Goal: Task Accomplishment & Management: Complete application form

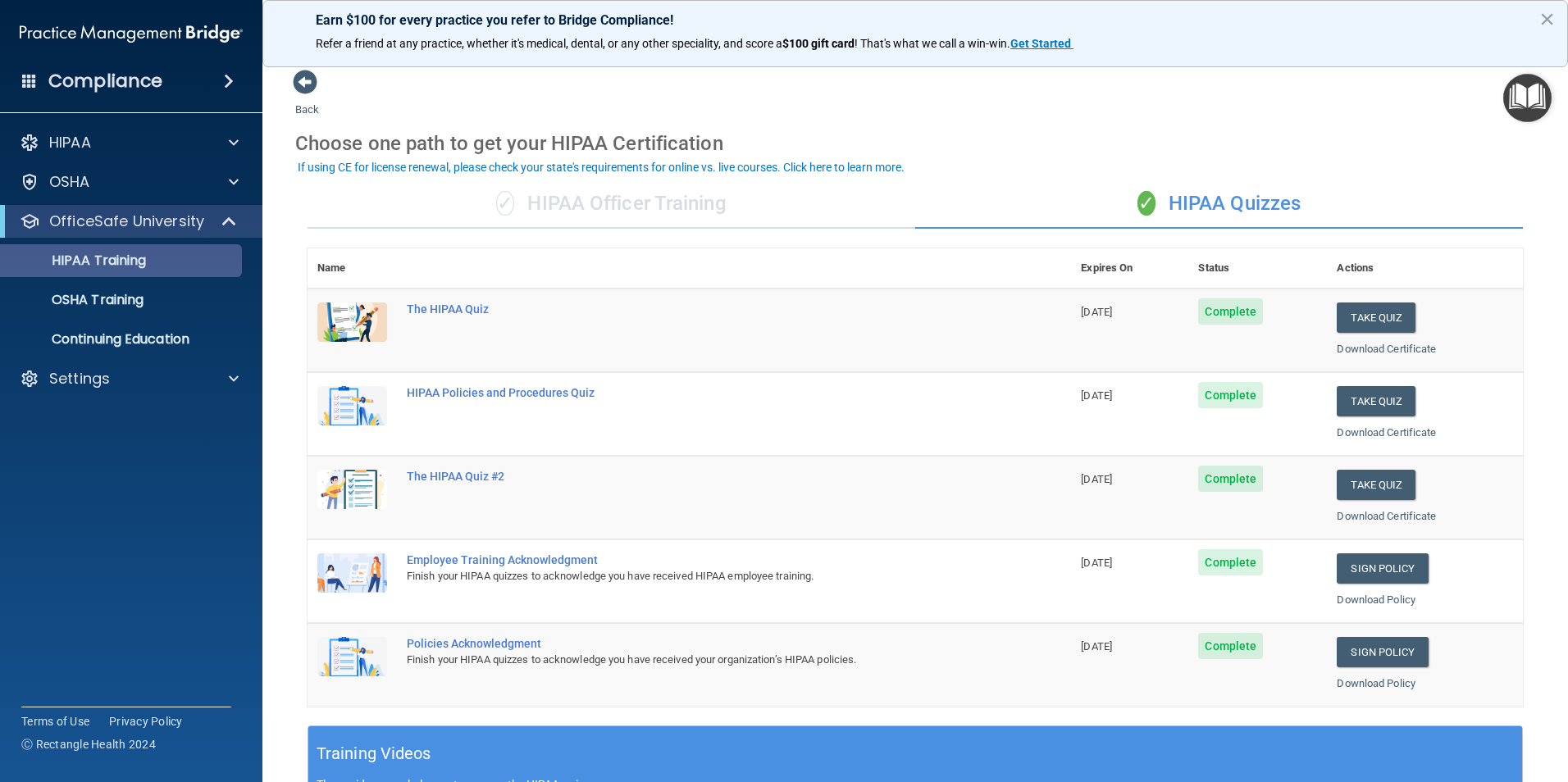
click at [161, 257] on div "HIPAA Training" at bounding box center [122, 260] width 224 height 17
click at [149, 296] on div "OSHA Training" at bounding box center [122, 299] width 224 height 17
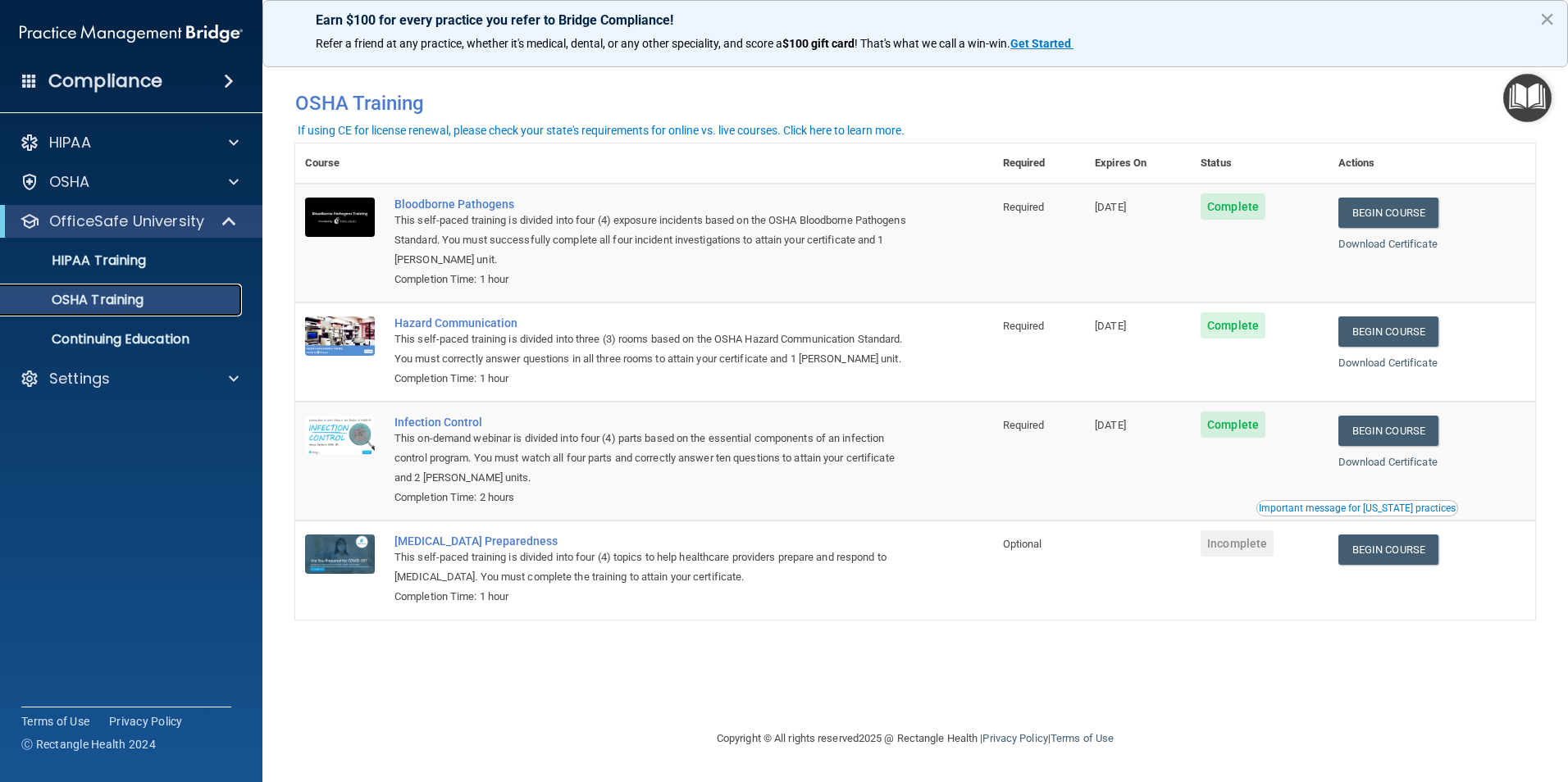
click at [131, 307] on p "OSHA Training" at bounding box center [77, 299] width 133 height 17
click at [1400, 214] on link "Begin Course" at bounding box center [1389, 213] width 100 height 31
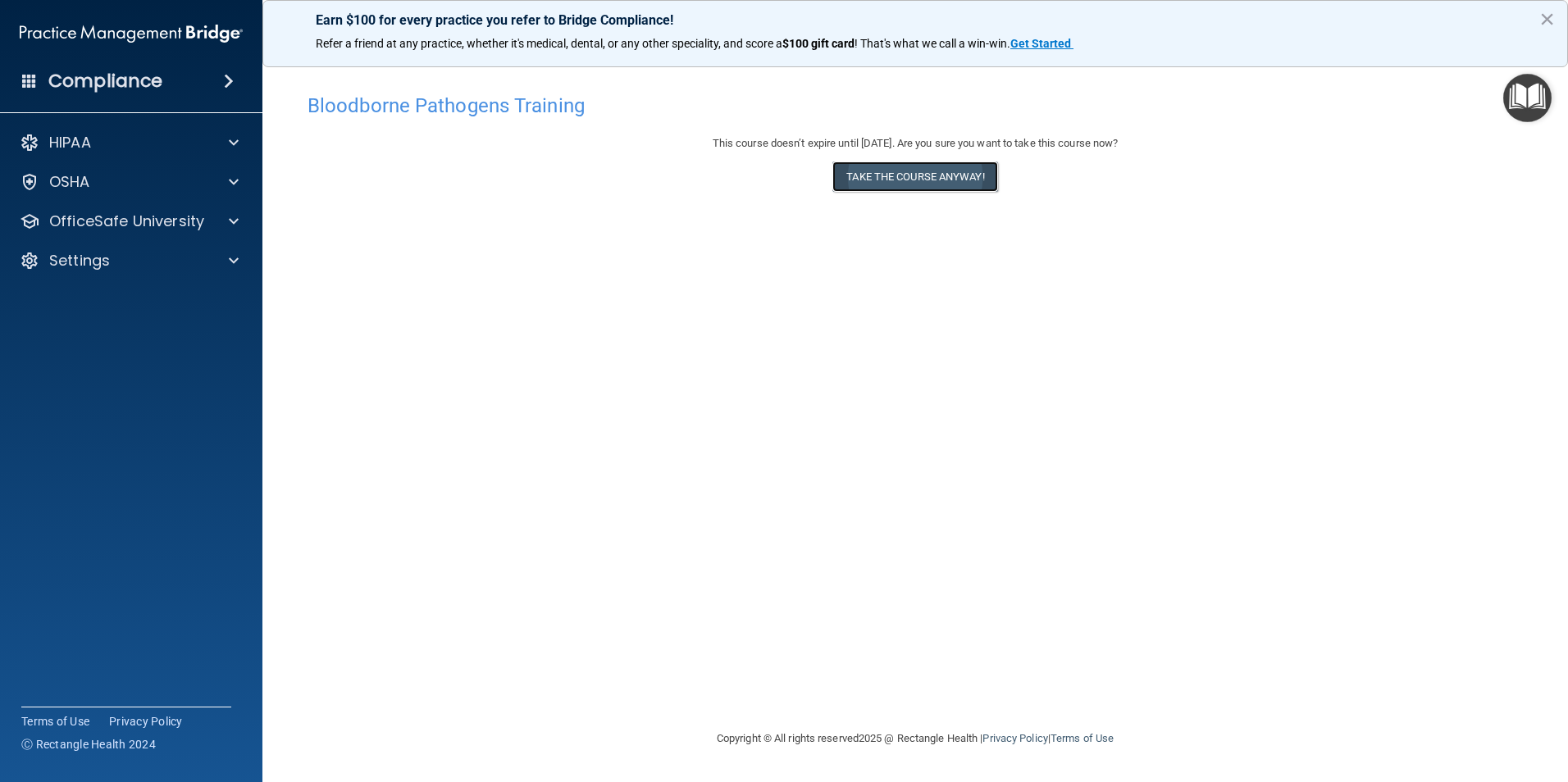
click at [945, 180] on button "Take the course anyway!" at bounding box center [914, 176] width 164 height 31
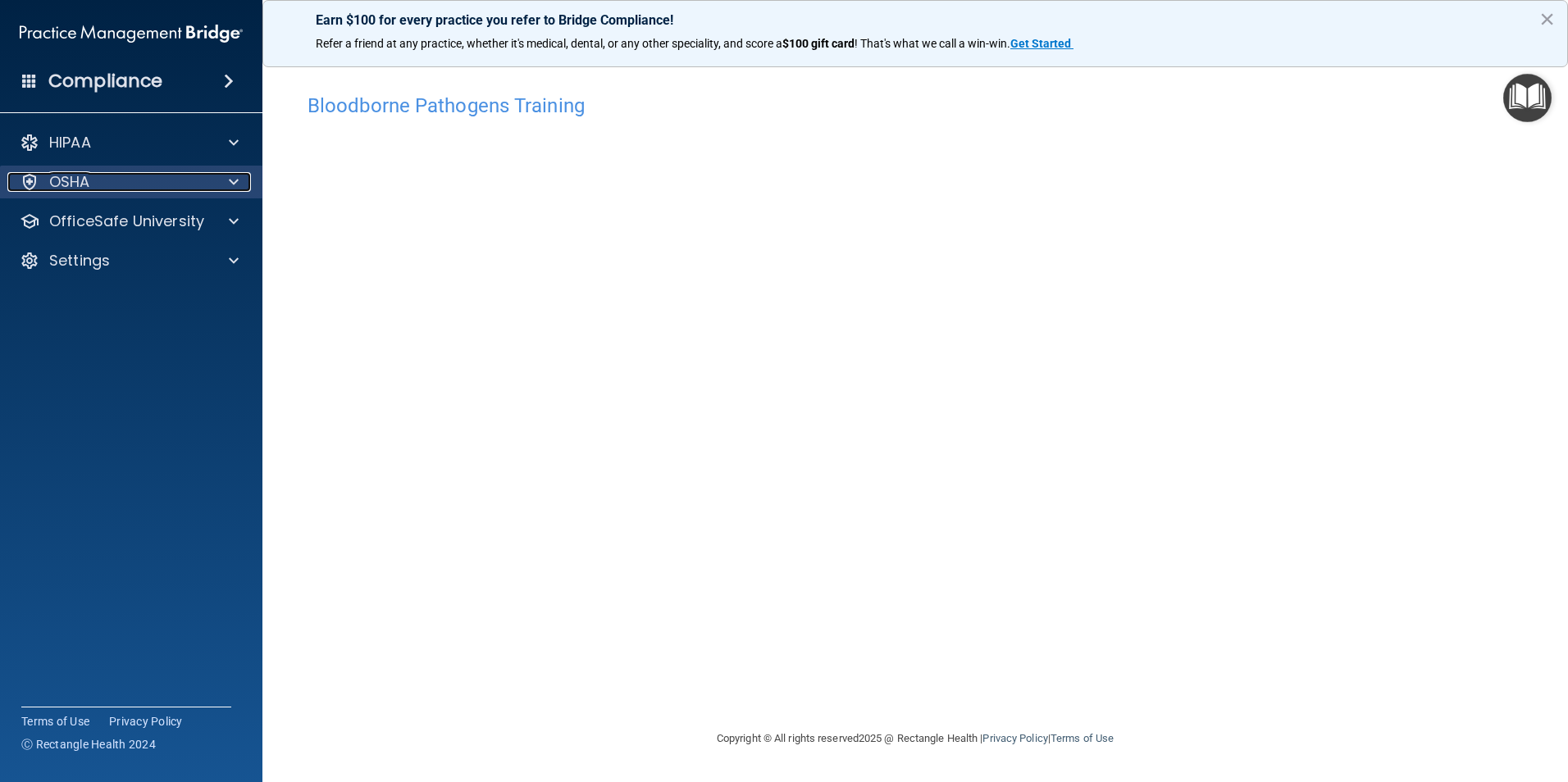
click at [142, 179] on div "OSHA" at bounding box center [108, 182] width 203 height 20
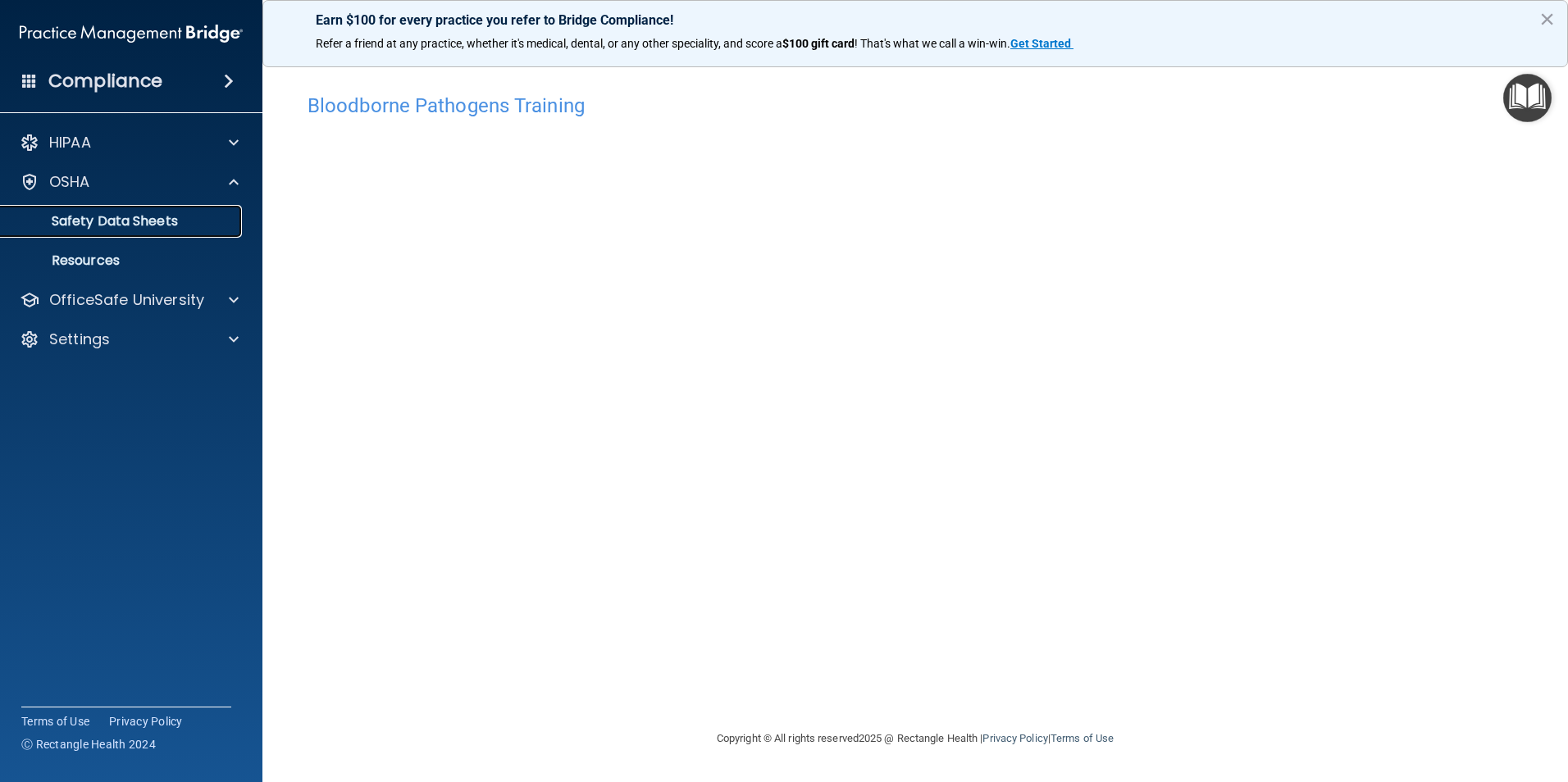
click at [163, 218] on p "Safety Data Sheets" at bounding box center [122, 221] width 224 height 17
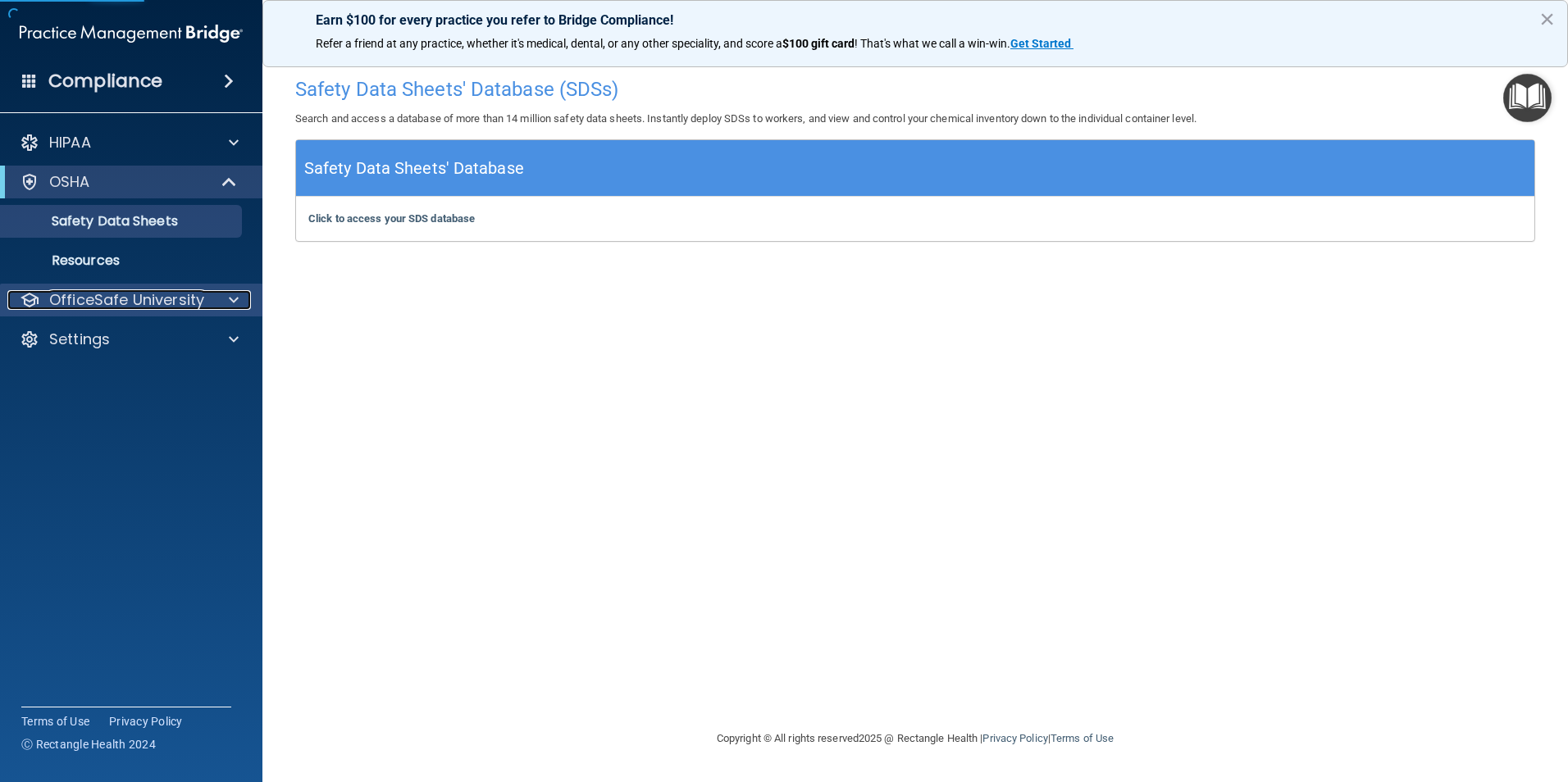
click at [134, 306] on p "OfficeSafe University" at bounding box center [126, 300] width 155 height 20
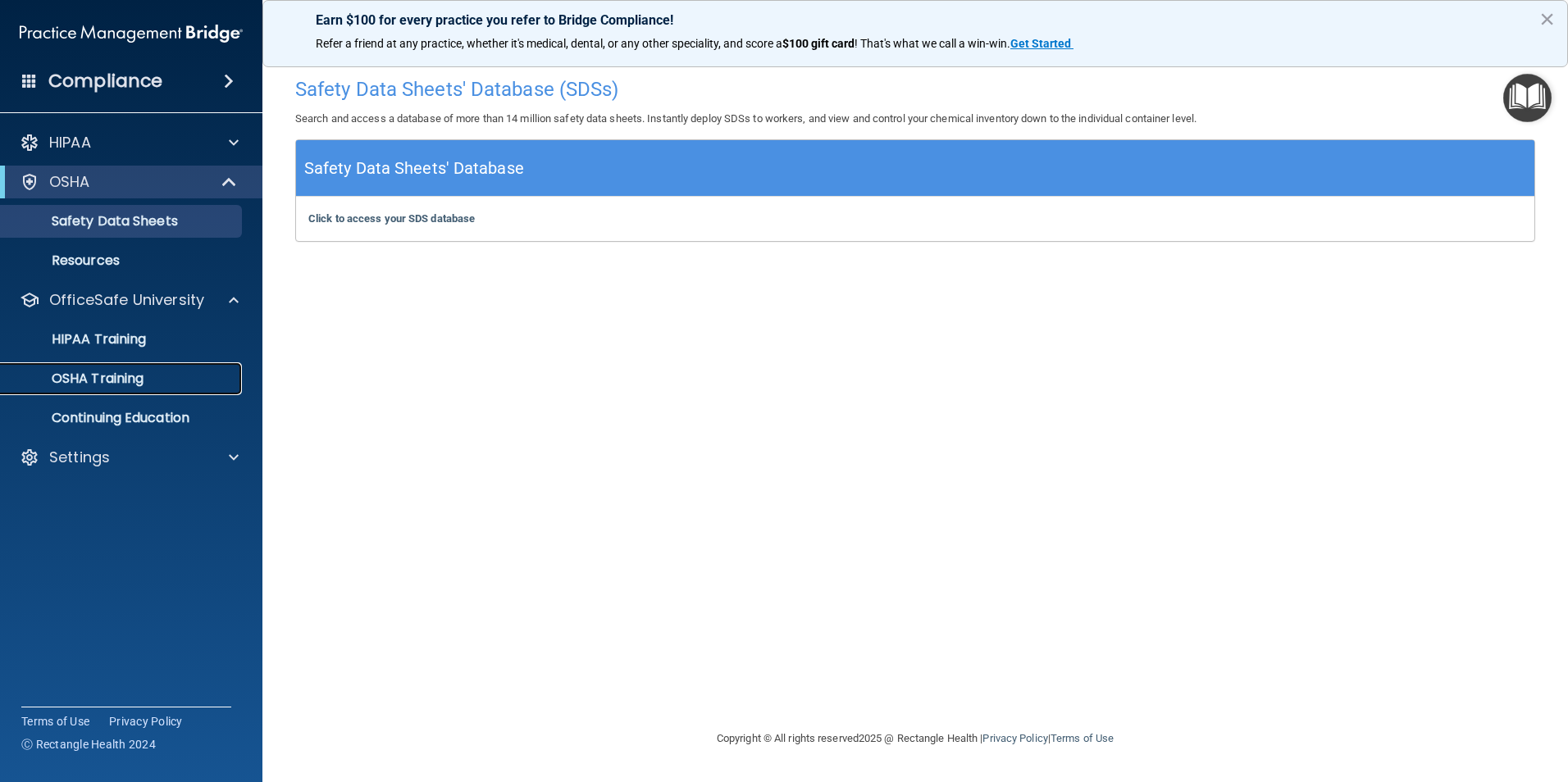
click at [119, 365] on link "OSHA Training" at bounding box center [112, 378] width 258 height 33
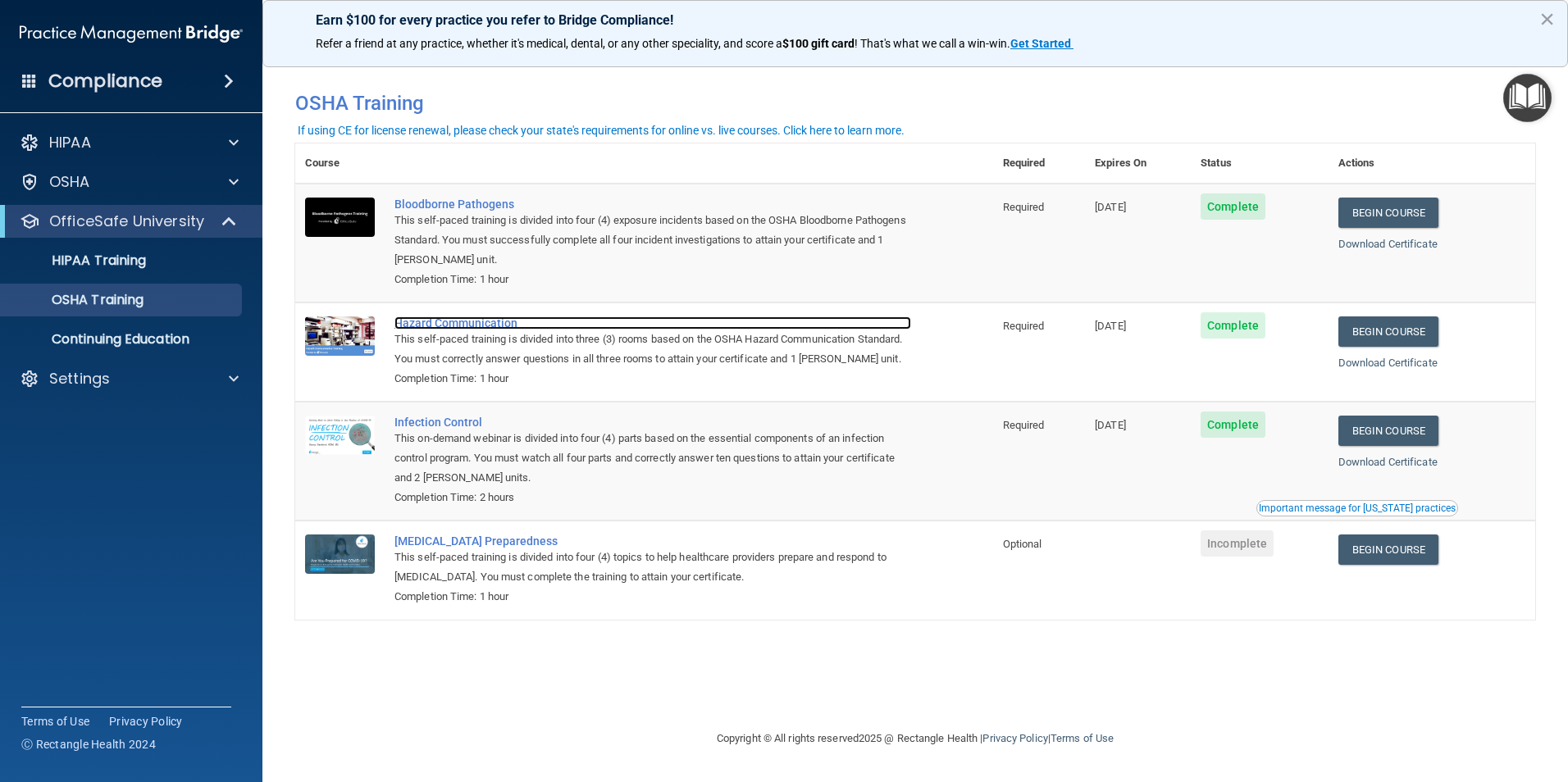
click at [438, 327] on div "Hazard Communication" at bounding box center [652, 322] width 516 height 13
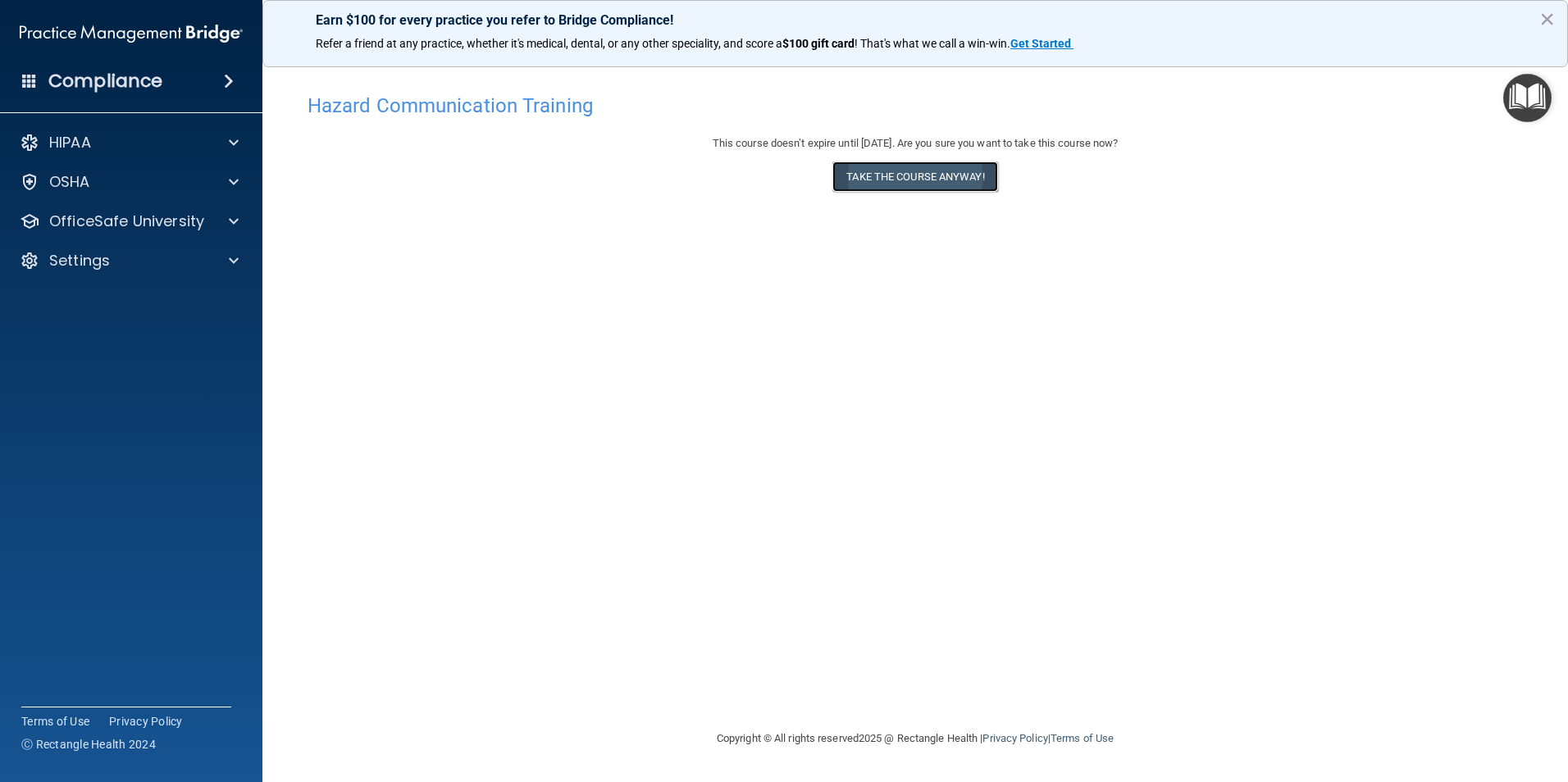
click at [935, 170] on button "Take the course anyway!" at bounding box center [914, 176] width 164 height 31
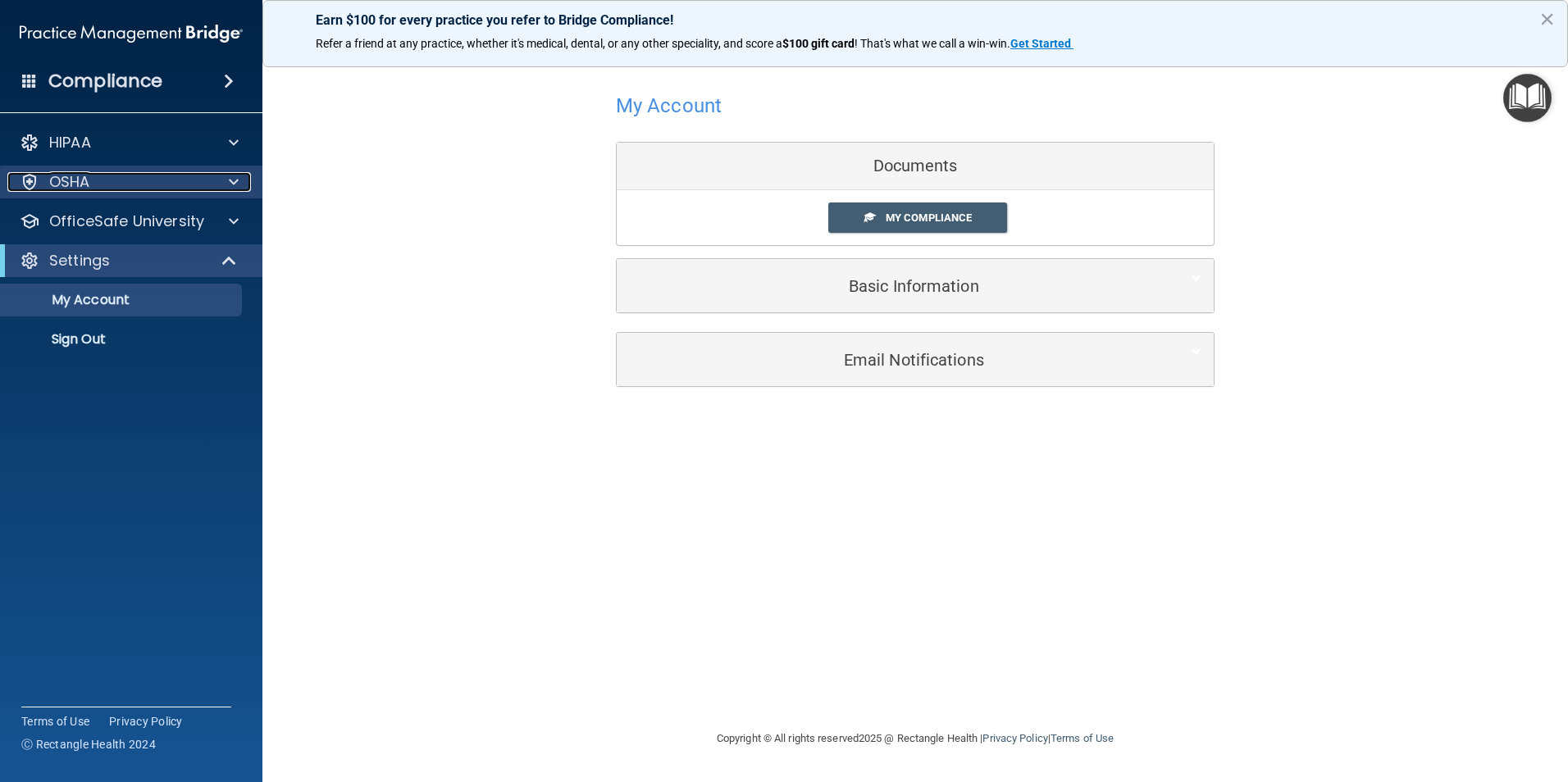
click at [232, 186] on span at bounding box center [233, 182] width 10 height 20
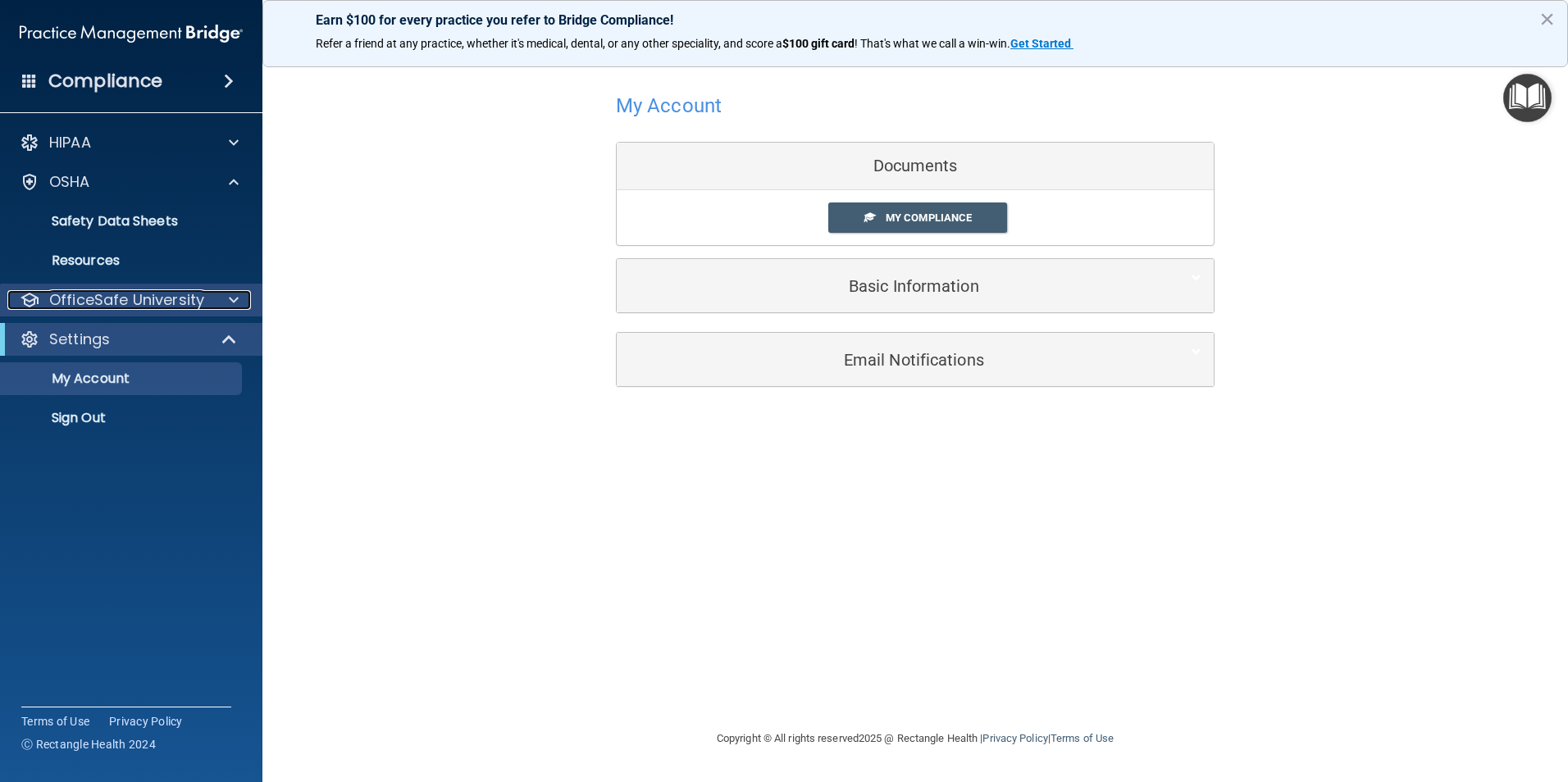
click at [203, 291] on div "OfficeSafe University" at bounding box center [108, 300] width 203 height 20
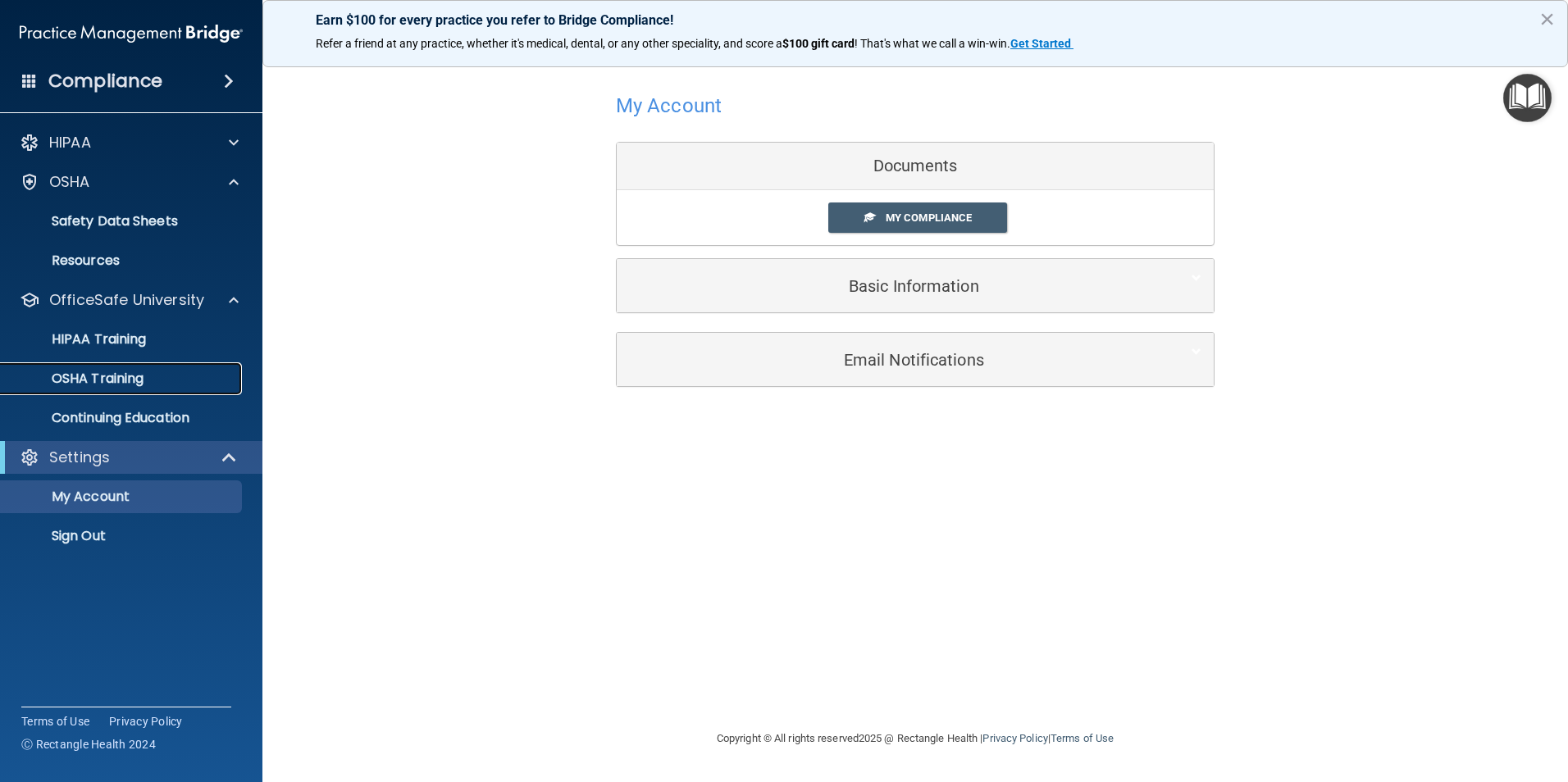
click at [153, 383] on div "OSHA Training" at bounding box center [122, 378] width 224 height 17
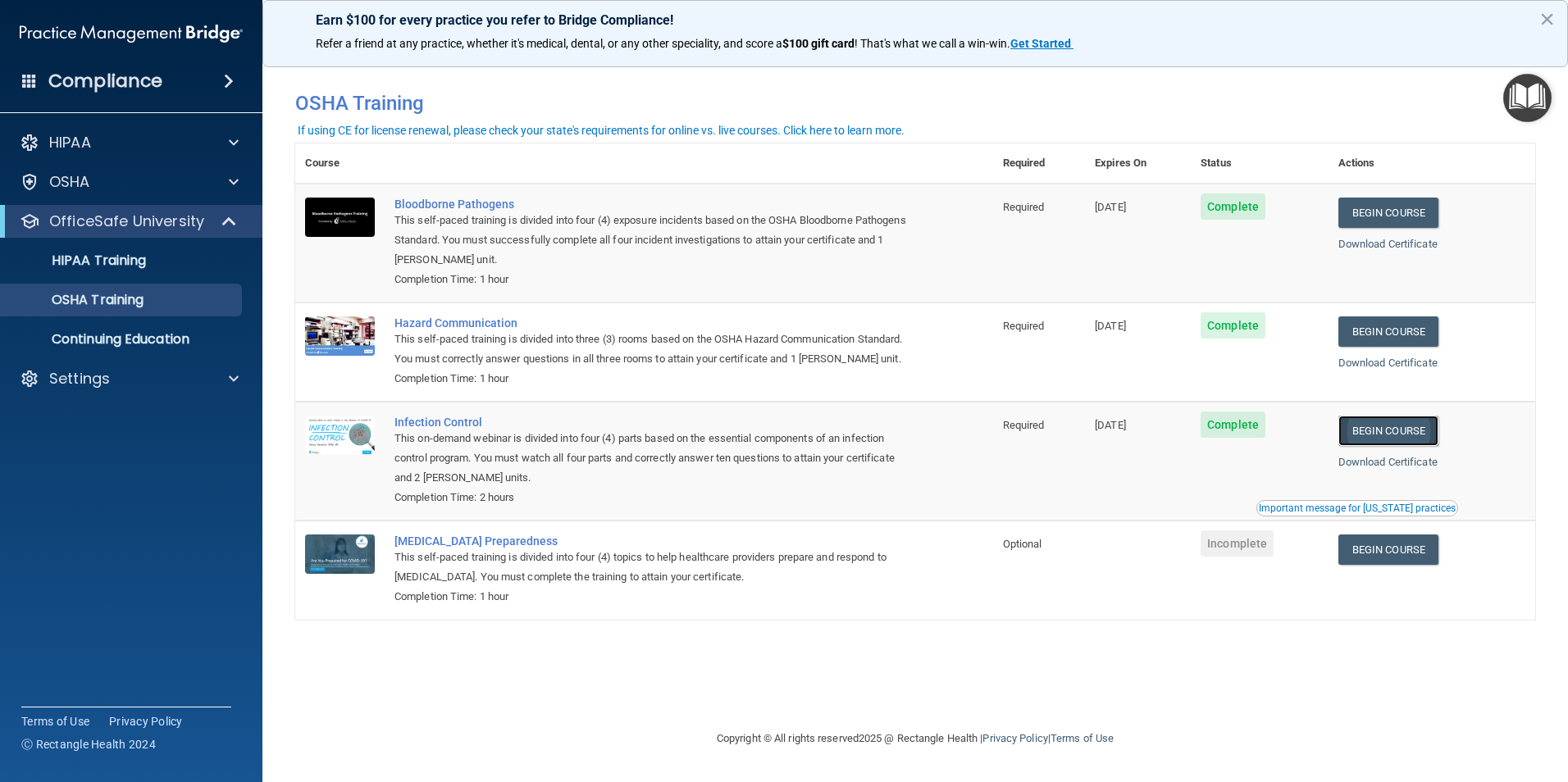
click at [1405, 446] on link "Begin Course" at bounding box center [1389, 430] width 100 height 31
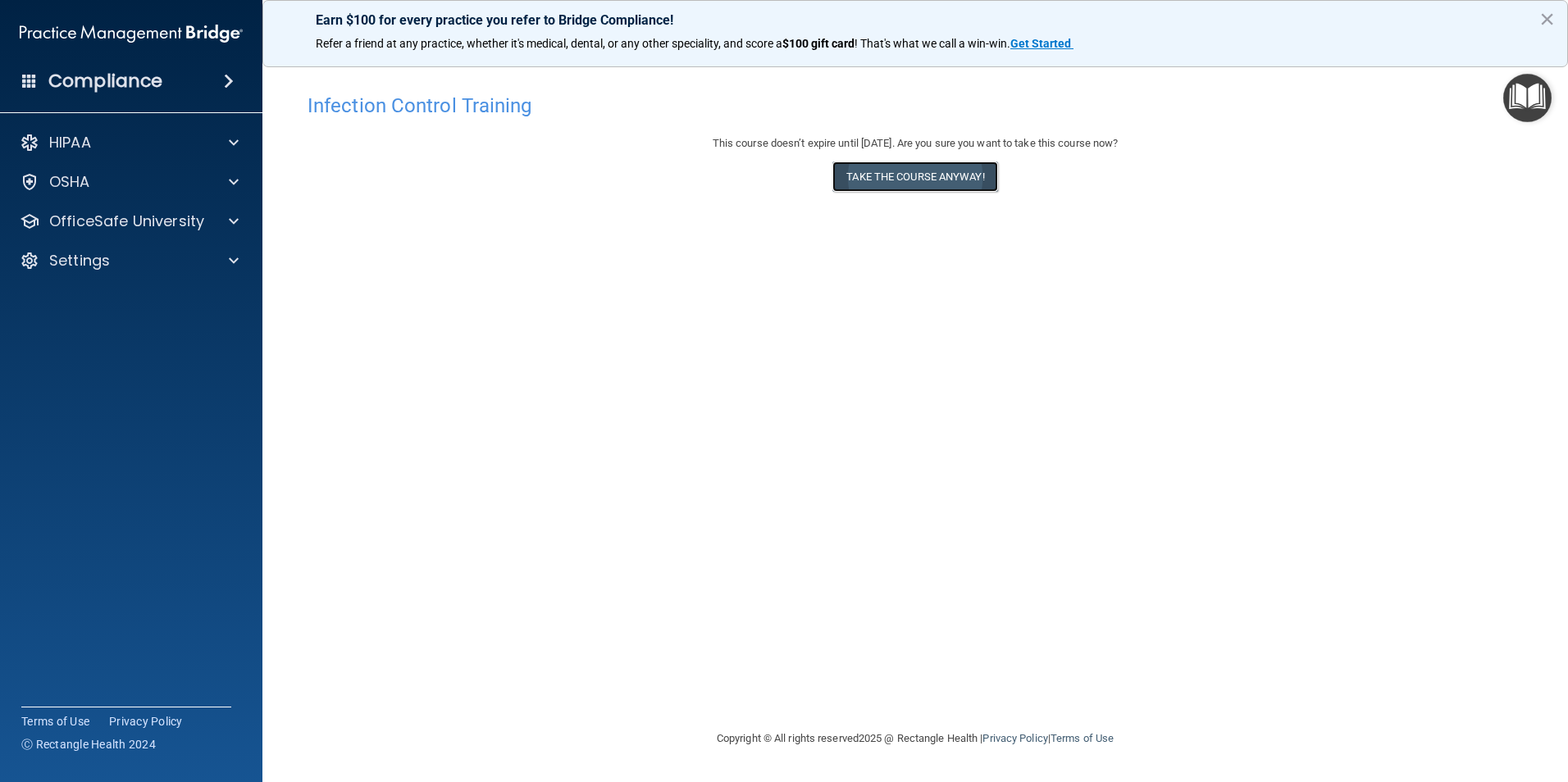
click at [910, 190] on button "Take the course anyway!" at bounding box center [914, 176] width 164 height 31
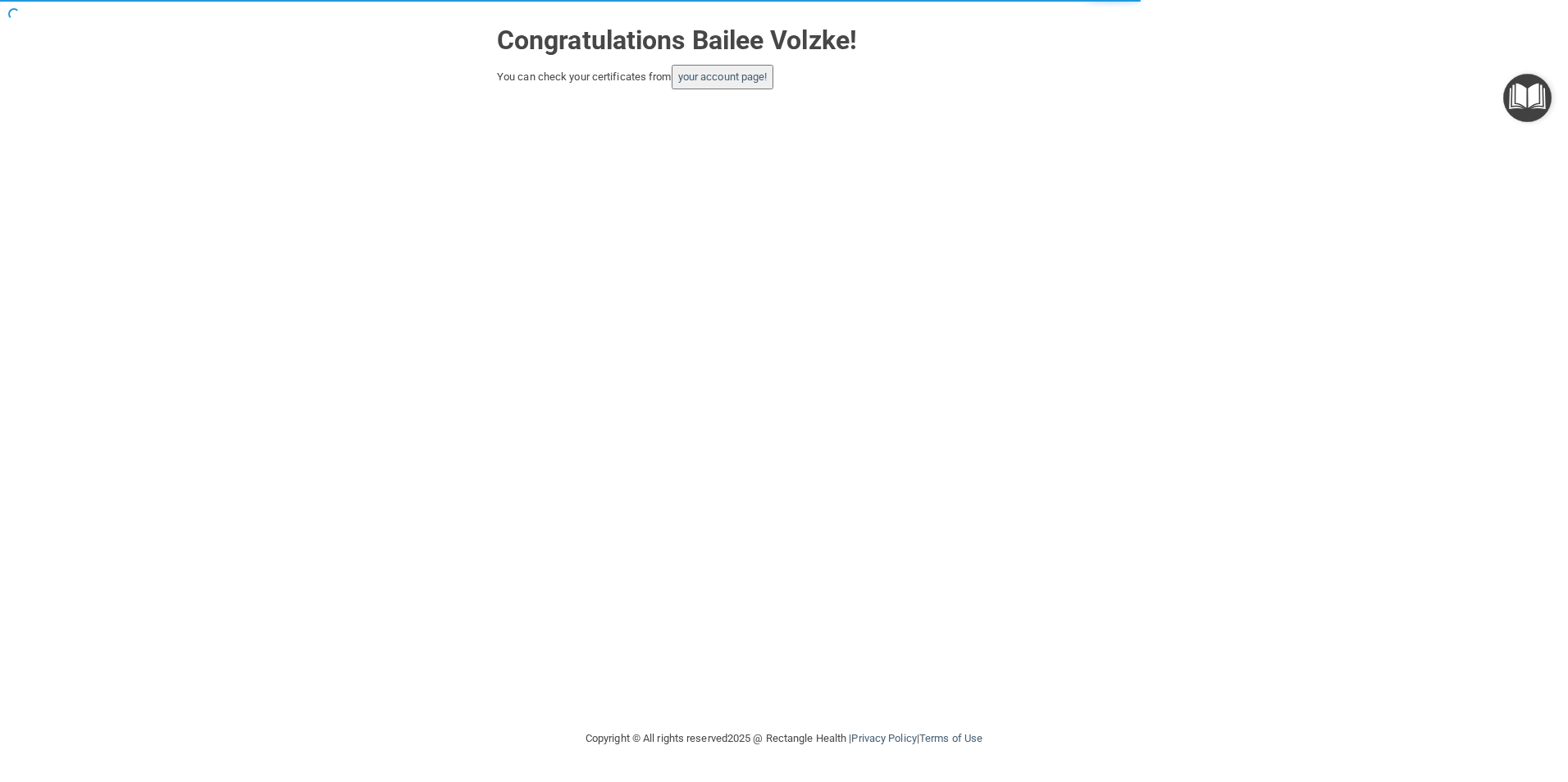
click at [724, 70] on button "your account page!" at bounding box center [723, 77] width 102 height 25
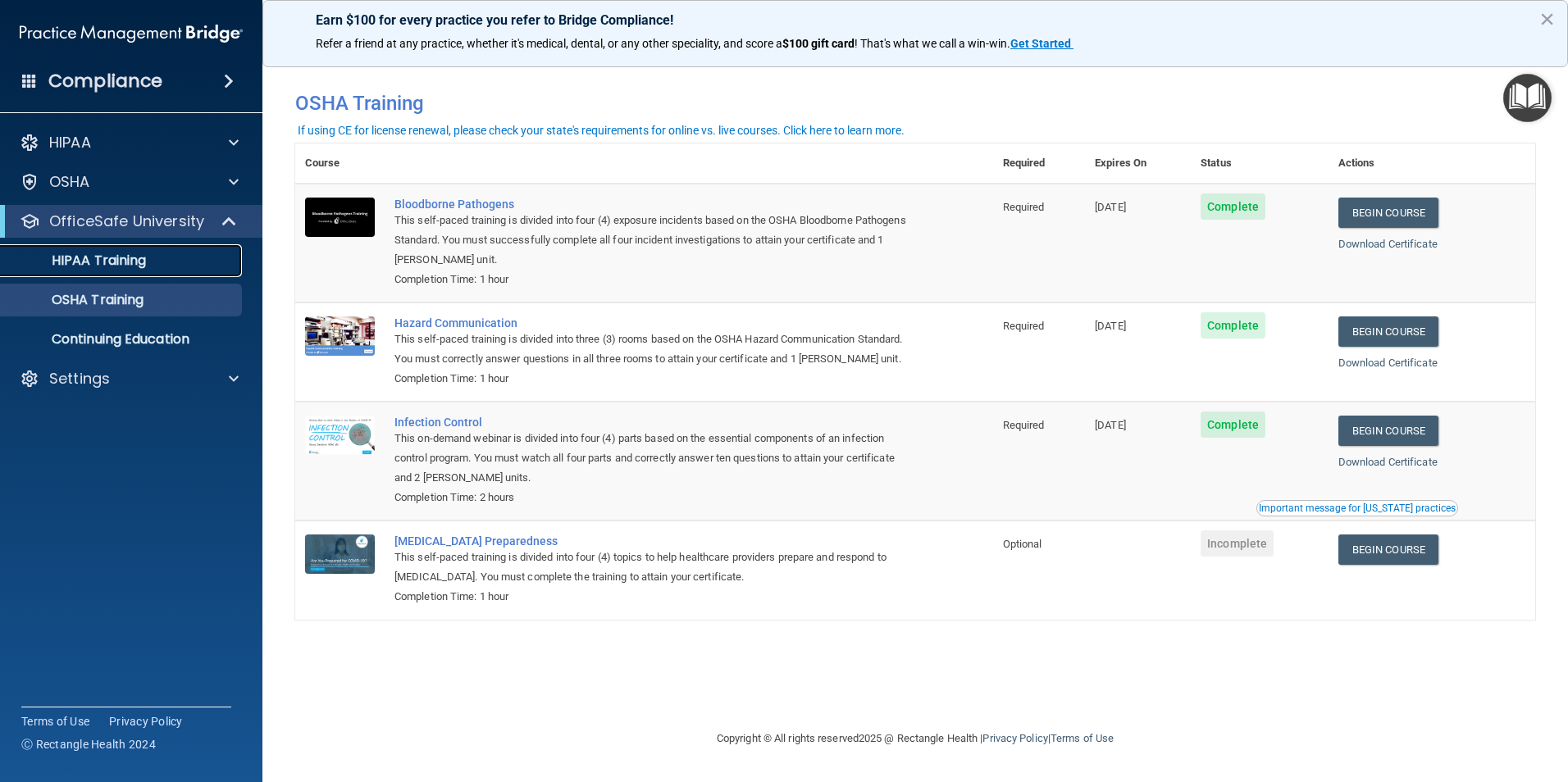
click at [173, 250] on link "HIPAA Training" at bounding box center [112, 260] width 258 height 33
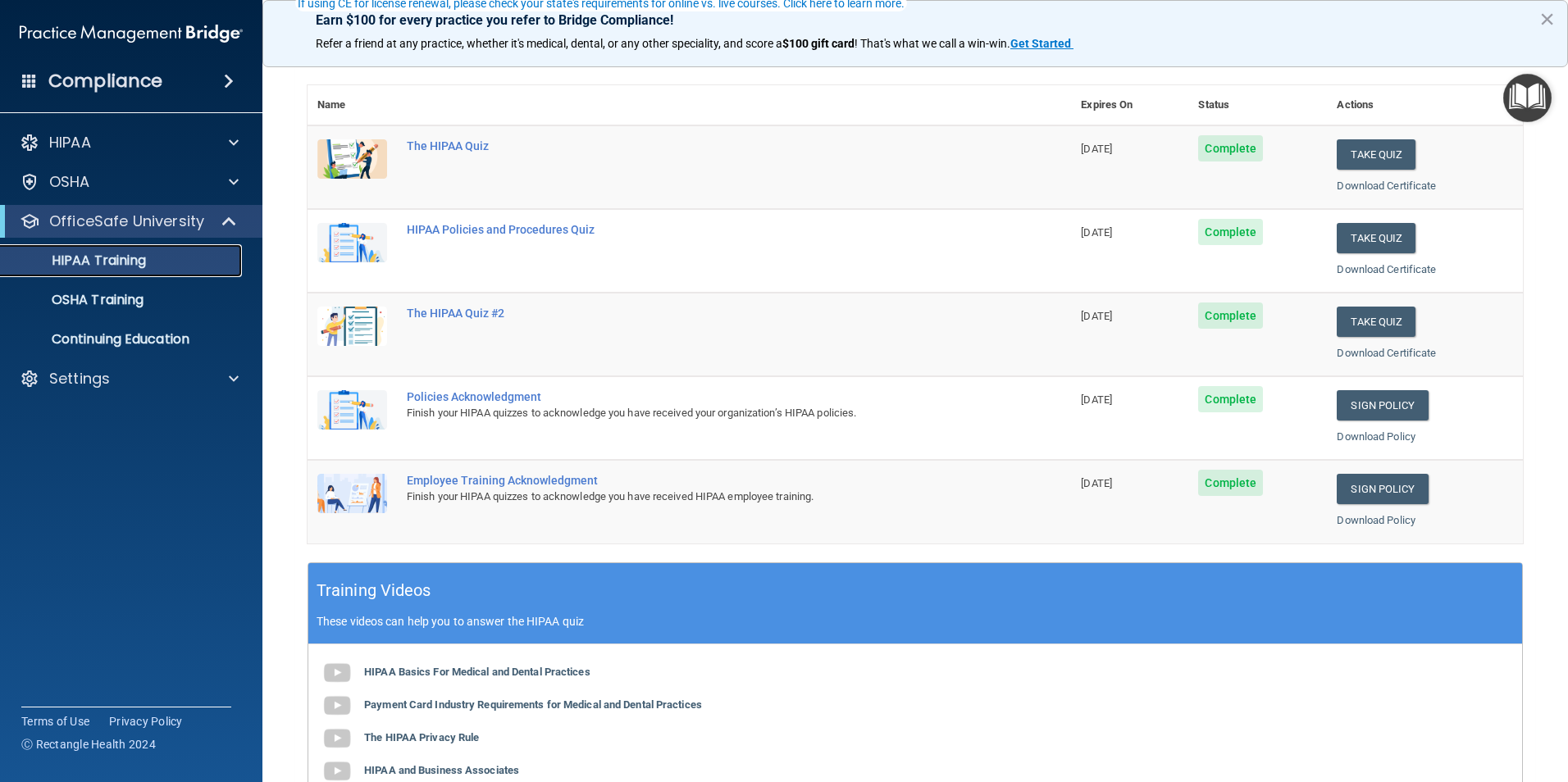
scroll to position [164, 0]
click at [168, 294] on div "OSHA Training" at bounding box center [122, 299] width 224 height 17
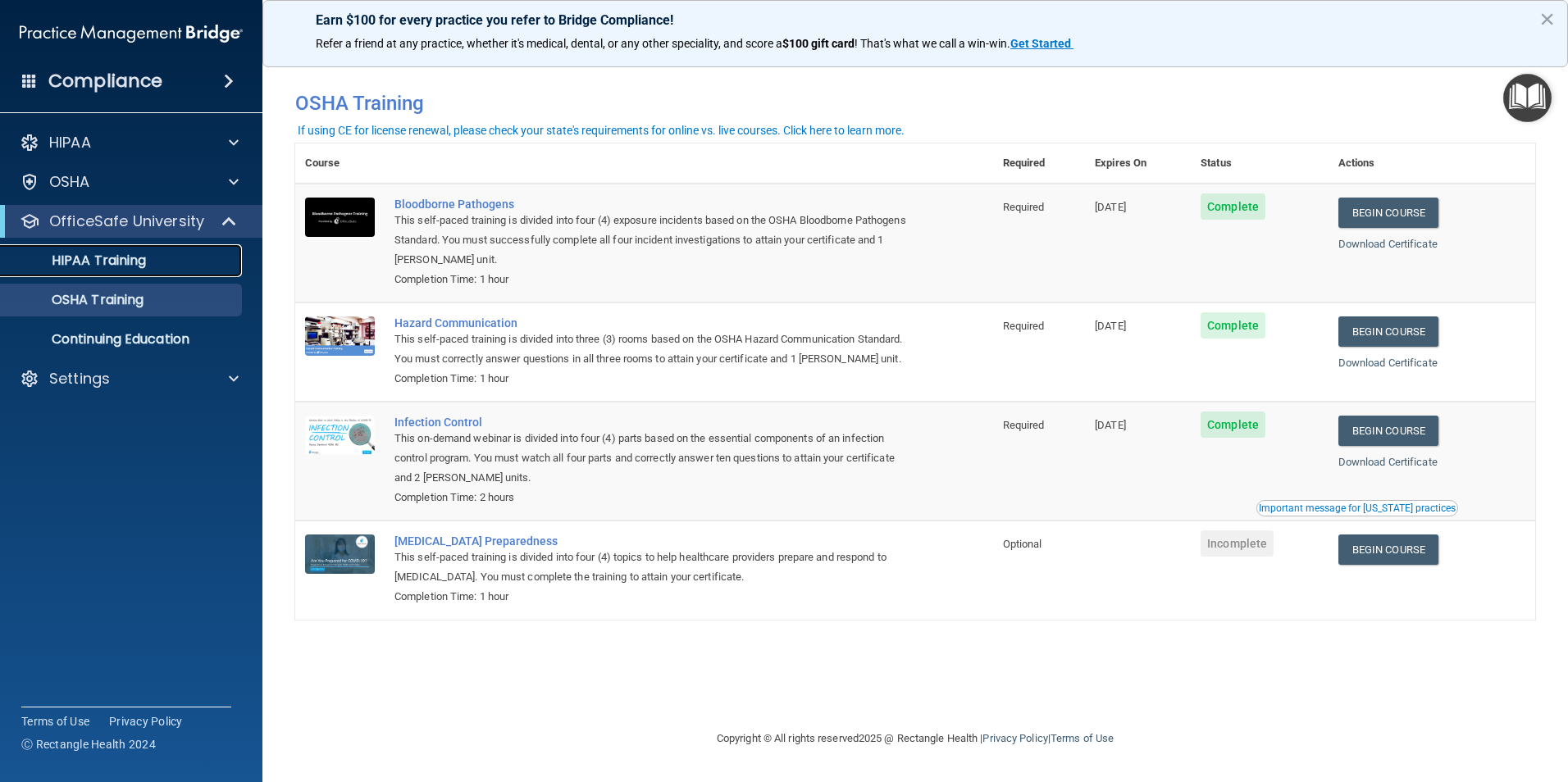
click at [150, 257] on div "HIPAA Training" at bounding box center [122, 260] width 224 height 17
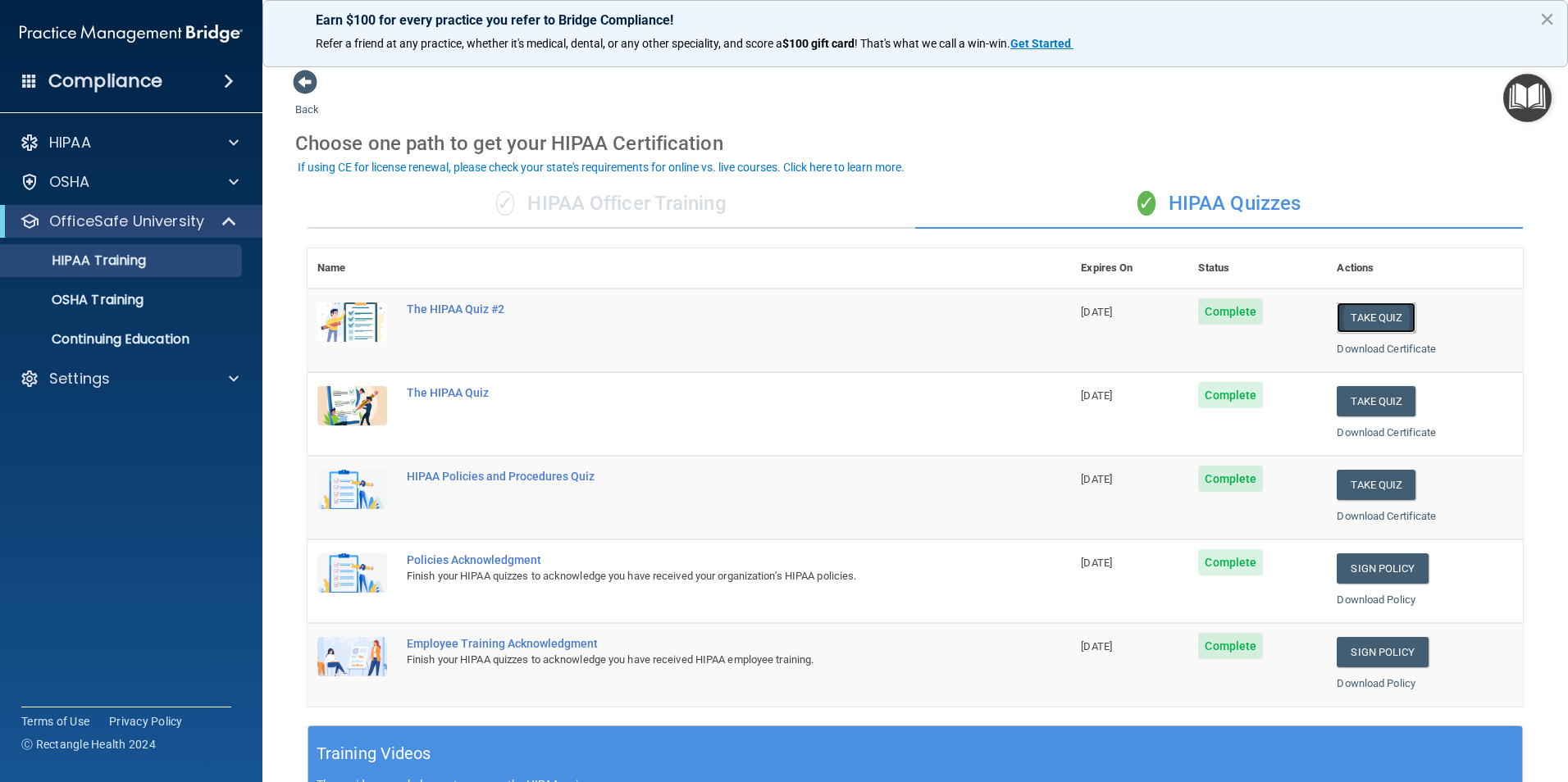
click at [1365, 320] on button "Take Quiz" at bounding box center [1376, 317] width 79 height 31
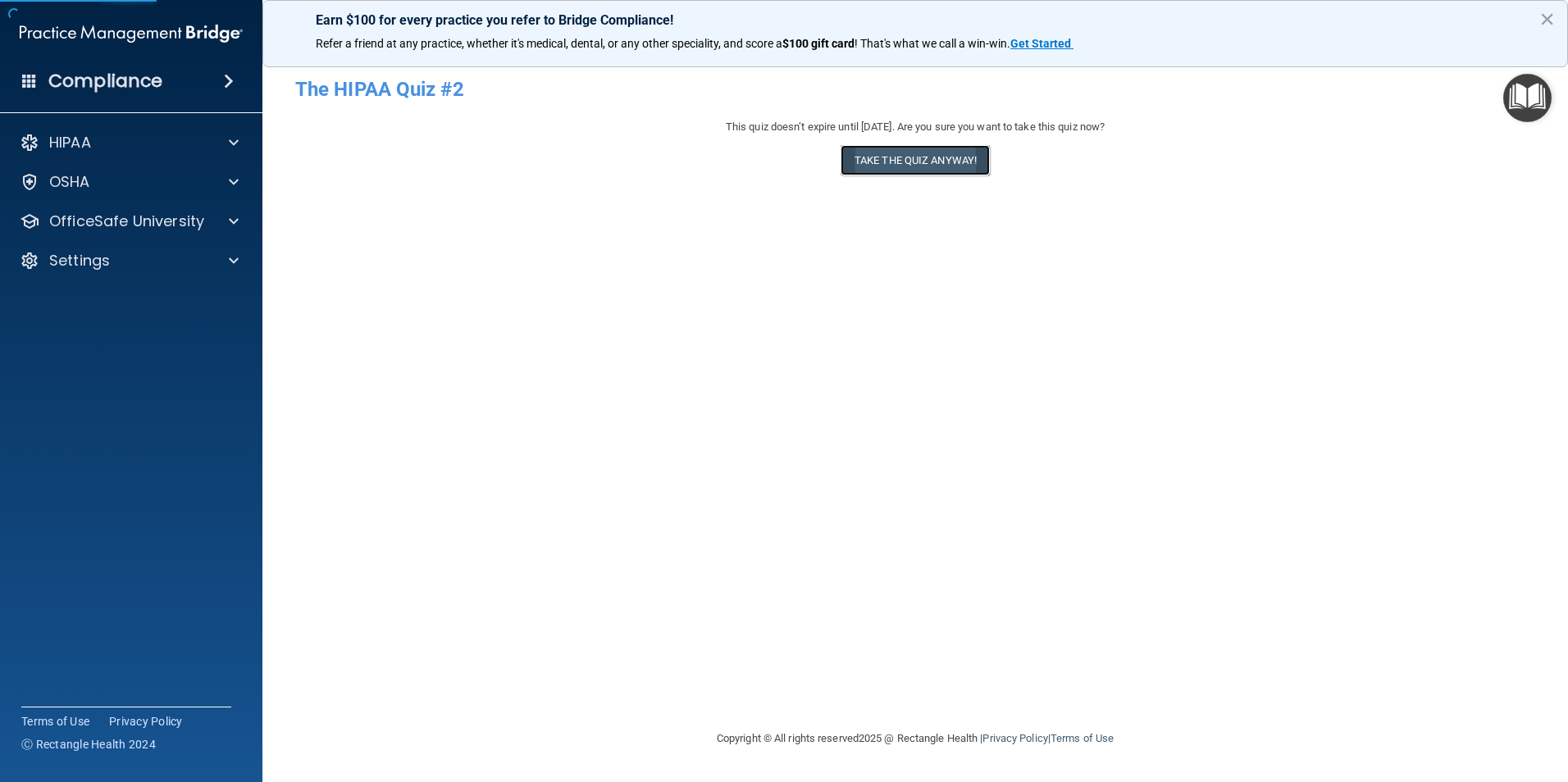
click at [899, 164] on button "Take the quiz anyway!" at bounding box center [915, 160] width 150 height 31
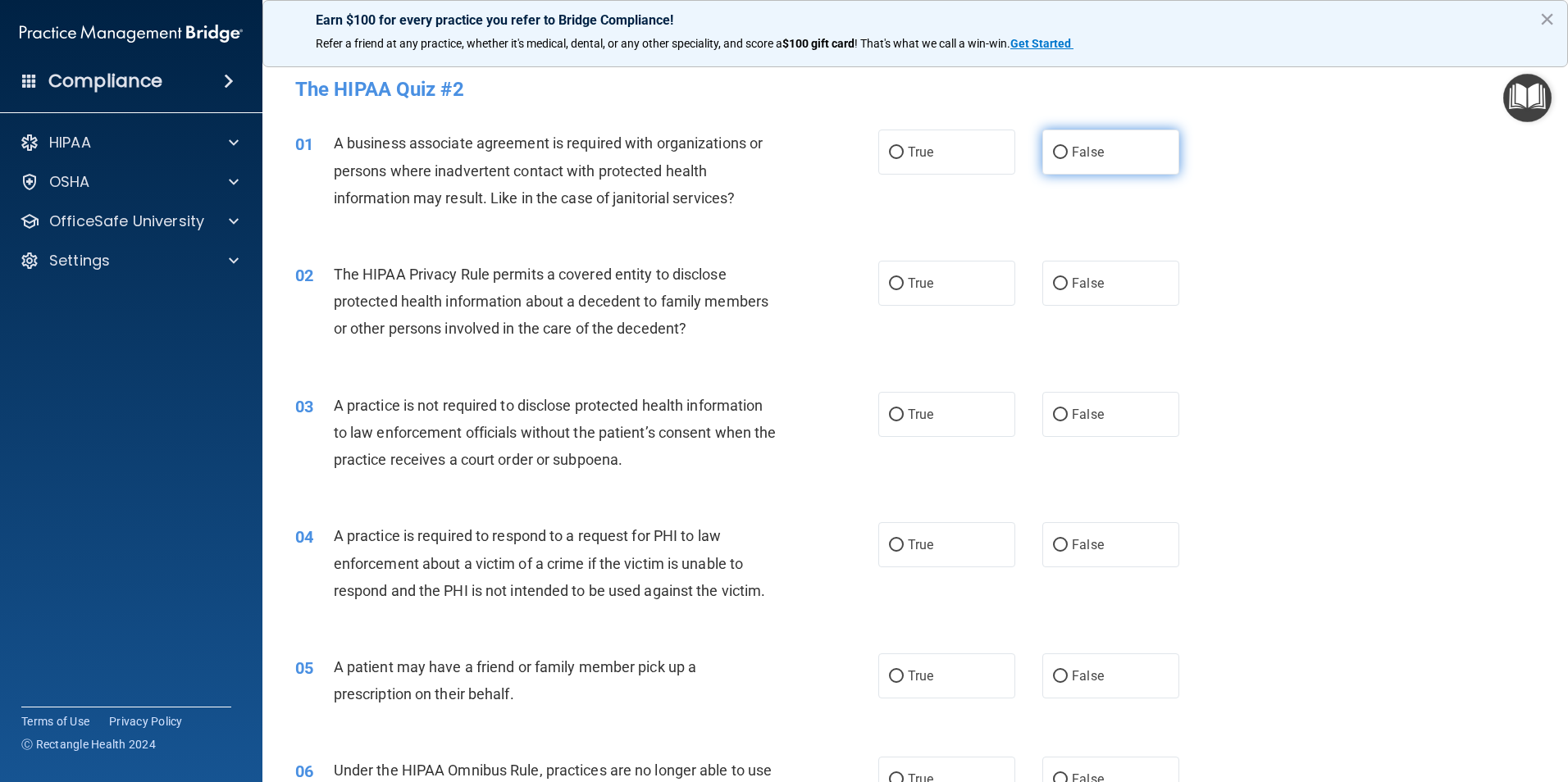
click at [1134, 159] on label "False" at bounding box center [1110, 153] width 137 height 45
click at [1068, 159] on input "False" at bounding box center [1060, 153] width 15 height 12
radio input "true"
click at [980, 286] on label "True" at bounding box center [947, 284] width 137 height 45
click at [903, 286] on input "True" at bounding box center [895, 284] width 15 height 12
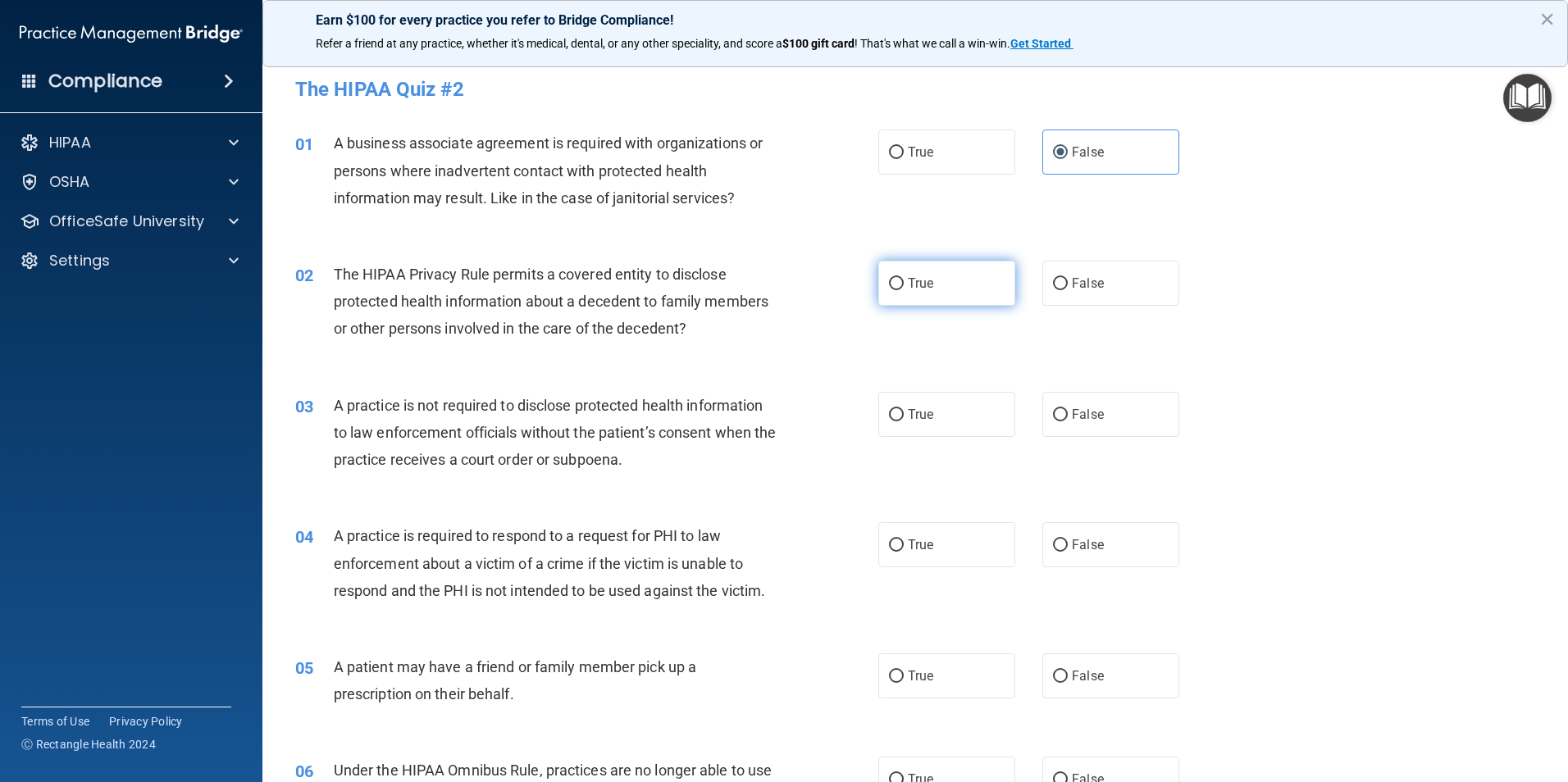
radio input "true"
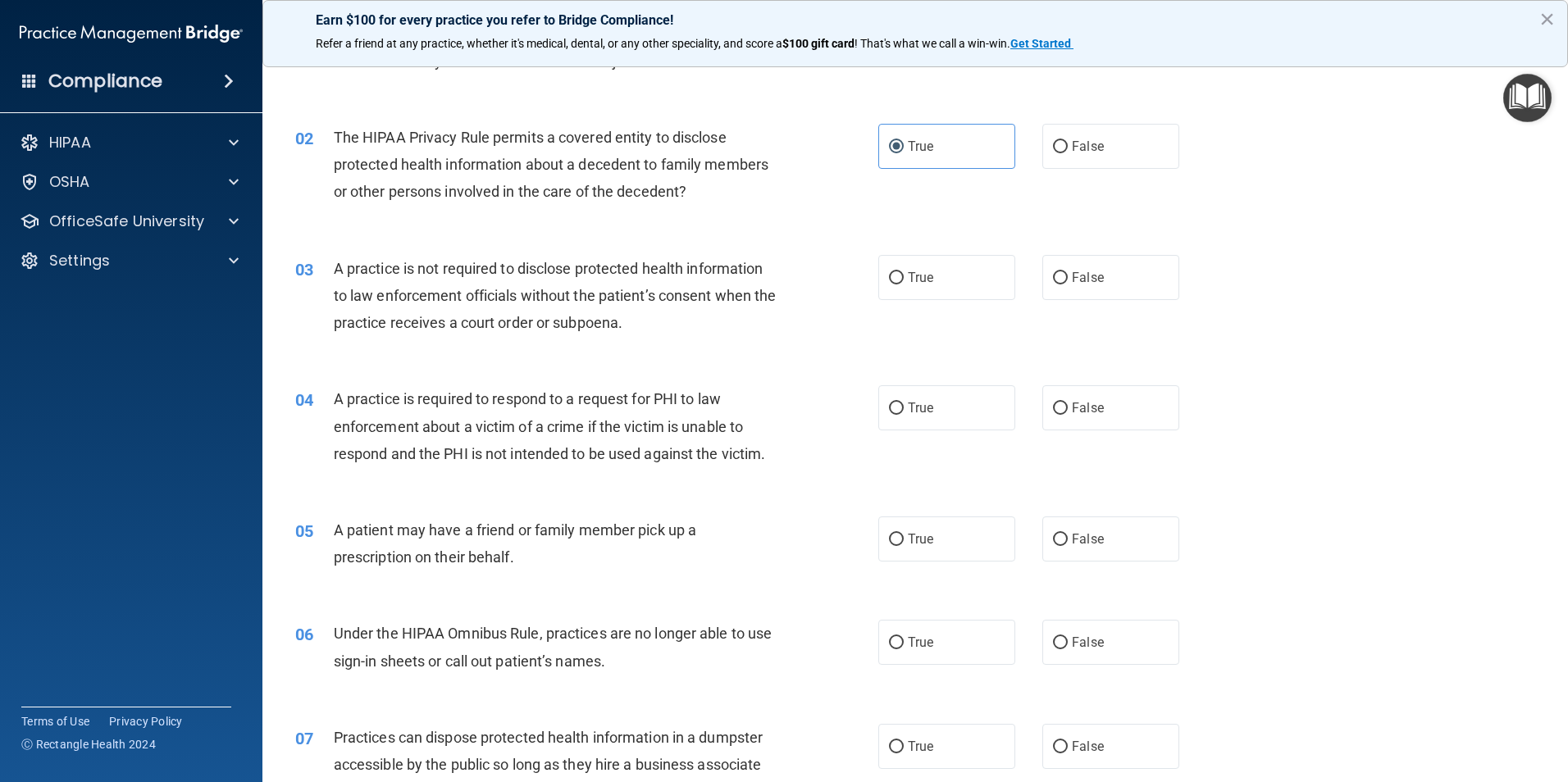
scroll to position [164, 0]
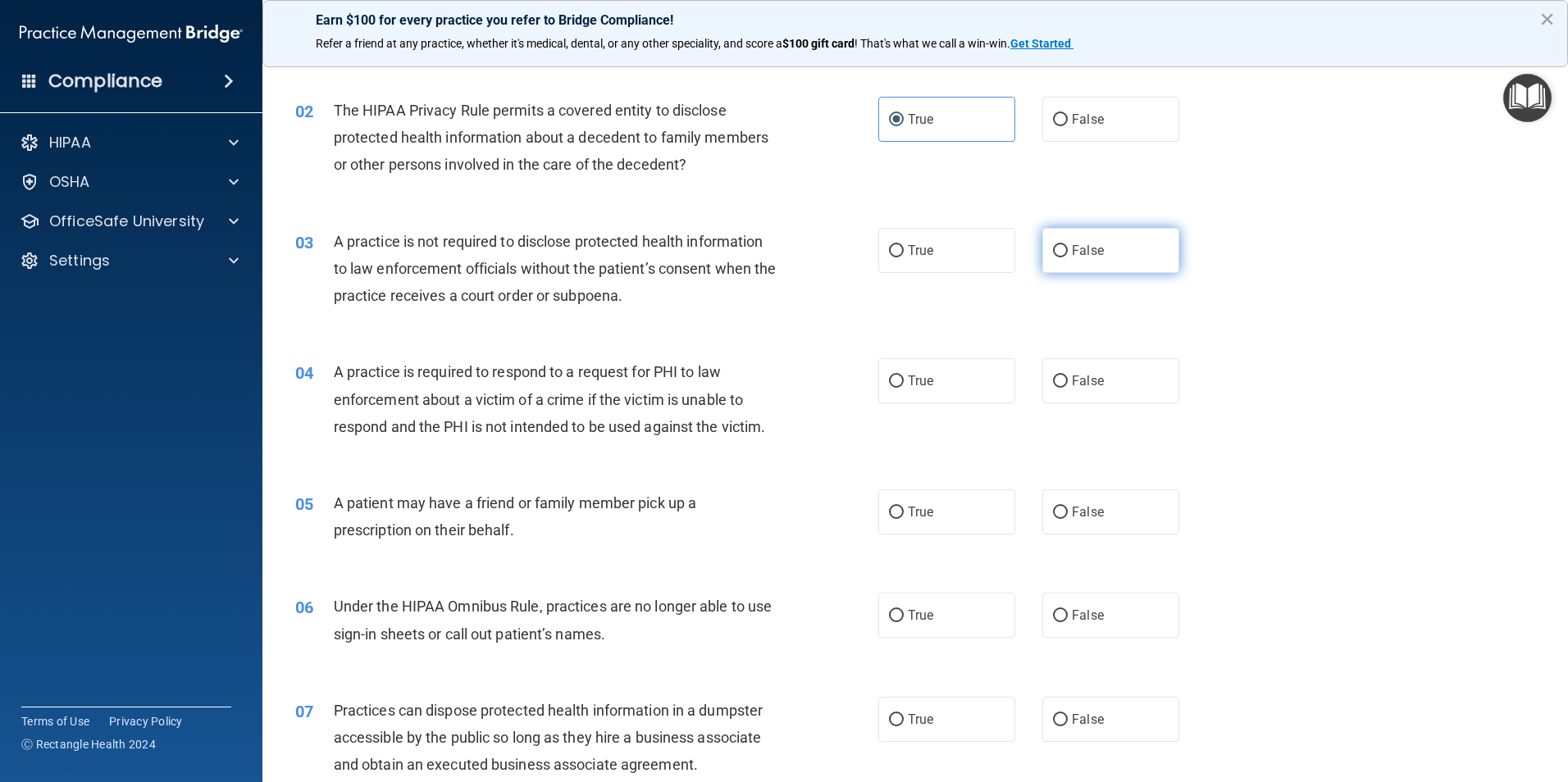
click at [1081, 245] on span "False" at bounding box center [1087, 250] width 32 height 16
click at [1068, 245] on input "False" at bounding box center [1060, 251] width 15 height 12
radio input "true"
click at [994, 382] on label "True" at bounding box center [947, 381] width 137 height 45
click at [903, 382] on input "True" at bounding box center [895, 381] width 15 height 12
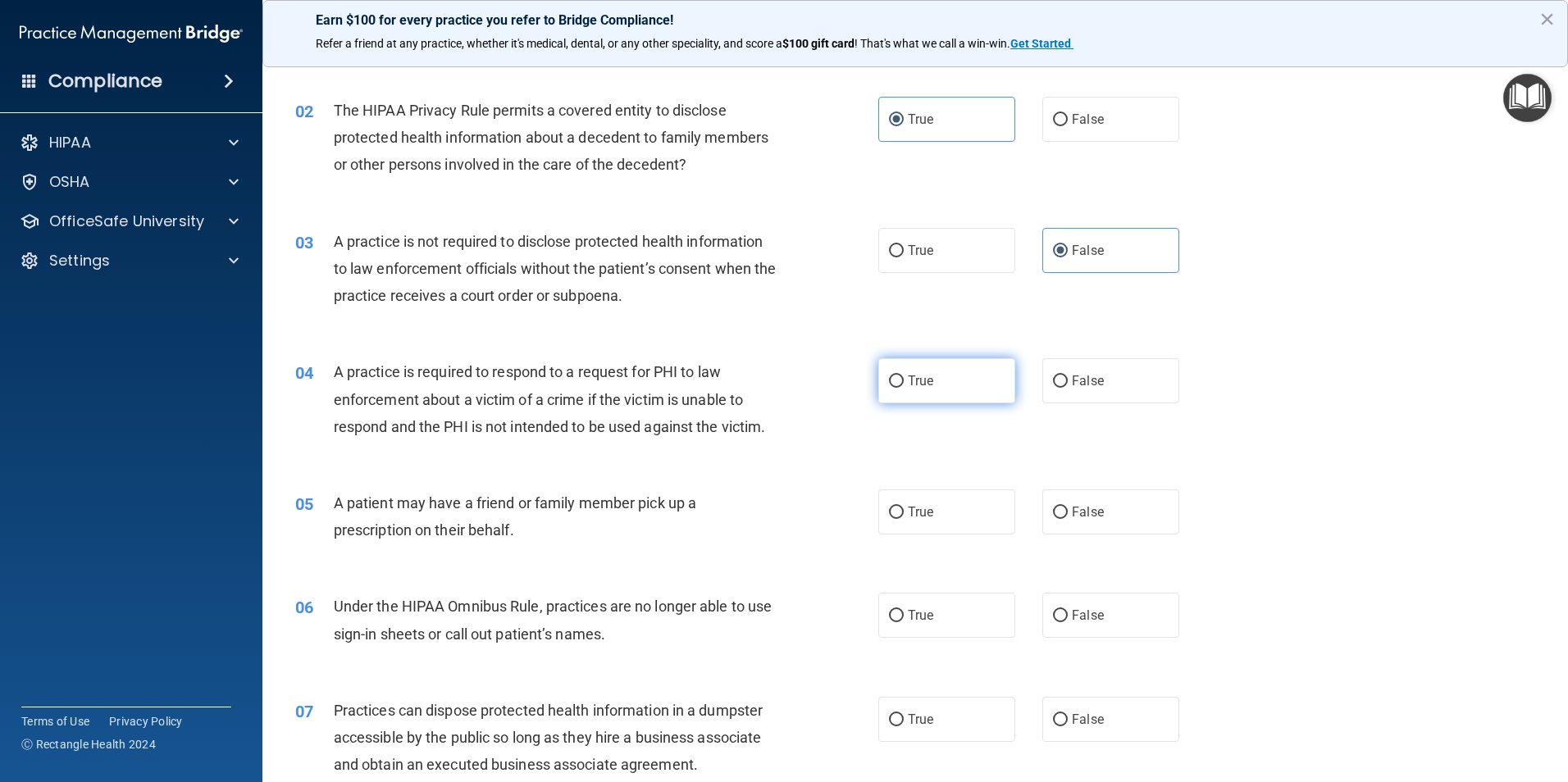
radio input "true"
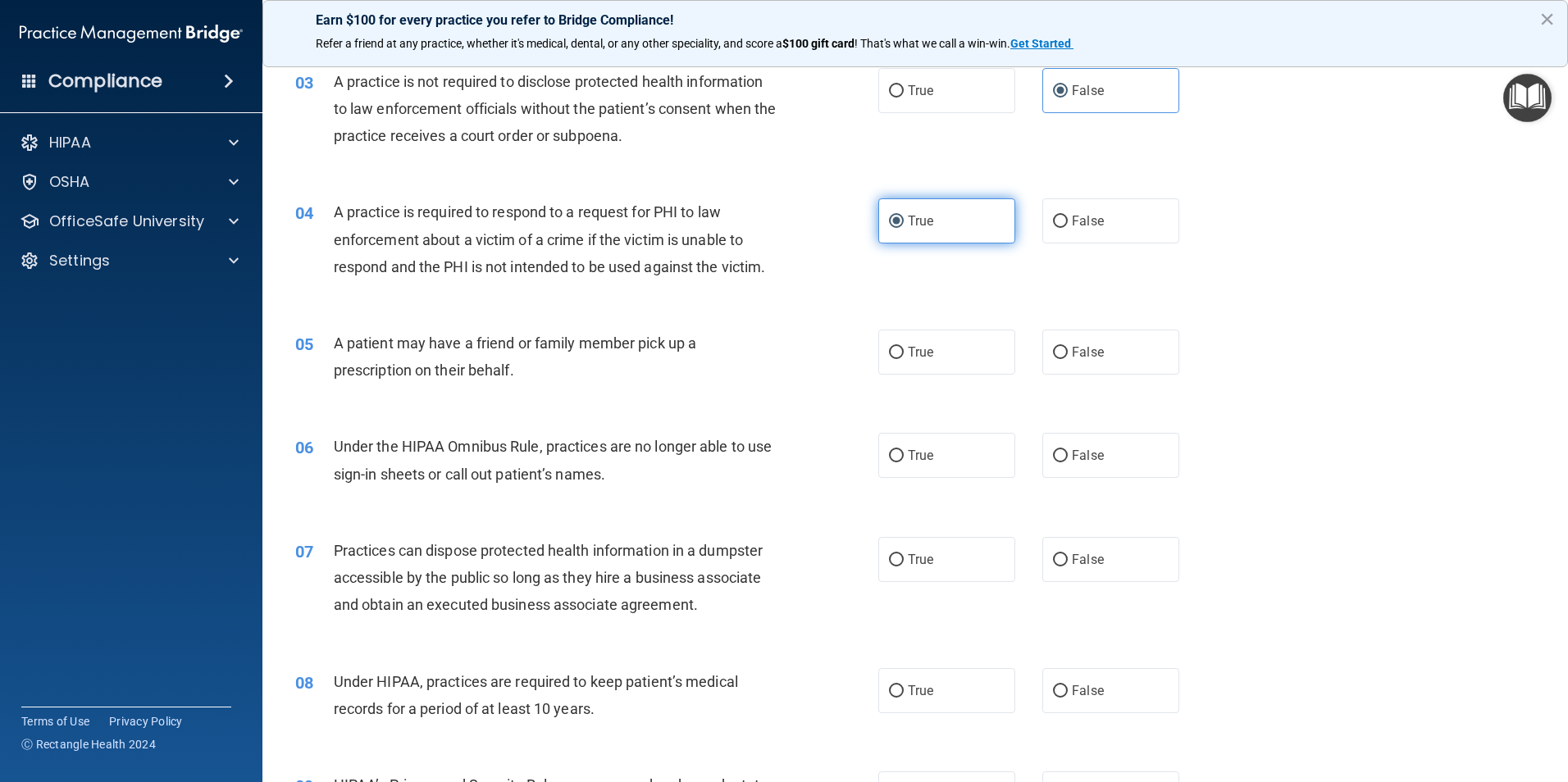
scroll to position [328, 0]
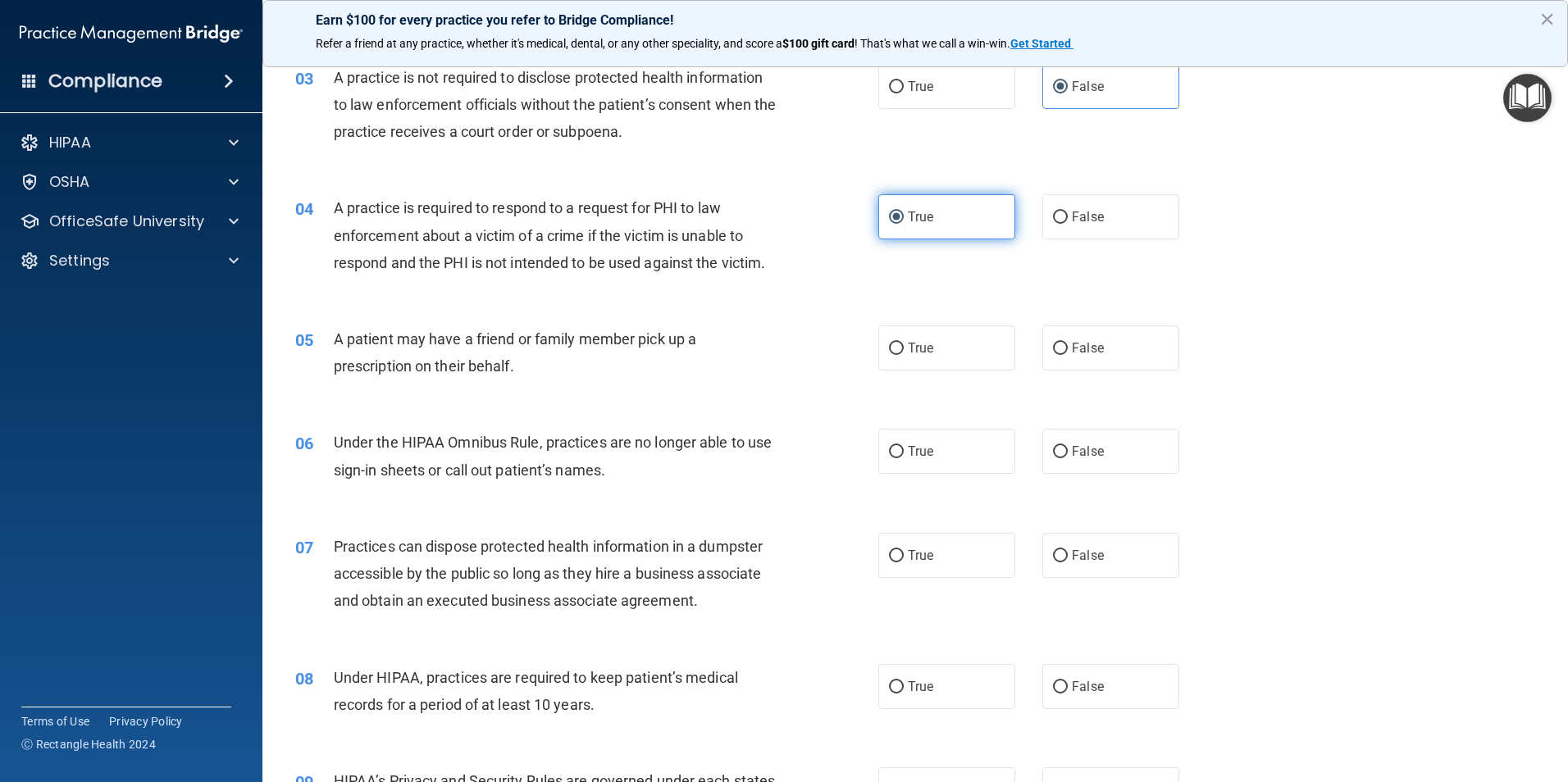
click at [994, 382] on div "05 A patient may have a friend or family member pick up a prescription on their…" at bounding box center [915, 357] width 1265 height 103
click at [976, 352] on label "True" at bounding box center [947, 349] width 137 height 45
click at [903, 352] on input "True" at bounding box center [895, 349] width 15 height 12
radio input "true"
click at [1060, 443] on label "False" at bounding box center [1110, 451] width 137 height 45
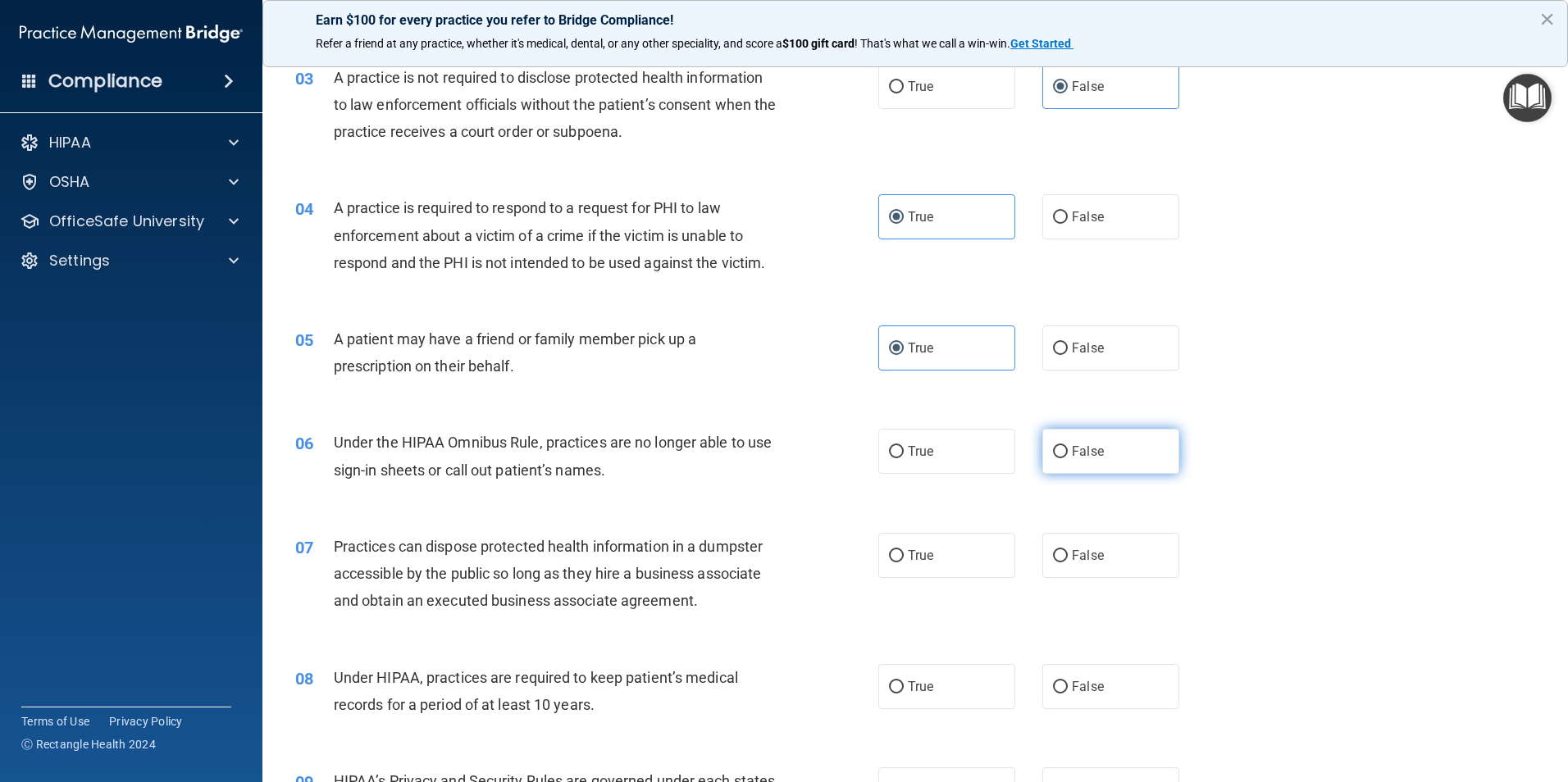
click at [1060, 446] on input "False" at bounding box center [1060, 452] width 15 height 12
radio input "true"
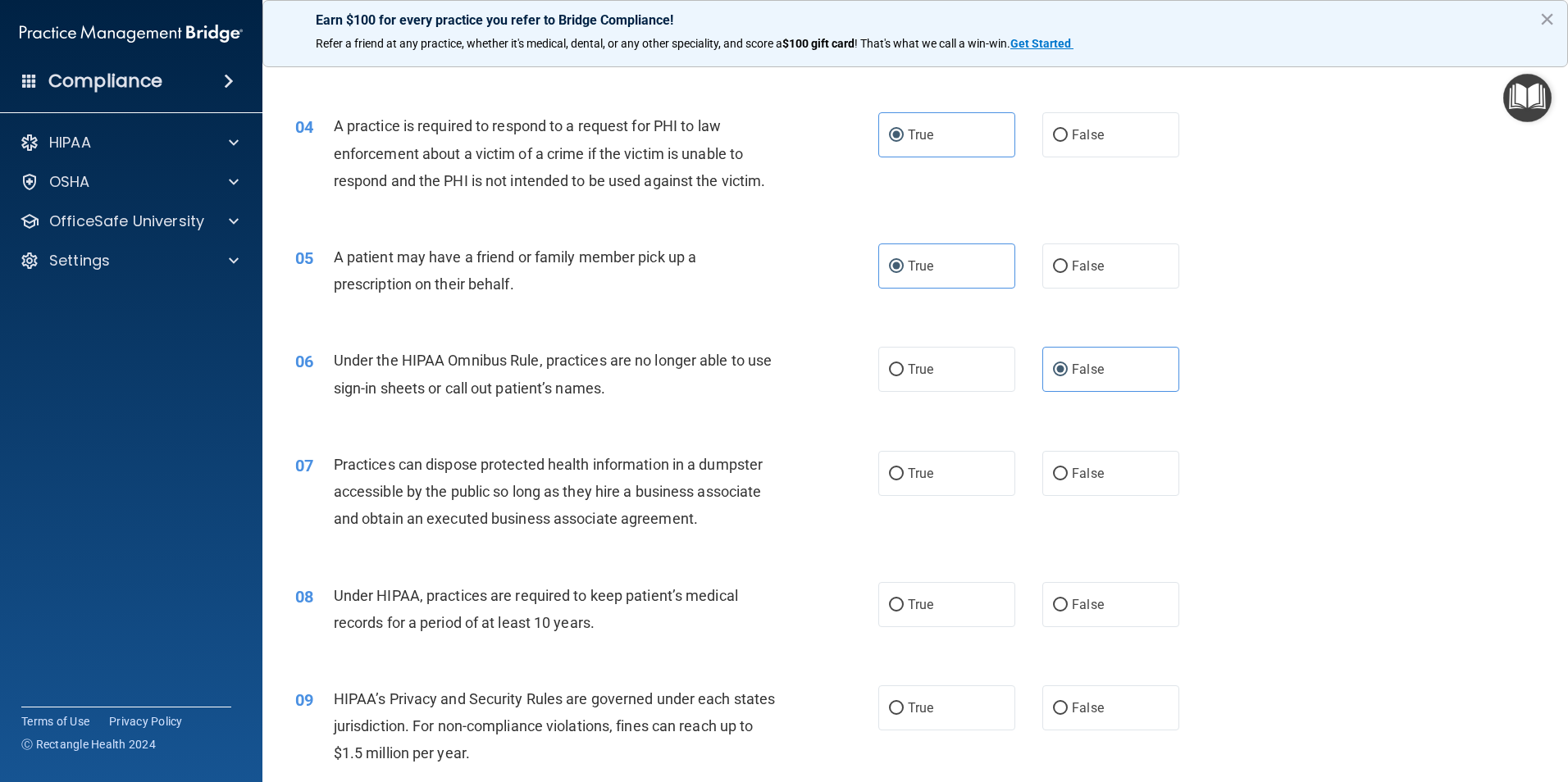
click at [1058, 470] on input "False" at bounding box center [1060, 474] width 15 height 12
radio input "true"
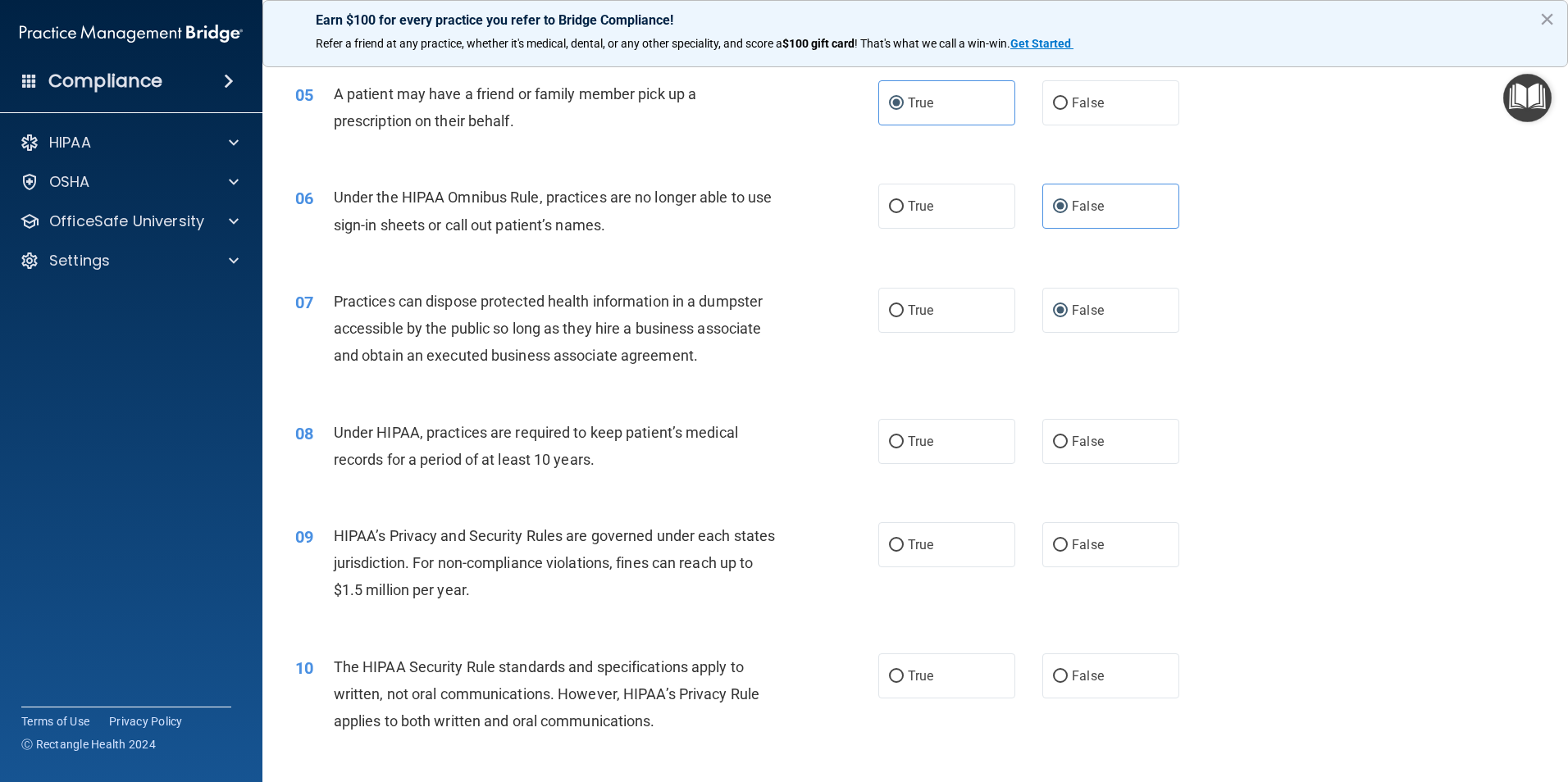
scroll to position [574, 0]
click at [1062, 446] on label "False" at bounding box center [1110, 441] width 137 height 45
click at [1062, 446] on input "False" at bounding box center [1060, 441] width 15 height 12
radio input "true"
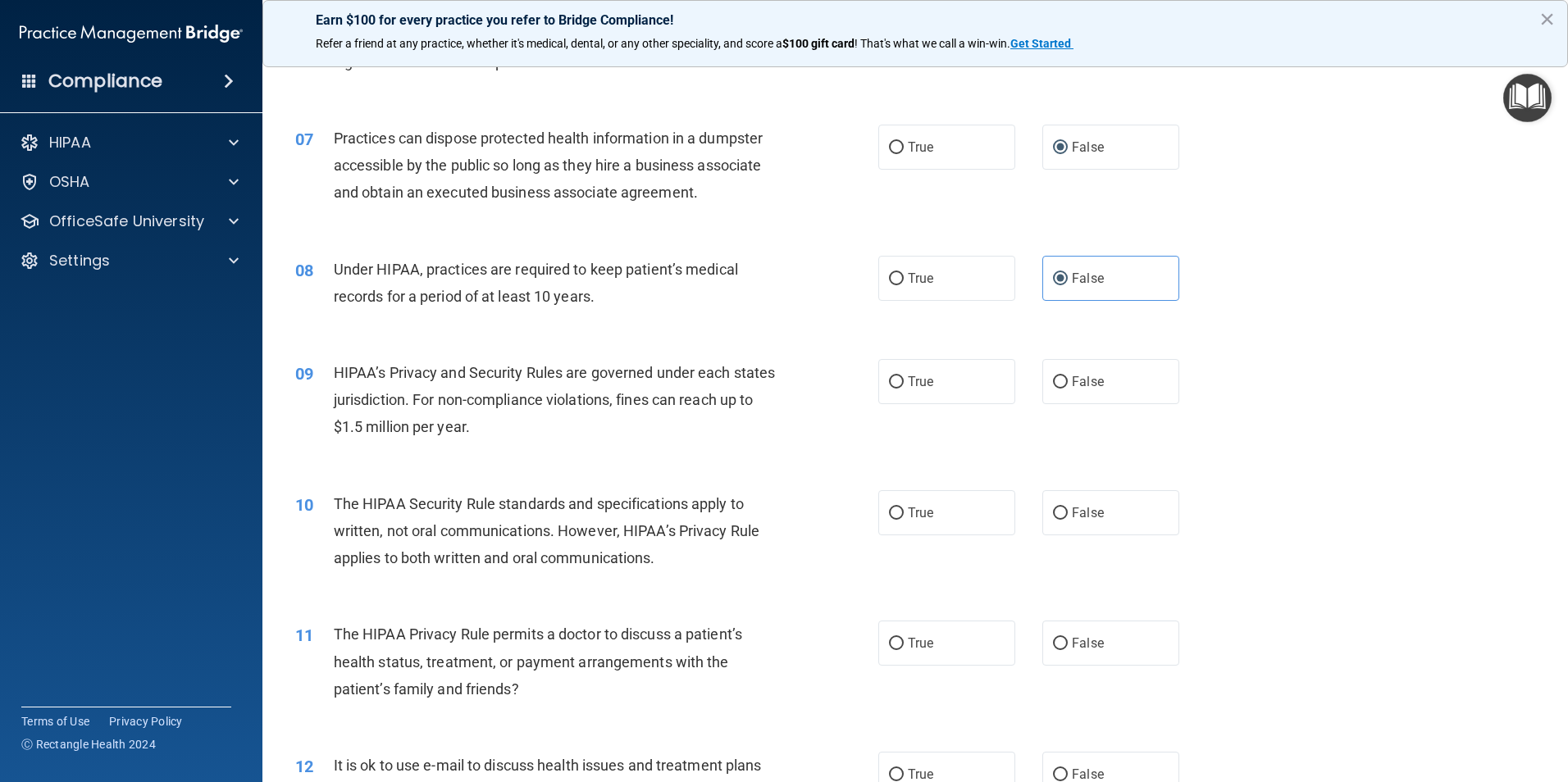
scroll to position [738, 0]
click at [1078, 388] on label "False" at bounding box center [1110, 380] width 137 height 45
click at [1068, 387] on input "False" at bounding box center [1060, 380] width 15 height 12
radio input "true"
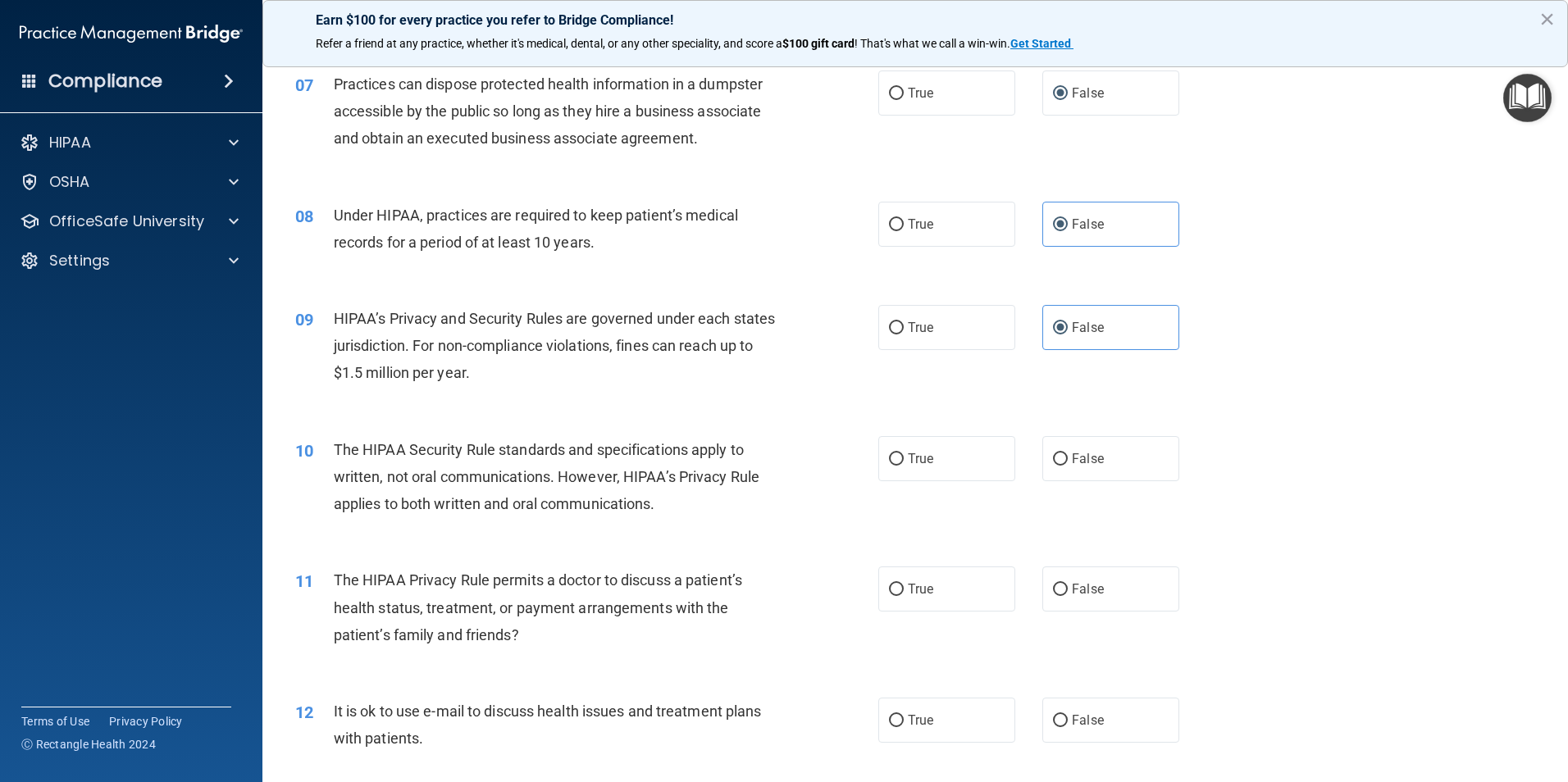
scroll to position [820, 0]
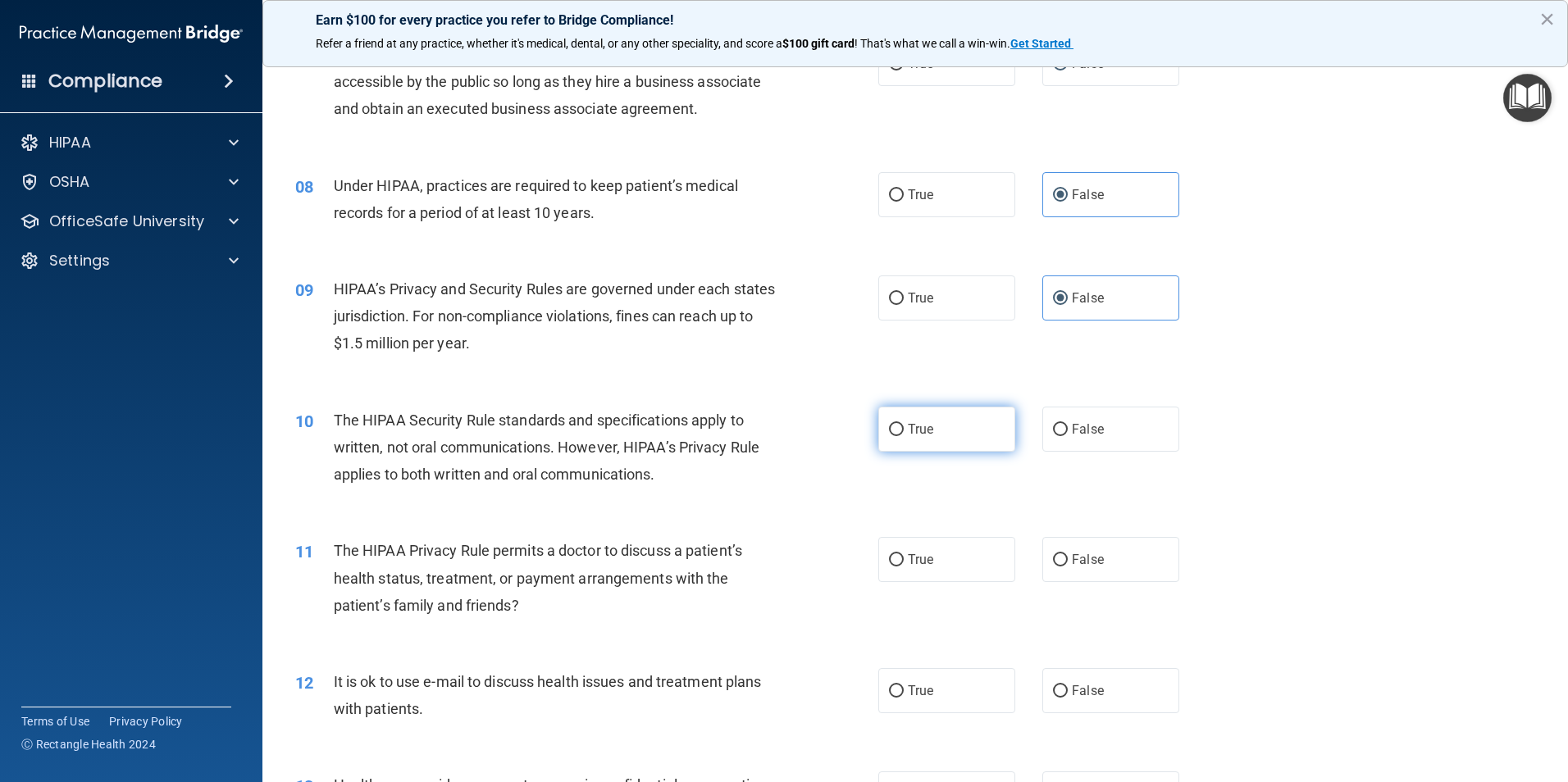
click at [984, 440] on label "True" at bounding box center [947, 429] width 137 height 45
click at [903, 436] on input "True" at bounding box center [895, 429] width 15 height 12
radio input "true"
click at [972, 555] on label "True" at bounding box center [947, 559] width 137 height 45
click at [903, 555] on input "True" at bounding box center [895, 560] width 15 height 12
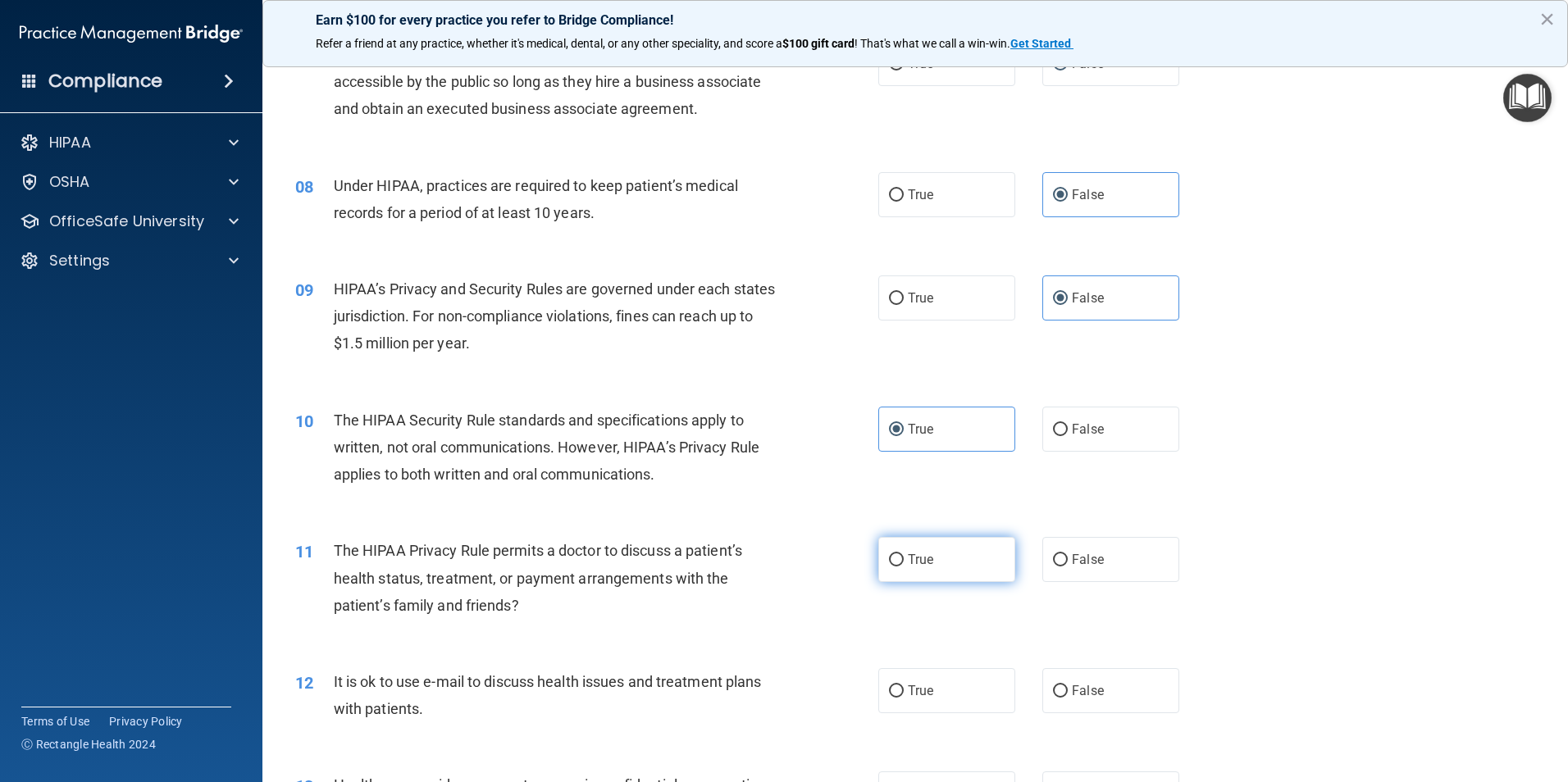
radio input "true"
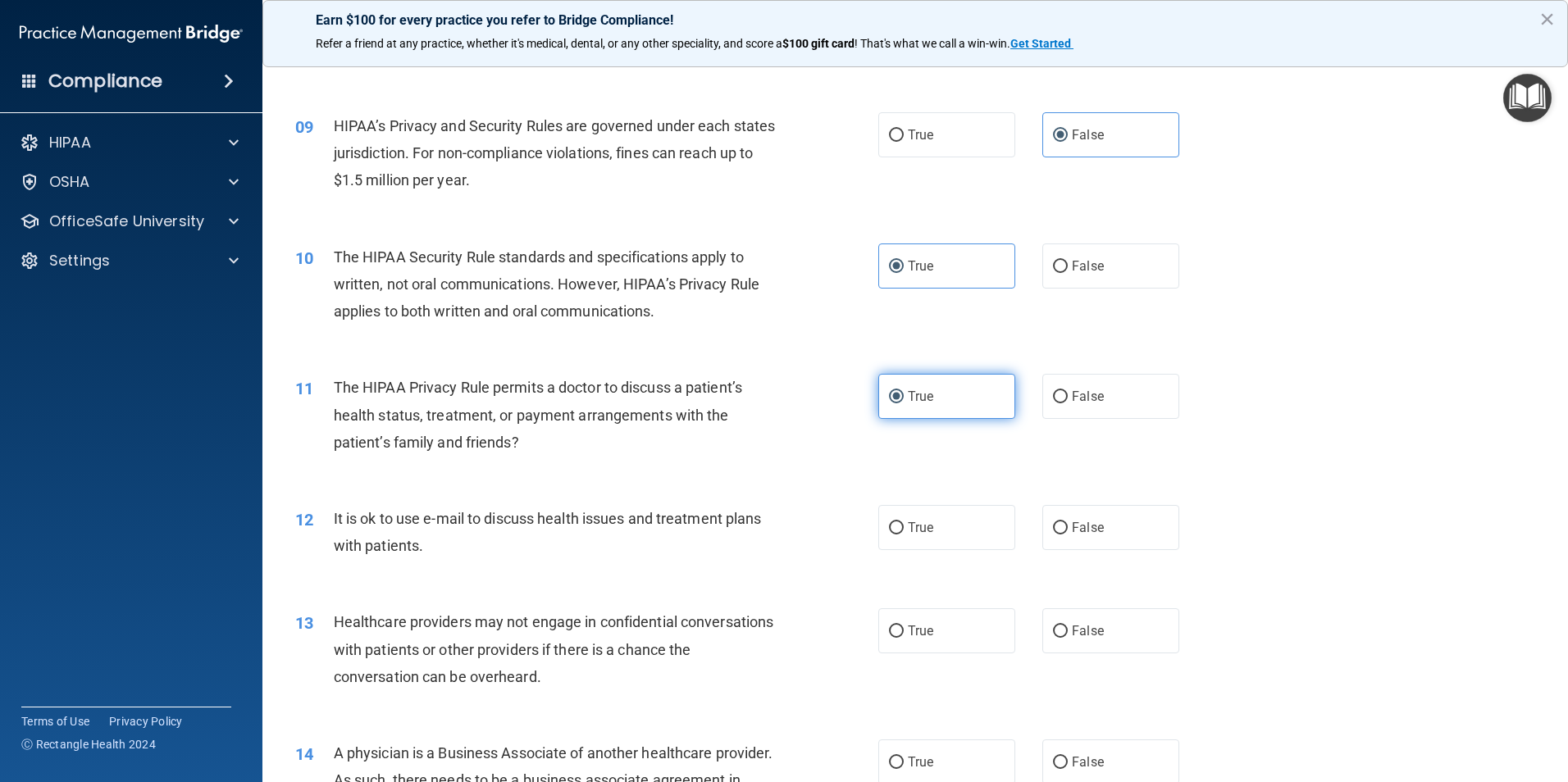
scroll to position [984, 0]
click at [965, 533] on label "True" at bounding box center [947, 527] width 137 height 45
click at [903, 533] on input "True" at bounding box center [895, 527] width 15 height 12
radio input "true"
click at [1055, 605] on div "13 Healthcare providers may not engage in confidential conversations with patie…" at bounding box center [915, 652] width 1265 height 131
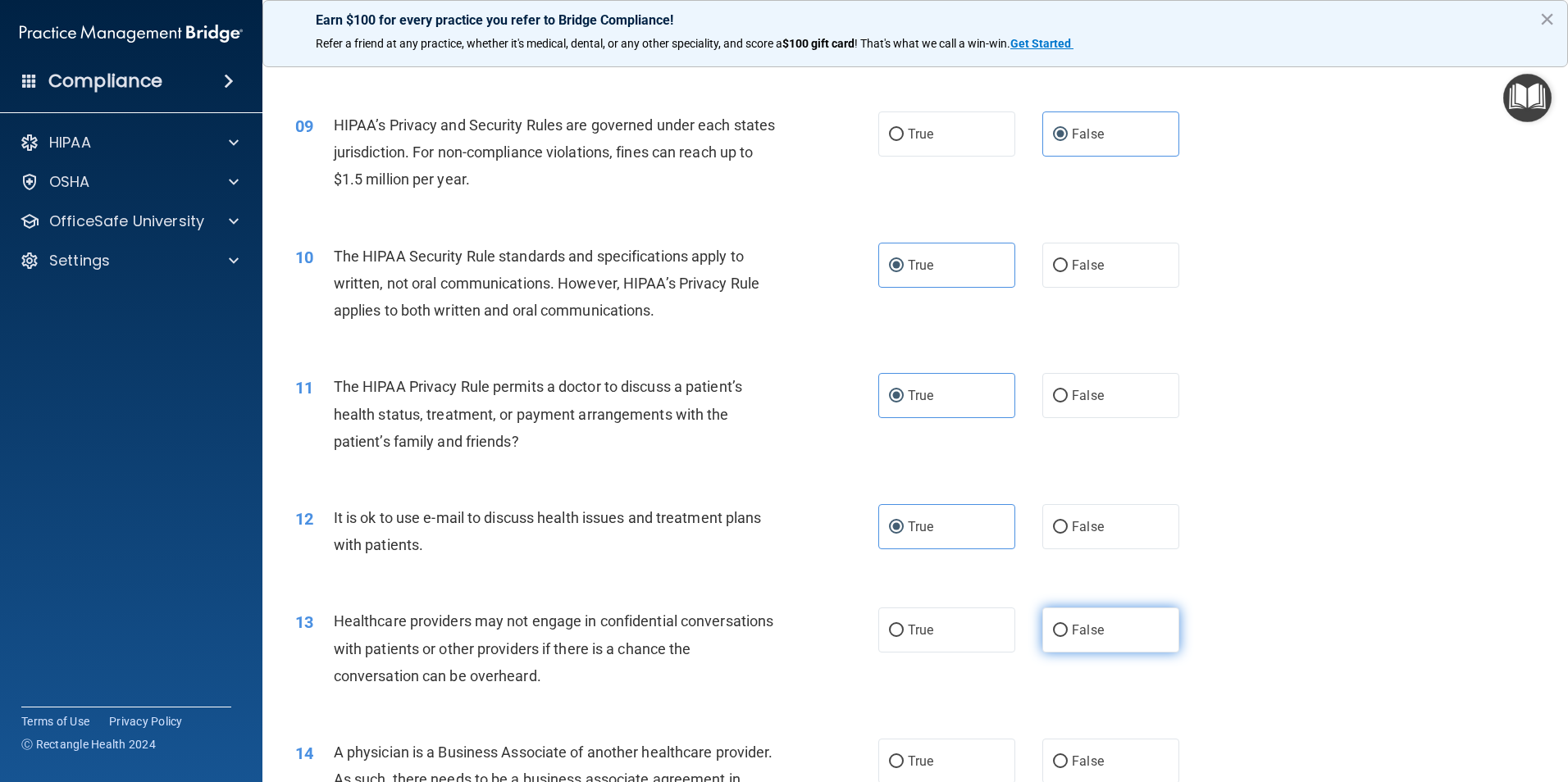
click at [1063, 630] on label "False" at bounding box center [1110, 630] width 137 height 45
click at [1063, 630] on input "False" at bounding box center [1060, 630] width 15 height 12
radio input "true"
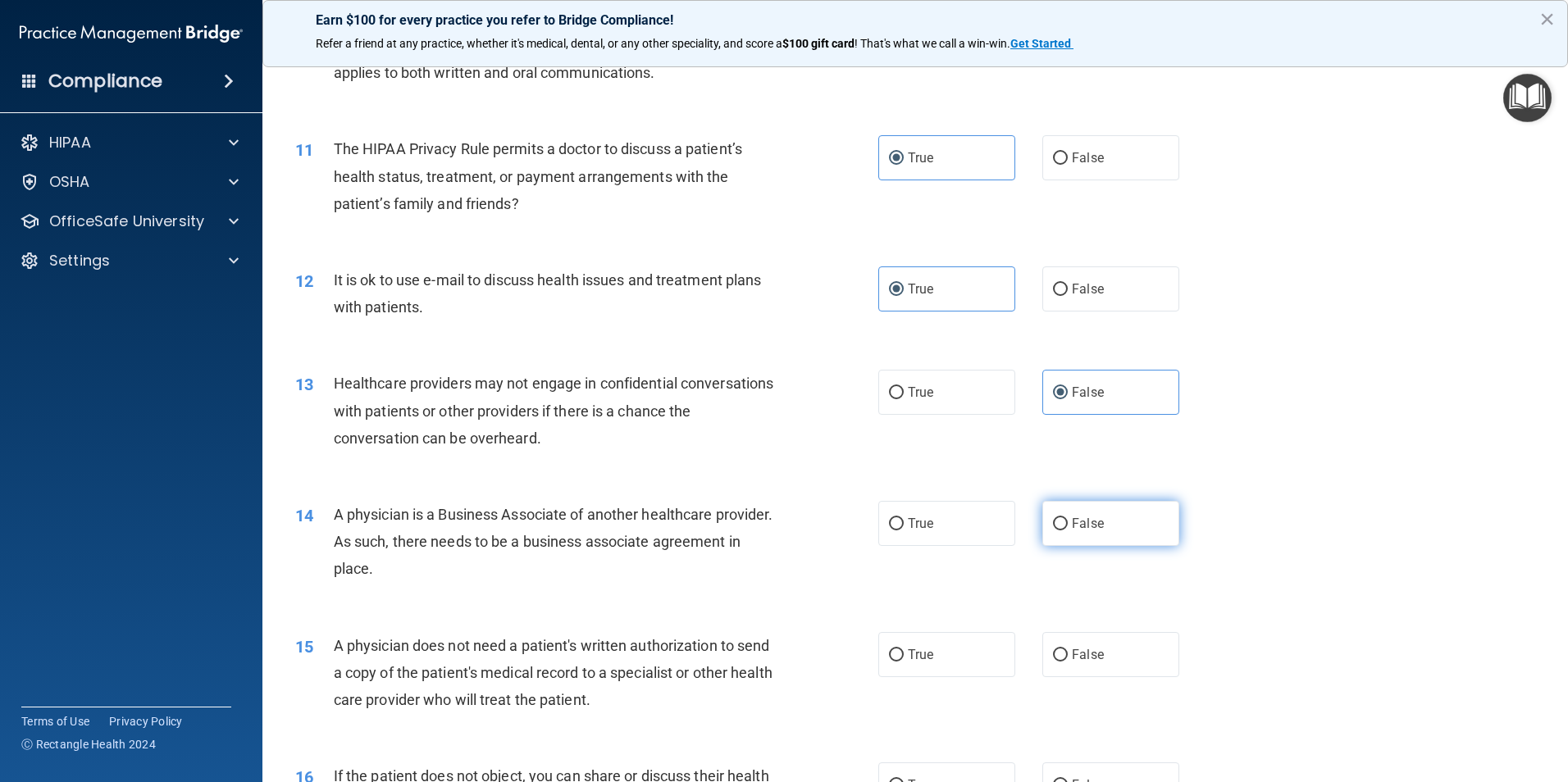
scroll to position [1230, 0]
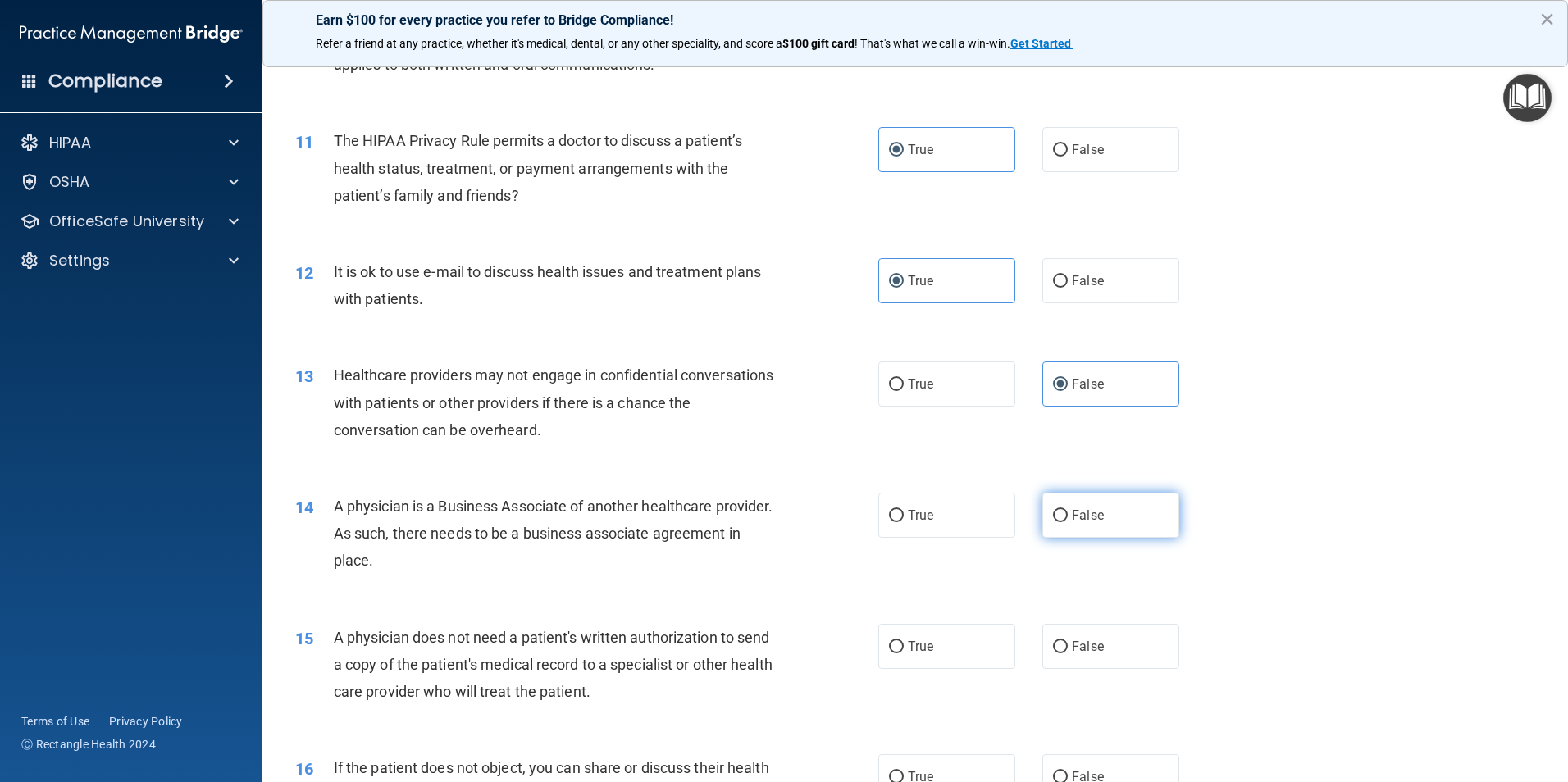
click at [1072, 519] on span "False" at bounding box center [1087, 515] width 32 height 16
click at [1068, 519] on input "False" at bounding box center [1060, 516] width 15 height 12
radio input "true"
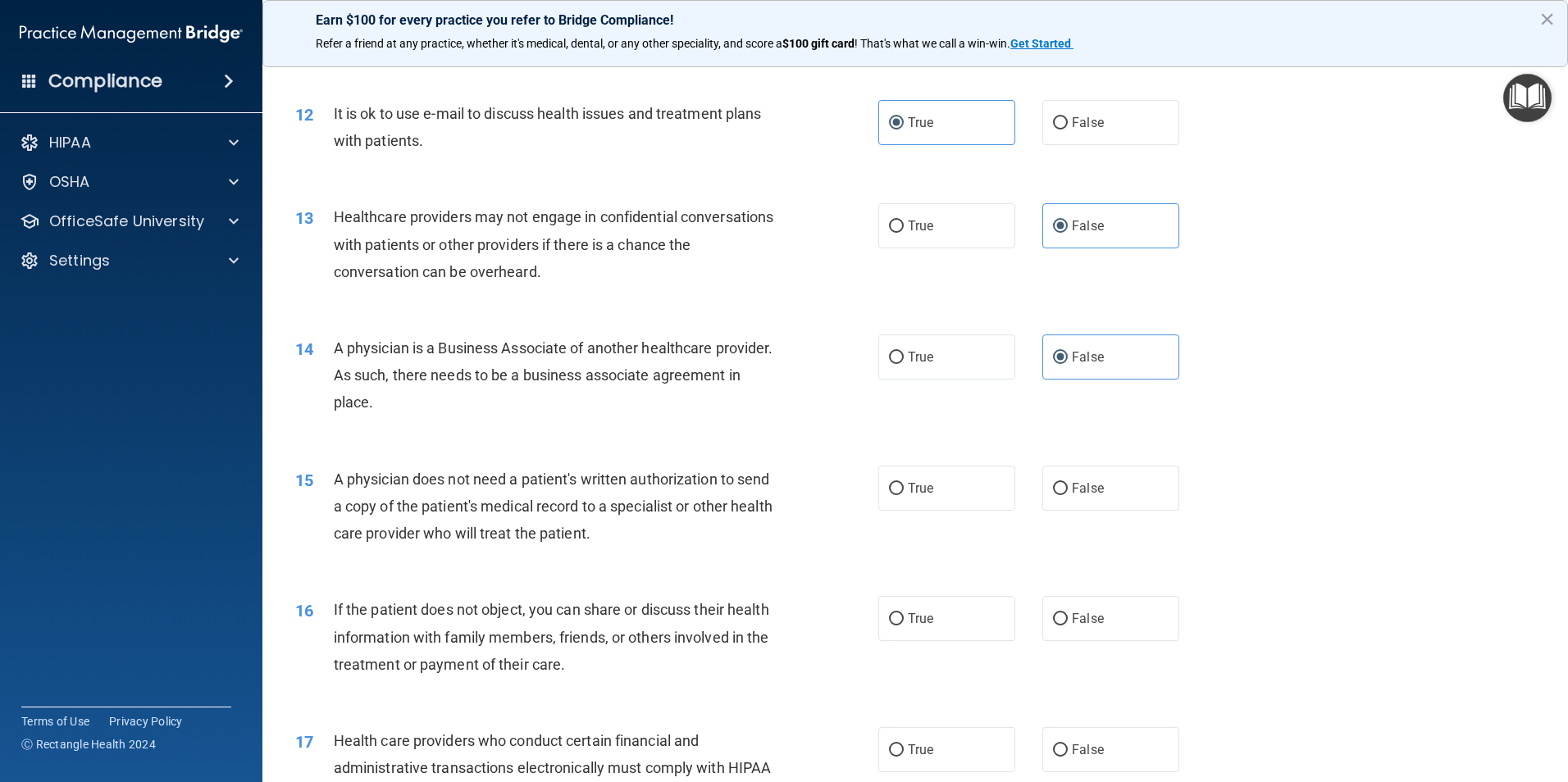
scroll to position [1476, 0]
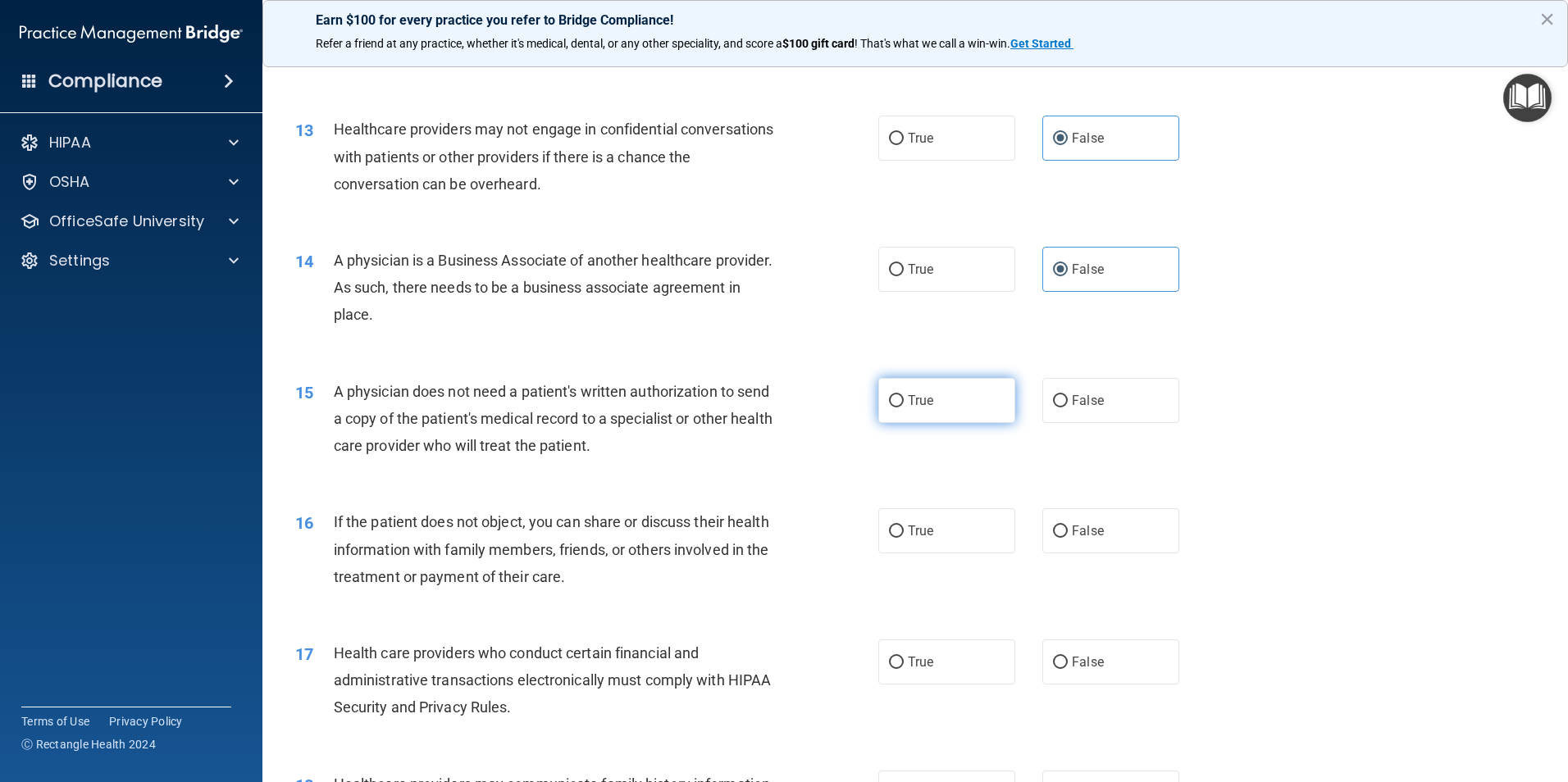
click at [947, 398] on label "True" at bounding box center [947, 401] width 137 height 45
click at [903, 398] on input "True" at bounding box center [895, 401] width 15 height 12
radio input "true"
click at [968, 517] on label "True" at bounding box center [947, 531] width 137 height 45
click at [903, 526] on input "True" at bounding box center [895, 532] width 15 height 12
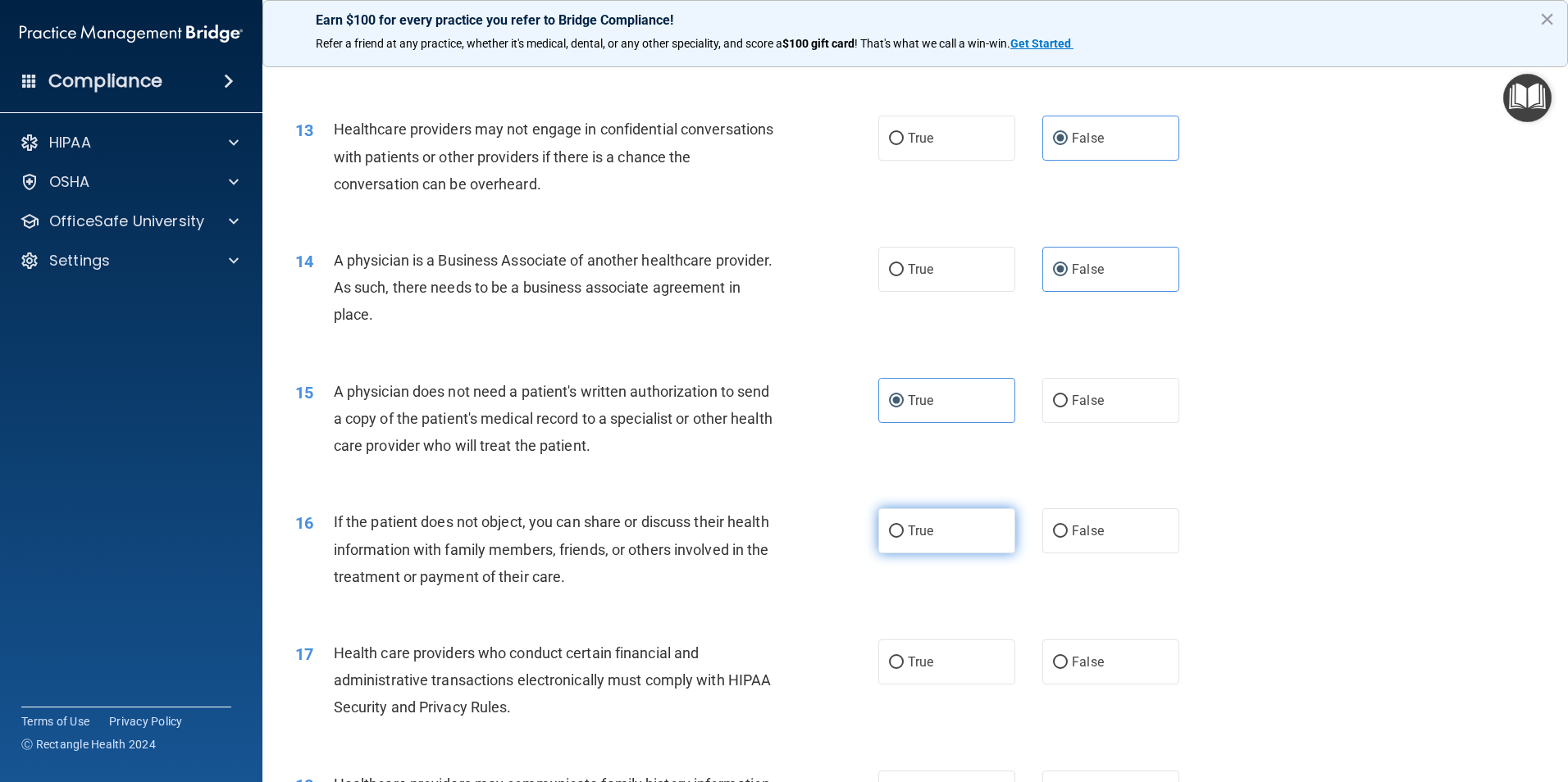
radio input "true"
click at [980, 650] on label "True" at bounding box center [947, 662] width 137 height 45
click at [903, 657] on input "True" at bounding box center [895, 663] width 15 height 12
radio input "true"
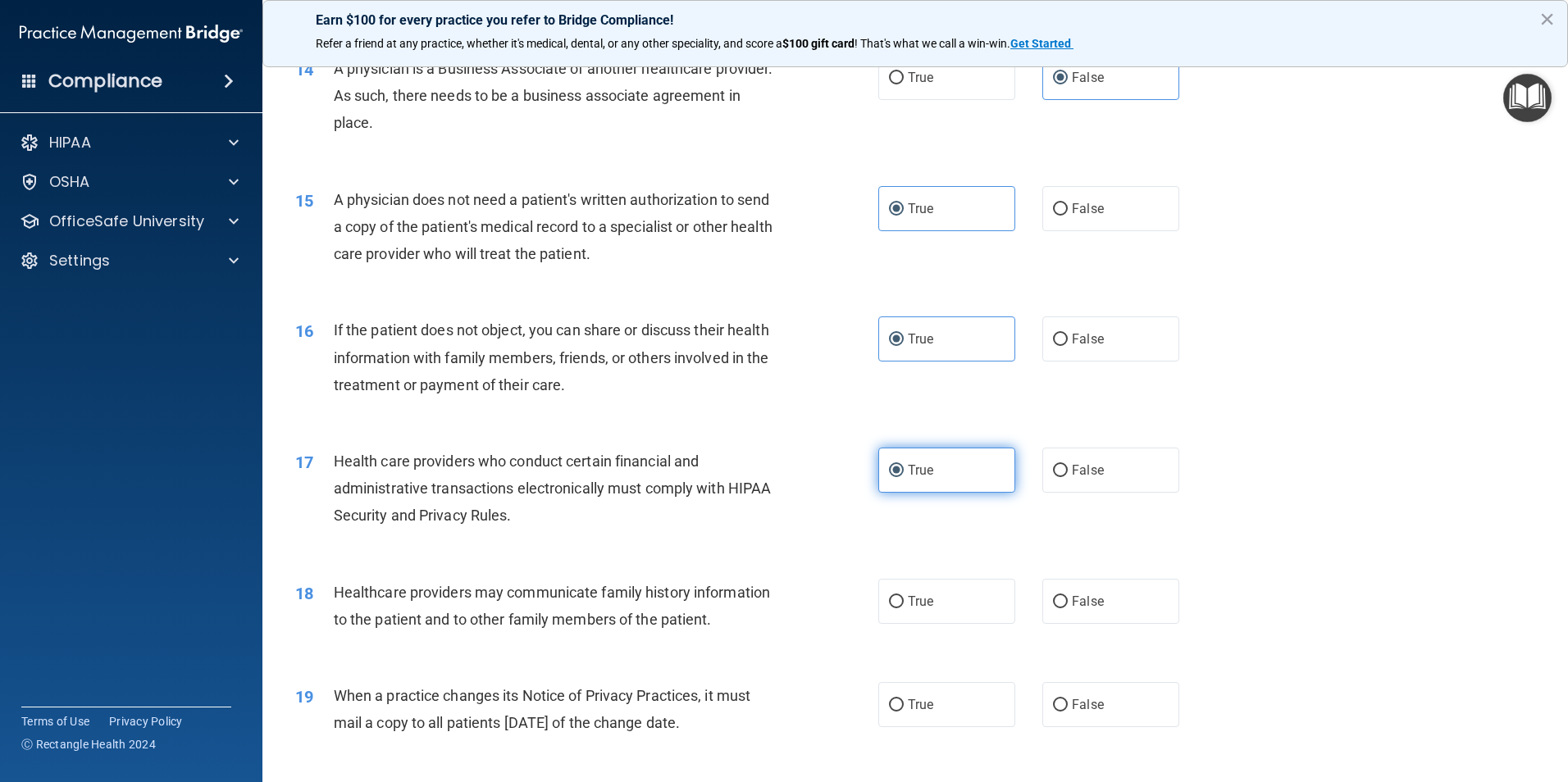
scroll to position [1722, 0]
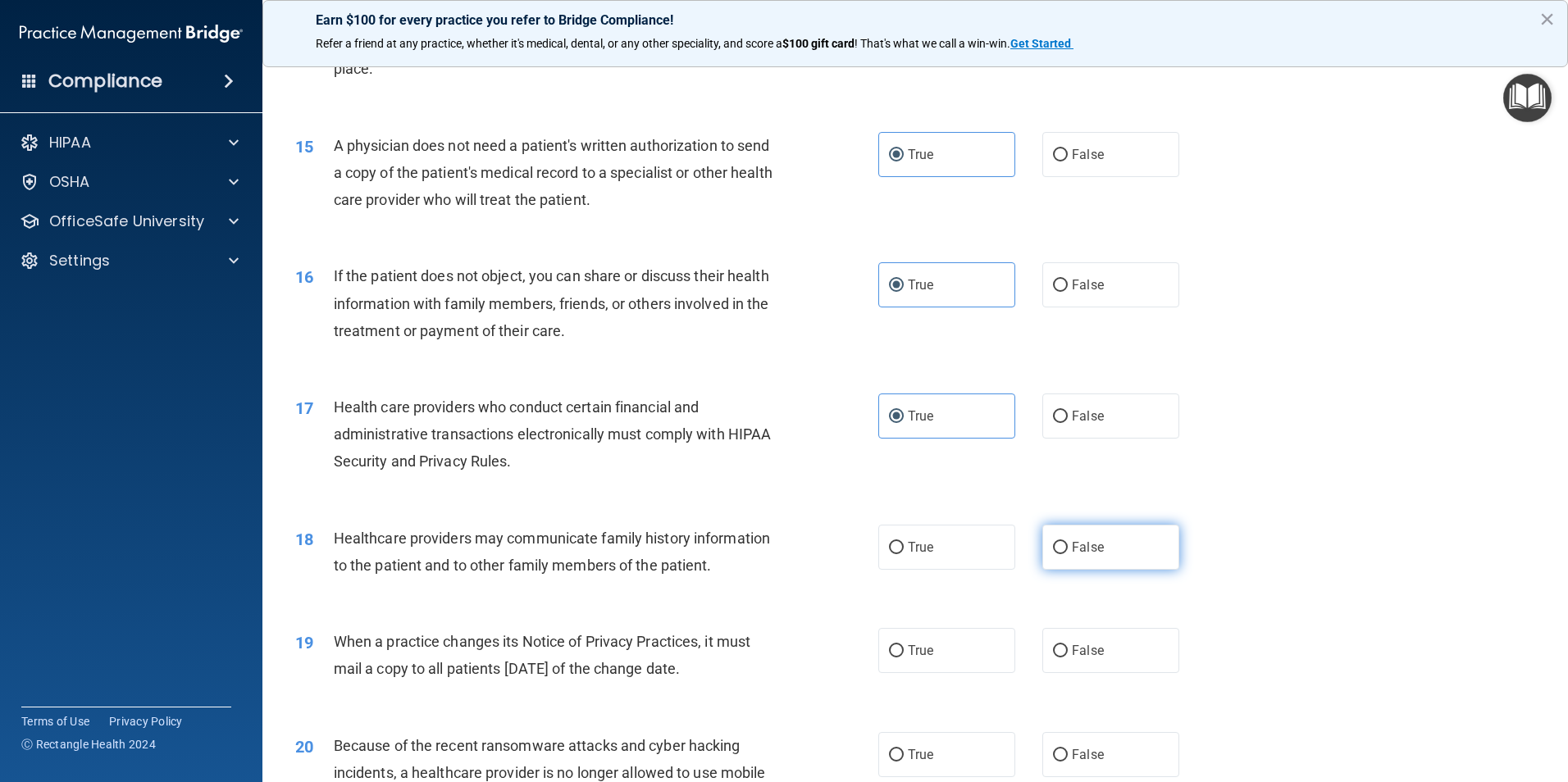
click at [1072, 554] on span "False" at bounding box center [1087, 548] width 32 height 16
click at [1065, 554] on input "False" at bounding box center [1060, 548] width 15 height 12
radio input "true"
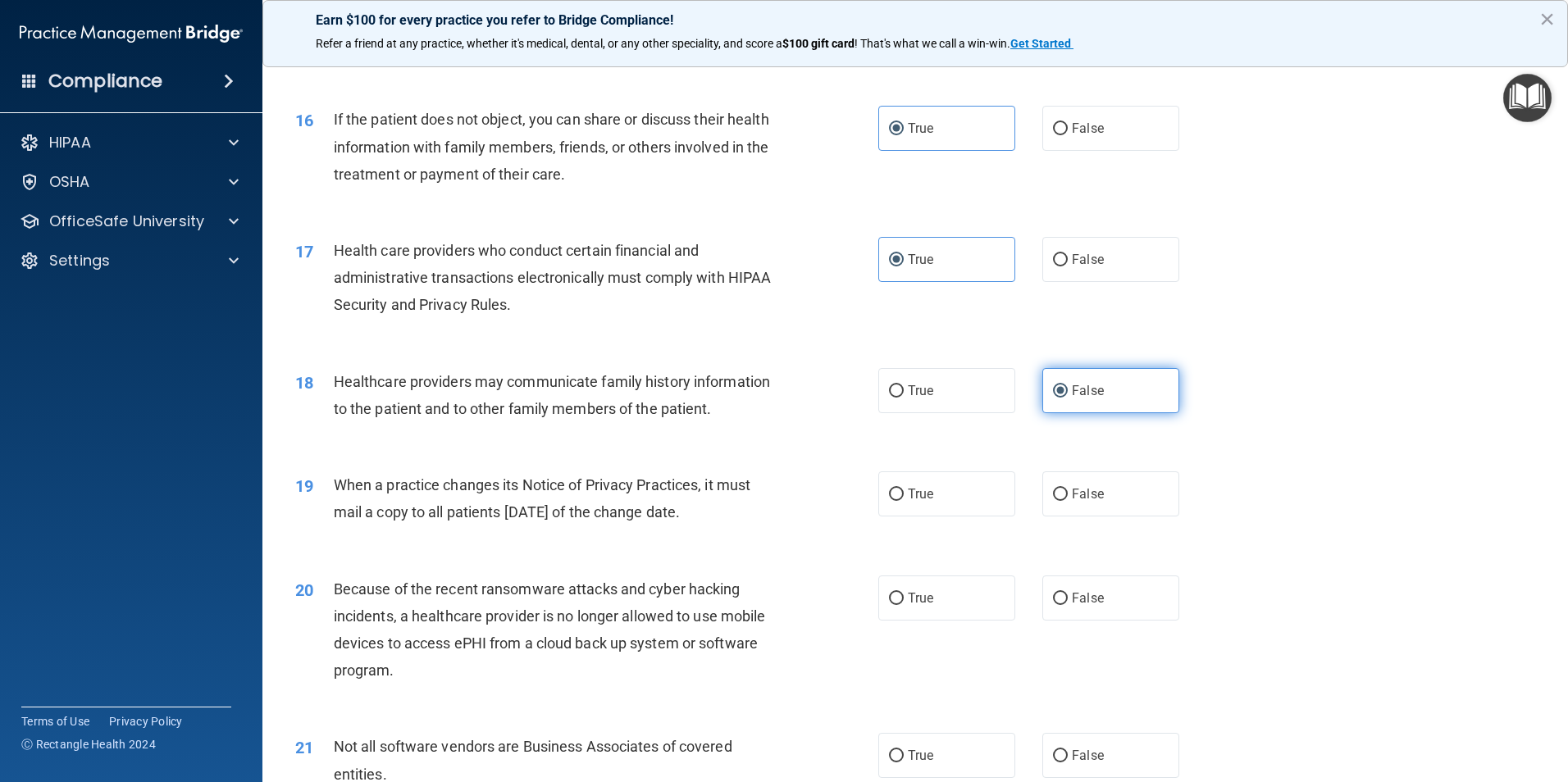
scroll to position [1886, 0]
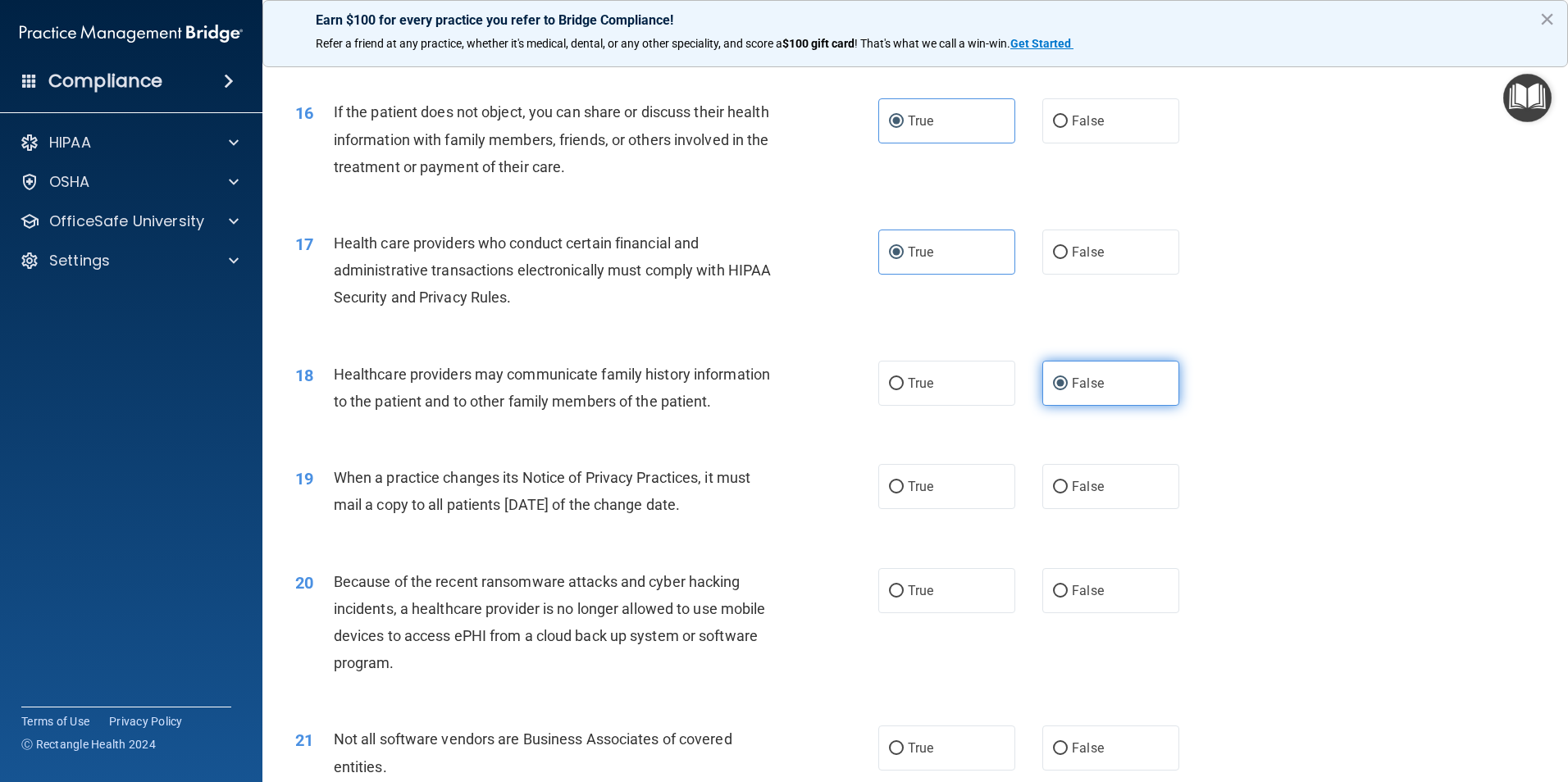
click at [1064, 554] on div "20 Because of the recent ransomware attacks and cyber hacking incidents, a heal…" at bounding box center [915, 626] width 1265 height 159
click at [1080, 475] on label "False" at bounding box center [1110, 487] width 137 height 45
click at [1068, 482] on input "False" at bounding box center [1060, 488] width 15 height 12
radio input "true"
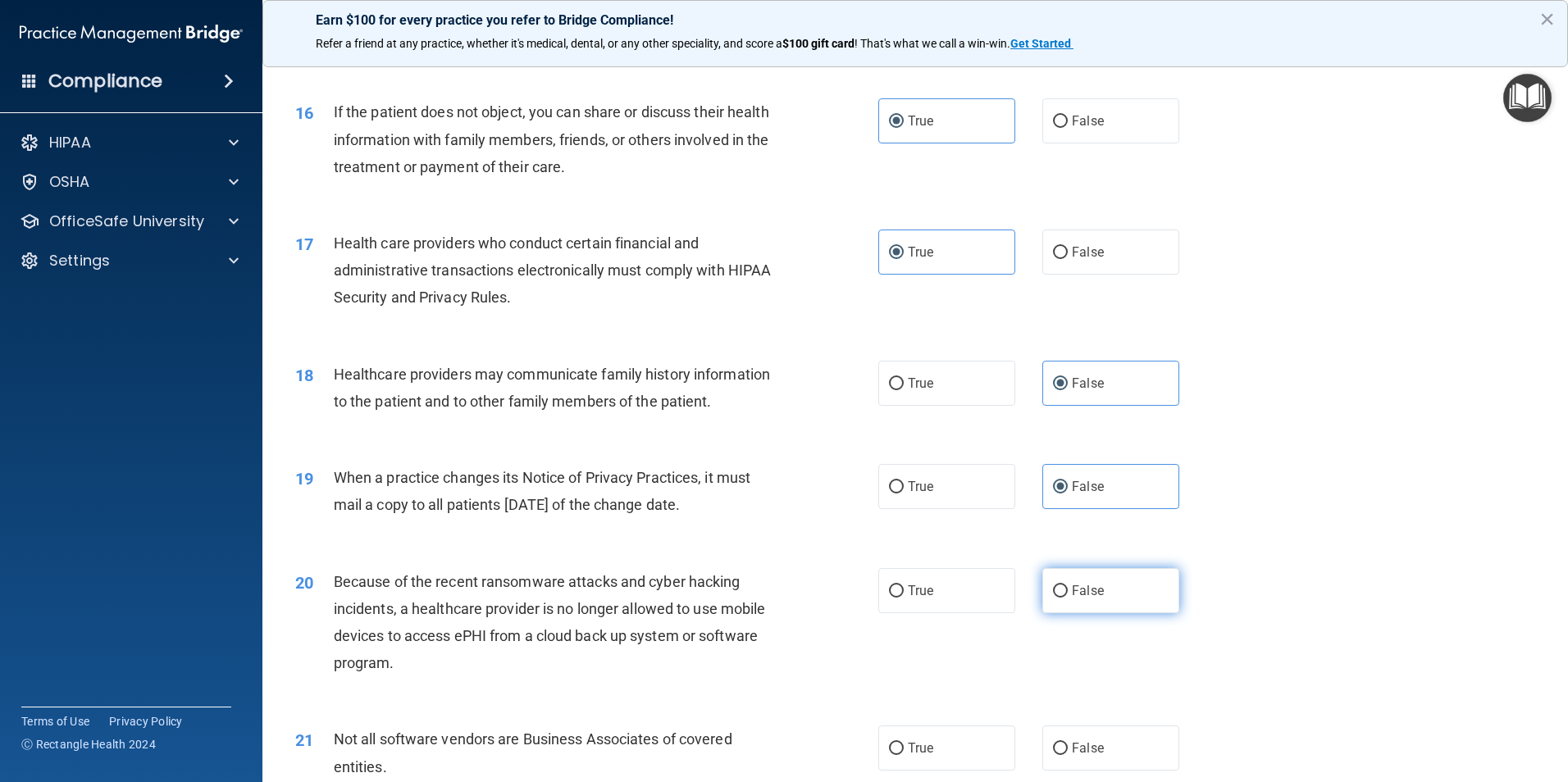
click at [1073, 593] on span "False" at bounding box center [1087, 591] width 32 height 16
click at [1068, 593] on input "False" at bounding box center [1060, 591] width 15 height 12
radio input "true"
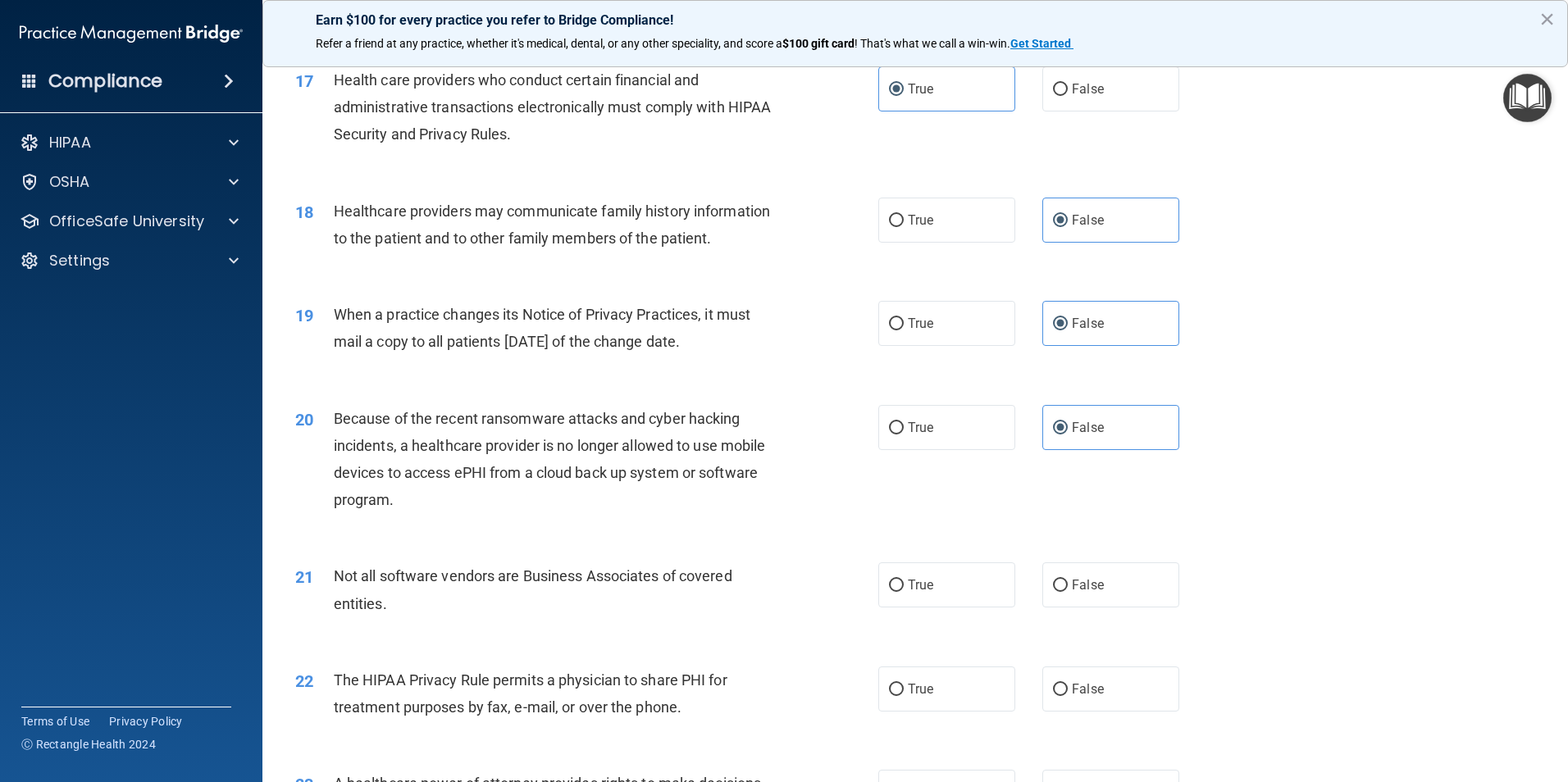
scroll to position [2050, 0]
click at [963, 591] on label "True" at bounding box center [947, 584] width 137 height 45
click at [903, 591] on input "True" at bounding box center [895, 585] width 15 height 12
radio input "true"
click at [982, 676] on label "True" at bounding box center [947, 688] width 137 height 45
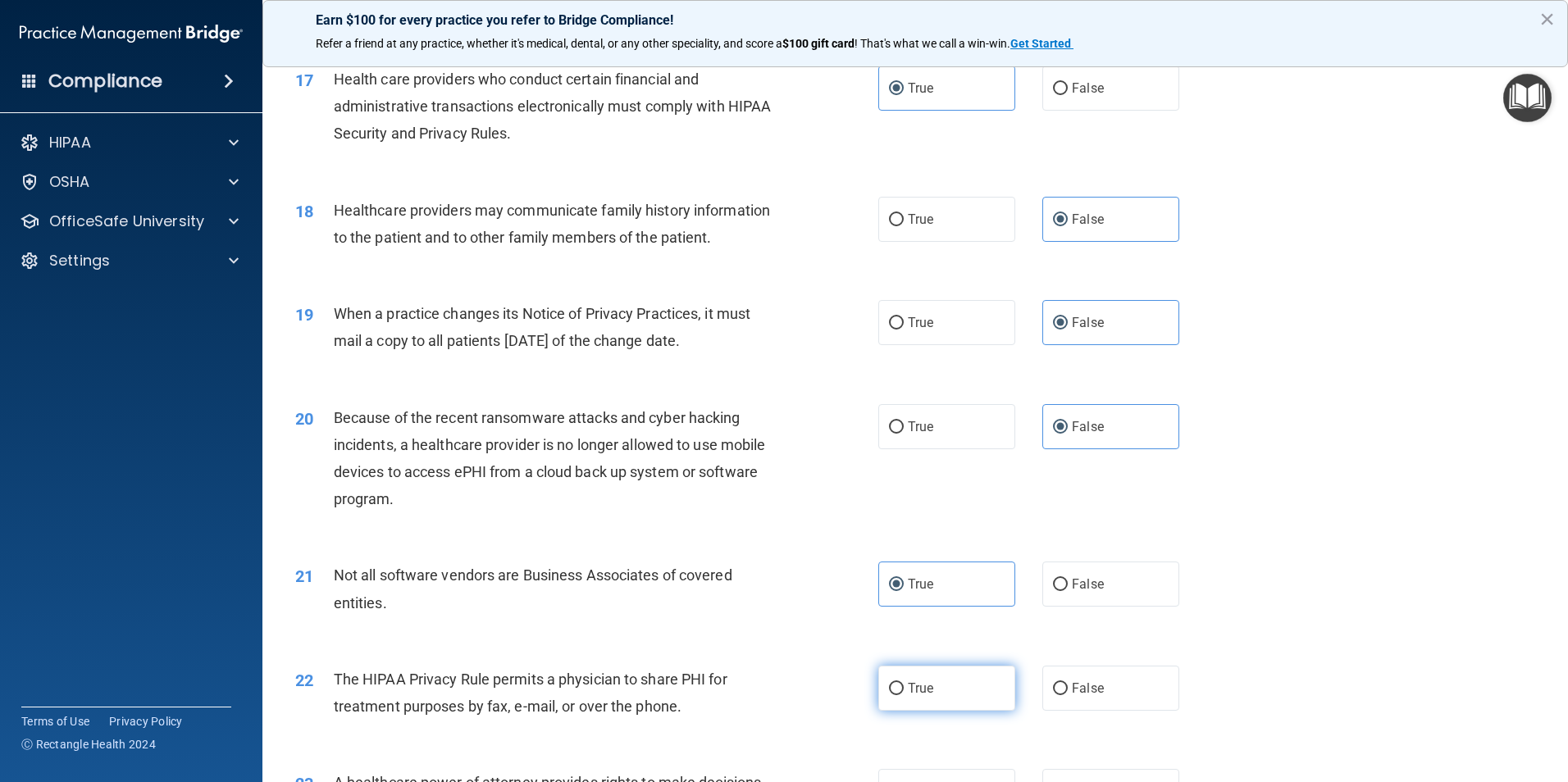
click at [903, 683] on input "True" at bounding box center [895, 688] width 15 height 12
radio input "true"
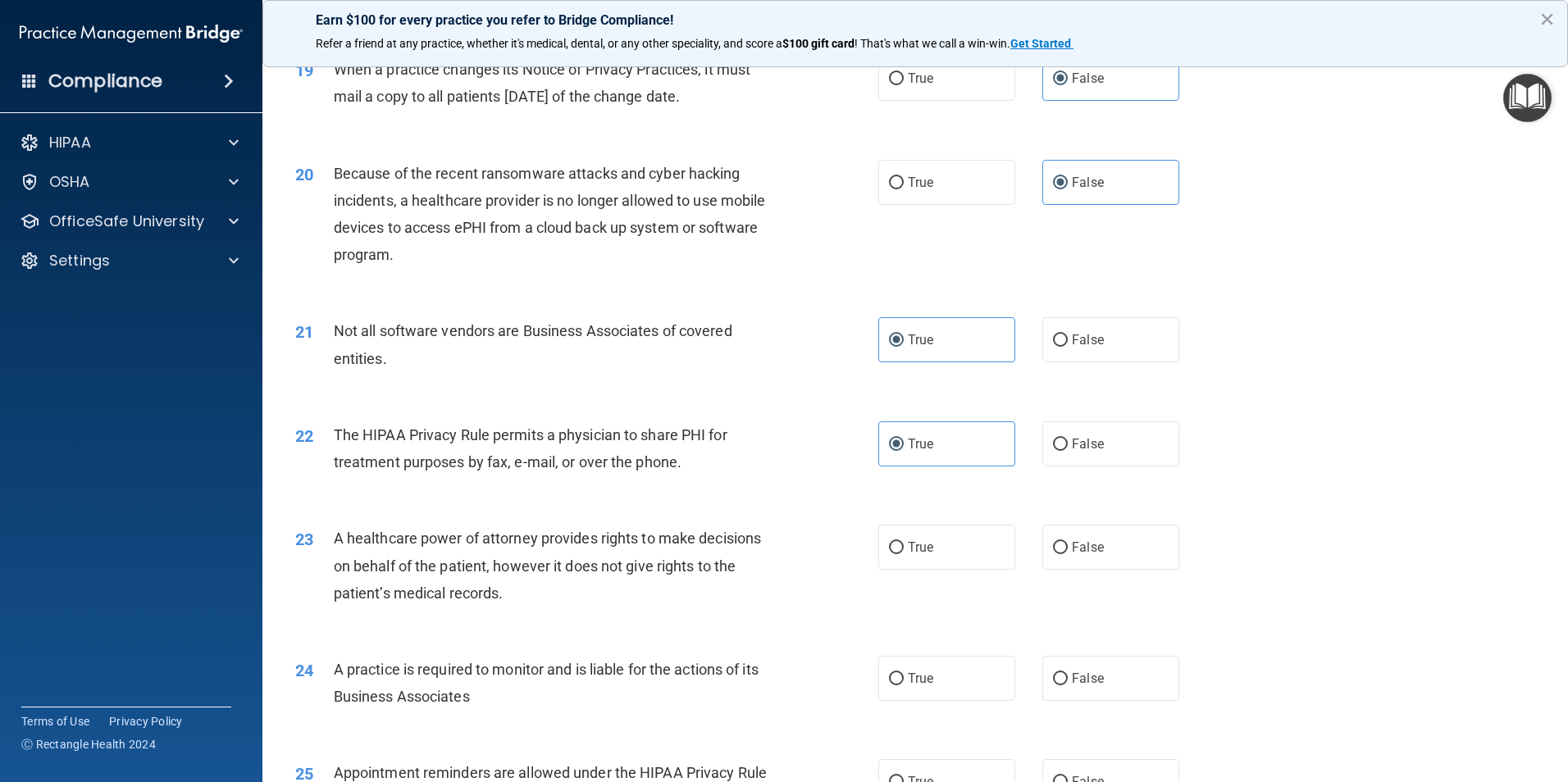
scroll to position [2296, 0]
click at [1085, 541] on span "False" at bounding box center [1087, 546] width 32 height 16
click at [1068, 541] on input "False" at bounding box center [1060, 547] width 15 height 12
radio input "true"
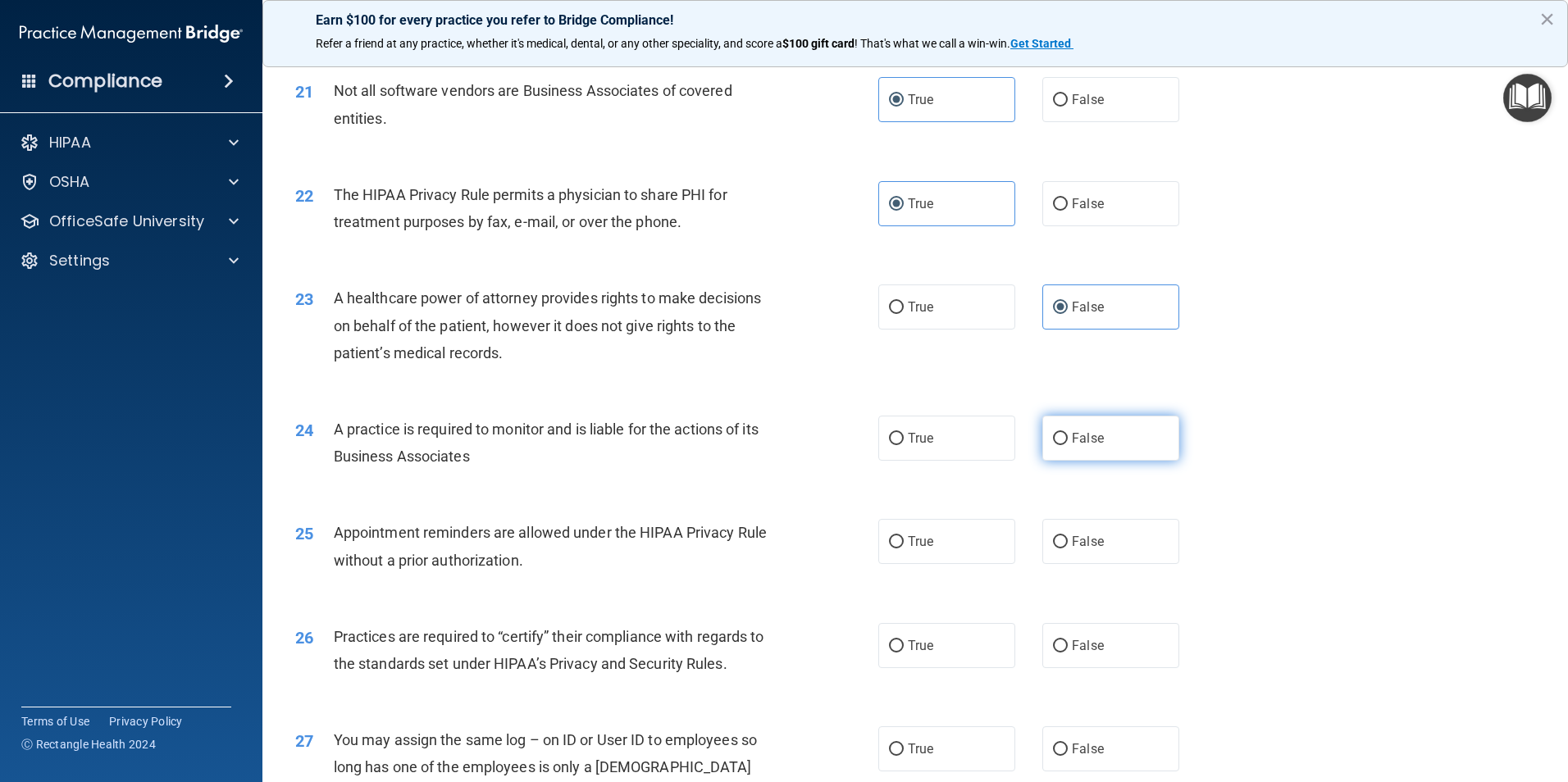
scroll to position [2542, 0]
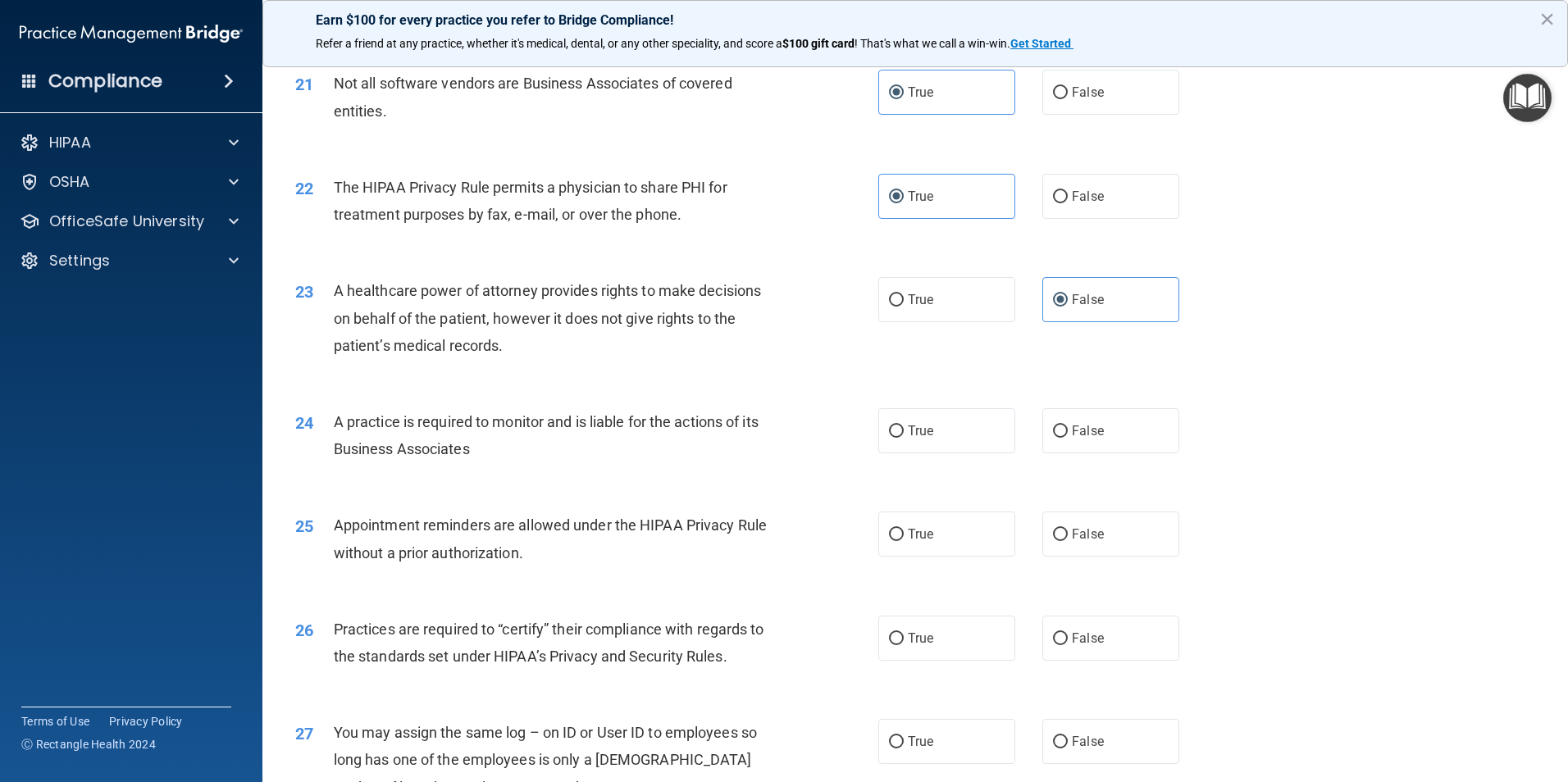
click at [1074, 398] on div "24 A practice is required to monitor and is liable for the actions of its Busin…" at bounding box center [915, 439] width 1265 height 103
click at [1075, 419] on label "False" at bounding box center [1110, 431] width 137 height 45
click at [1068, 425] on input "False" at bounding box center [1060, 431] width 15 height 12
radio input "true"
click at [985, 541] on label "True" at bounding box center [947, 534] width 137 height 45
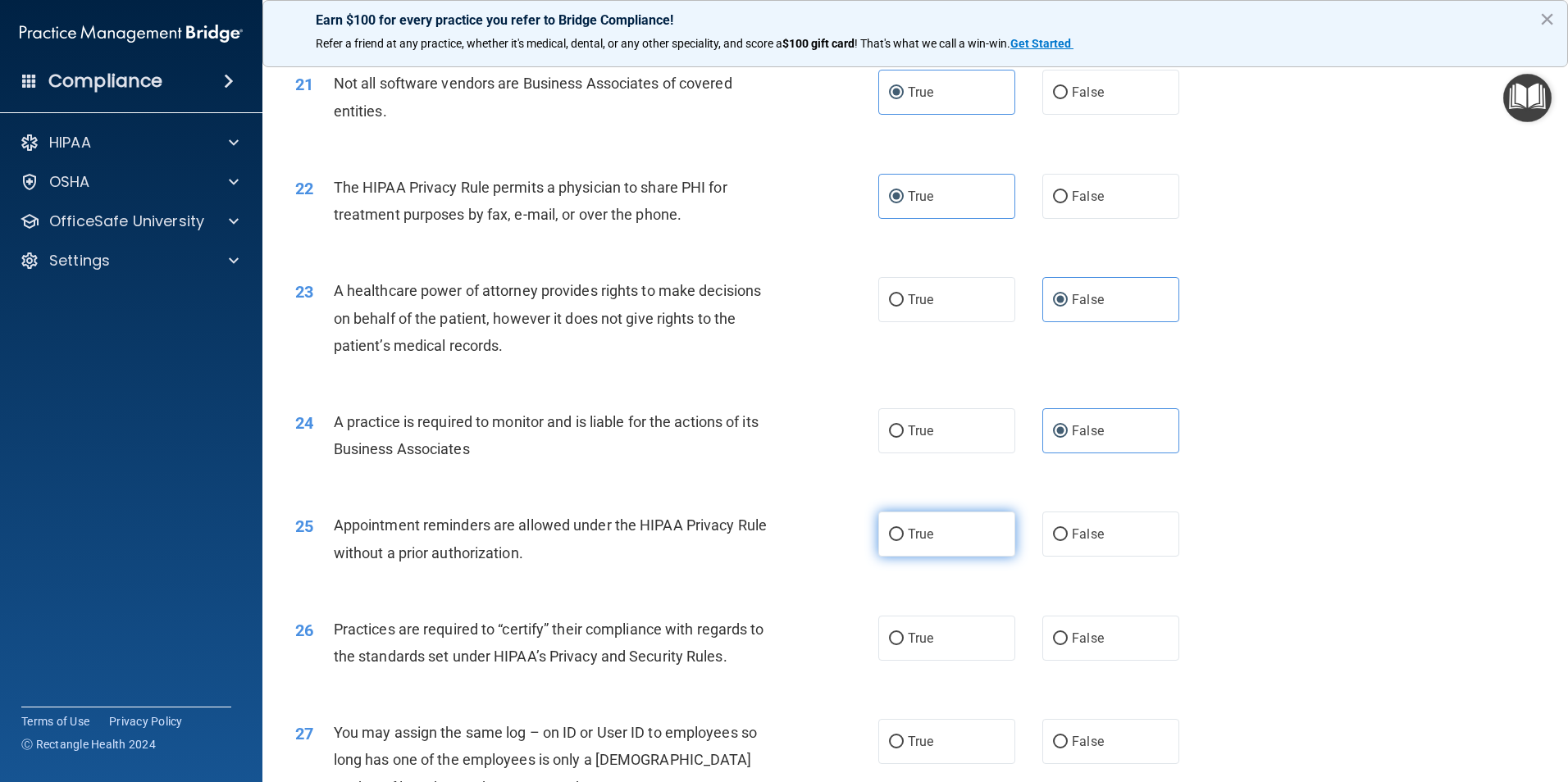
click at [903, 541] on input "True" at bounding box center [895, 535] width 15 height 12
radio input "true"
click at [1083, 638] on span "False" at bounding box center [1087, 638] width 32 height 16
click at [1068, 638] on input "False" at bounding box center [1060, 639] width 15 height 12
radio input "true"
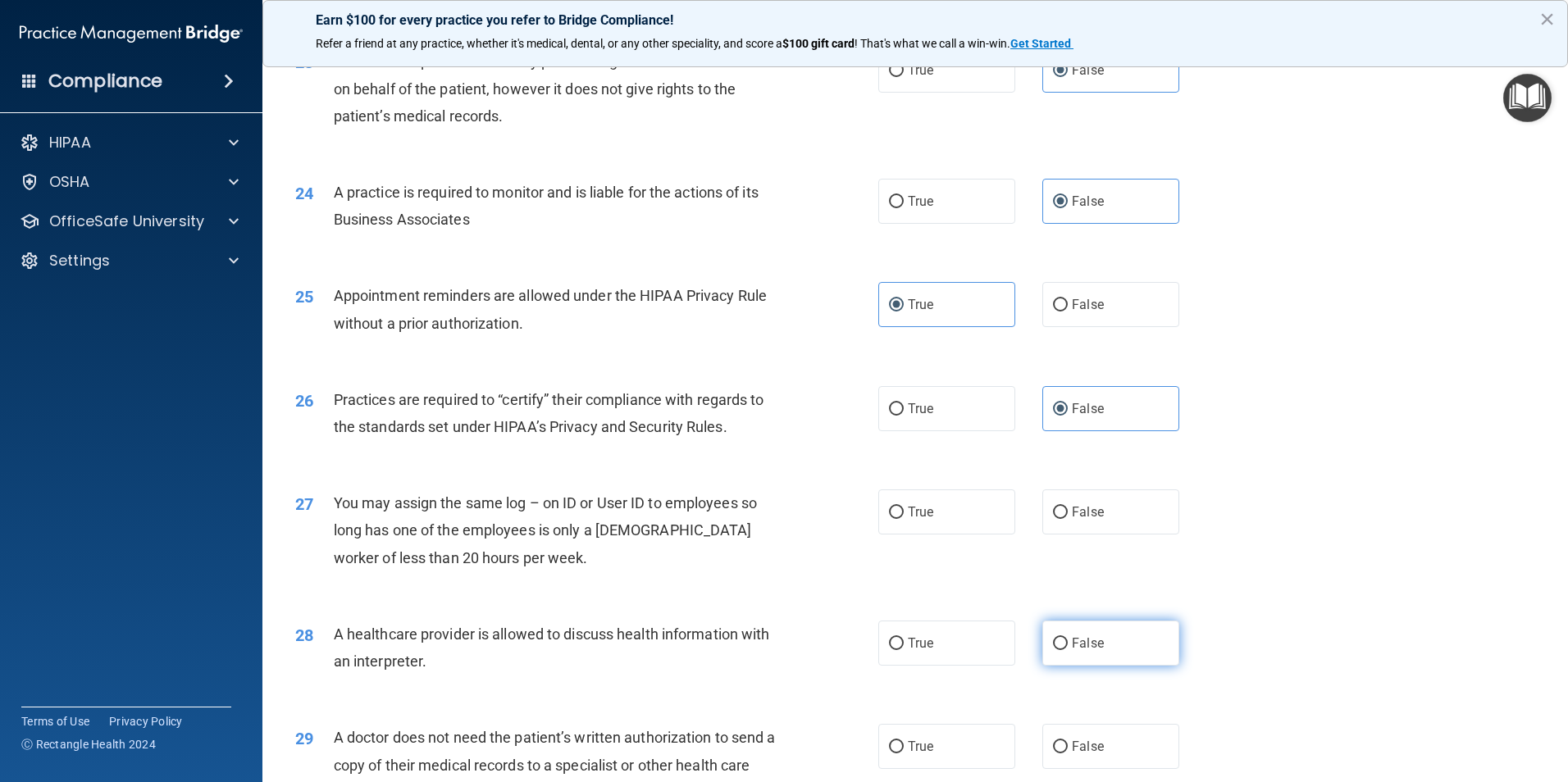
scroll to position [2788, 0]
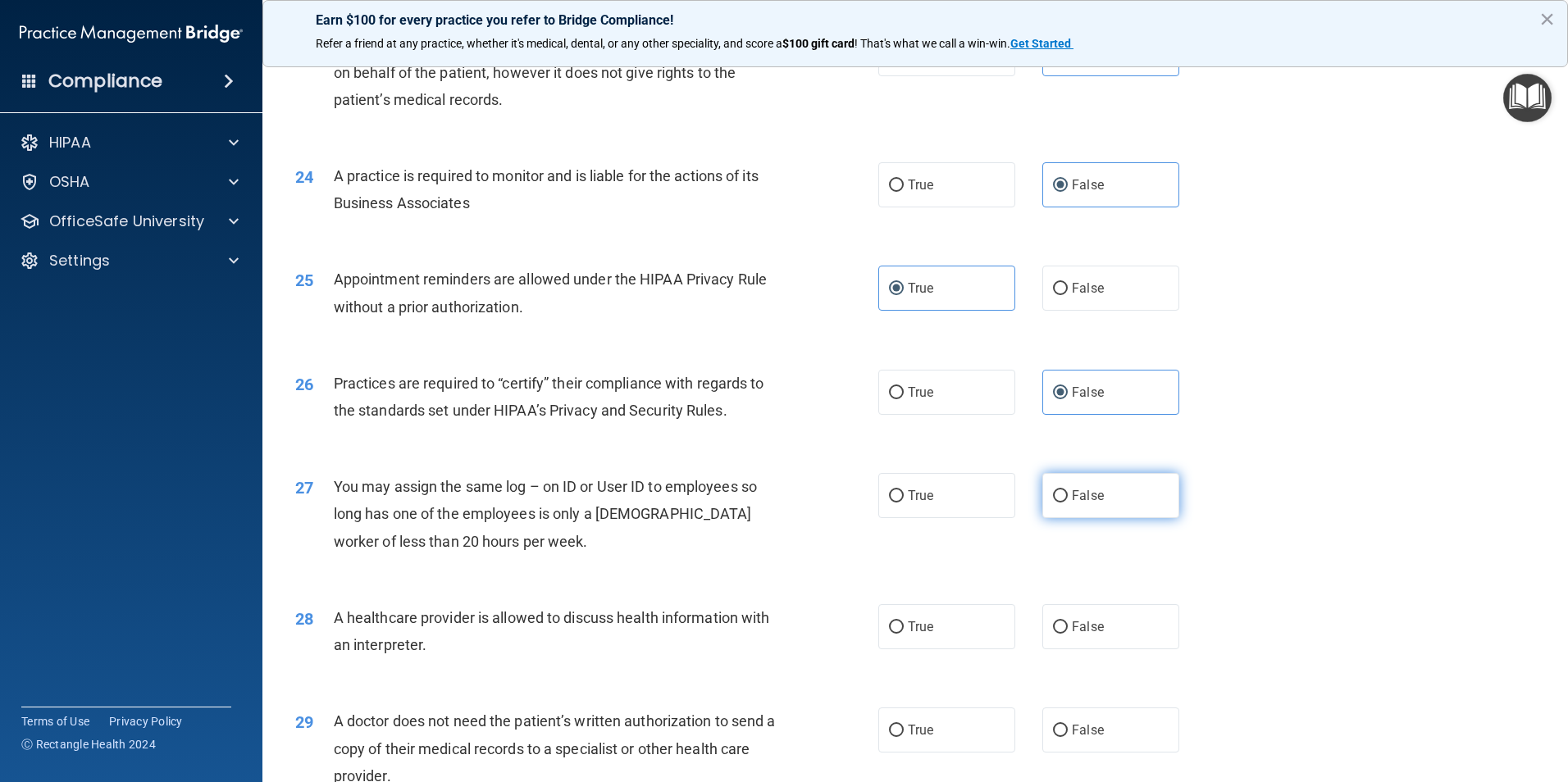
click at [1060, 508] on label "False" at bounding box center [1110, 495] width 137 height 45
click at [1060, 502] on input "False" at bounding box center [1060, 496] width 15 height 12
radio input "true"
click at [958, 635] on label "True" at bounding box center [947, 627] width 137 height 45
click at [903, 634] on input "True" at bounding box center [895, 627] width 15 height 12
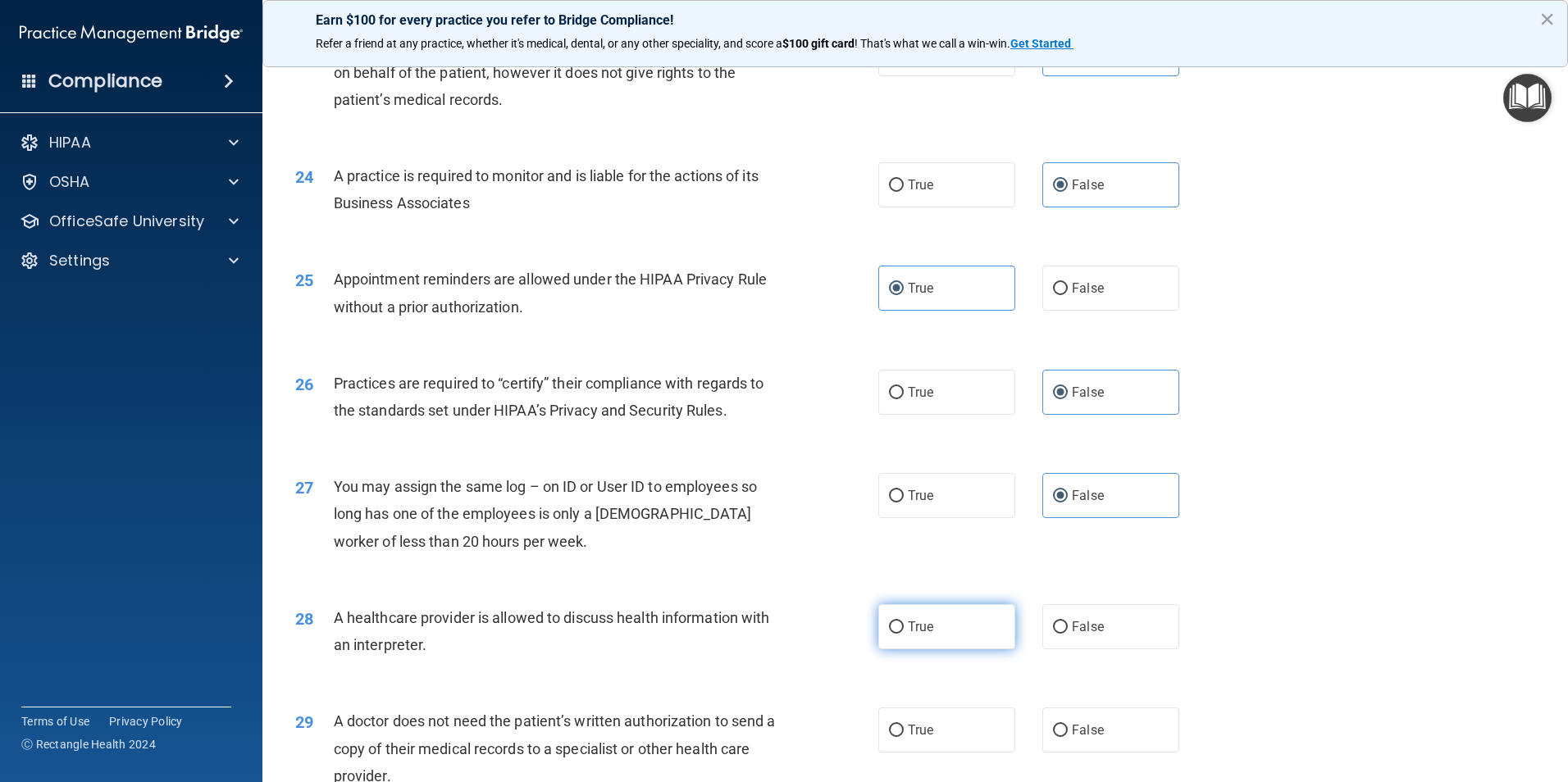
radio input "true"
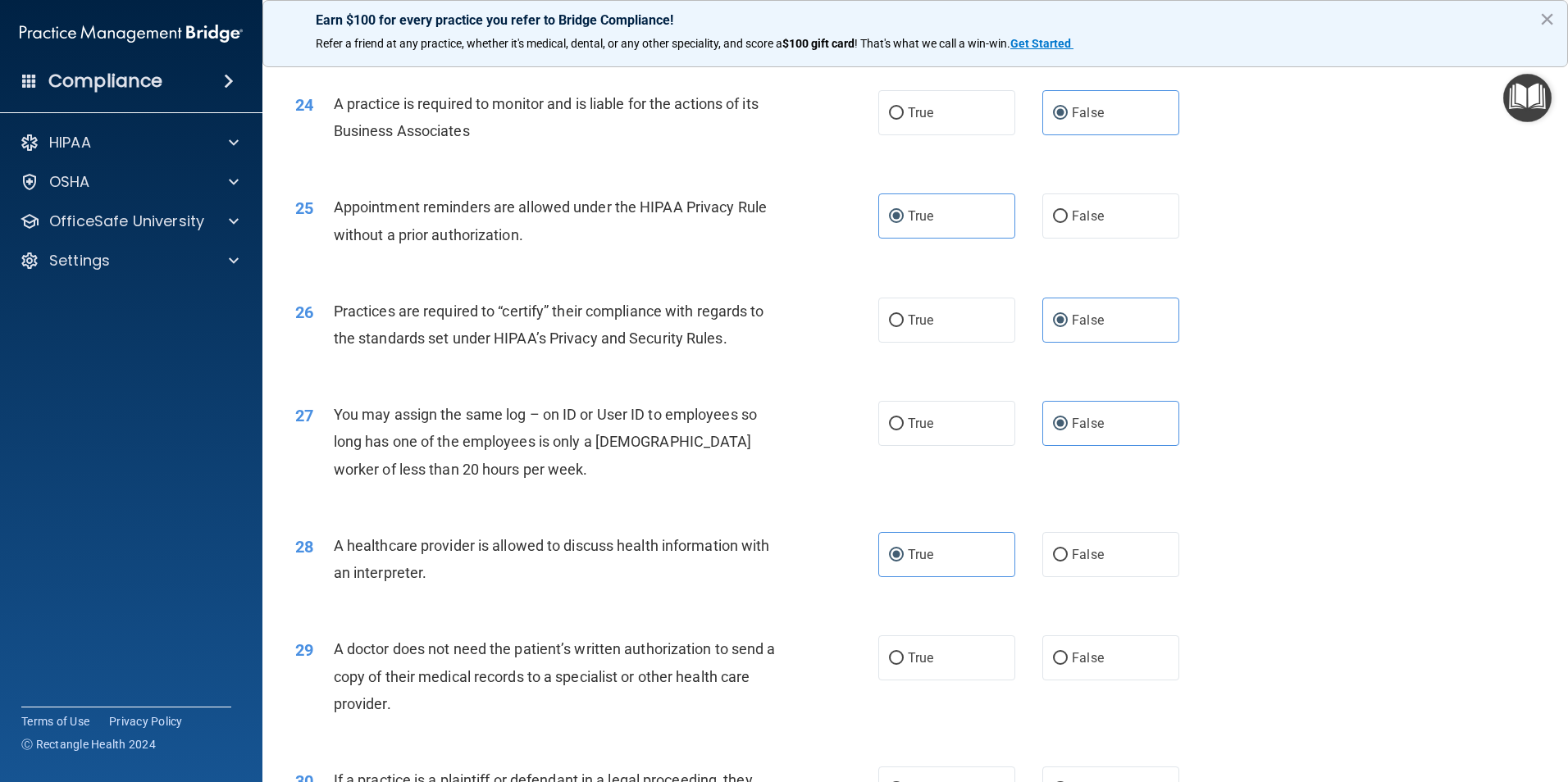
scroll to position [2952, 0]
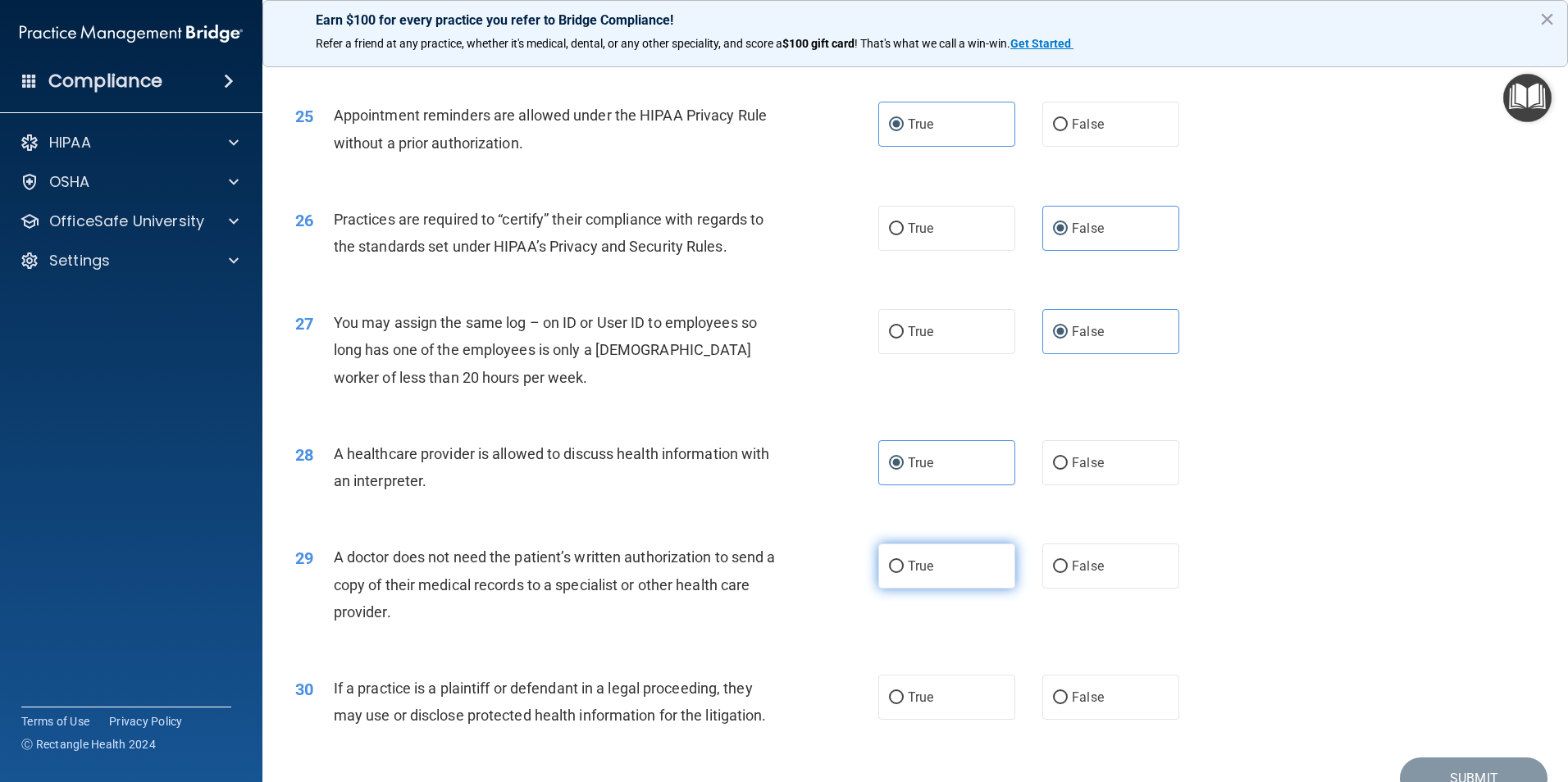
click at [964, 572] on label "True" at bounding box center [947, 566] width 137 height 45
click at [903, 572] on input "True" at bounding box center [895, 566] width 15 height 12
radio input "true"
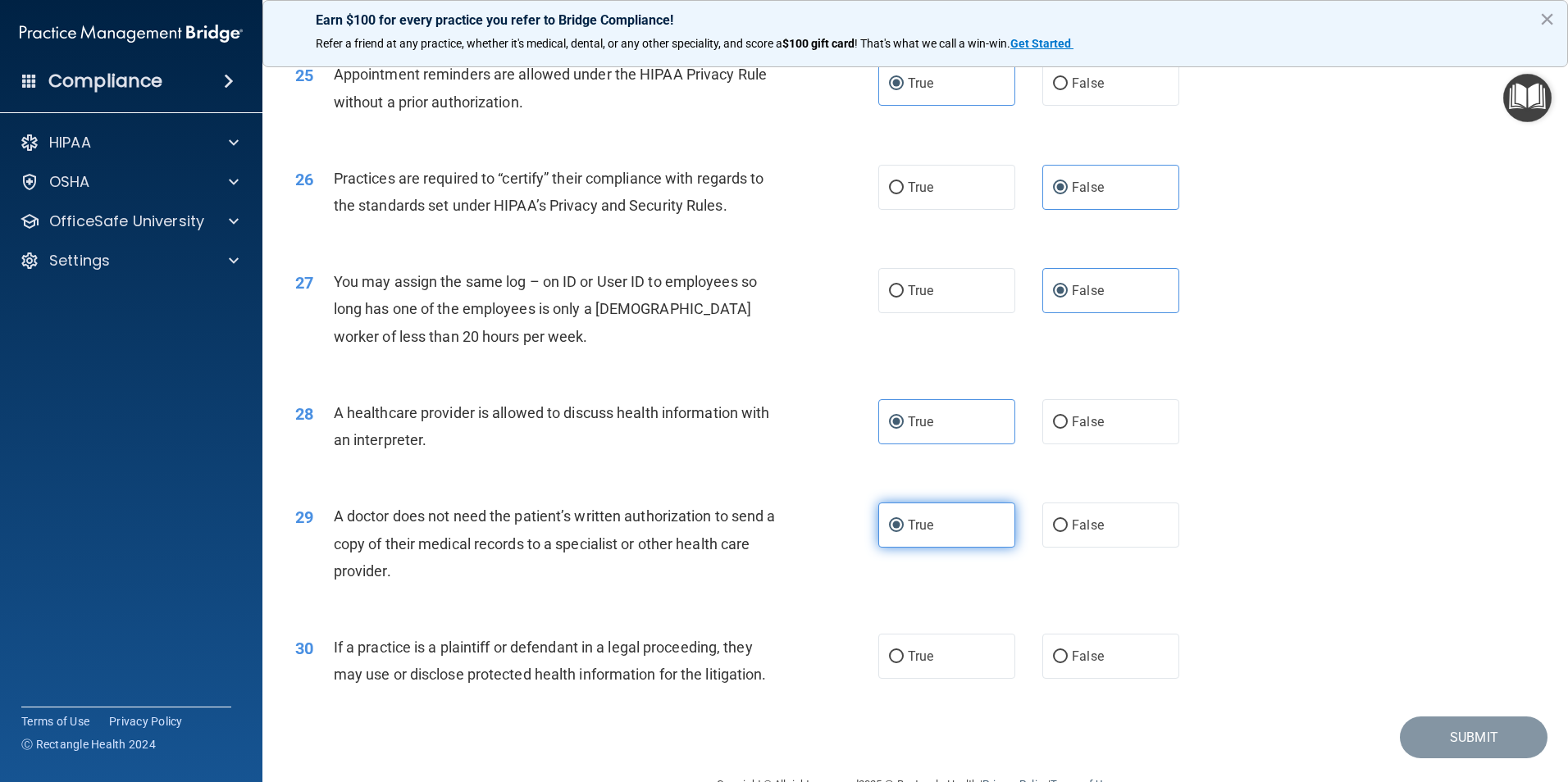
scroll to position [3034, 0]
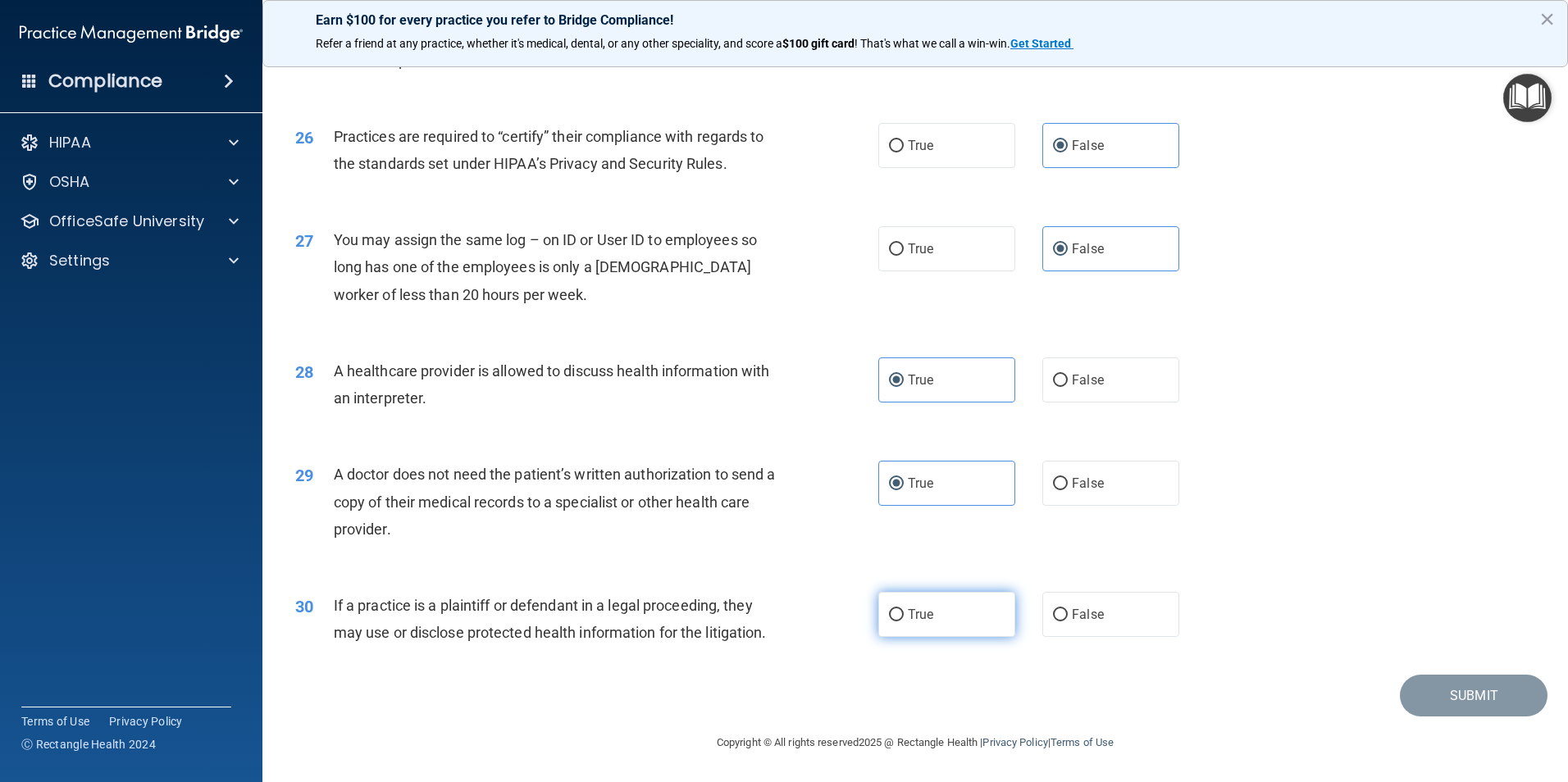
click at [951, 621] on label "True" at bounding box center [947, 615] width 137 height 45
click at [903, 621] on input "True" at bounding box center [895, 616] width 15 height 12
radio input "true"
click at [1427, 703] on button "Submit" at bounding box center [1473, 695] width 148 height 41
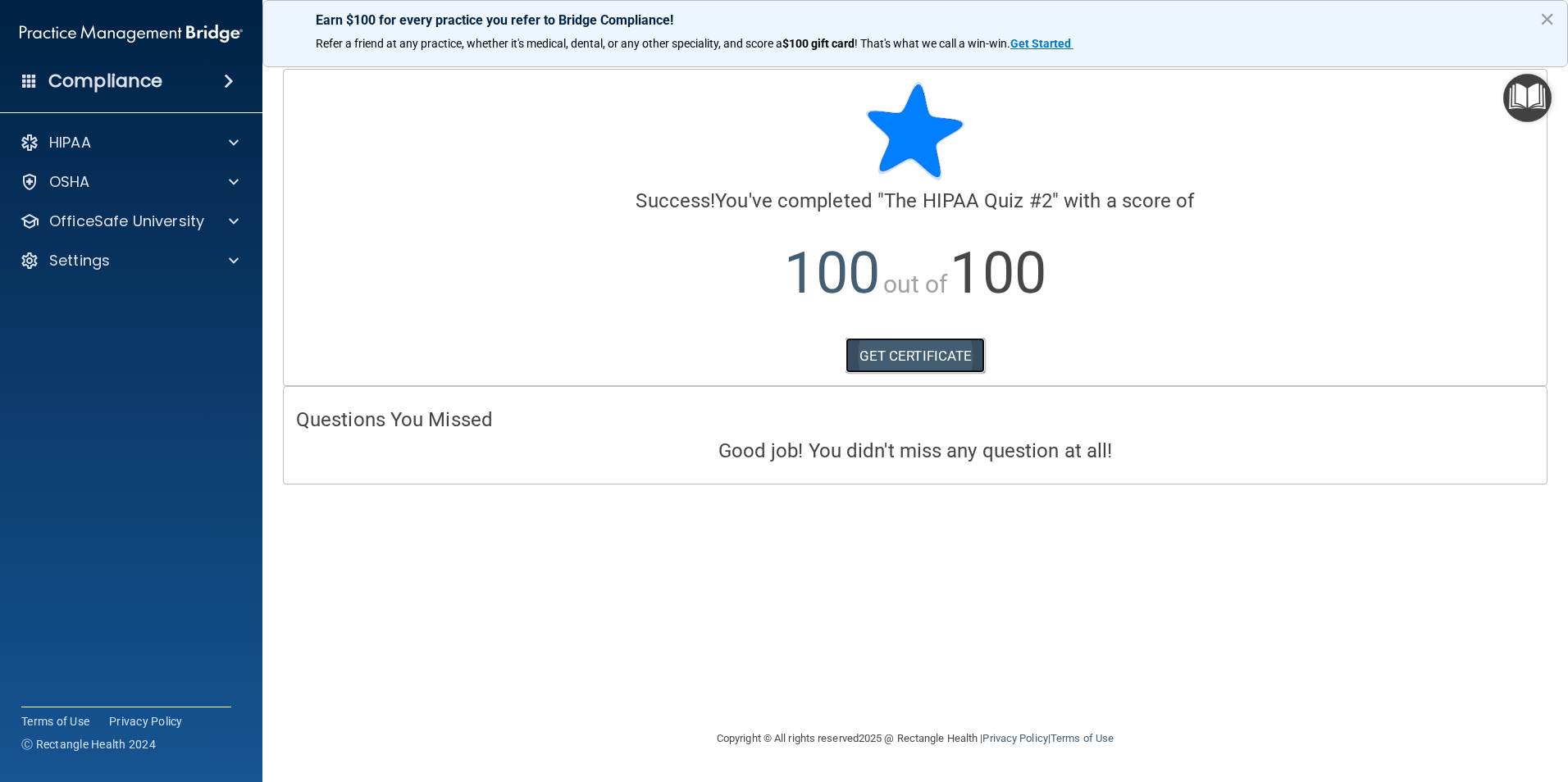
click at [962, 357] on link "GET CERTIFICATE" at bounding box center [915, 356] width 140 height 36
click at [127, 222] on p "OfficeSafe University" at bounding box center [126, 222] width 155 height 20
click at [121, 252] on p "HIPAA Training" at bounding box center [78, 260] width 135 height 17
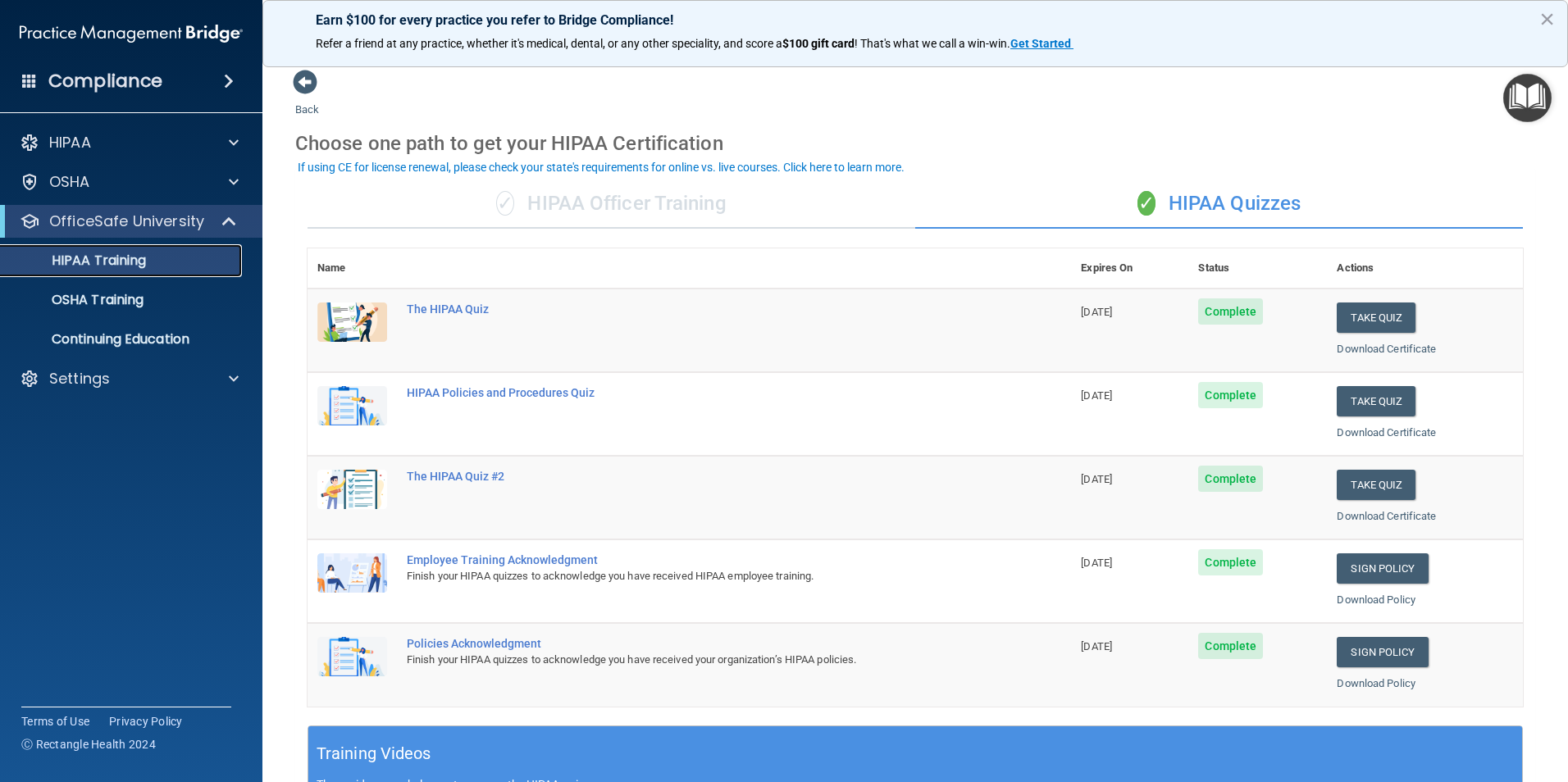
scroll to position [82, 0]
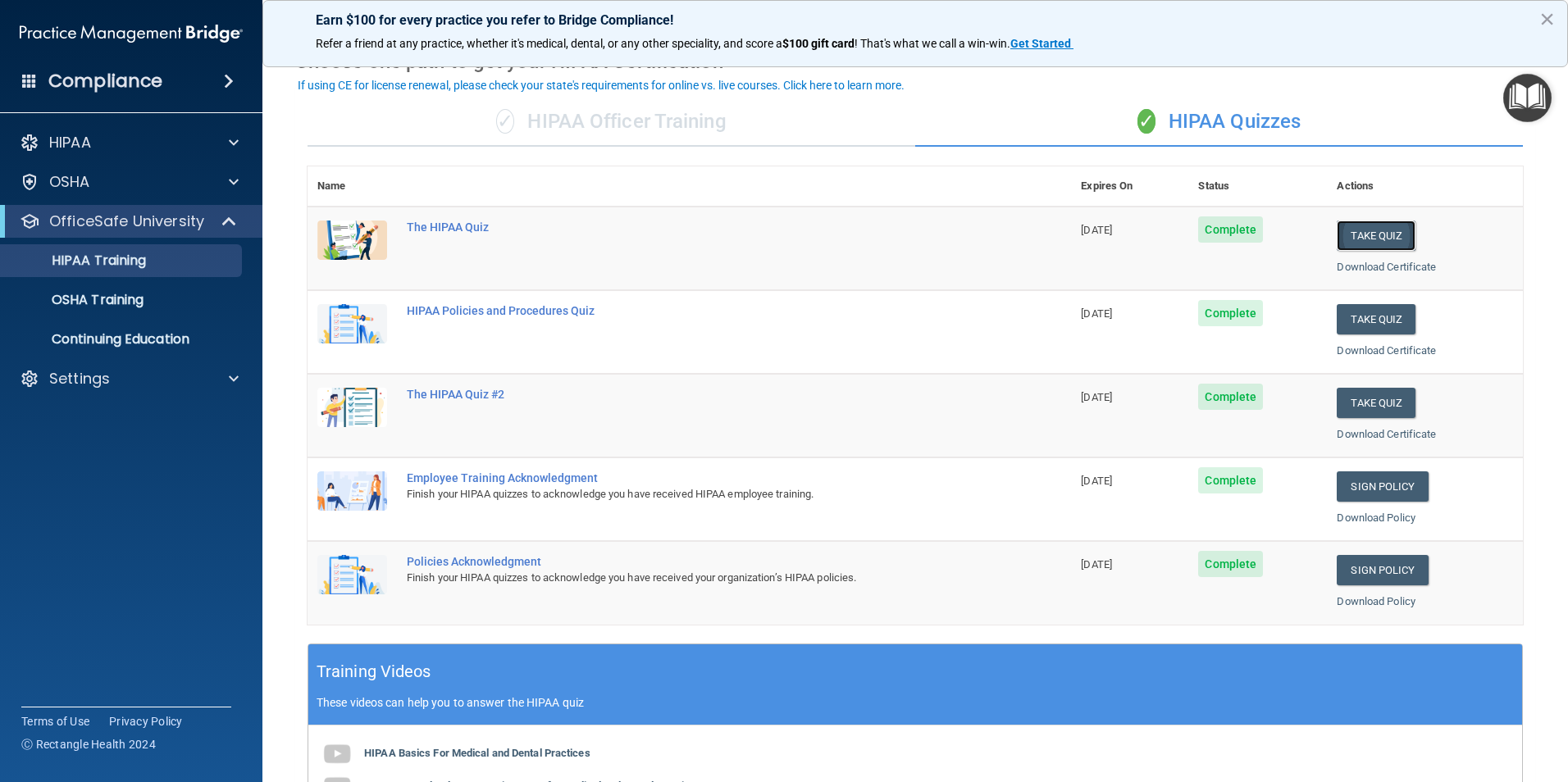
click at [1368, 238] on button "Take Quiz" at bounding box center [1376, 235] width 79 height 31
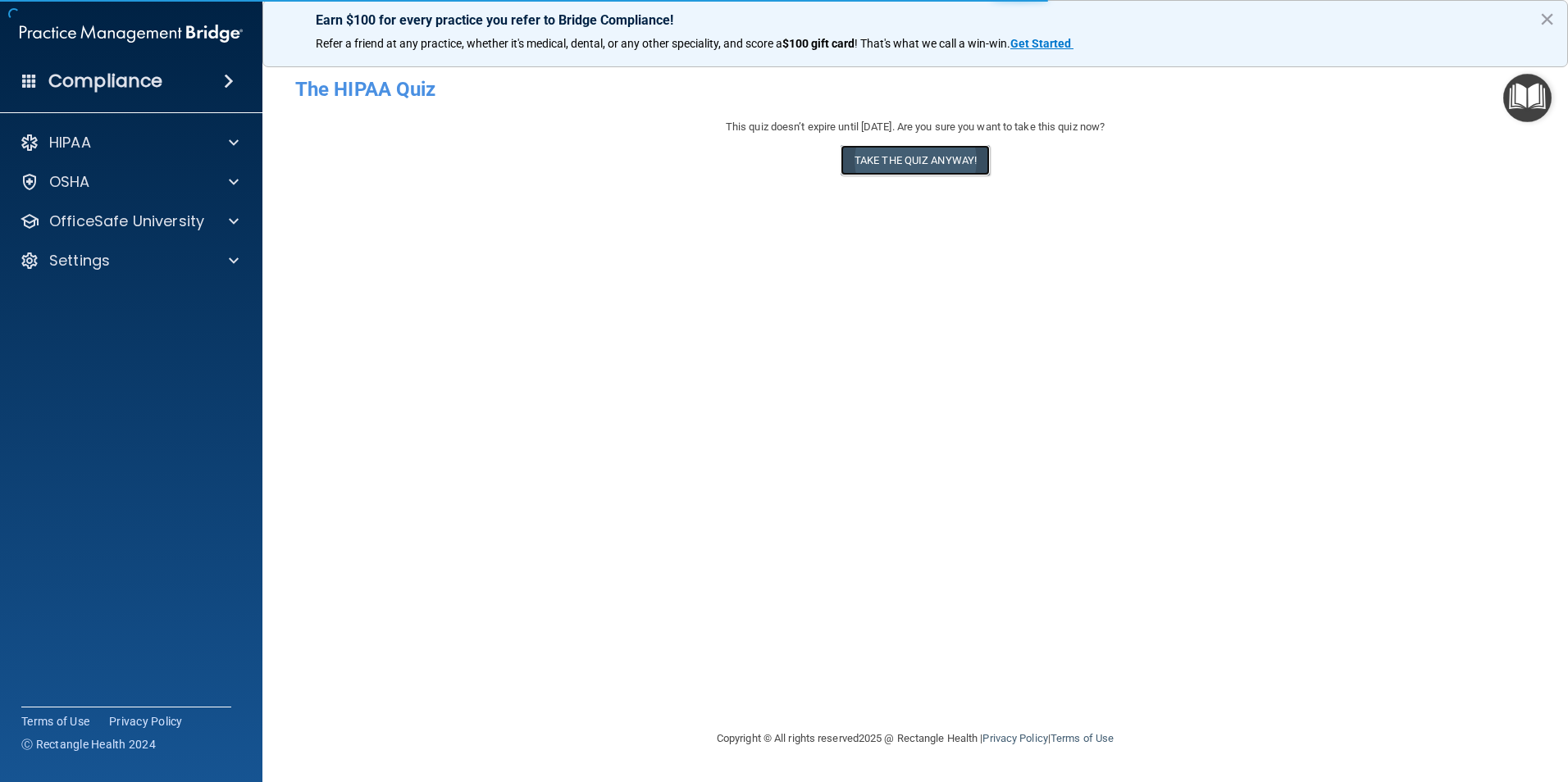
click at [917, 158] on button "Take the quiz anyway!" at bounding box center [915, 160] width 150 height 31
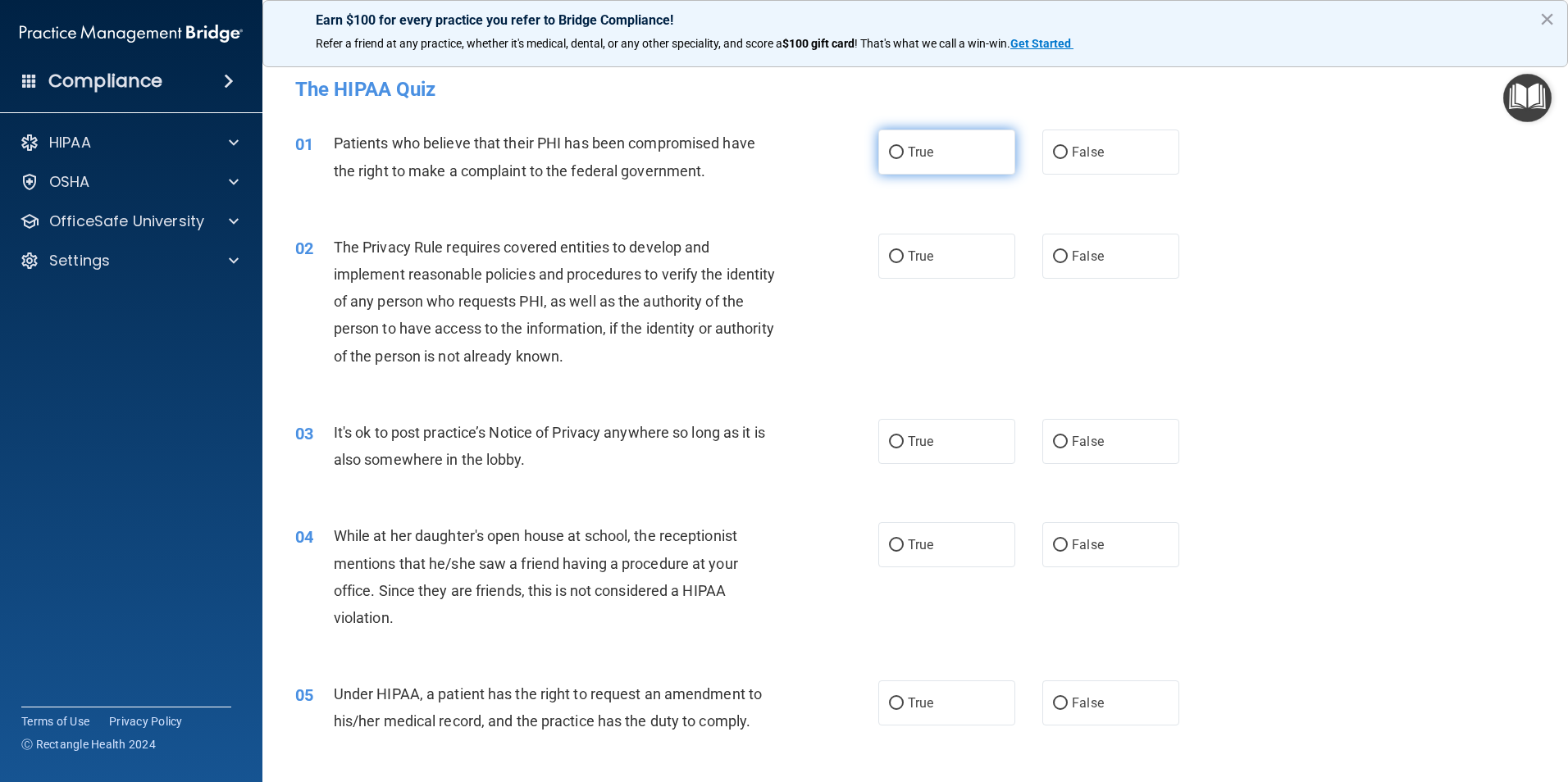
click at [937, 167] on label "True" at bounding box center [947, 153] width 137 height 45
click at [903, 160] on input "True" at bounding box center [895, 153] width 15 height 12
radio input "true"
click at [947, 252] on label "True" at bounding box center [947, 256] width 137 height 45
click at [903, 252] on input "True" at bounding box center [895, 257] width 15 height 12
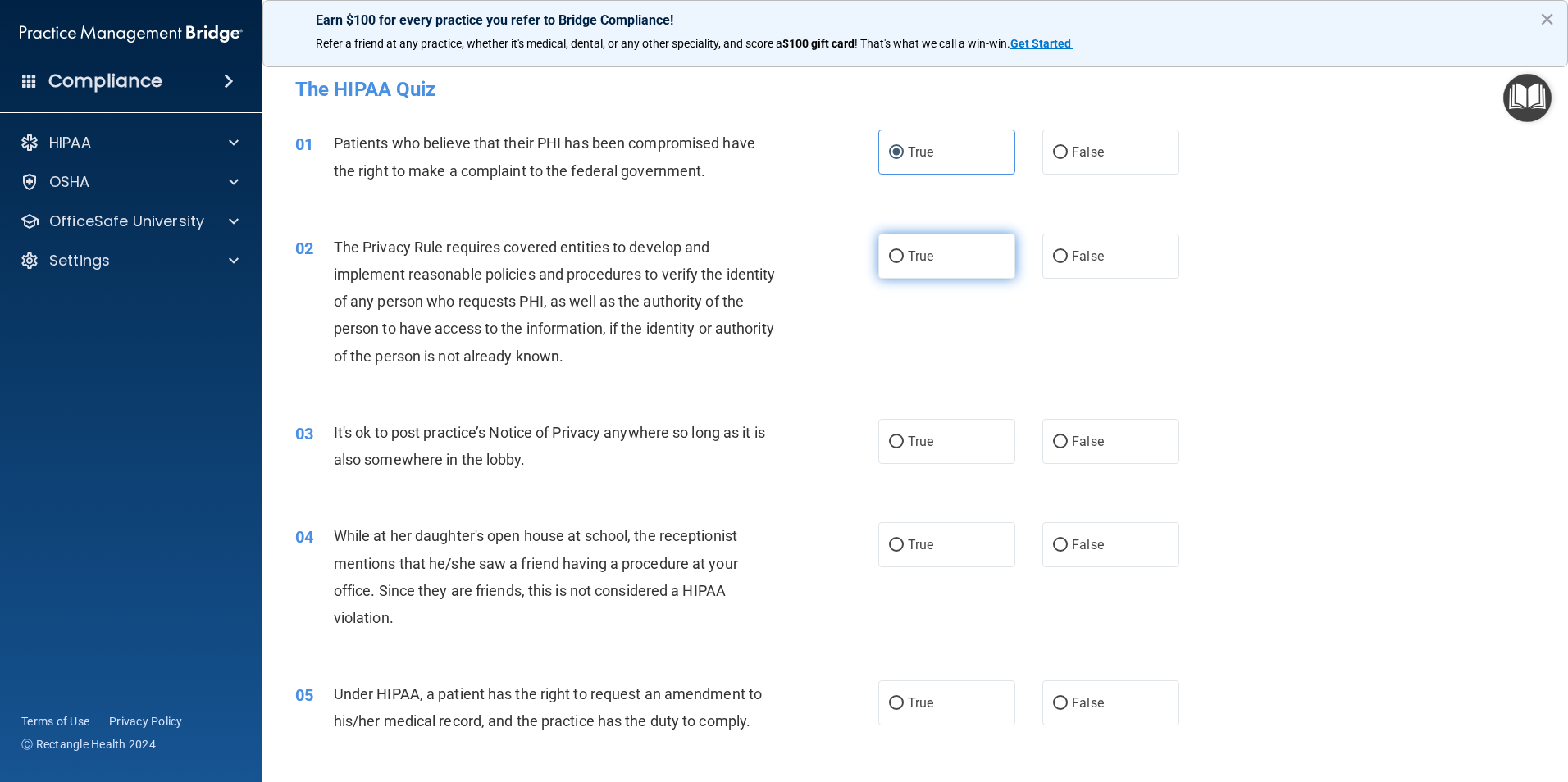
radio input "true"
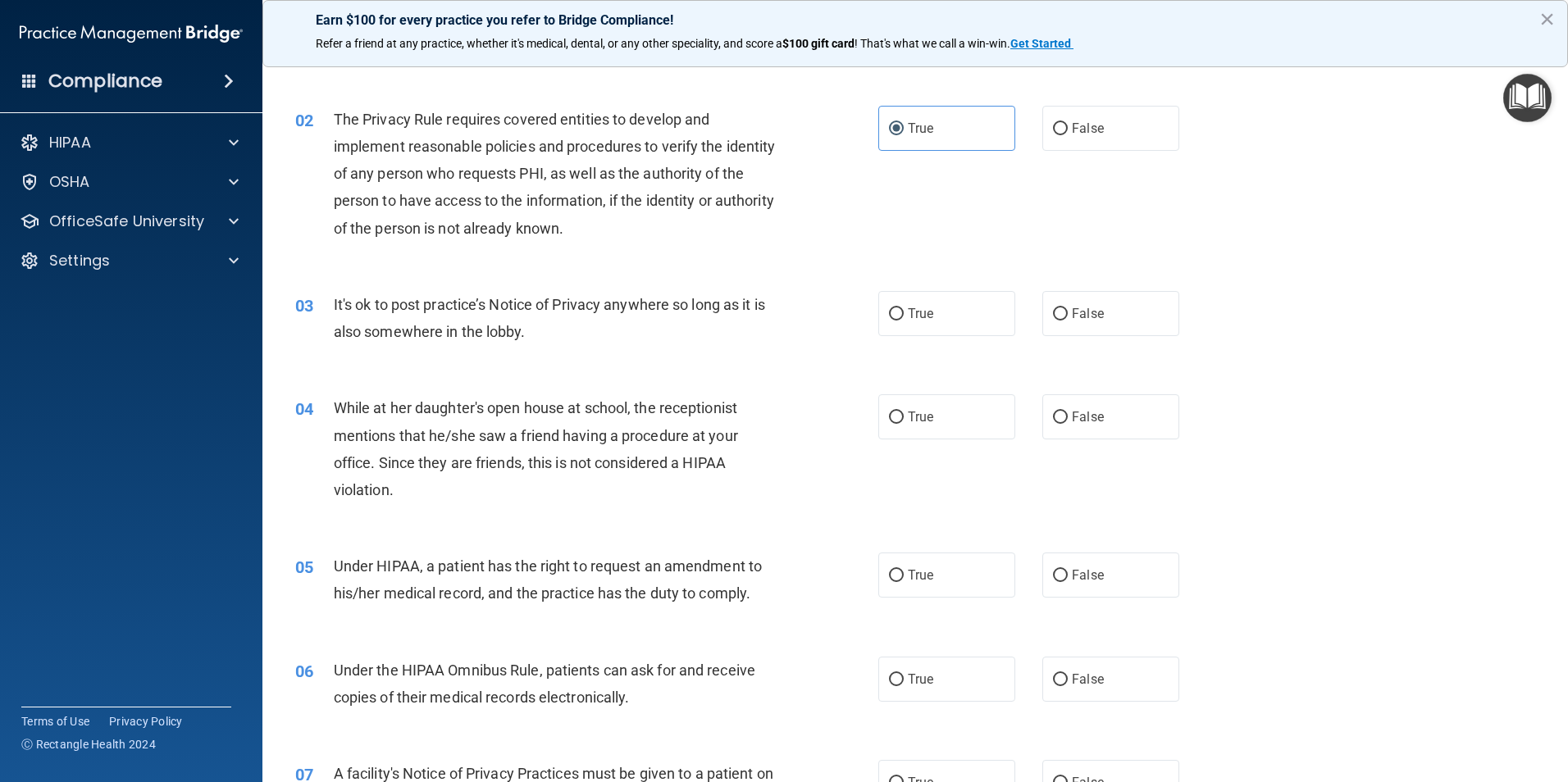
scroll to position [164, 0]
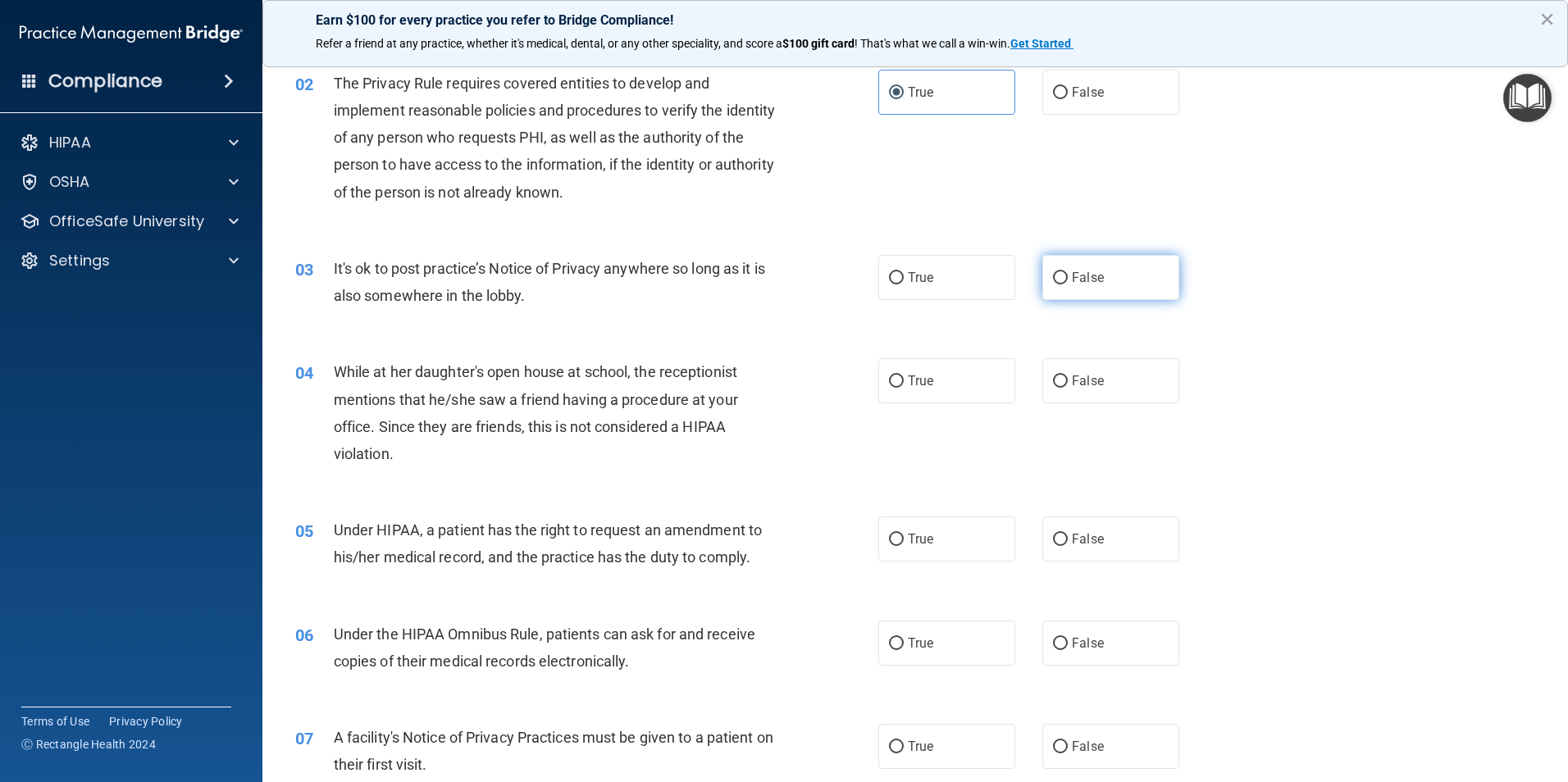
click at [1075, 287] on label "False" at bounding box center [1110, 278] width 137 height 45
click at [1068, 285] on input "False" at bounding box center [1060, 278] width 15 height 12
radio input "true"
click at [1094, 388] on span "False" at bounding box center [1087, 381] width 32 height 16
click at [1068, 388] on input "False" at bounding box center [1060, 381] width 15 height 12
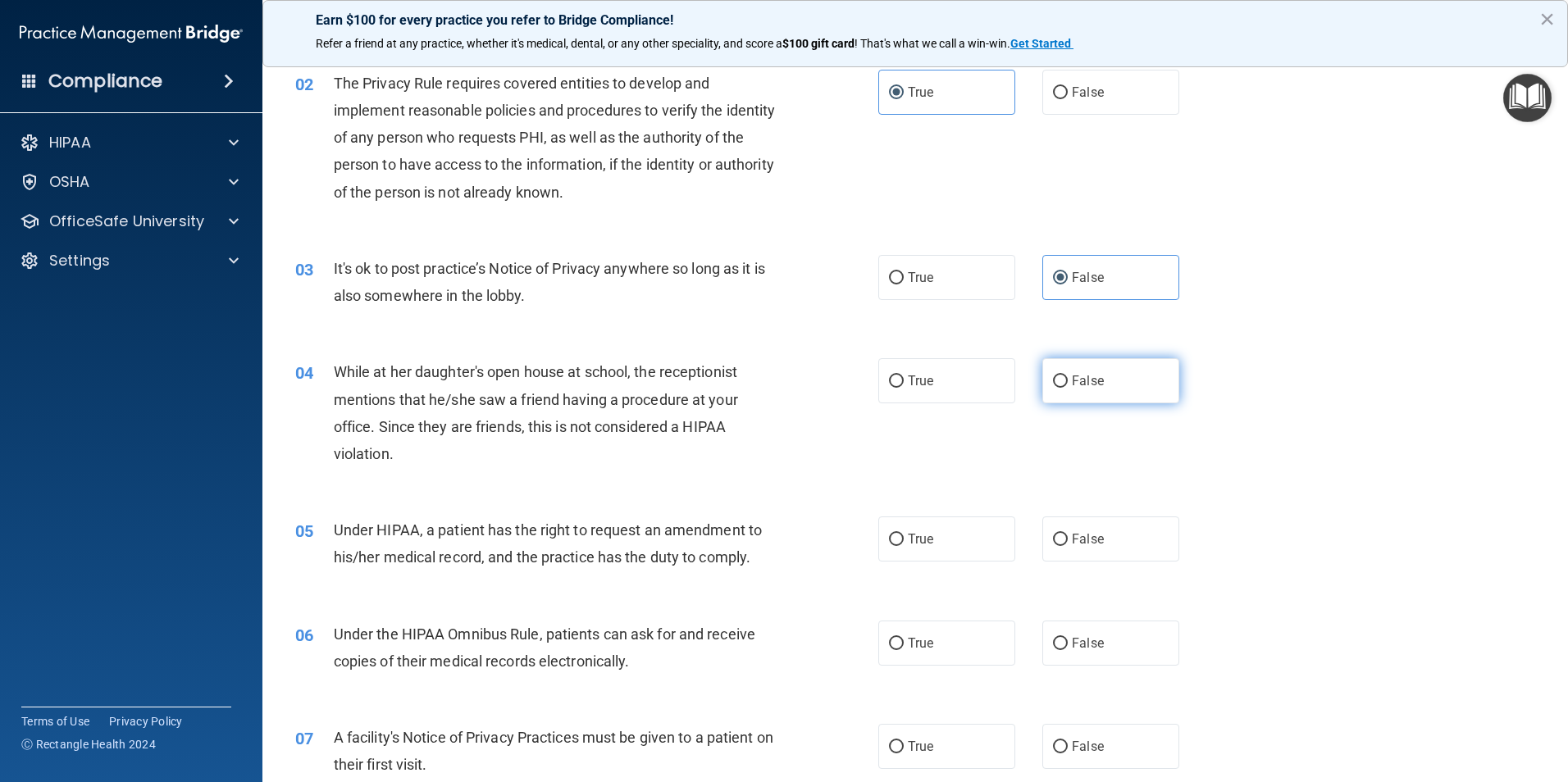
radio input "true"
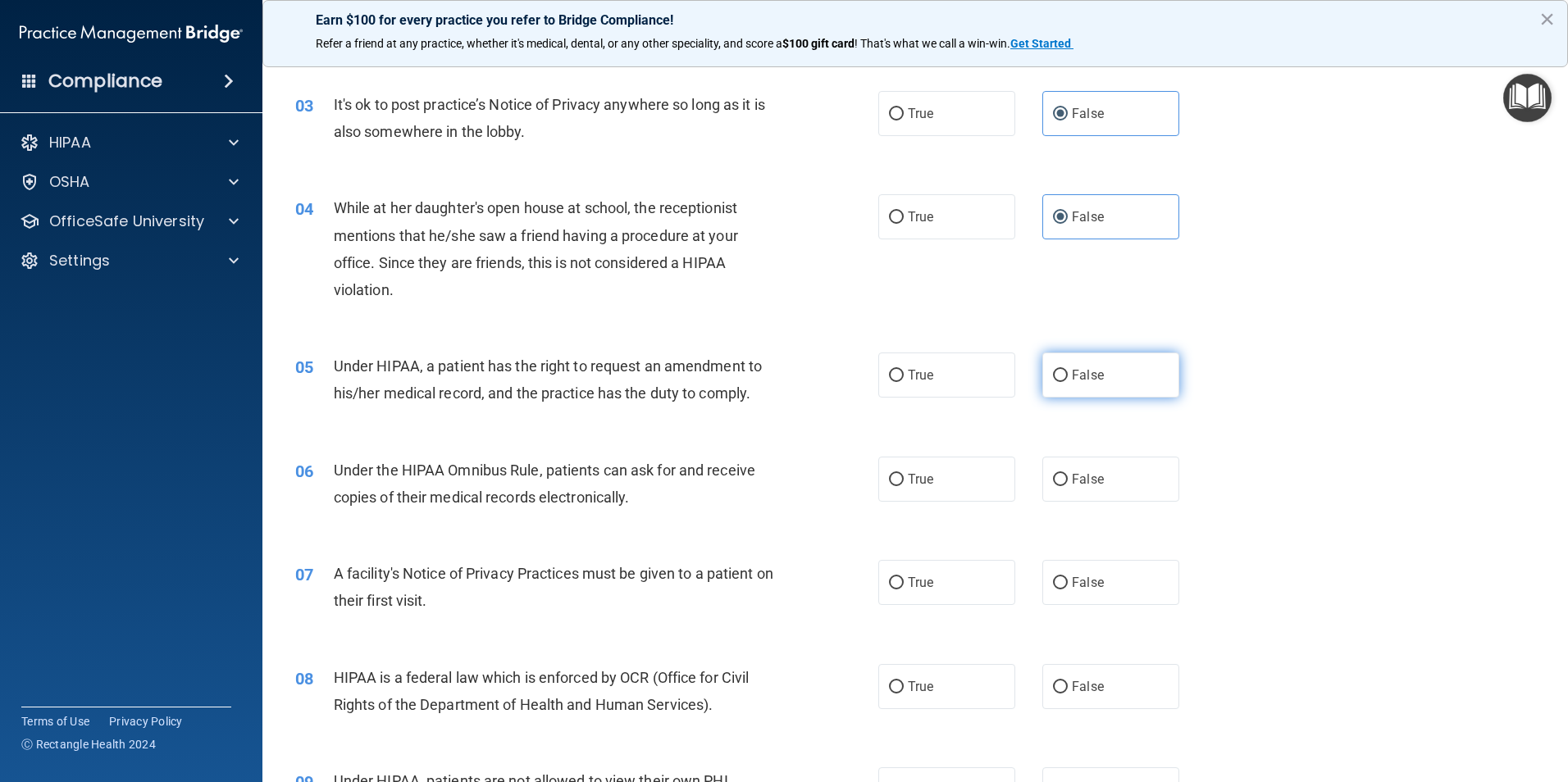
click at [1085, 366] on label "False" at bounding box center [1110, 375] width 137 height 45
click at [1068, 369] on input "False" at bounding box center [1060, 375] width 15 height 12
radio input "true"
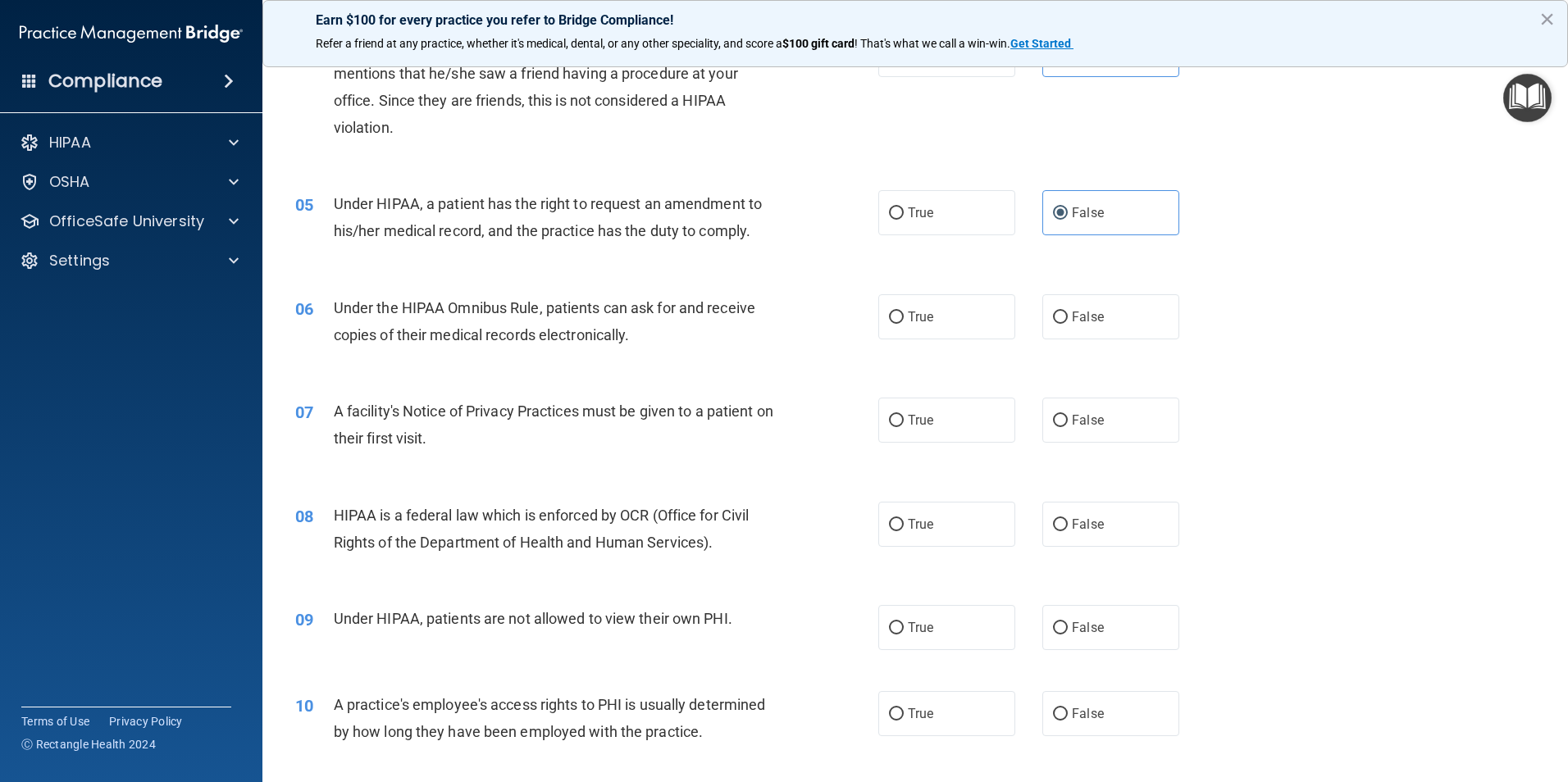
scroll to position [492, 0]
click at [938, 340] on div "06 Under the HIPAA Omnibus Rule, patients can ask for and receive copies of the…" at bounding box center [915, 323] width 1265 height 103
click at [933, 314] on label "True" at bounding box center [947, 315] width 137 height 45
click at [903, 314] on input "True" at bounding box center [895, 316] width 15 height 12
radio input "true"
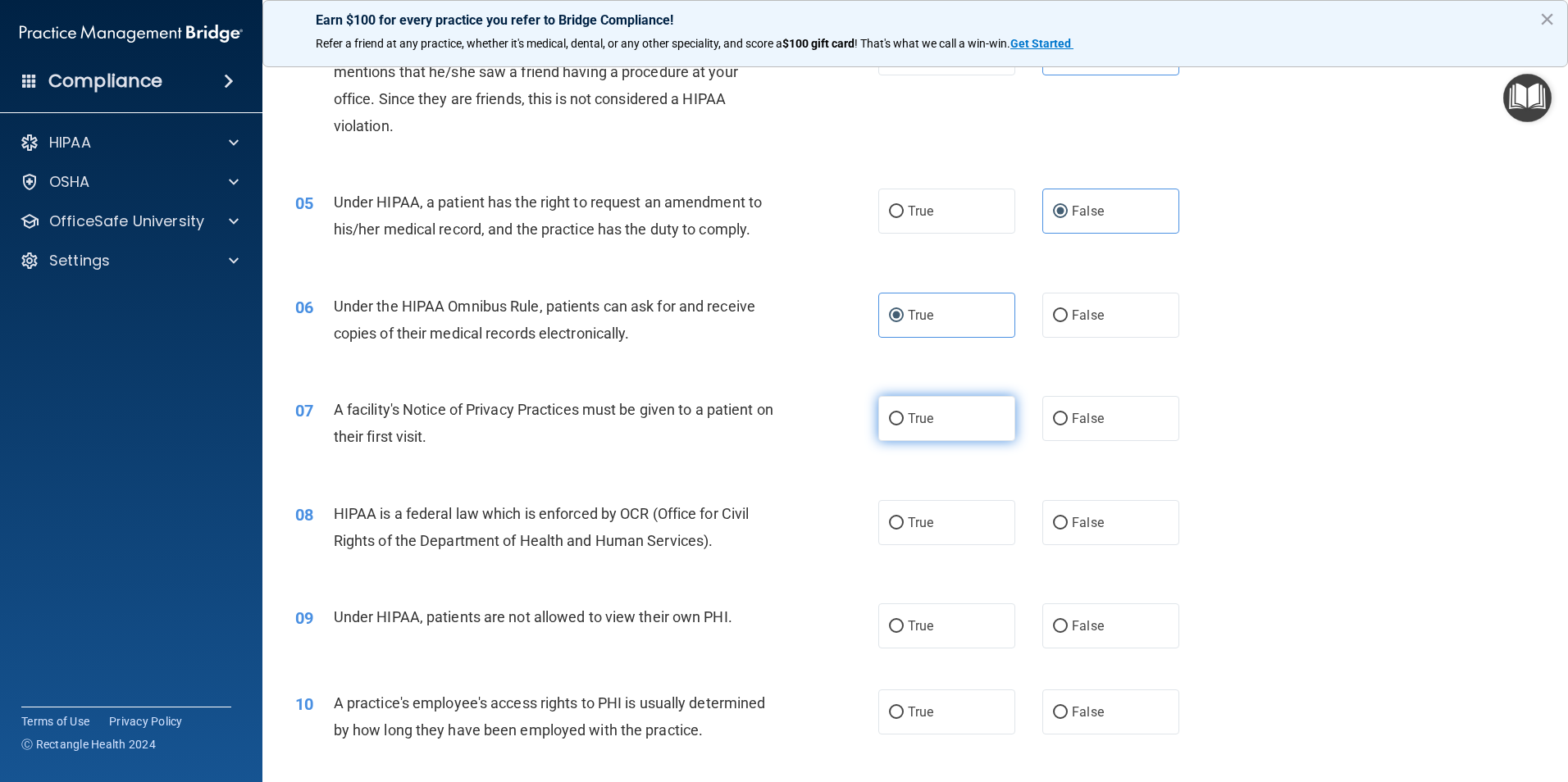
click at [961, 424] on label "True" at bounding box center [947, 419] width 137 height 45
click at [903, 424] on input "True" at bounding box center [895, 420] width 15 height 12
radio input "true"
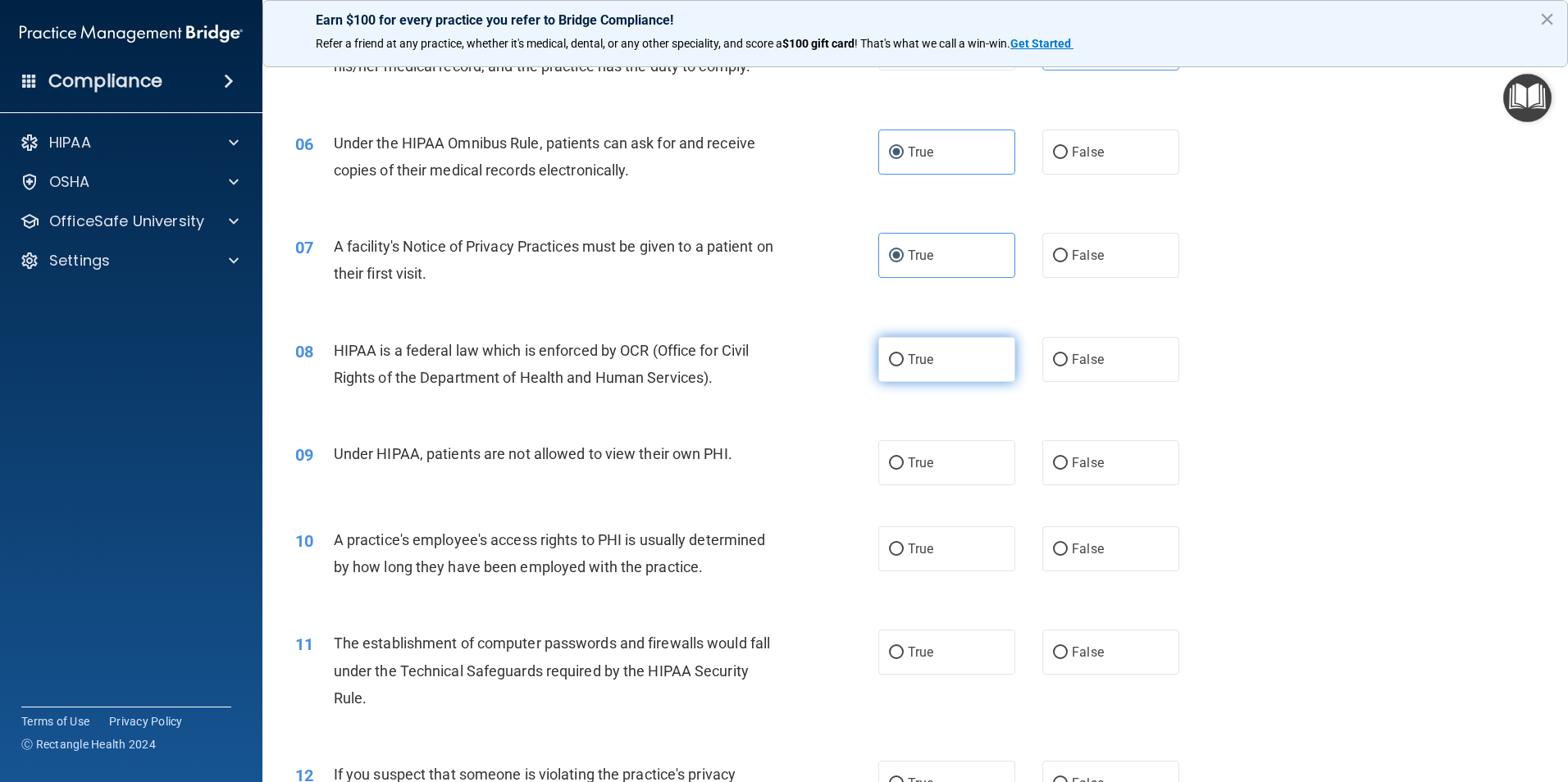
scroll to position [656, 0]
click at [933, 368] on label "True" at bounding box center [947, 358] width 137 height 45
click at [903, 365] on input "True" at bounding box center [895, 359] width 15 height 12
radio input "true"
click at [1063, 454] on label "False" at bounding box center [1110, 462] width 137 height 45
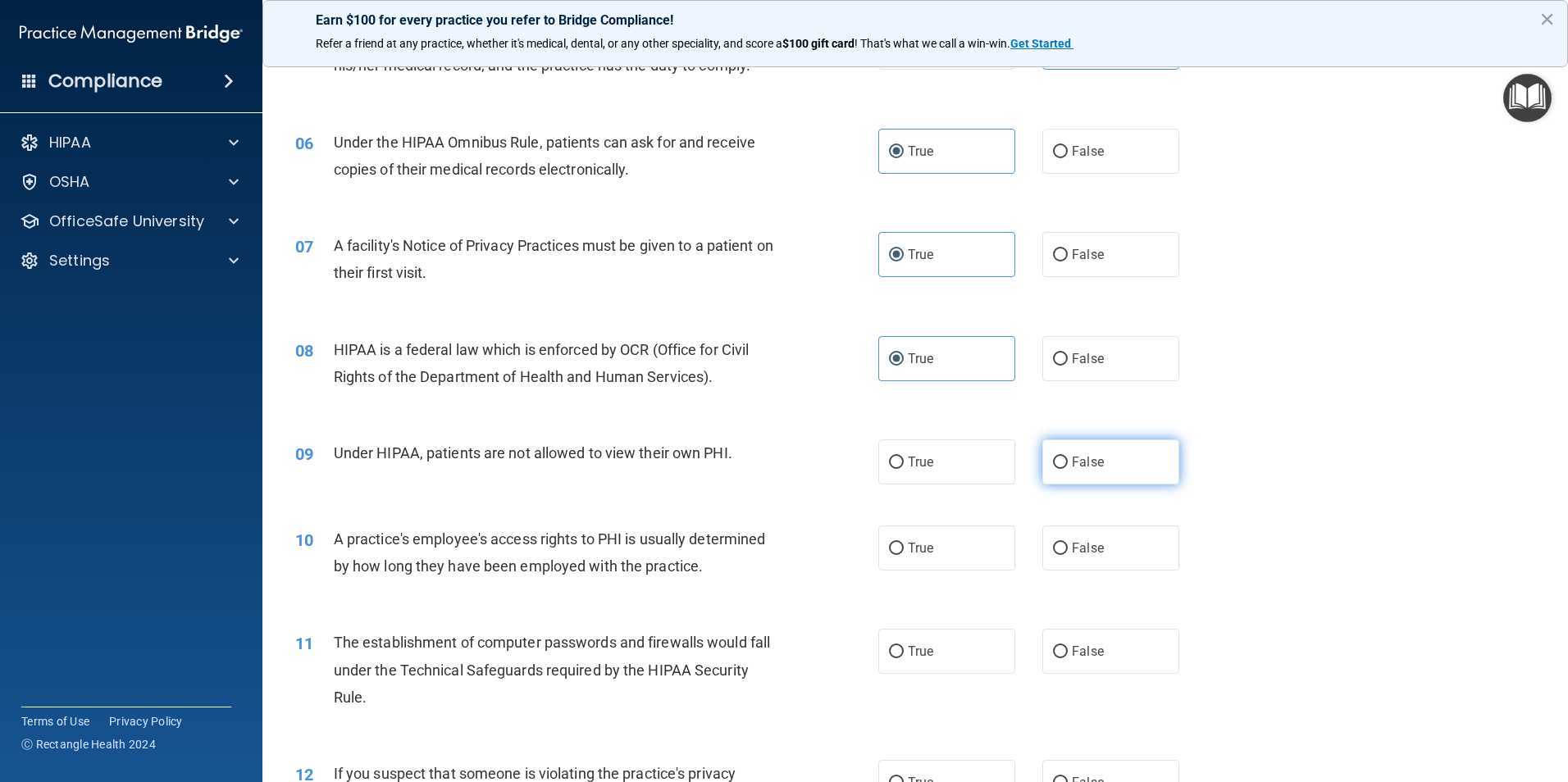
click at [1063, 457] on input "False" at bounding box center [1060, 463] width 15 height 12
radio input "true"
click at [1079, 542] on span "False" at bounding box center [1087, 549] width 32 height 16
click at [1068, 543] on input "False" at bounding box center [1060, 549] width 15 height 12
radio input "true"
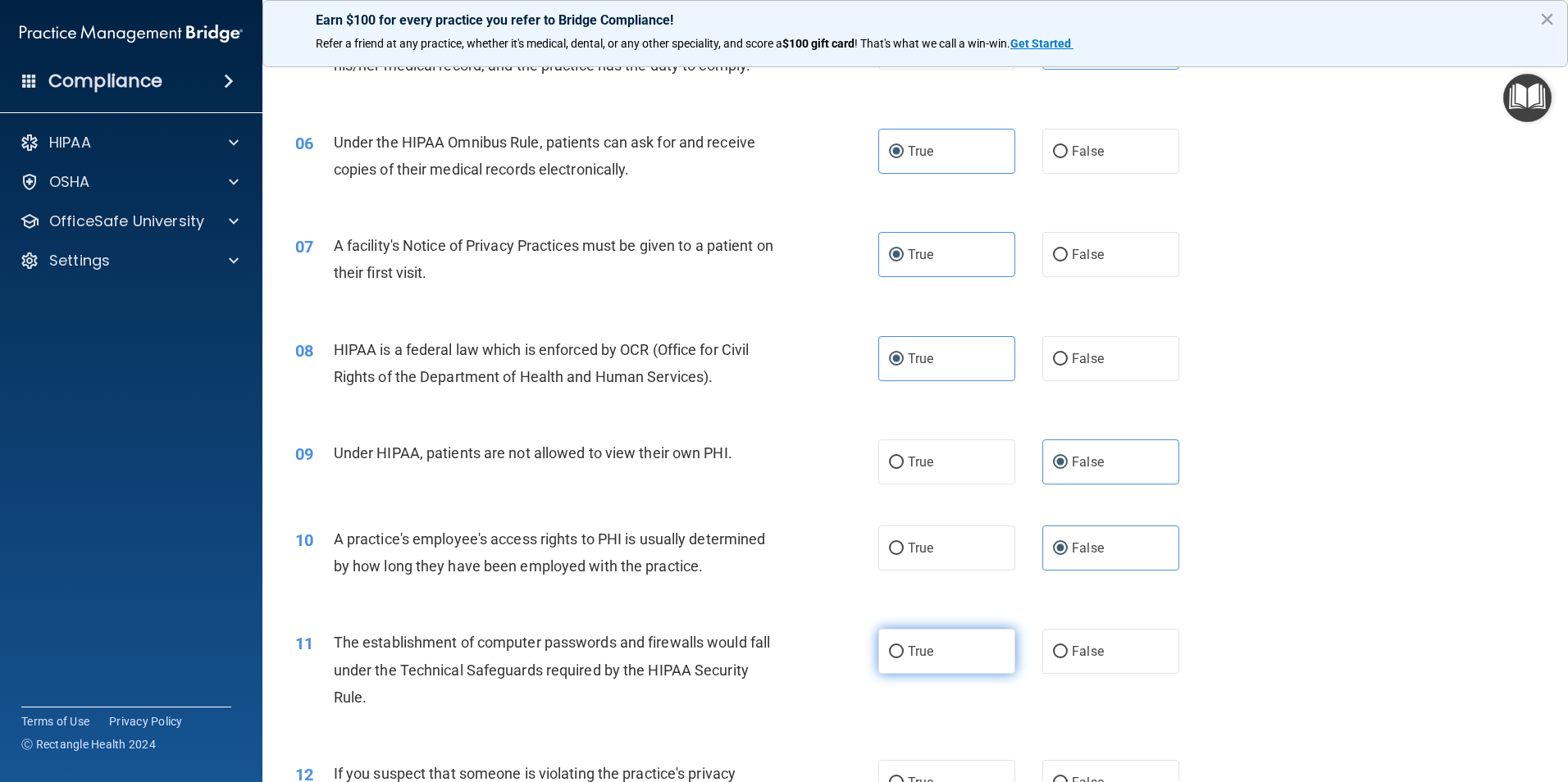
click at [946, 652] on label "True" at bounding box center [947, 652] width 137 height 45
click at [903, 652] on input "True" at bounding box center [895, 652] width 15 height 12
radio input "true"
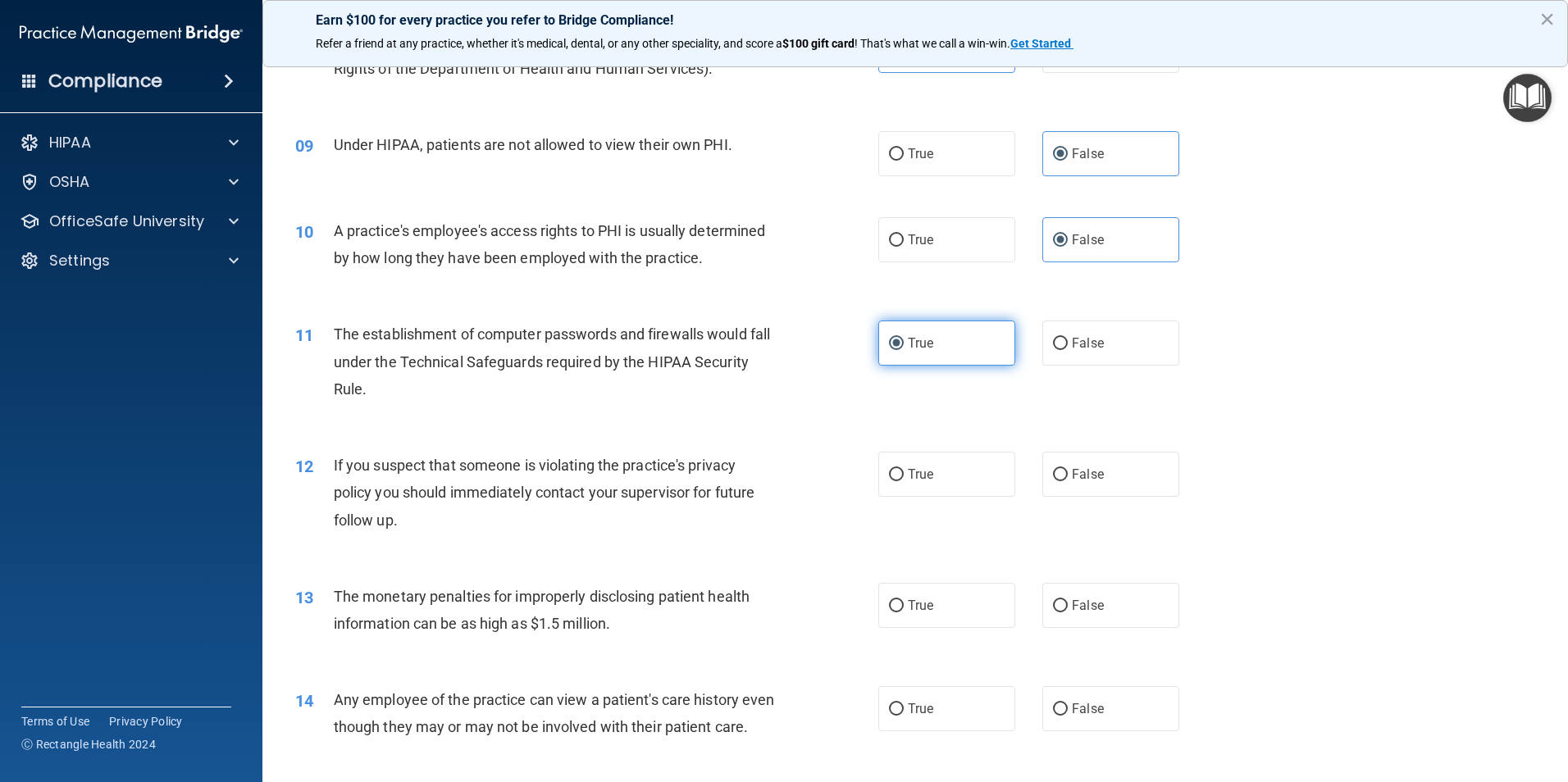
scroll to position [984, 0]
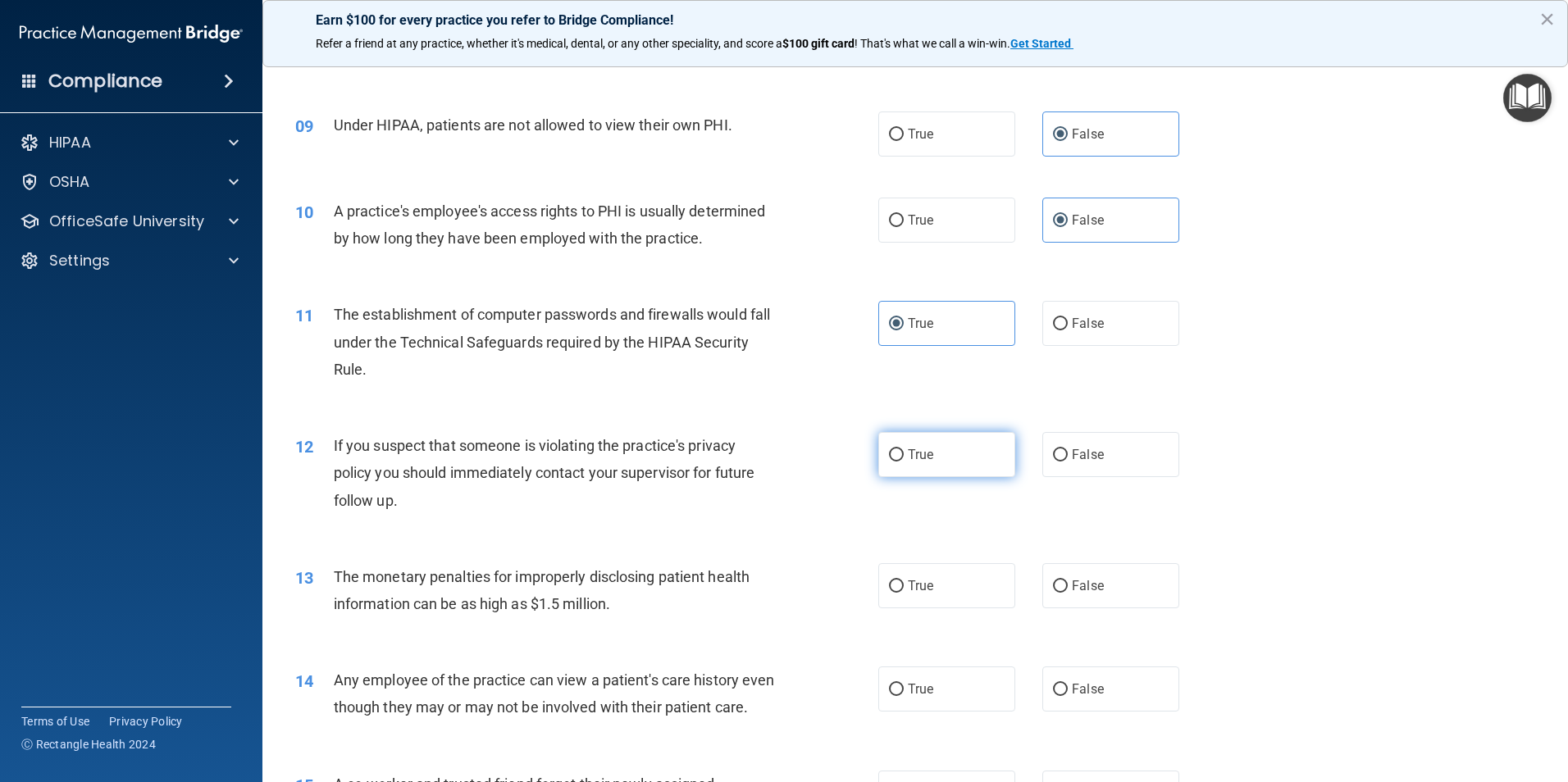
click at [951, 467] on label "True" at bounding box center [947, 455] width 137 height 45
click at [903, 462] on input "True" at bounding box center [895, 455] width 15 height 12
radio input "true"
click at [964, 570] on label "True" at bounding box center [947, 586] width 137 height 45
click at [903, 580] on input "True" at bounding box center [895, 586] width 15 height 12
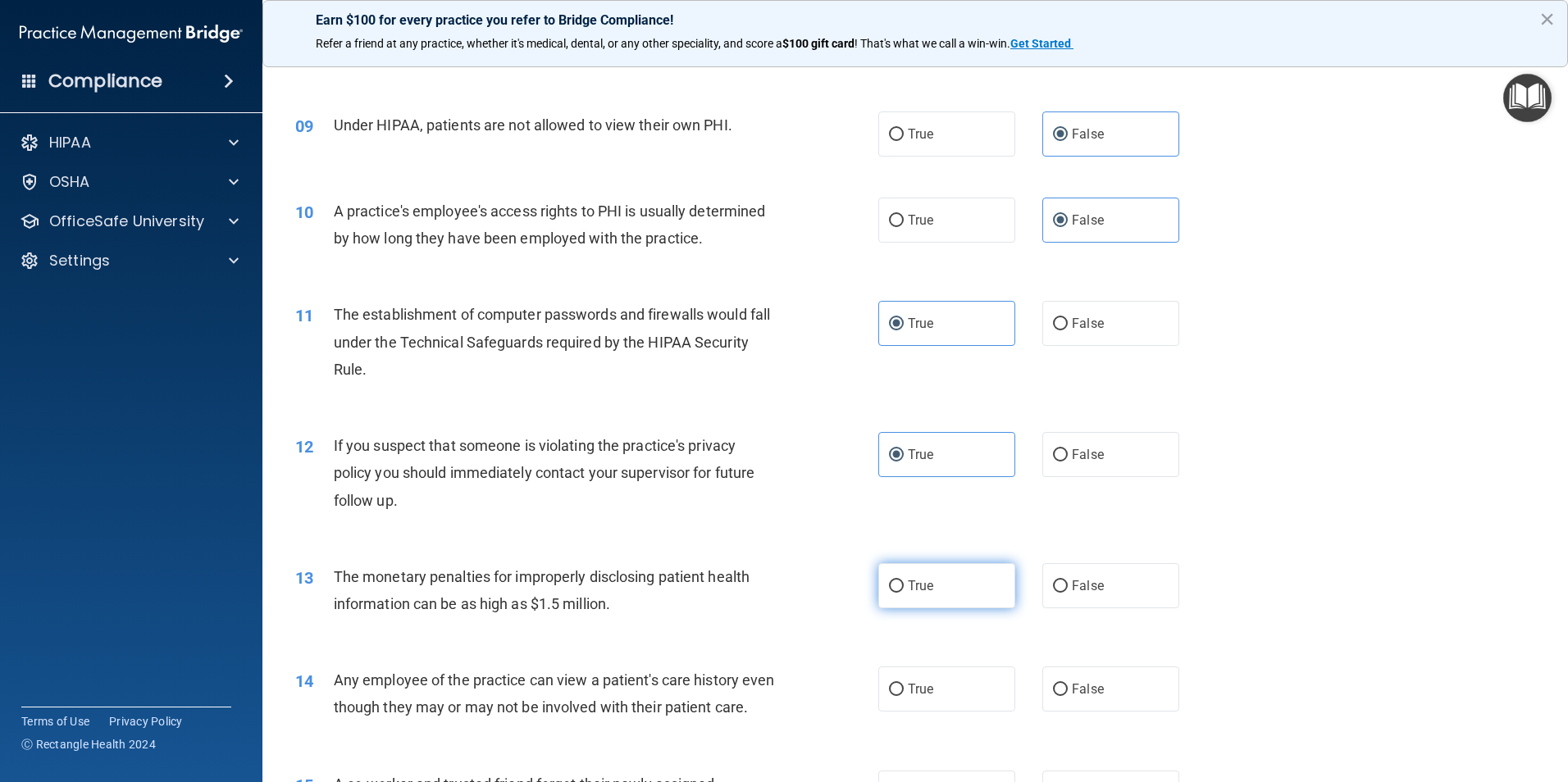
radio input "true"
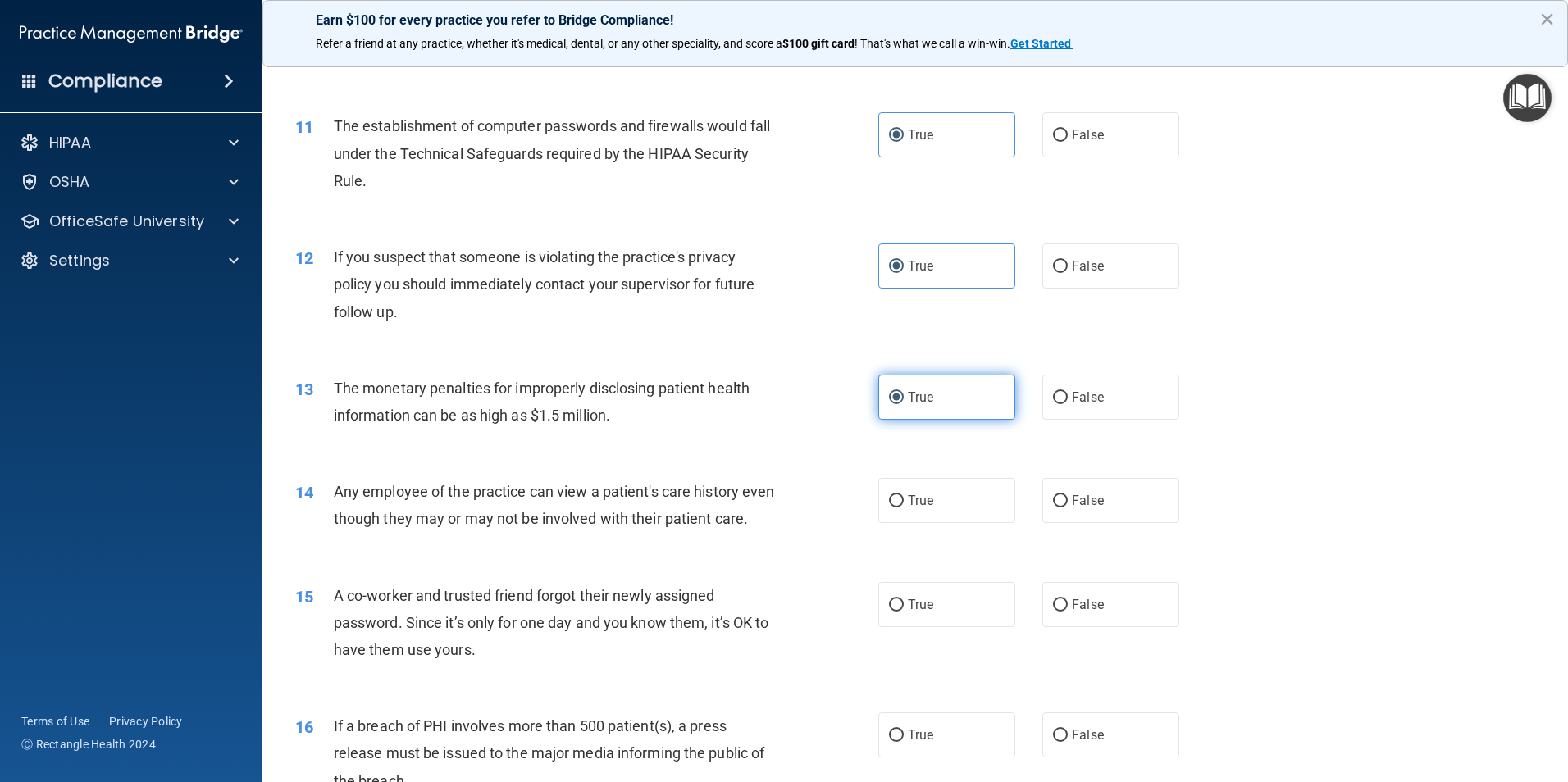
scroll to position [1230, 0]
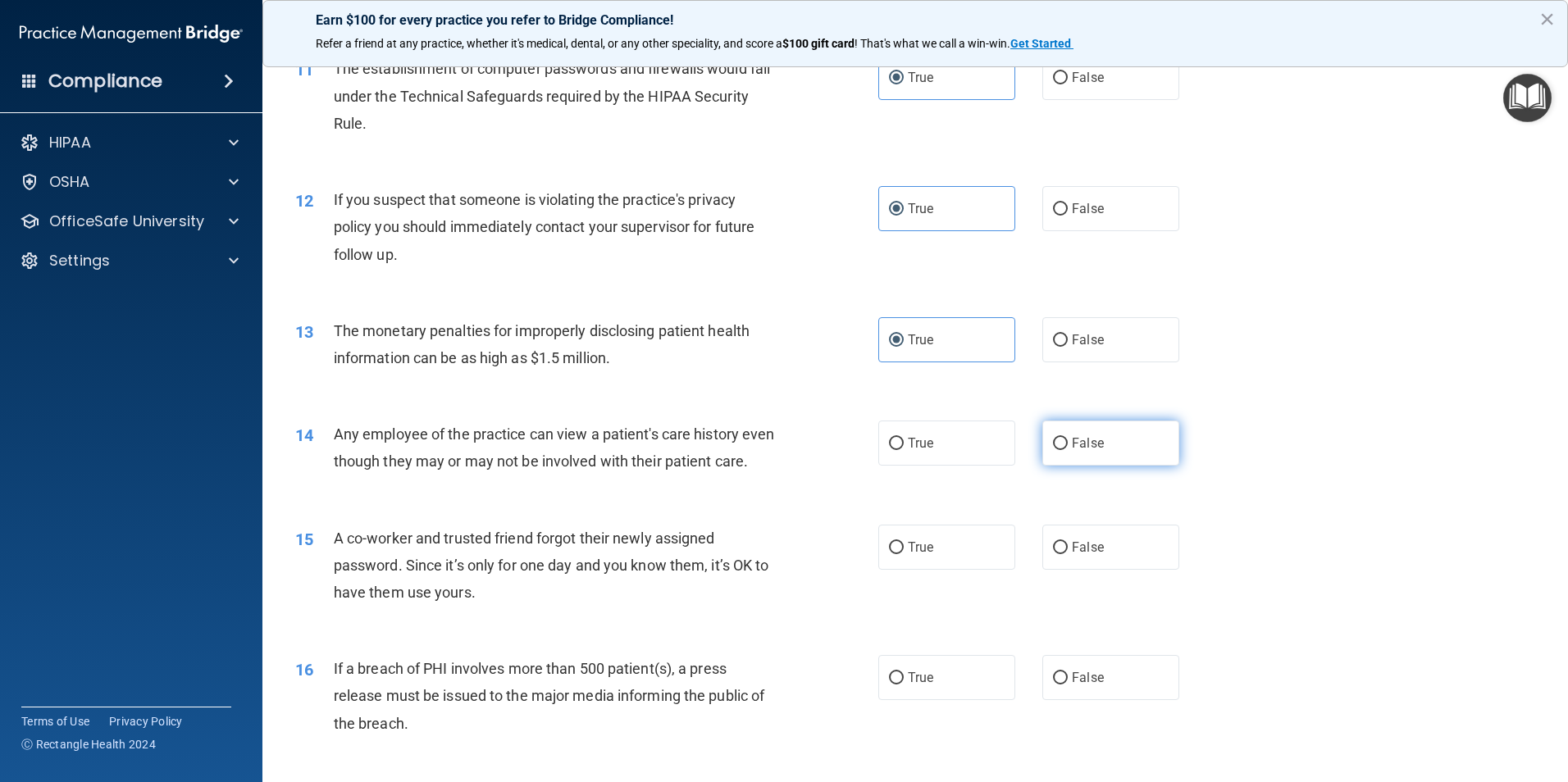
click at [1109, 459] on label "False" at bounding box center [1110, 443] width 137 height 45
click at [1068, 450] on input "False" at bounding box center [1060, 444] width 15 height 12
radio input "true"
click at [1089, 564] on label "False" at bounding box center [1110, 548] width 137 height 45
click at [1068, 554] on input "False" at bounding box center [1060, 548] width 15 height 12
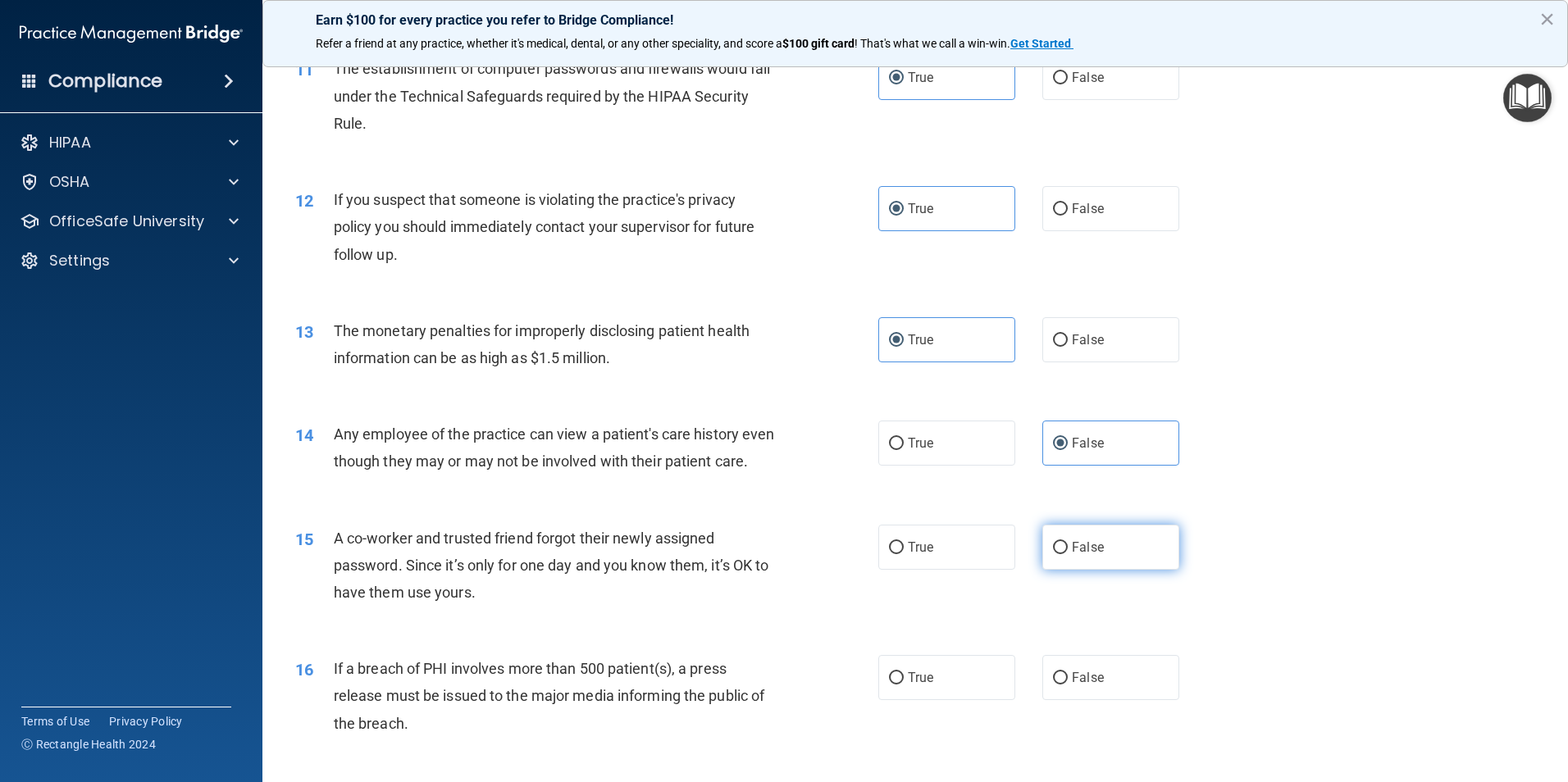
radio input "true"
click at [972, 700] on label "True" at bounding box center [947, 678] width 137 height 45
click at [903, 684] on input "True" at bounding box center [895, 679] width 15 height 12
radio input "true"
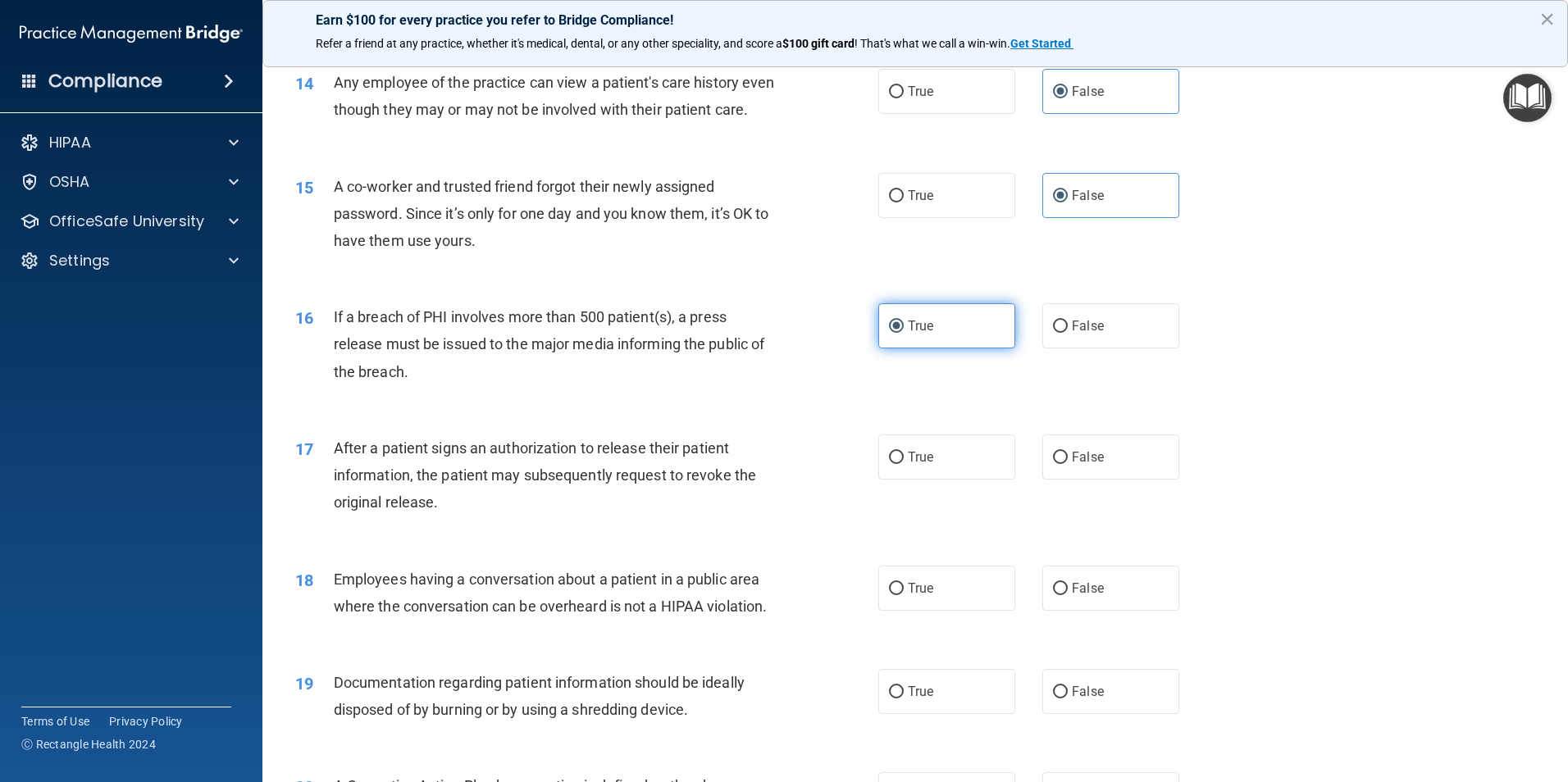
scroll to position [1722, 0]
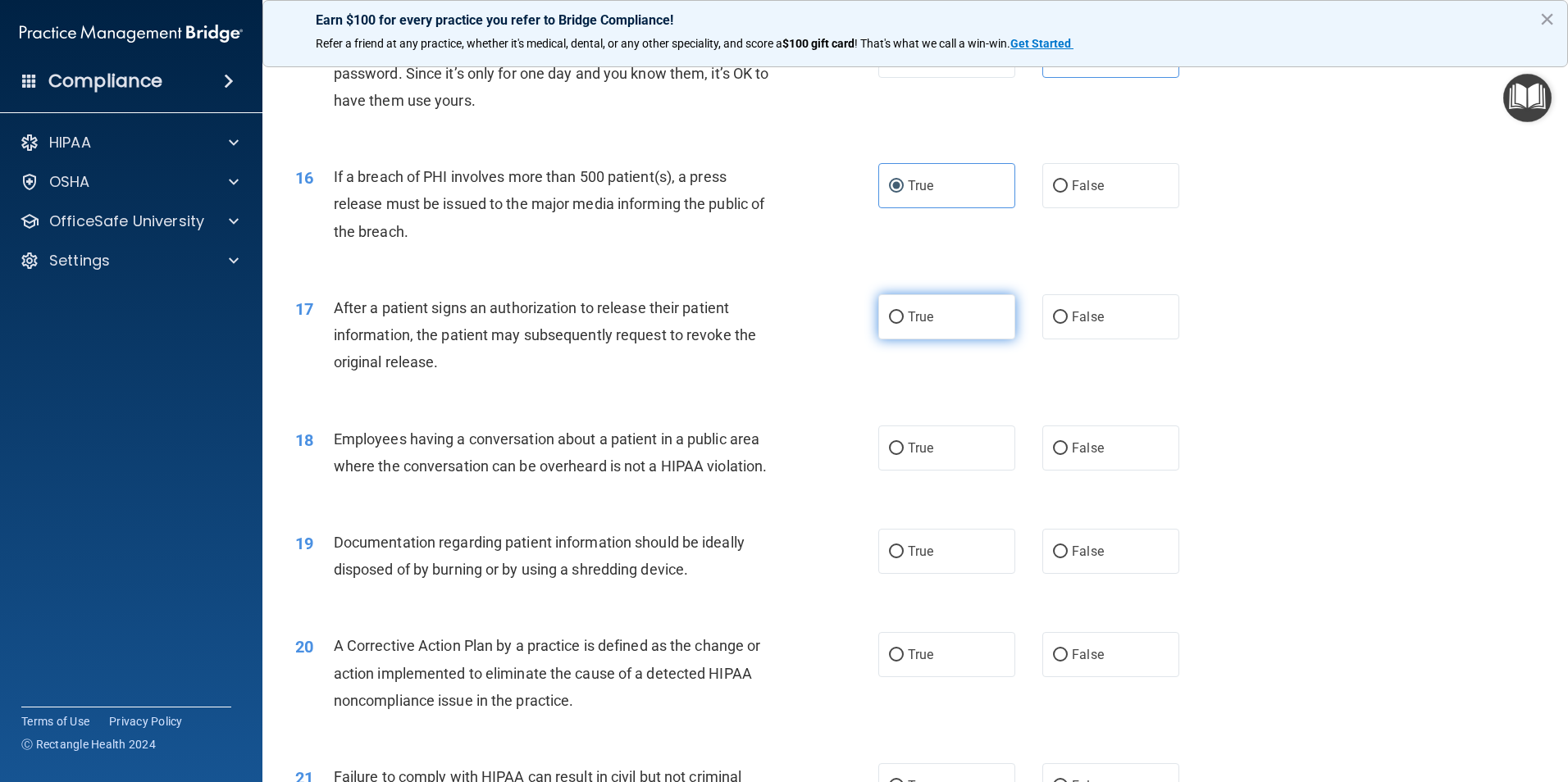
click at [999, 340] on label "True" at bounding box center [947, 317] width 137 height 45
click at [903, 324] on input "True" at bounding box center [895, 317] width 15 height 12
radio input "true"
click at [1078, 456] on span "False" at bounding box center [1087, 448] width 32 height 16
click at [1068, 455] on input "False" at bounding box center [1060, 449] width 15 height 12
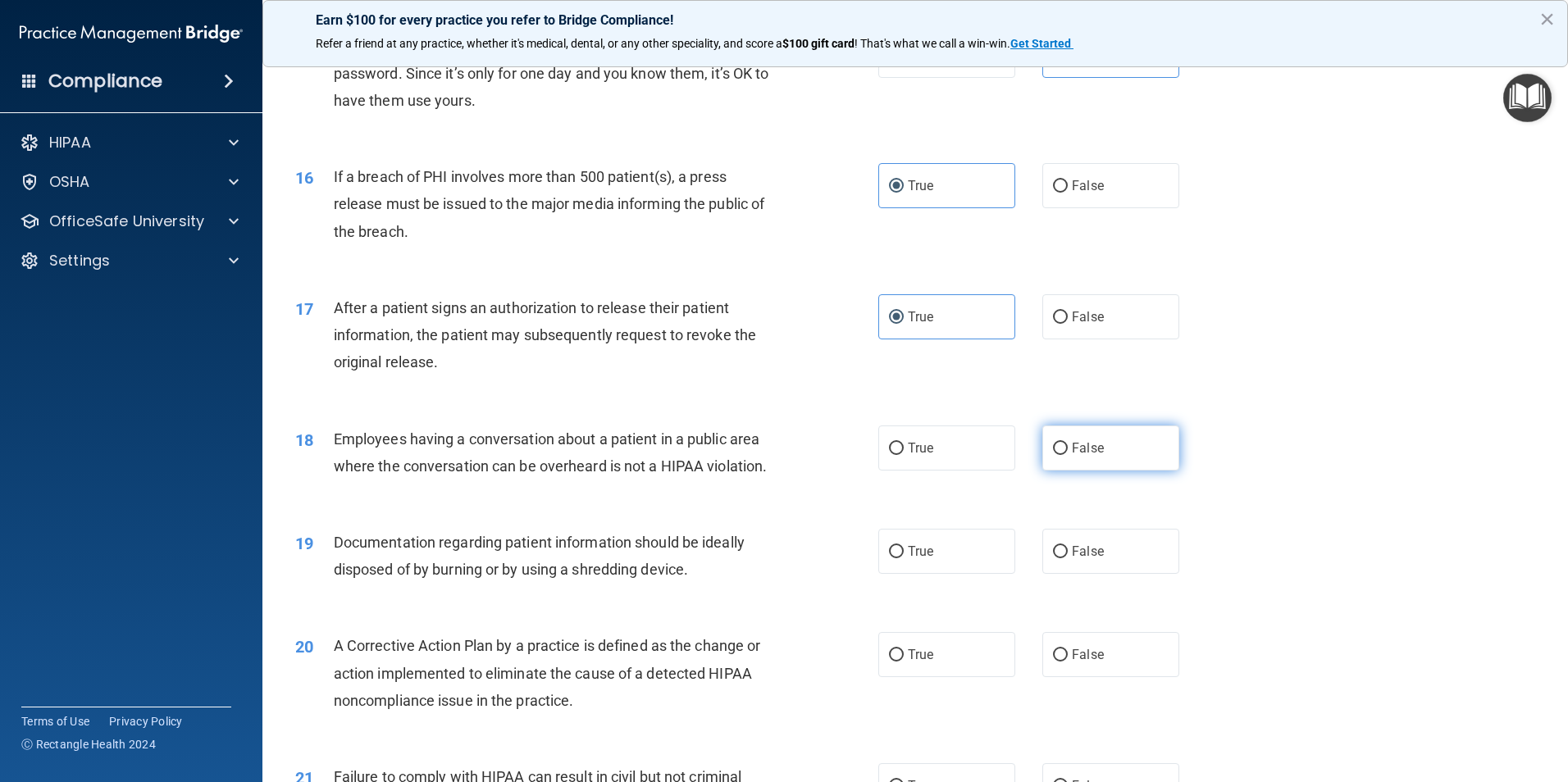
radio input "true"
click at [952, 574] on label "True" at bounding box center [947, 552] width 137 height 45
click at [903, 558] on input "True" at bounding box center [895, 552] width 15 height 12
radio input "true"
click at [970, 678] on label "True" at bounding box center [947, 655] width 137 height 45
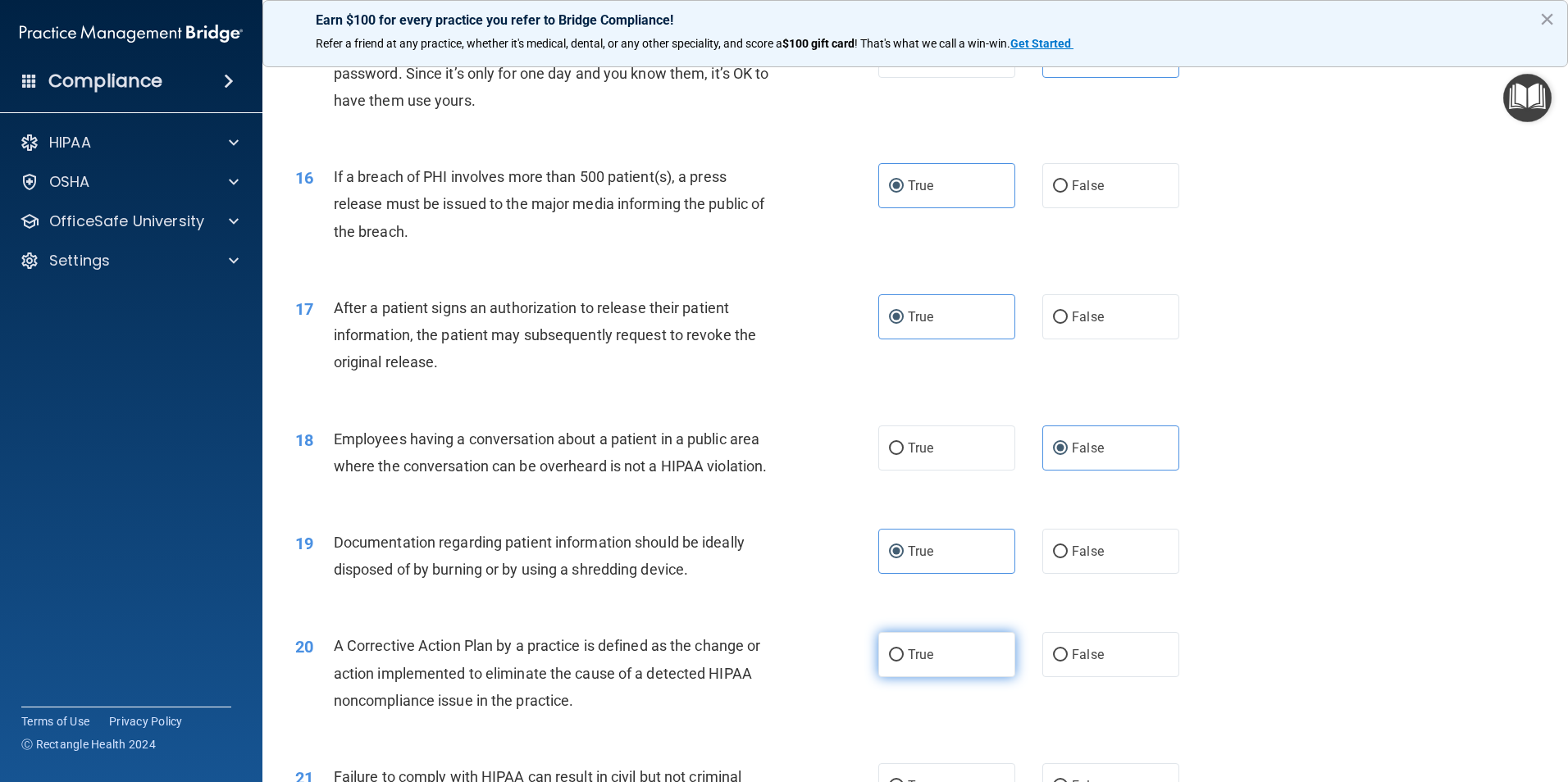
click at [903, 662] on input "True" at bounding box center [895, 655] width 15 height 12
radio input "true"
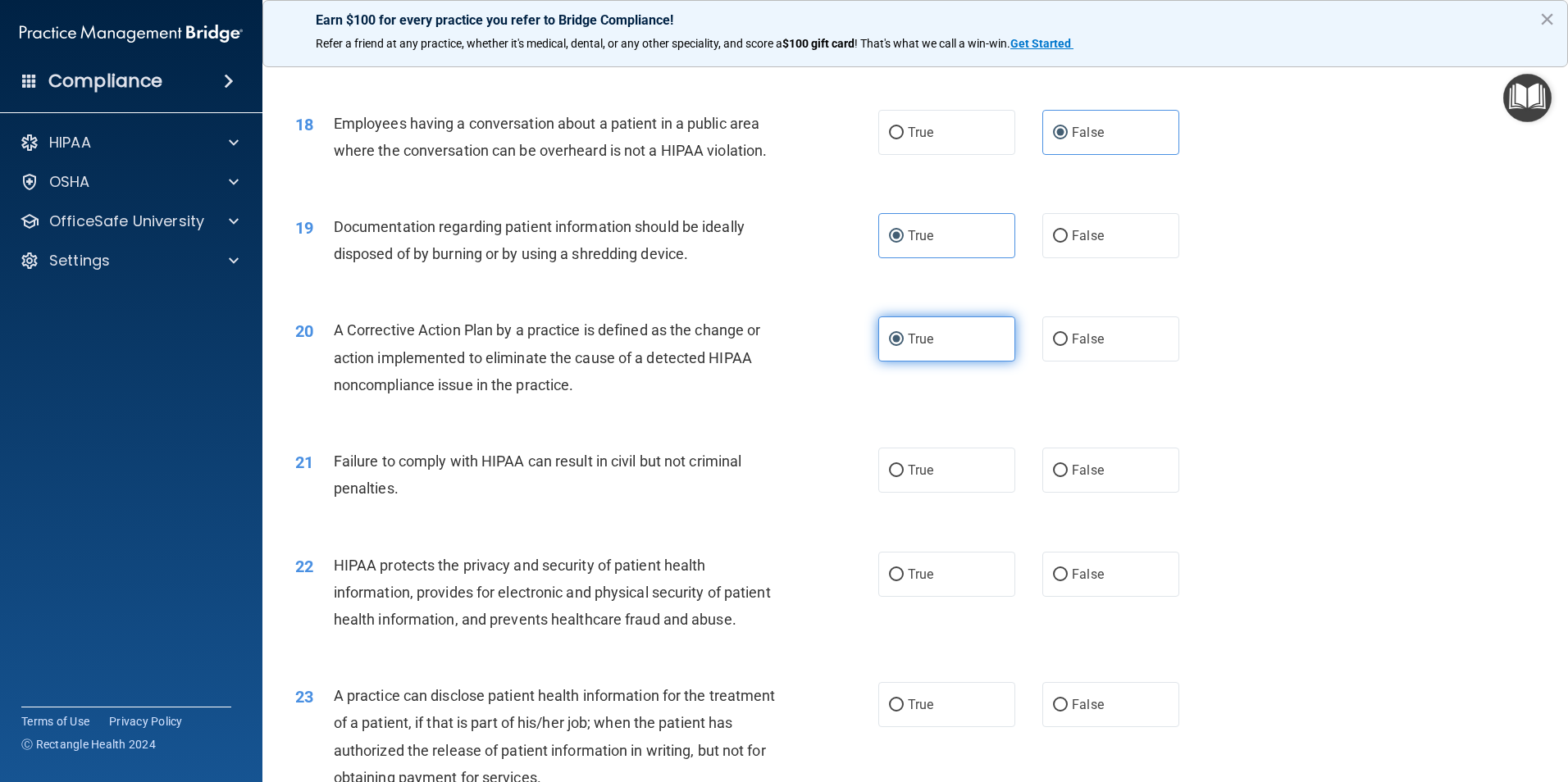
scroll to position [2050, 0]
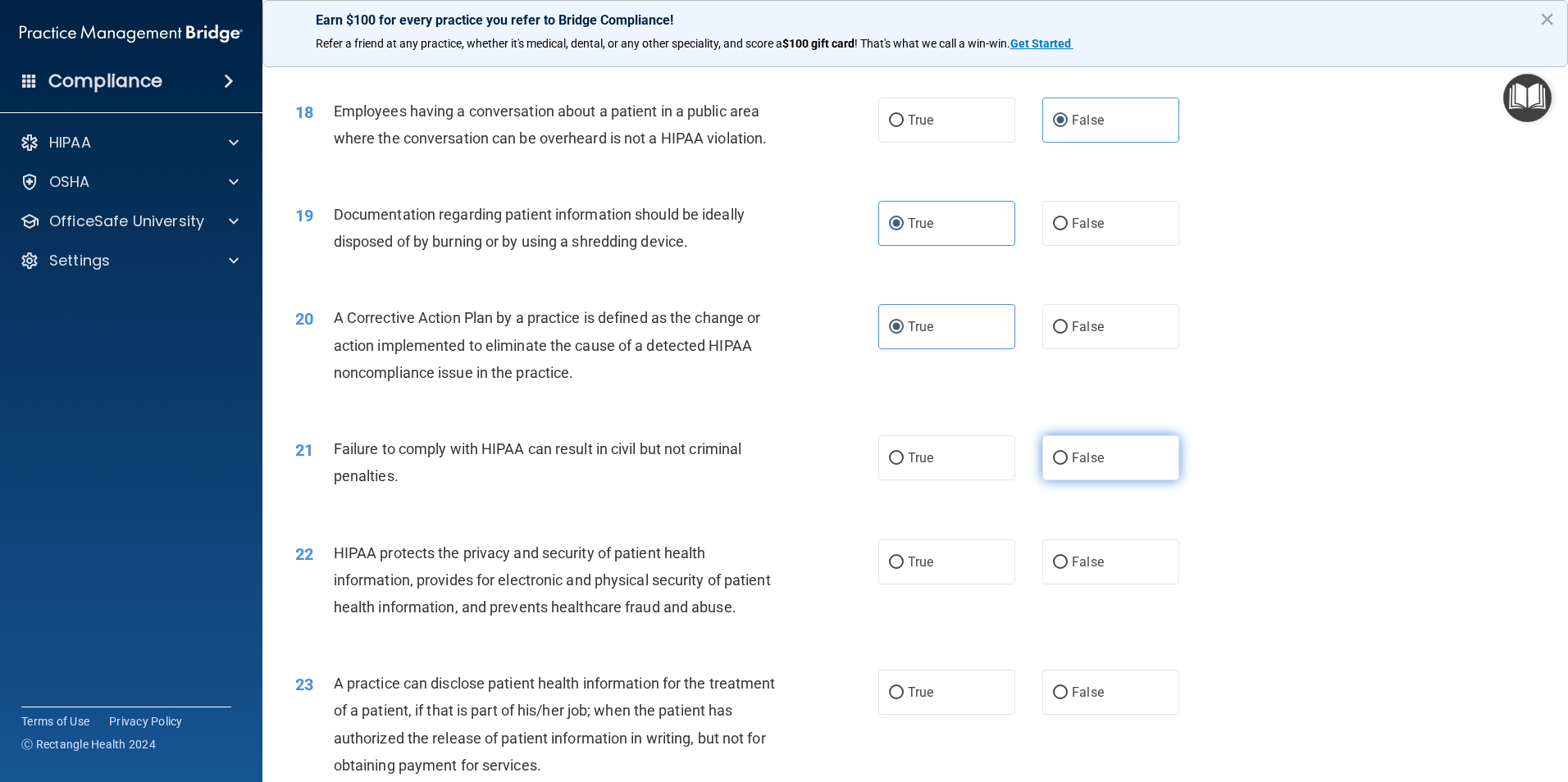
click at [1108, 472] on label "False" at bounding box center [1110, 458] width 137 height 45
click at [1068, 465] on input "False" at bounding box center [1060, 459] width 15 height 12
radio input "true"
click at [954, 585] on label "True" at bounding box center [947, 562] width 137 height 45
click at [903, 569] on input "True" at bounding box center [895, 562] width 15 height 12
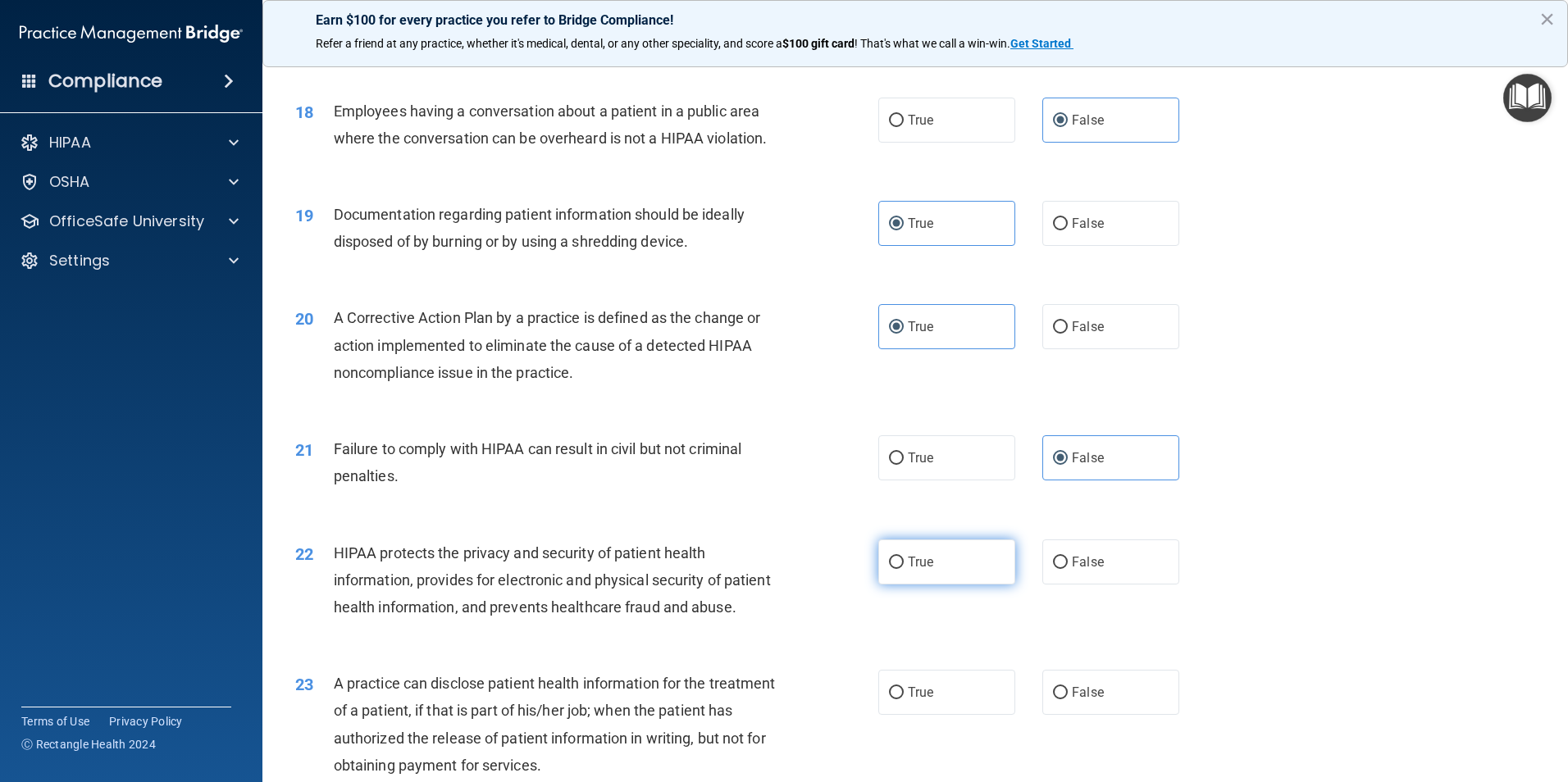
radio input "true"
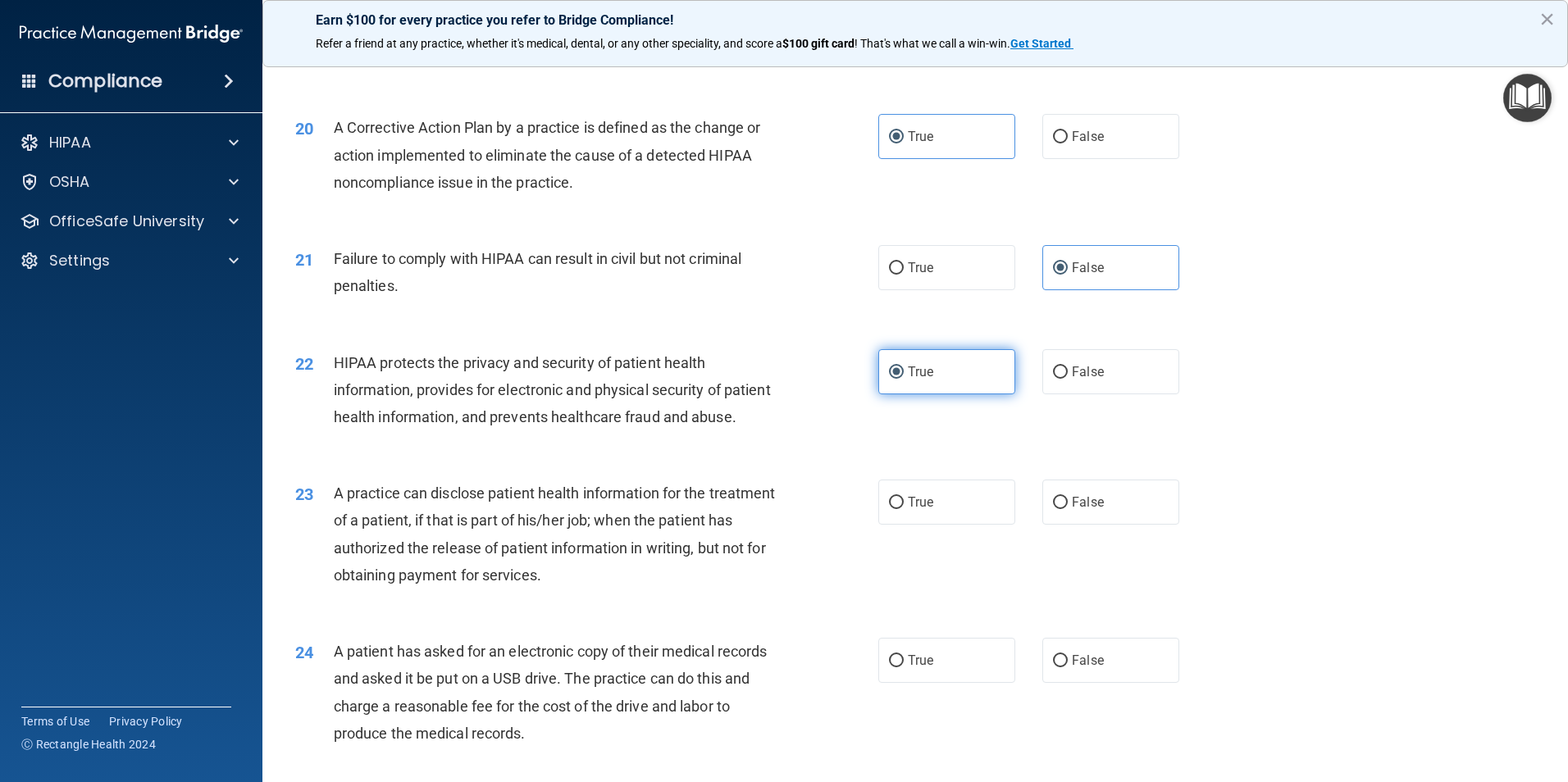
scroll to position [2296, 0]
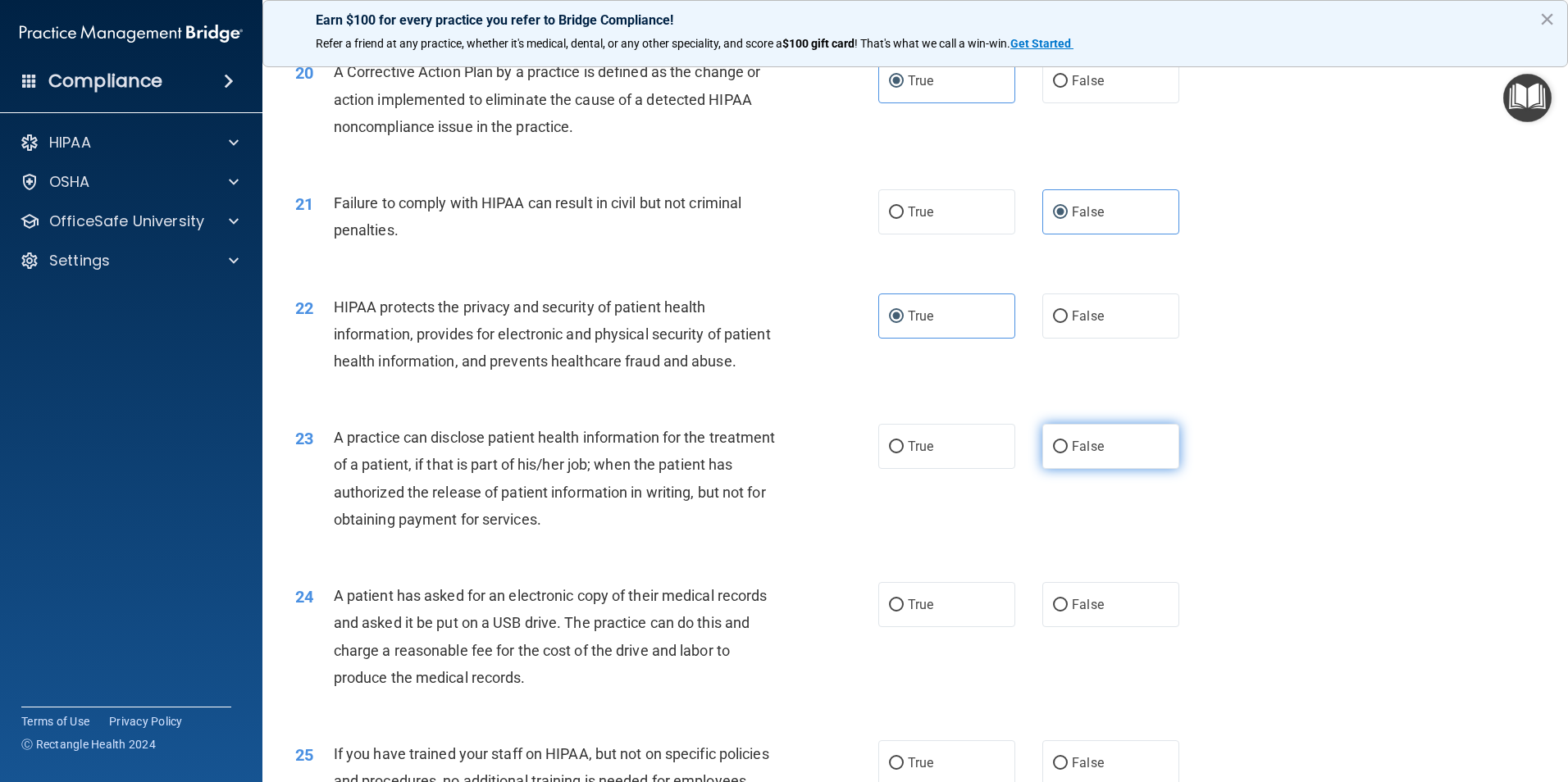
click at [1101, 469] on label "False" at bounding box center [1110, 446] width 137 height 45
click at [1068, 453] on input "False" at bounding box center [1060, 447] width 15 height 12
radio input "true"
click at [936, 627] on label "True" at bounding box center [947, 605] width 137 height 45
click at [903, 612] on input "True" at bounding box center [895, 606] width 15 height 12
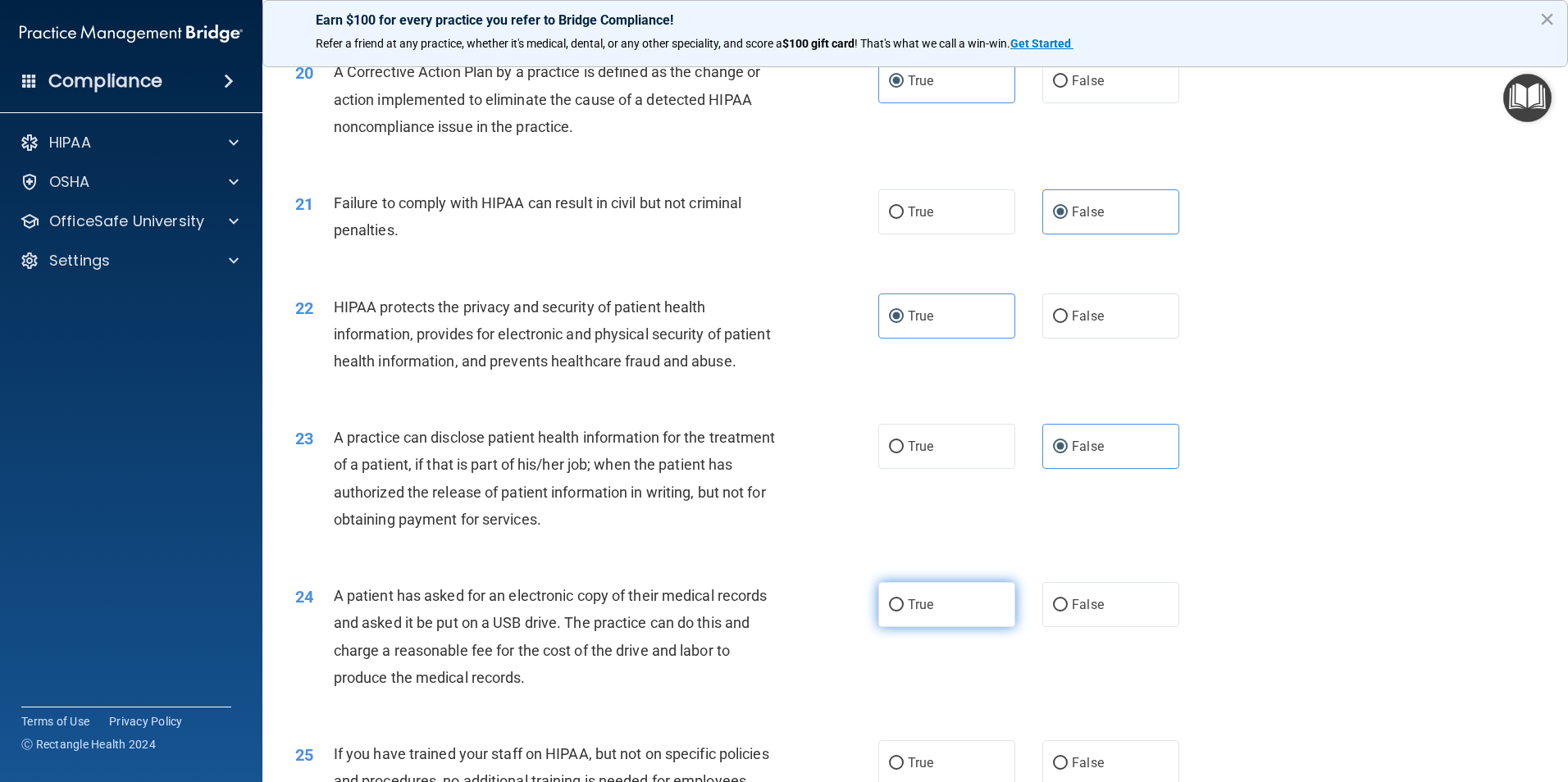
radio input "true"
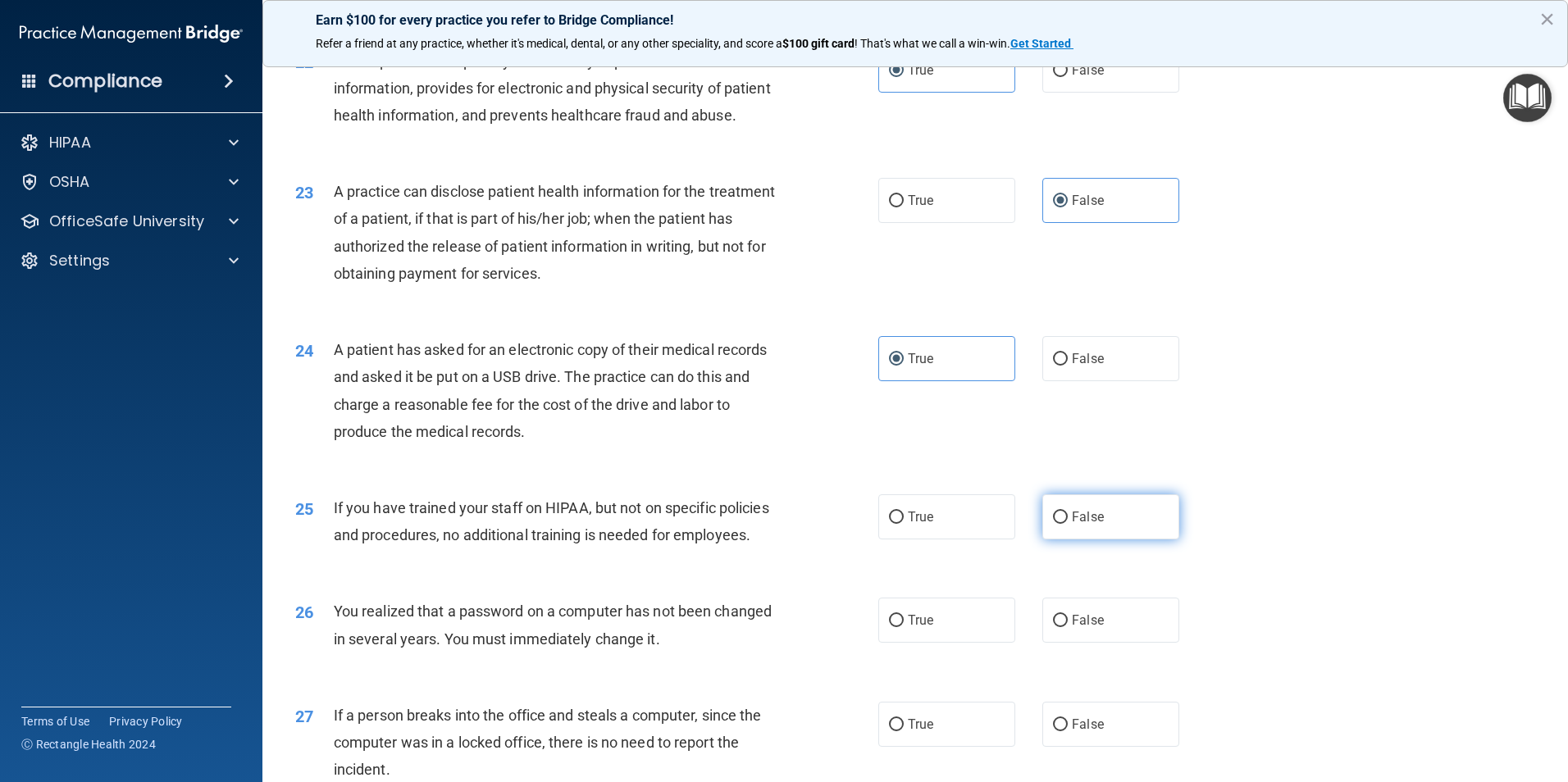
click at [1120, 540] on label "False" at bounding box center [1110, 517] width 137 height 45
click at [1068, 524] on input "False" at bounding box center [1060, 517] width 15 height 12
radio input "true"
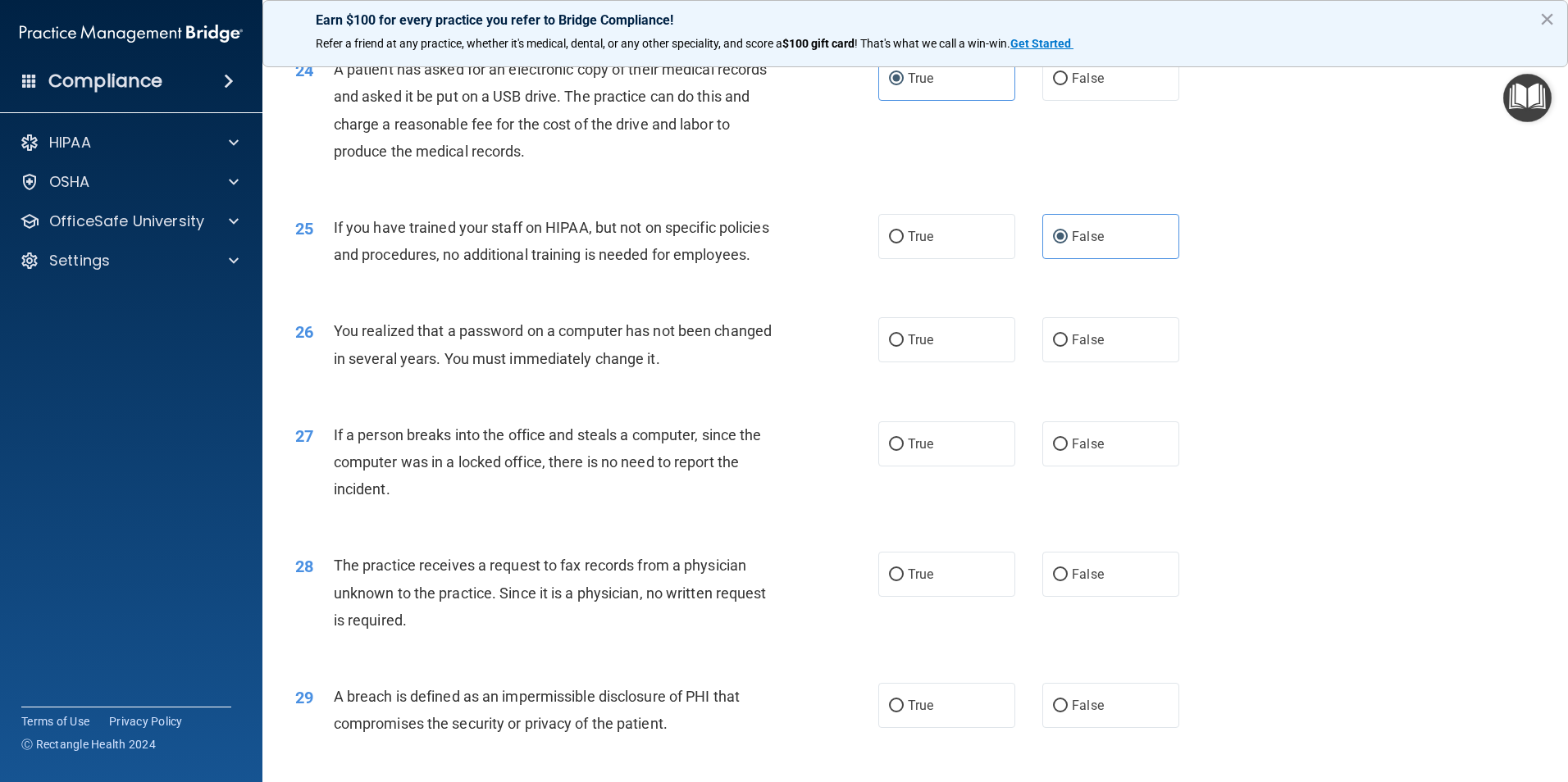
scroll to position [2870, 0]
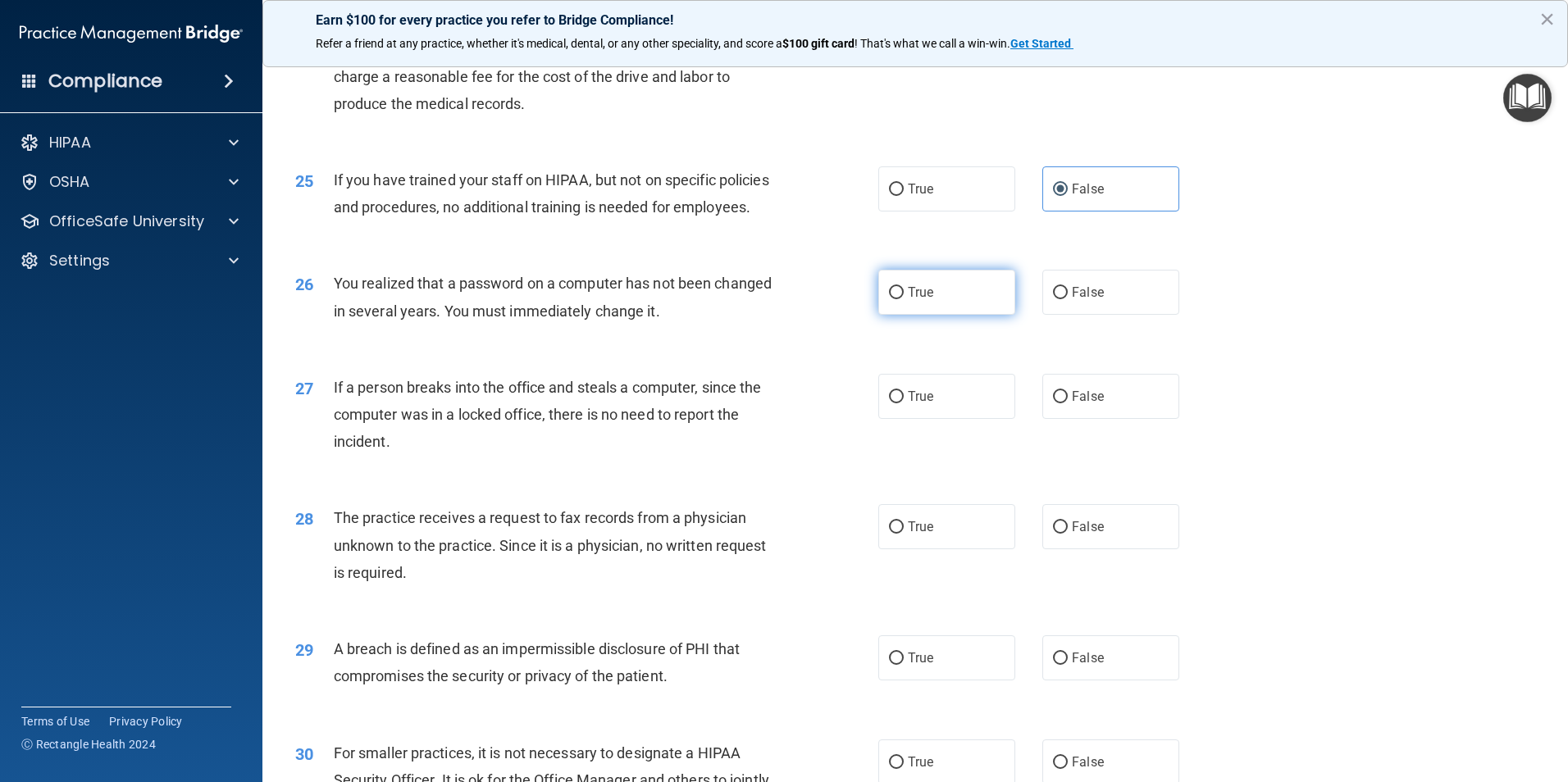
click at [977, 315] on label "True" at bounding box center [947, 293] width 137 height 45
click at [903, 299] on input "True" at bounding box center [895, 293] width 15 height 12
radio input "true"
click at [1101, 419] on label "False" at bounding box center [1110, 397] width 137 height 45
click at [1068, 404] on input "False" at bounding box center [1060, 397] width 15 height 12
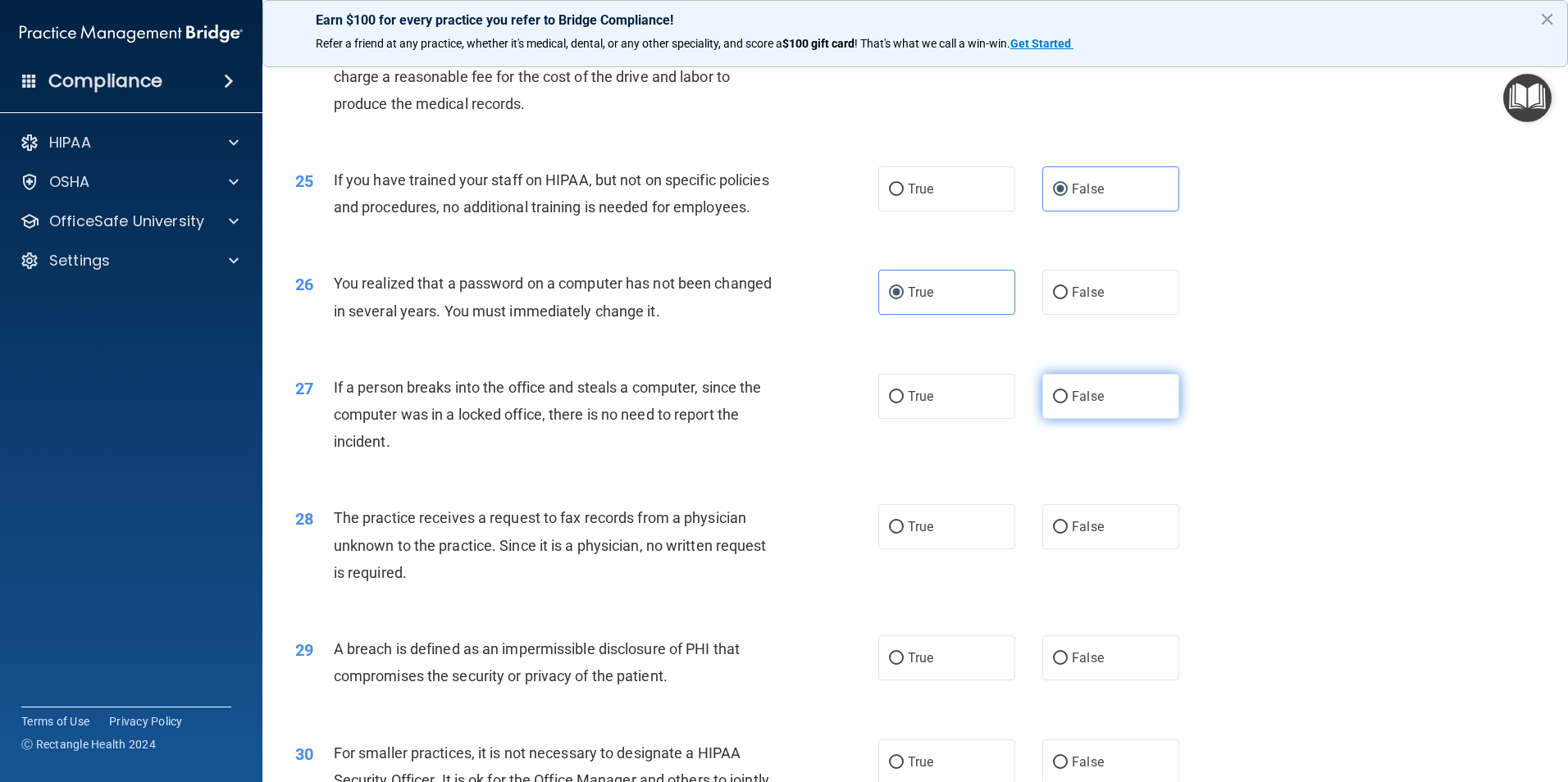
radio input "true"
click at [1117, 550] on label "False" at bounding box center [1110, 527] width 137 height 45
click at [1068, 534] on input "False" at bounding box center [1060, 527] width 15 height 12
radio input "true"
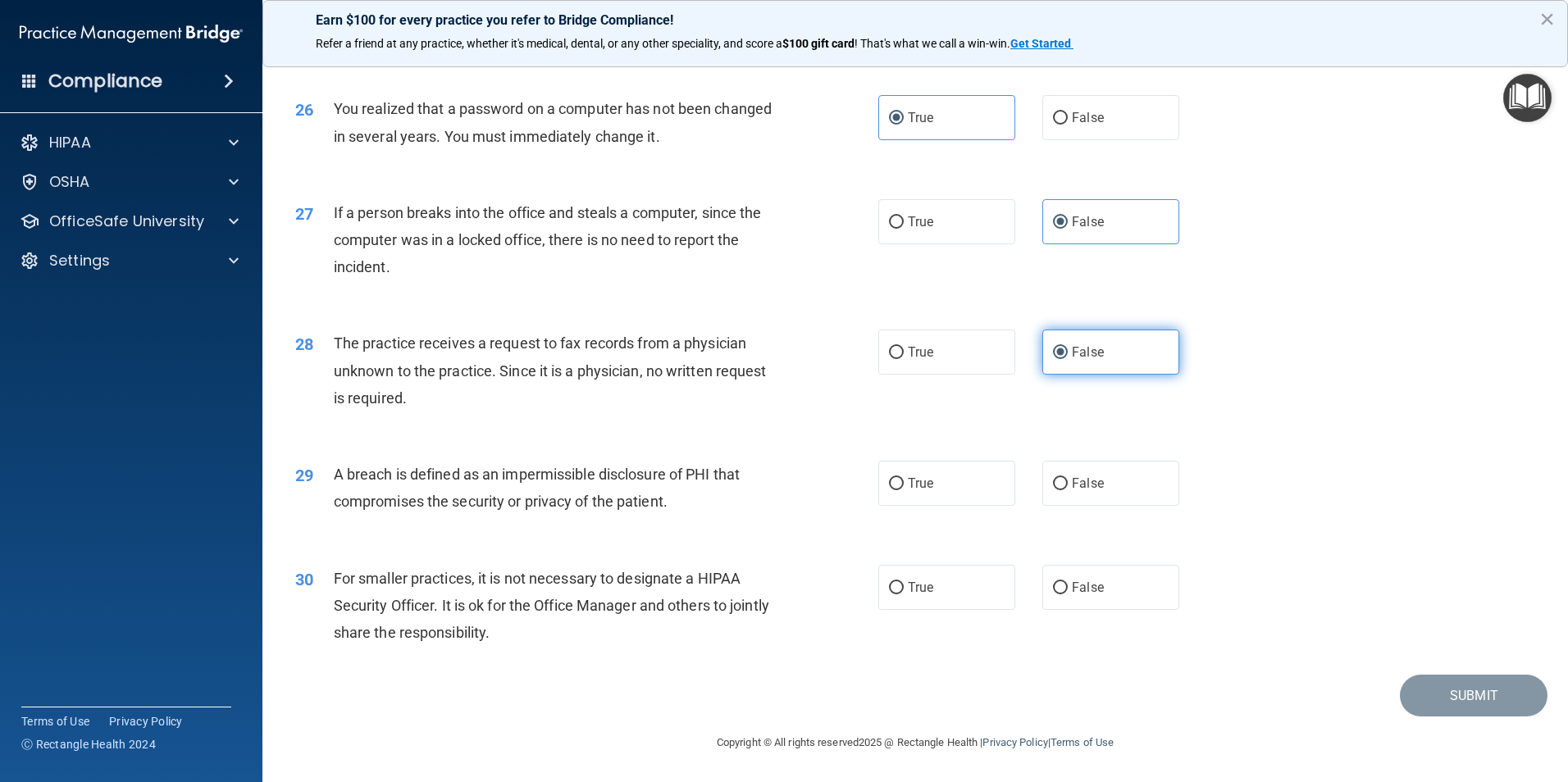
scroll to position [3126, 0]
click at [954, 488] on label "True" at bounding box center [947, 484] width 137 height 45
click at [903, 488] on input "True" at bounding box center [895, 484] width 15 height 12
radio input "true"
click at [1084, 579] on label "False" at bounding box center [1110, 588] width 137 height 45
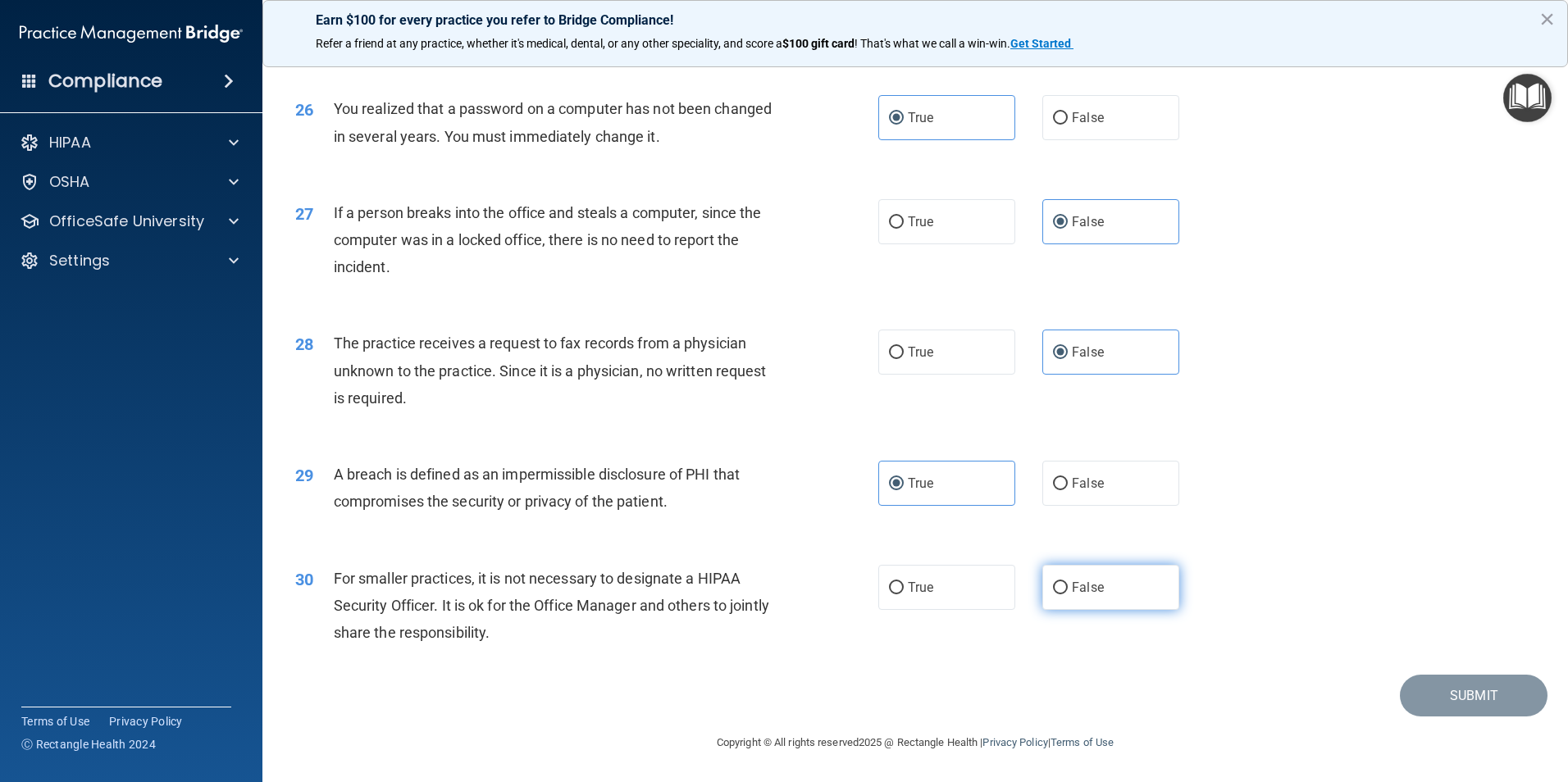
click at [1068, 582] on input "False" at bounding box center [1060, 588] width 15 height 12
radio input "true"
click at [1421, 707] on button "Submit" at bounding box center [1473, 695] width 148 height 41
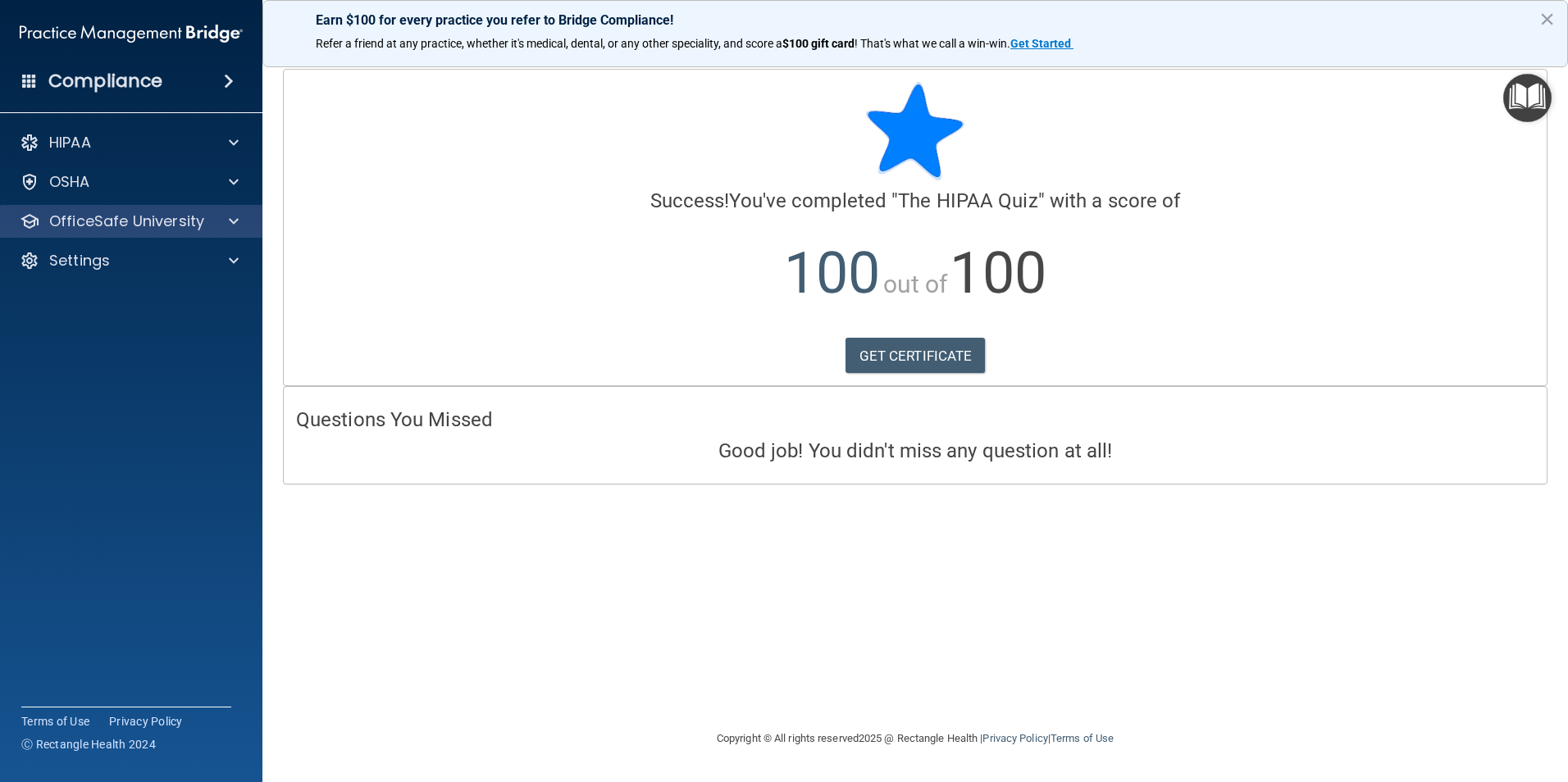
click at [100, 236] on div "OfficeSafe University" at bounding box center [131, 221] width 263 height 33
click at [227, 216] on div at bounding box center [231, 222] width 41 height 20
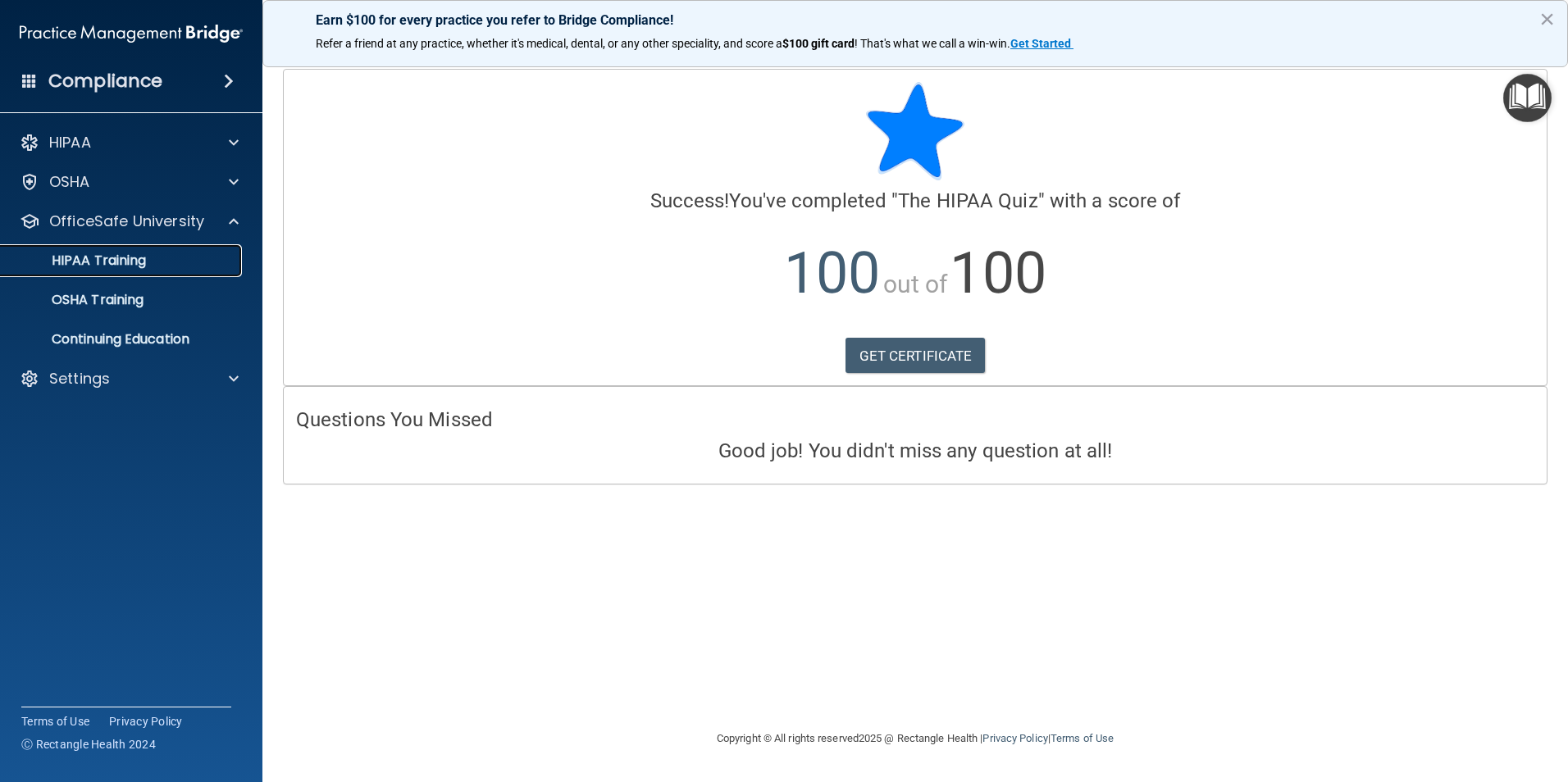
click at [119, 248] on link "HIPAA Training" at bounding box center [112, 260] width 258 height 33
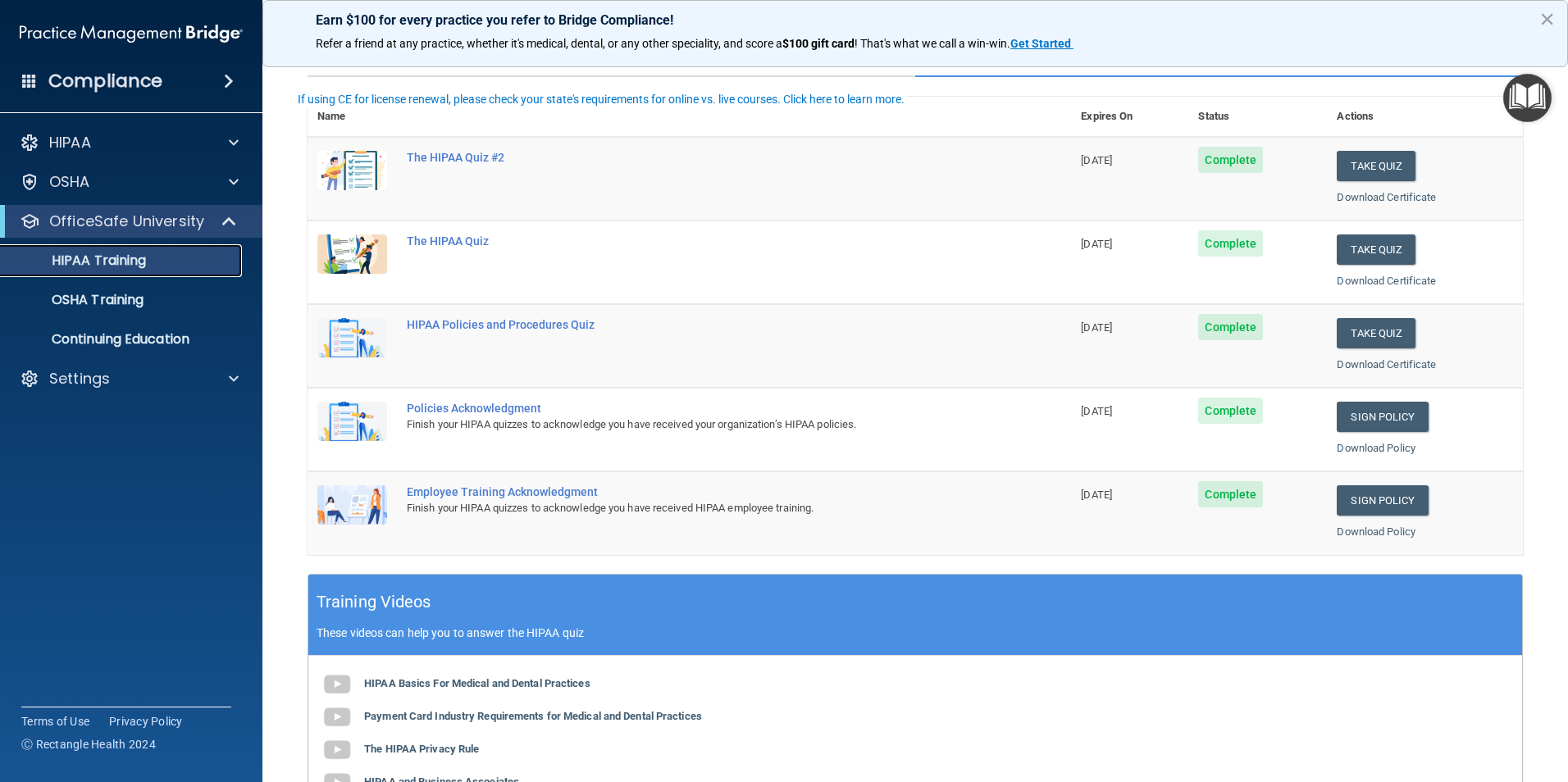
scroll to position [164, 0]
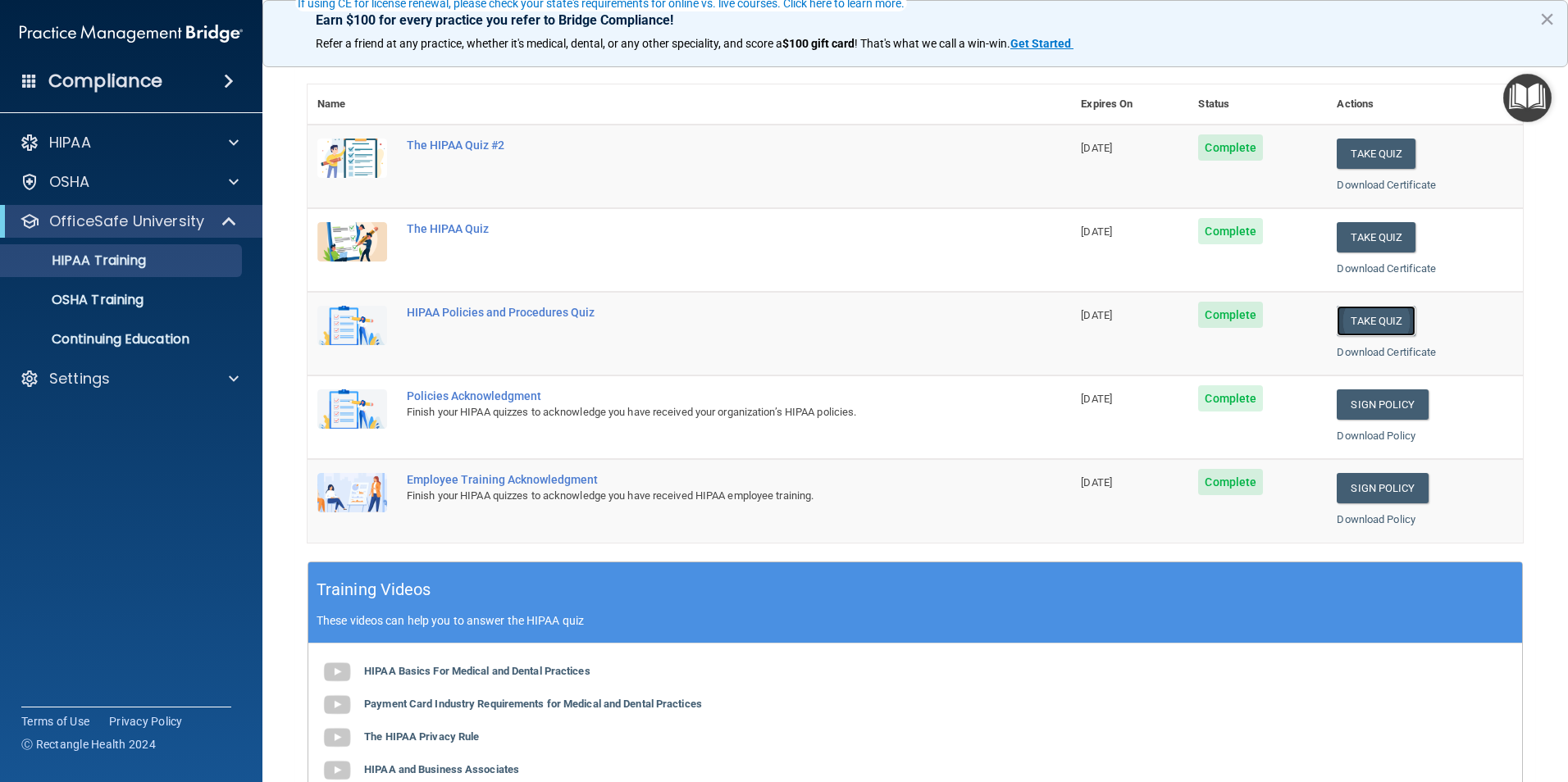
click at [1366, 323] on button "Take Quiz" at bounding box center [1376, 321] width 79 height 31
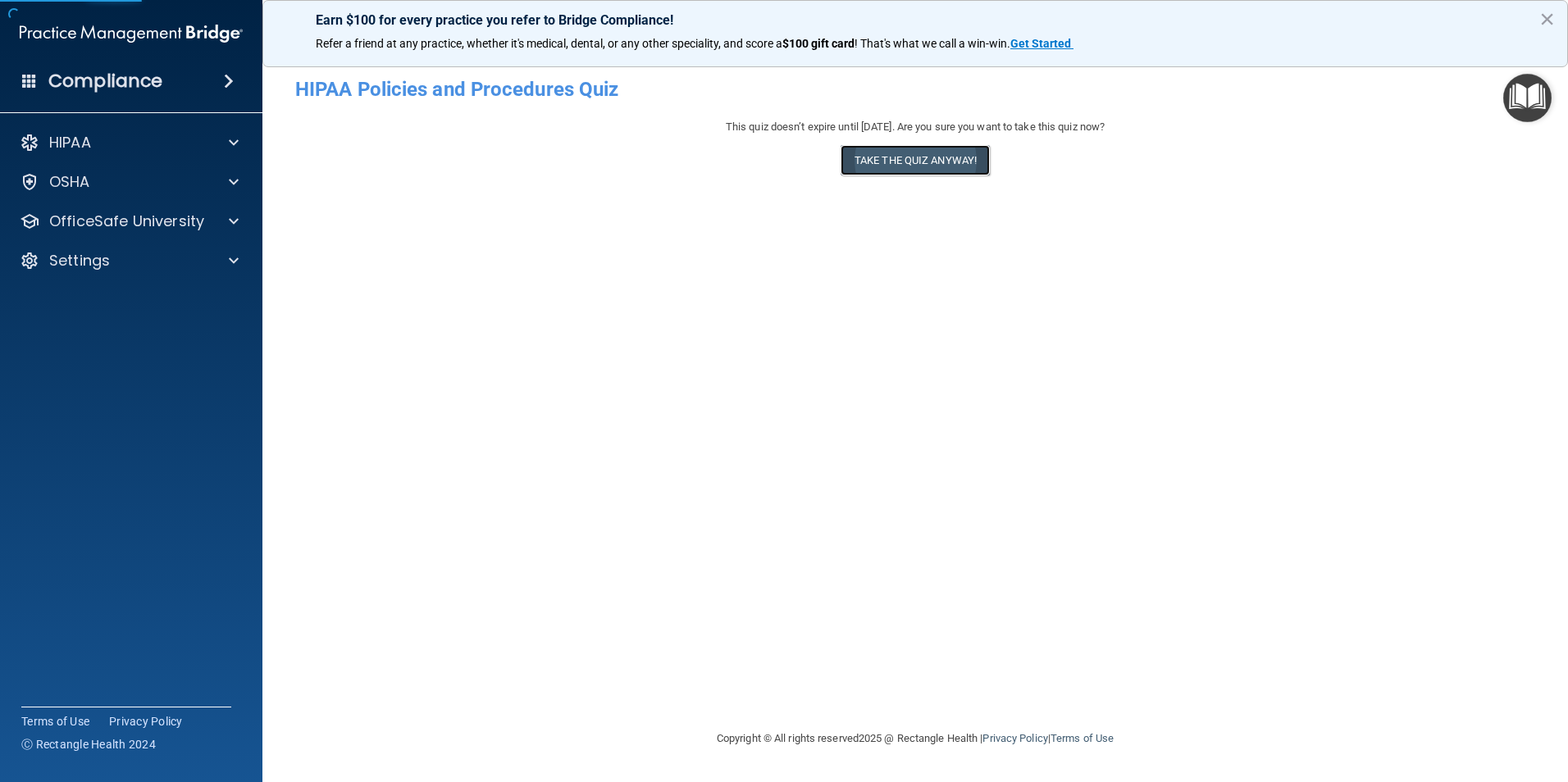
click at [955, 155] on button "Take the quiz anyway!" at bounding box center [915, 160] width 150 height 31
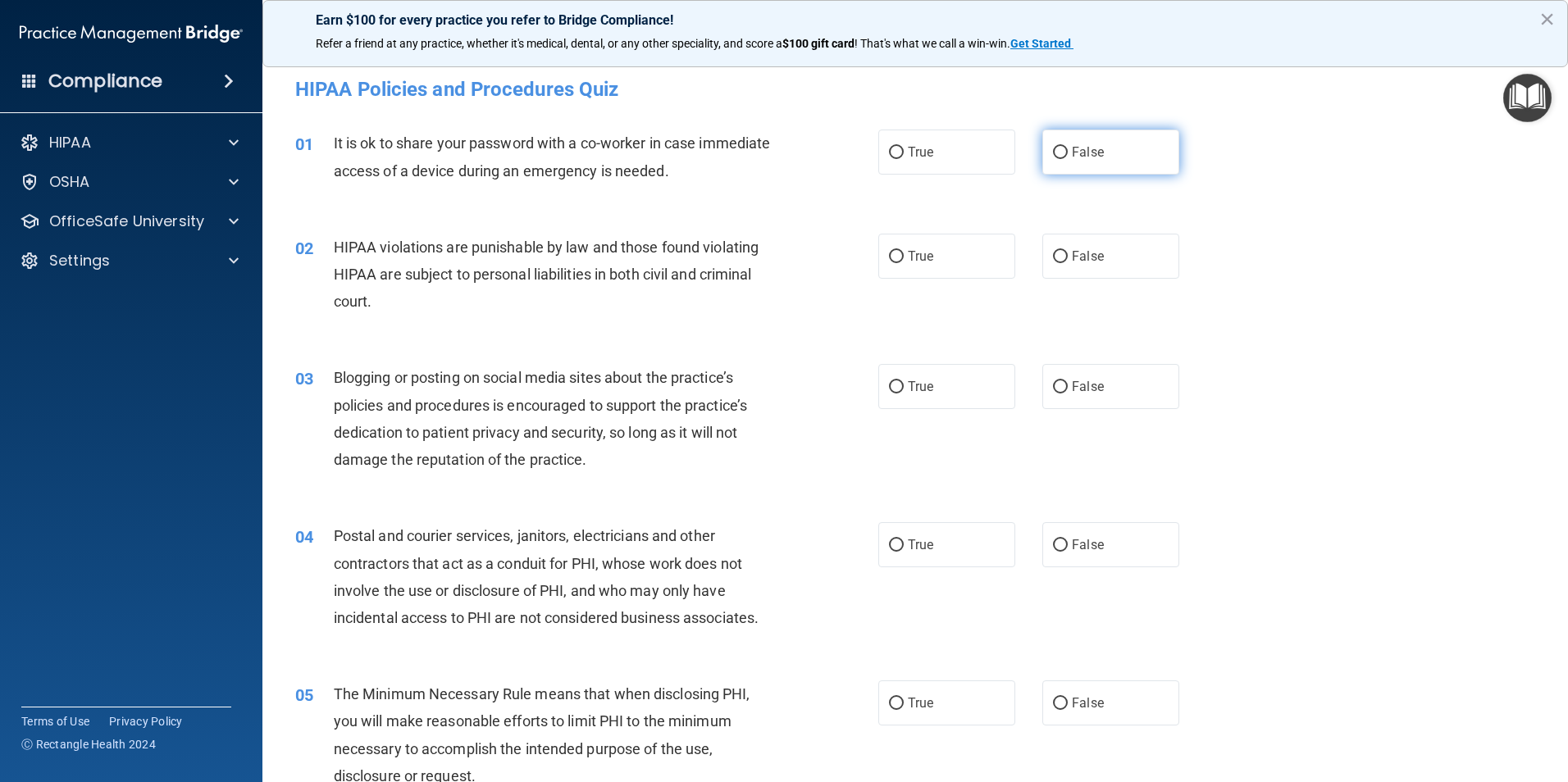
click at [1113, 133] on label "False" at bounding box center [1110, 153] width 137 height 45
click at [1068, 147] on input "False" at bounding box center [1060, 153] width 15 height 12
radio input "true"
click at [956, 259] on label "True" at bounding box center [947, 256] width 137 height 45
click at [903, 259] on input "True" at bounding box center [895, 257] width 15 height 12
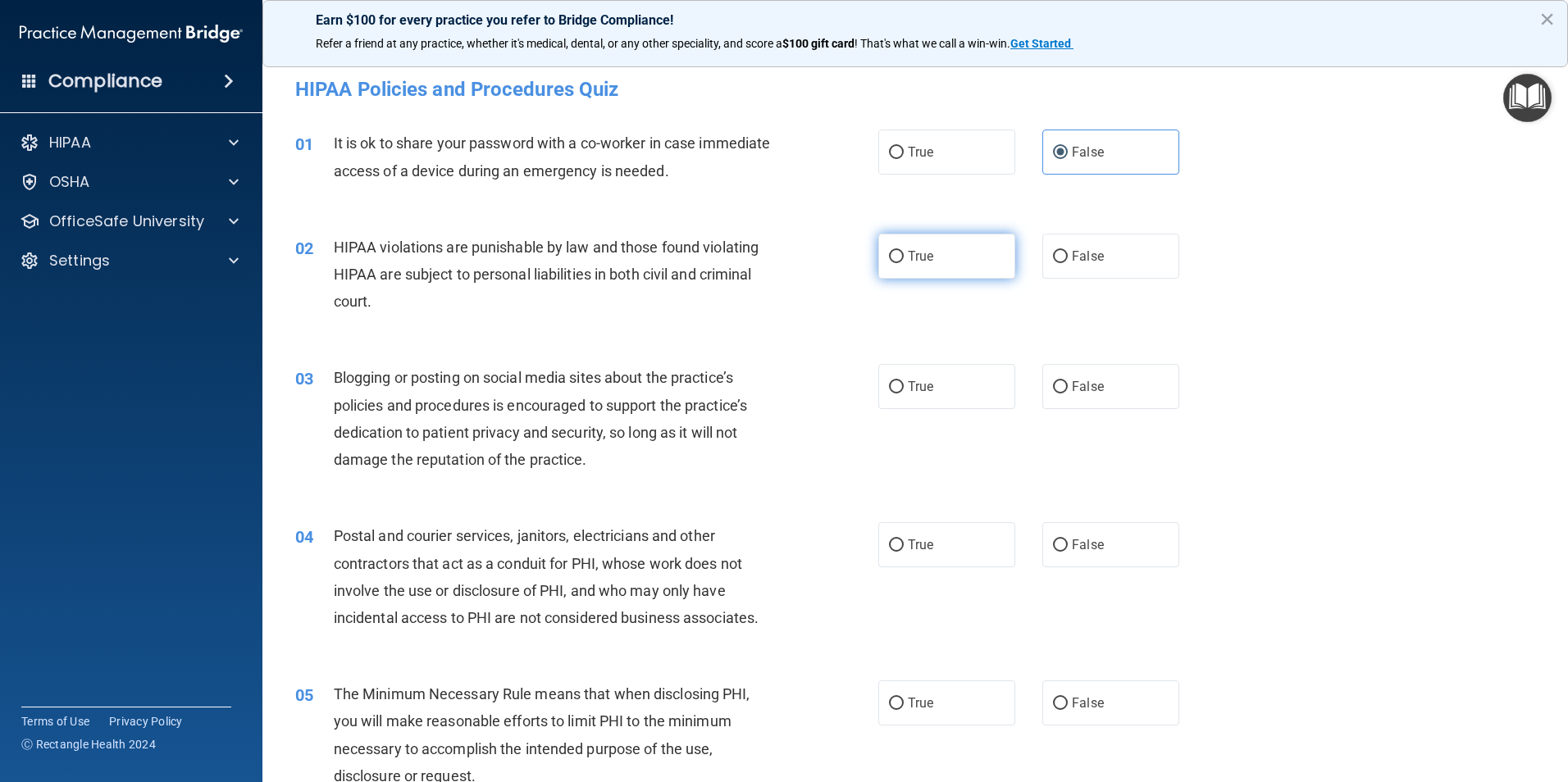
radio input "true"
click at [1088, 384] on span "False" at bounding box center [1087, 387] width 32 height 16
click at [1068, 384] on input "False" at bounding box center [1060, 387] width 15 height 12
radio input "true"
click at [960, 526] on label "True" at bounding box center [947, 545] width 137 height 45
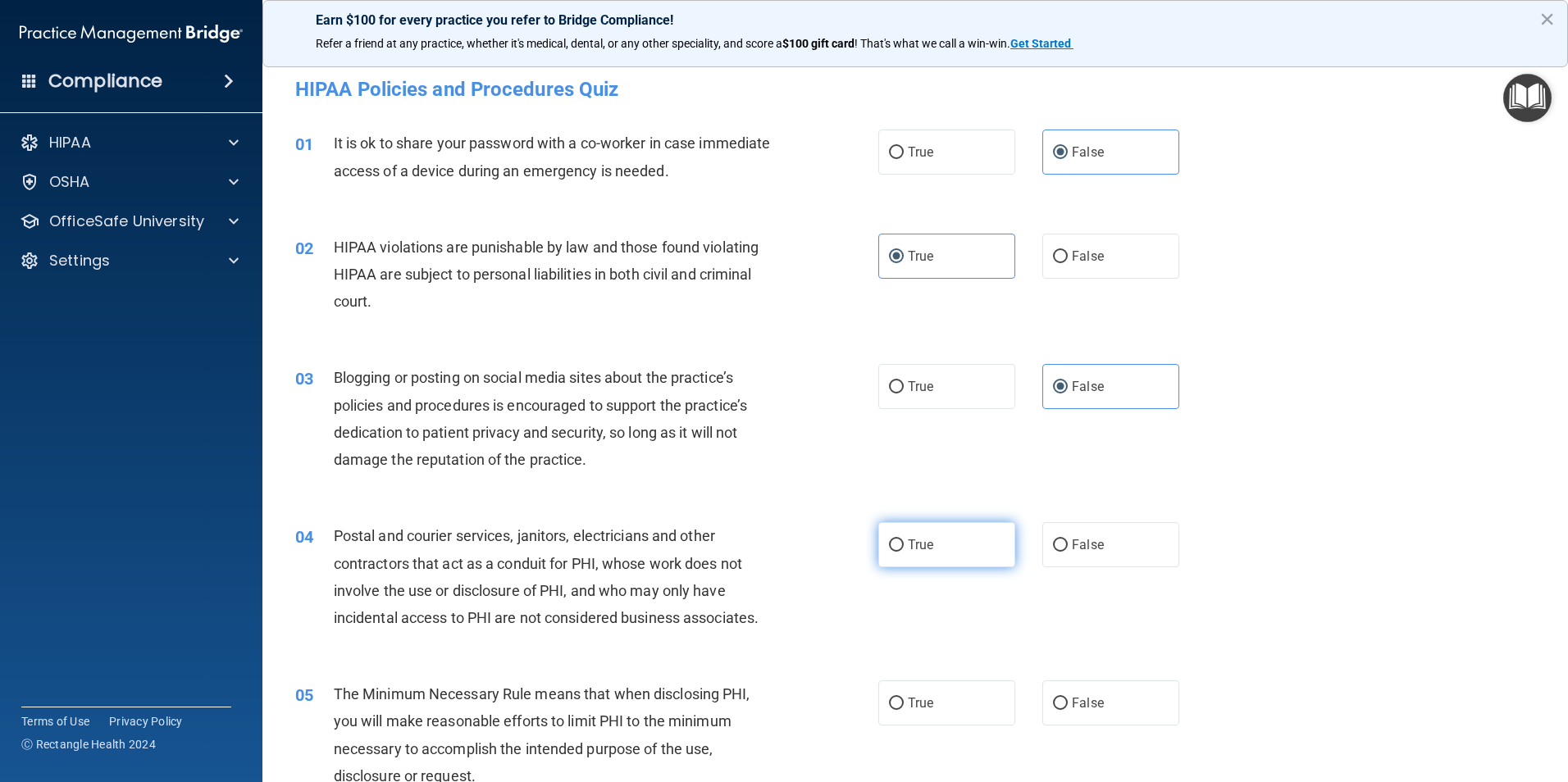
click at [903, 540] on input "True" at bounding box center [895, 546] width 15 height 12
radio input "true"
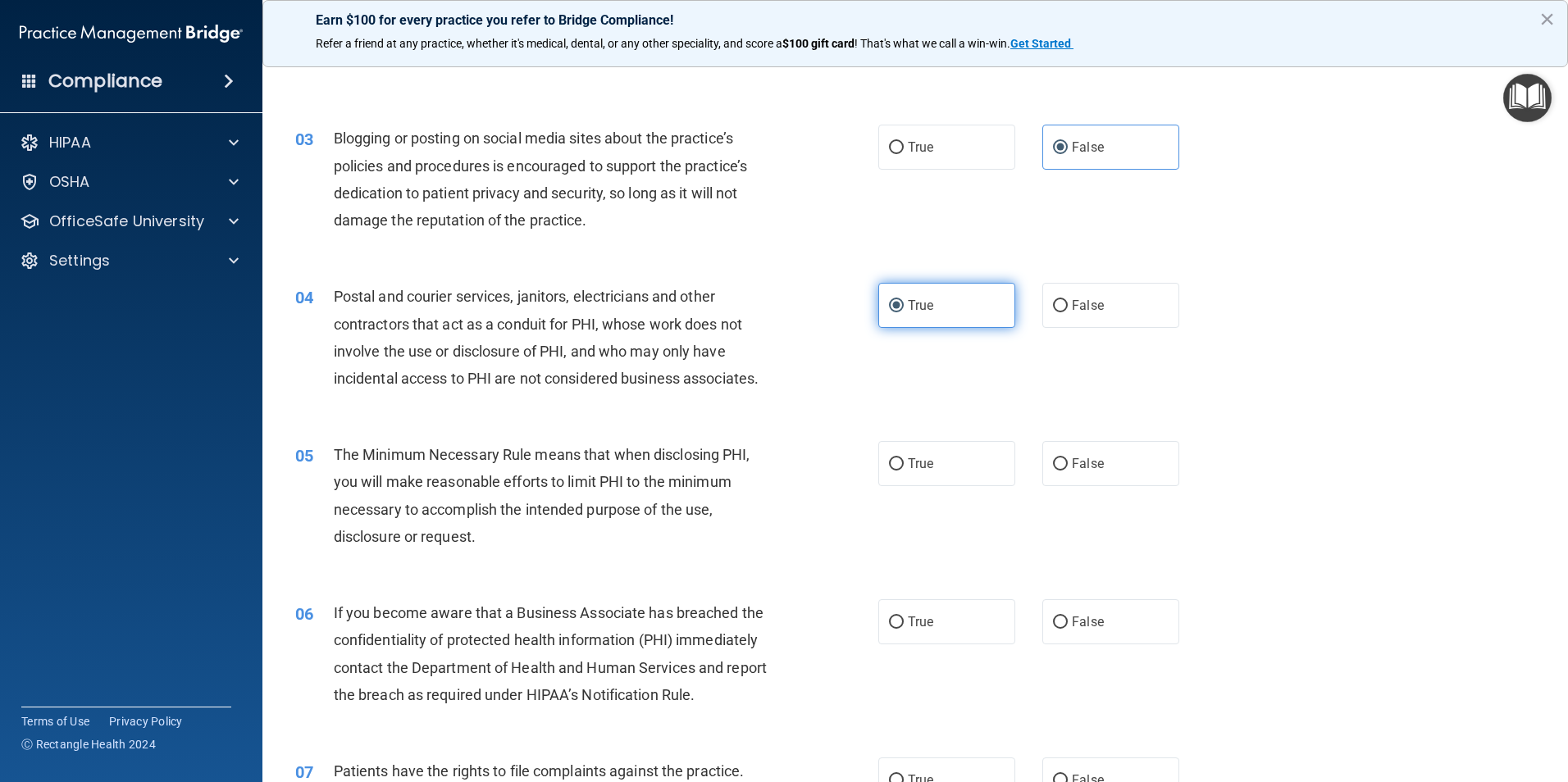
scroll to position [246, 0]
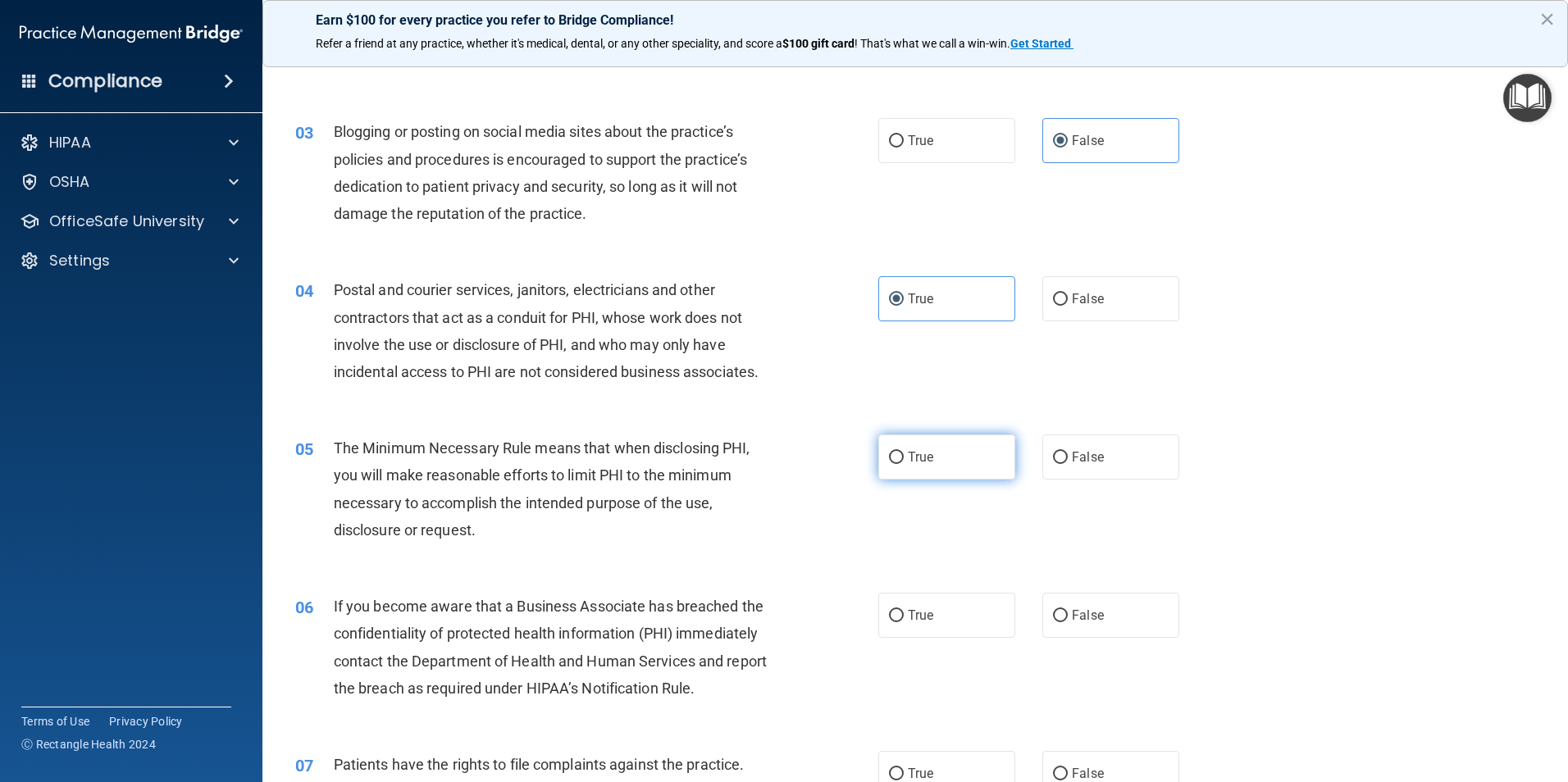
click at [947, 464] on label "True" at bounding box center [947, 457] width 137 height 45
click at [903, 464] on input "True" at bounding box center [895, 458] width 15 height 12
radio input "true"
click at [1108, 606] on label "False" at bounding box center [1110, 616] width 137 height 45
click at [1068, 610] on input "False" at bounding box center [1060, 616] width 15 height 12
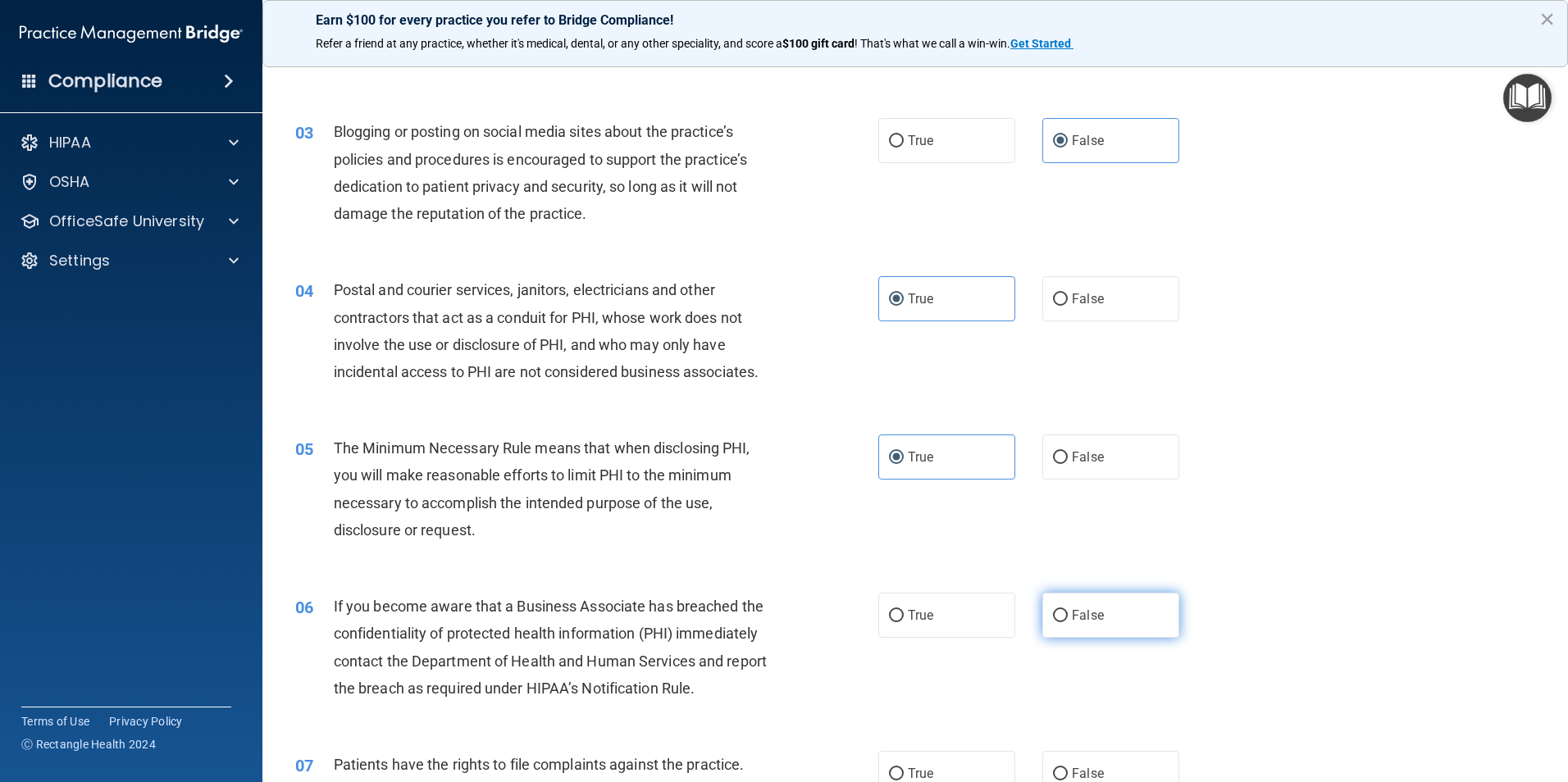
radio input "true"
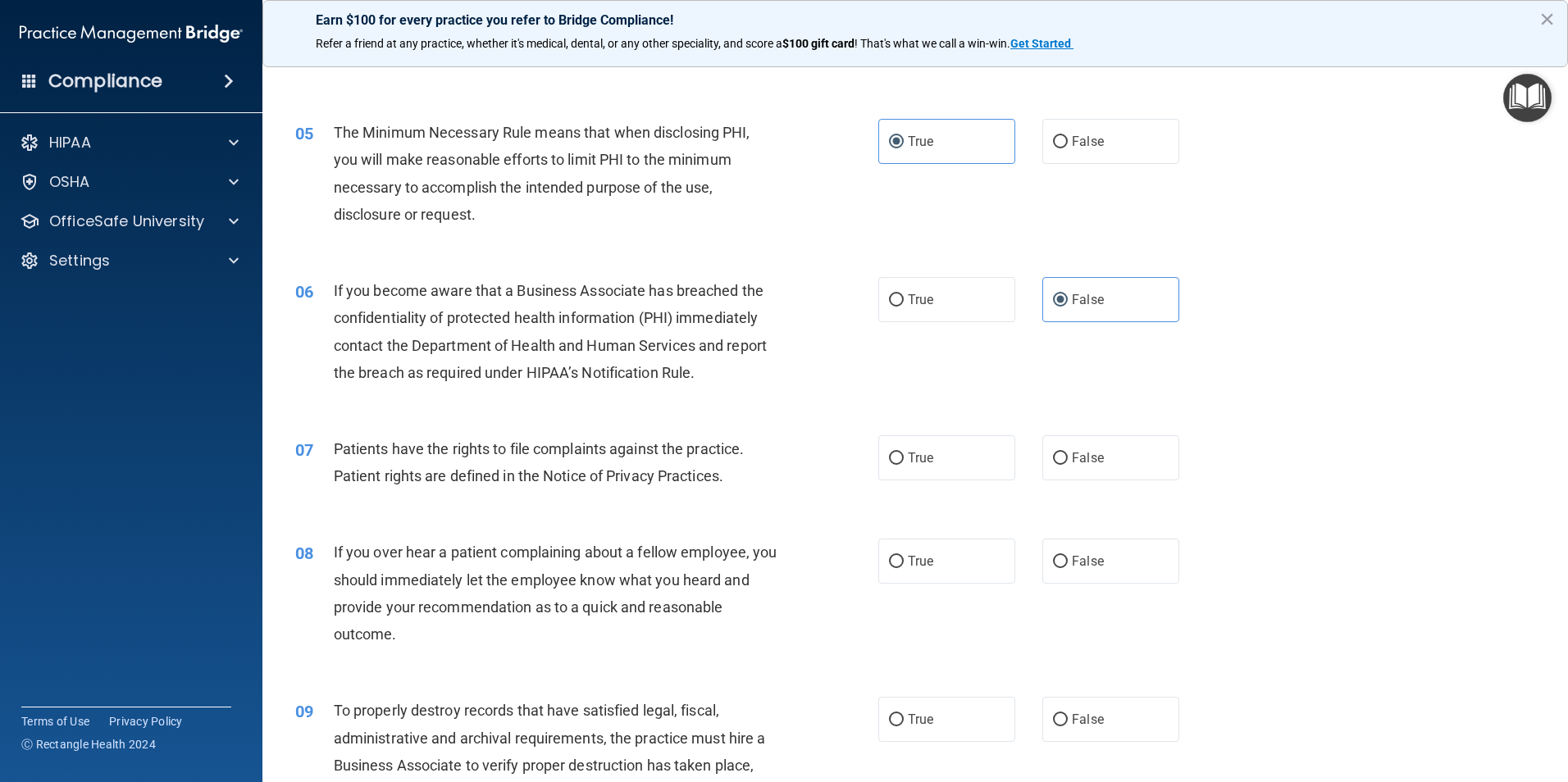
scroll to position [574, 0]
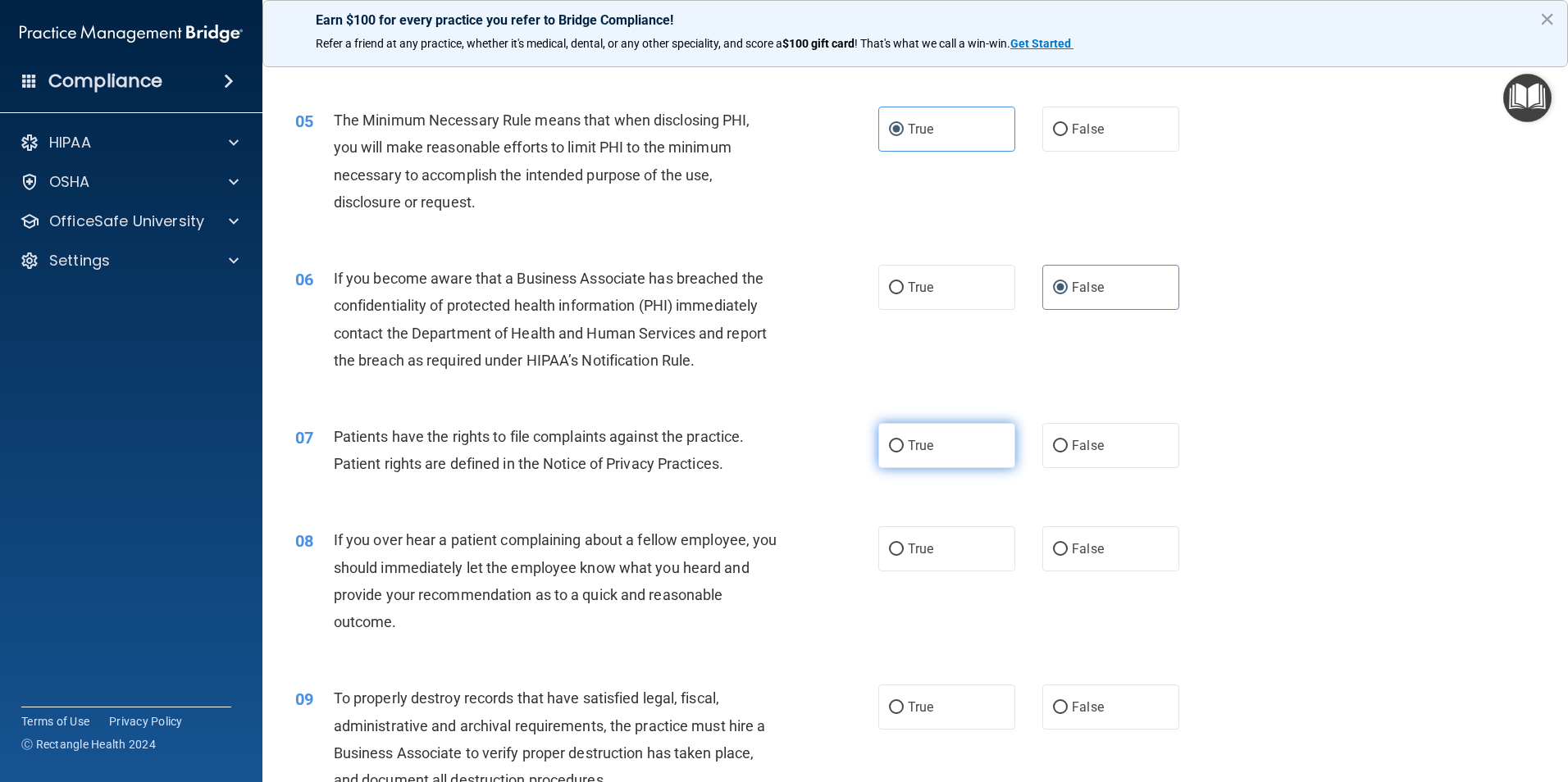
click at [934, 435] on label "True" at bounding box center [947, 446] width 137 height 45
click at [903, 440] on input "True" at bounding box center [895, 446] width 15 height 12
radio input "true"
click at [1072, 540] on label "False" at bounding box center [1110, 549] width 137 height 45
click at [1068, 544] on input "False" at bounding box center [1060, 550] width 15 height 12
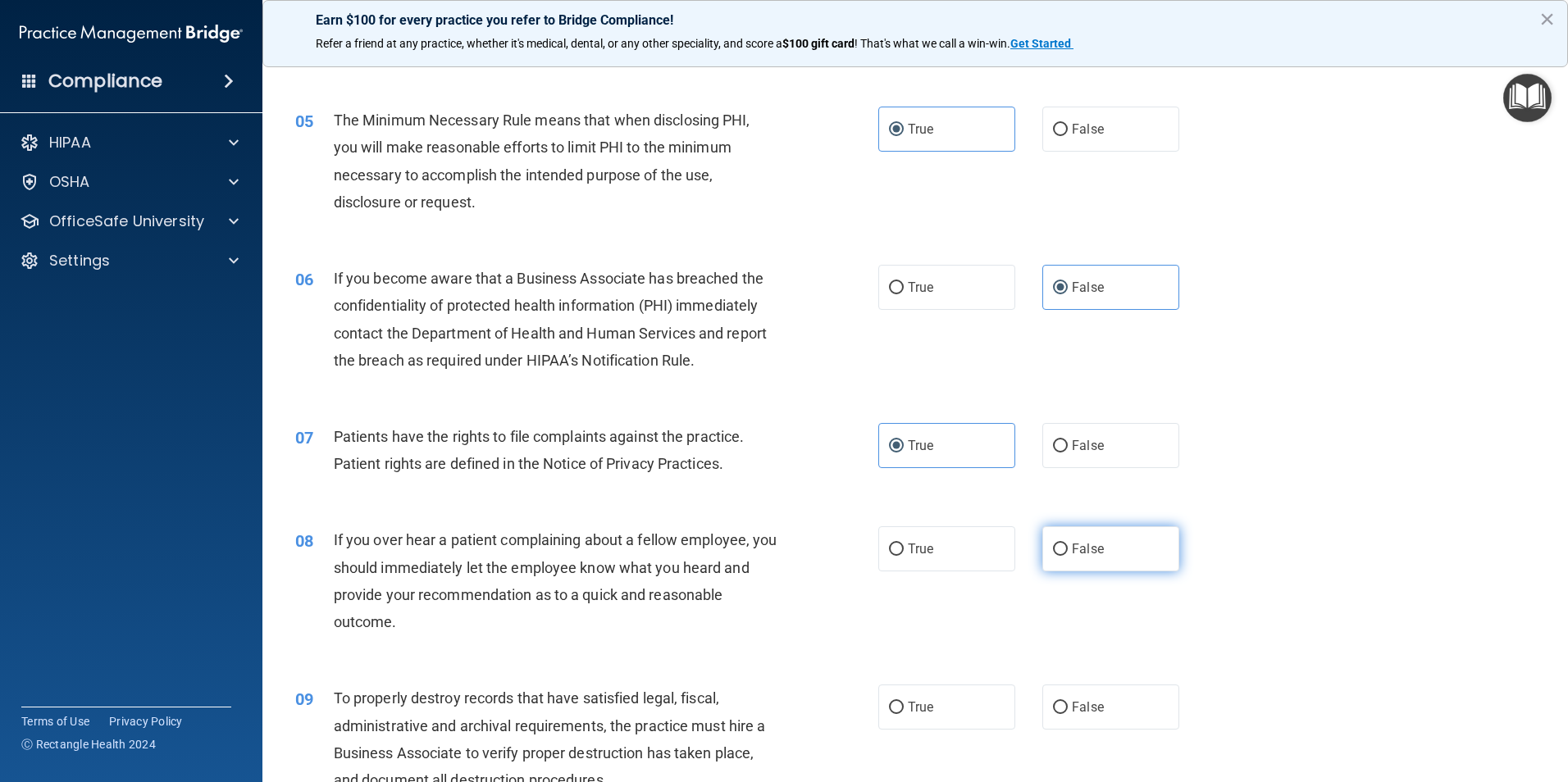
radio input "true"
click at [1042, 697] on label "False" at bounding box center [1110, 707] width 137 height 45
click at [1053, 702] on input "False" at bounding box center [1060, 708] width 15 height 12
radio input "true"
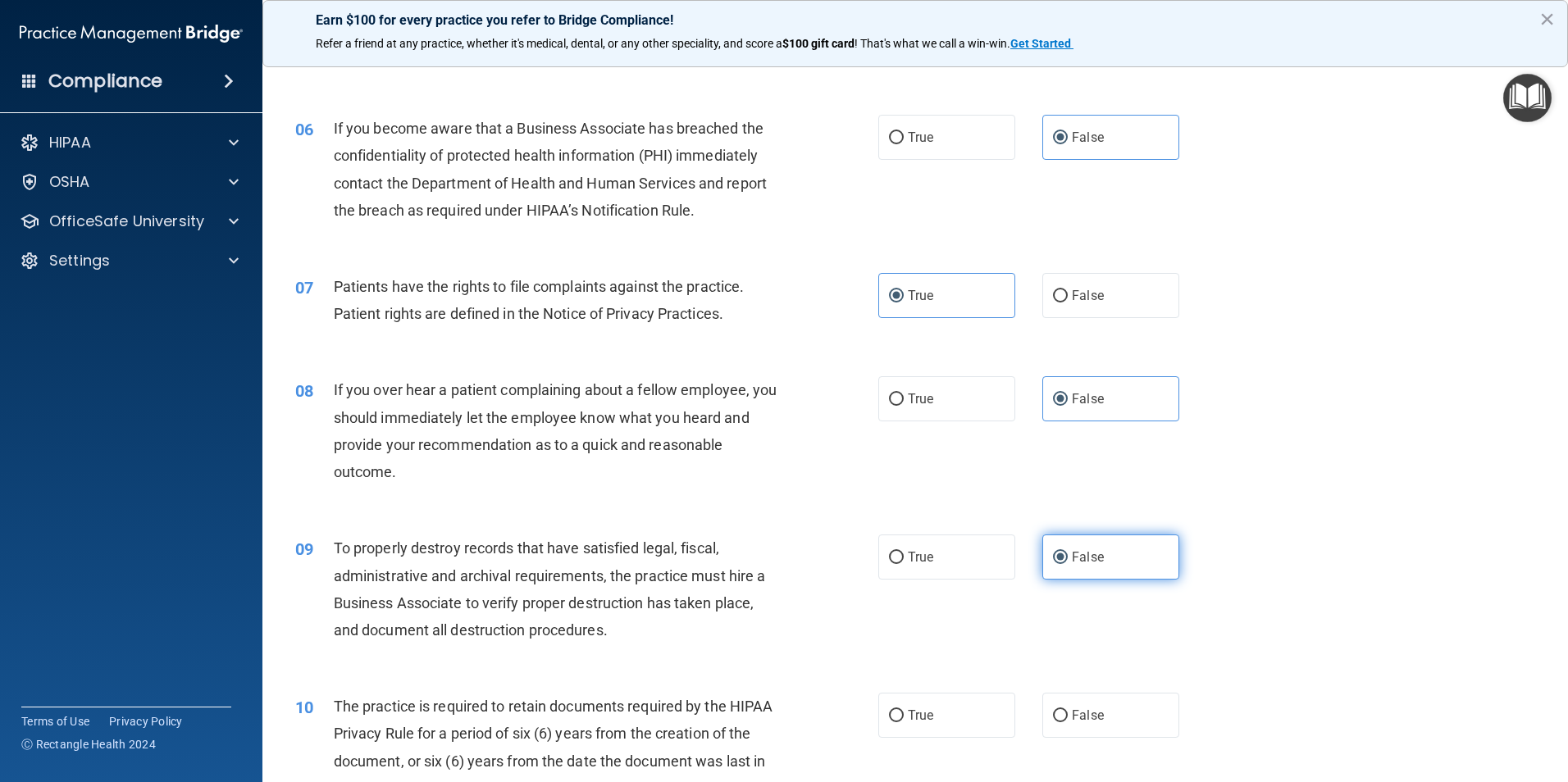
scroll to position [902, 0]
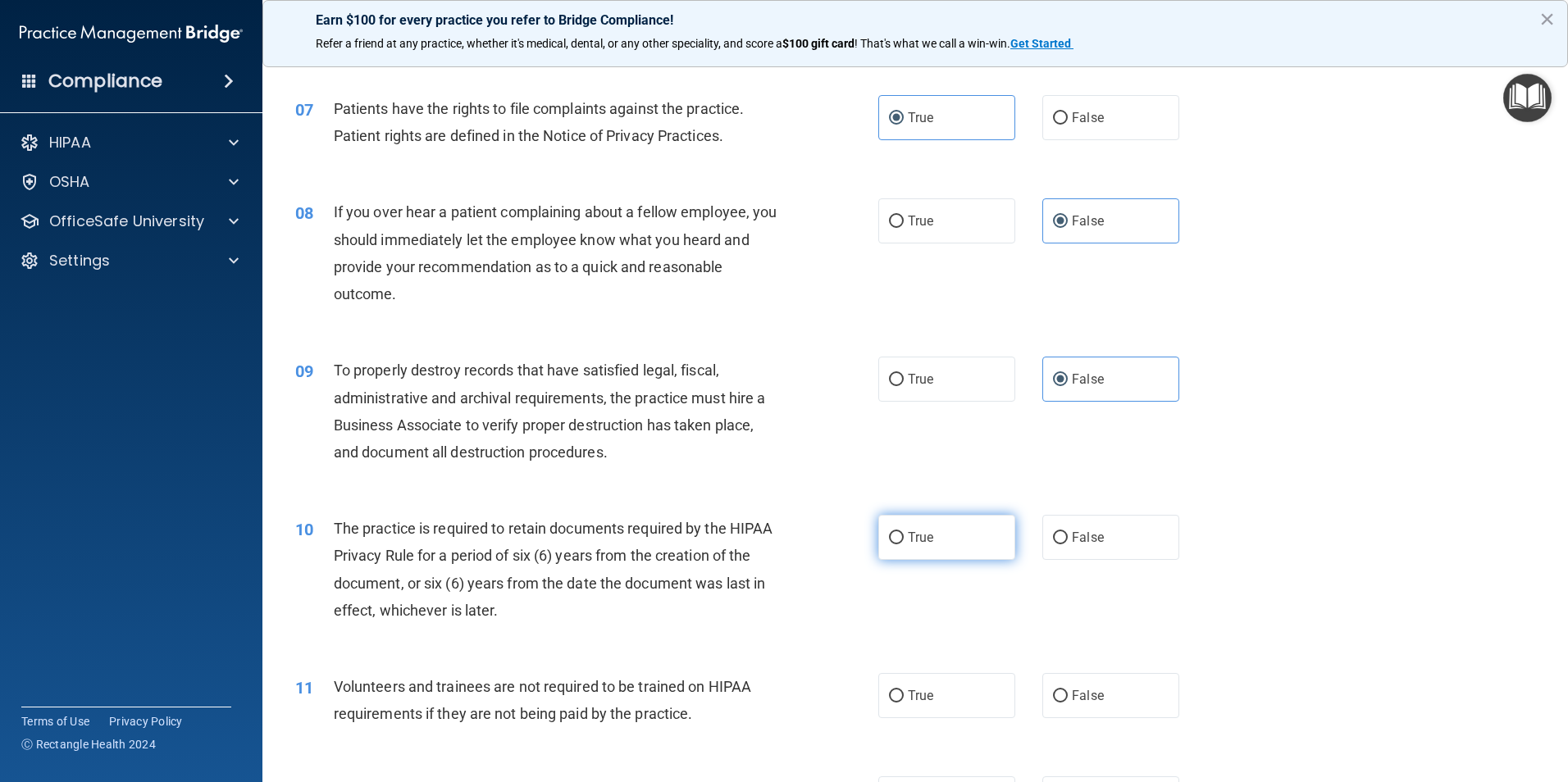
click at [939, 536] on label "True" at bounding box center [947, 538] width 137 height 45
click at [903, 536] on input "True" at bounding box center [895, 538] width 15 height 12
radio input "true"
click at [1092, 707] on label "False" at bounding box center [1110, 695] width 137 height 45
click at [1068, 702] on input "False" at bounding box center [1060, 696] width 15 height 12
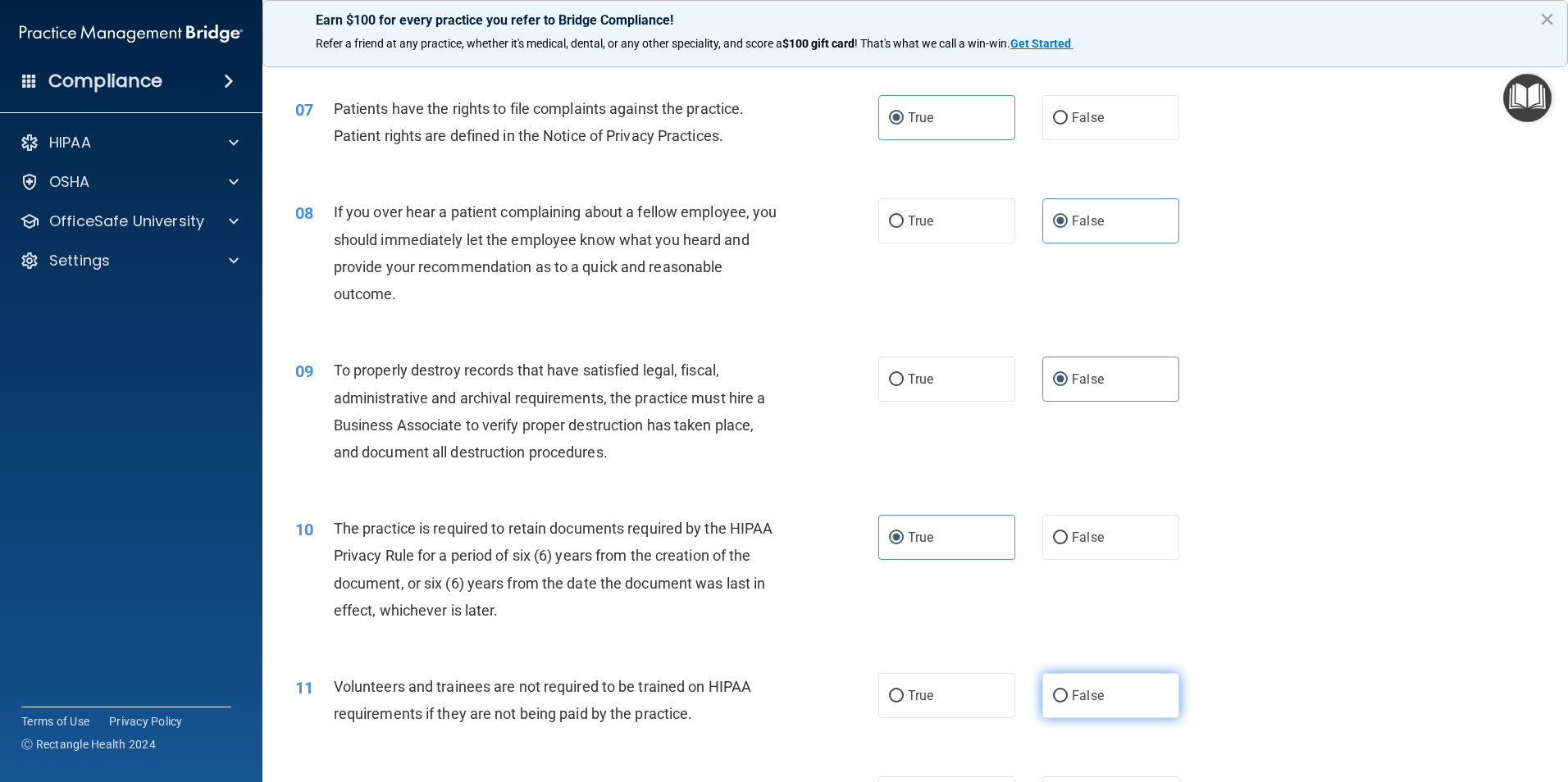
radio input "true"
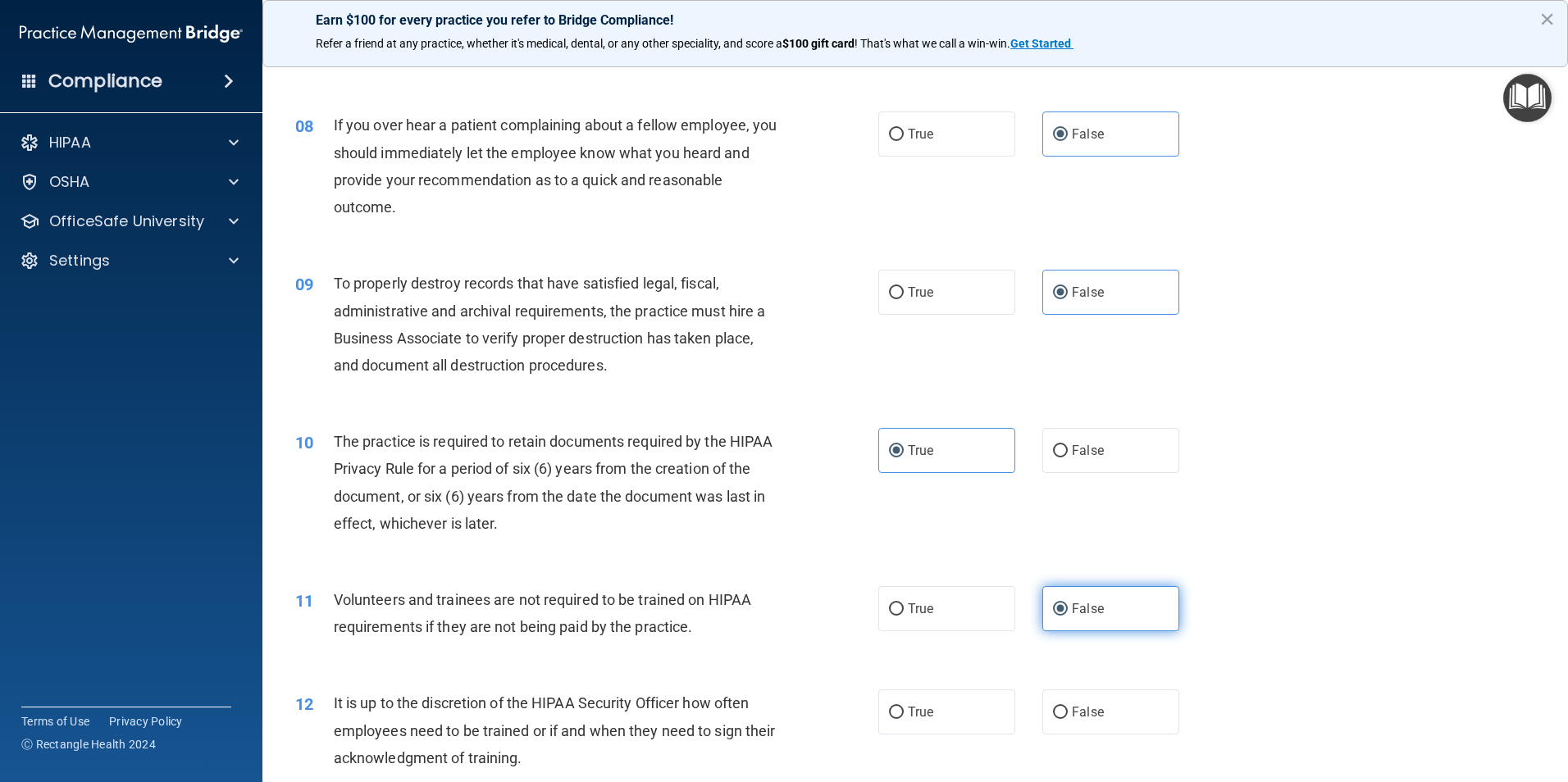
scroll to position [1148, 0]
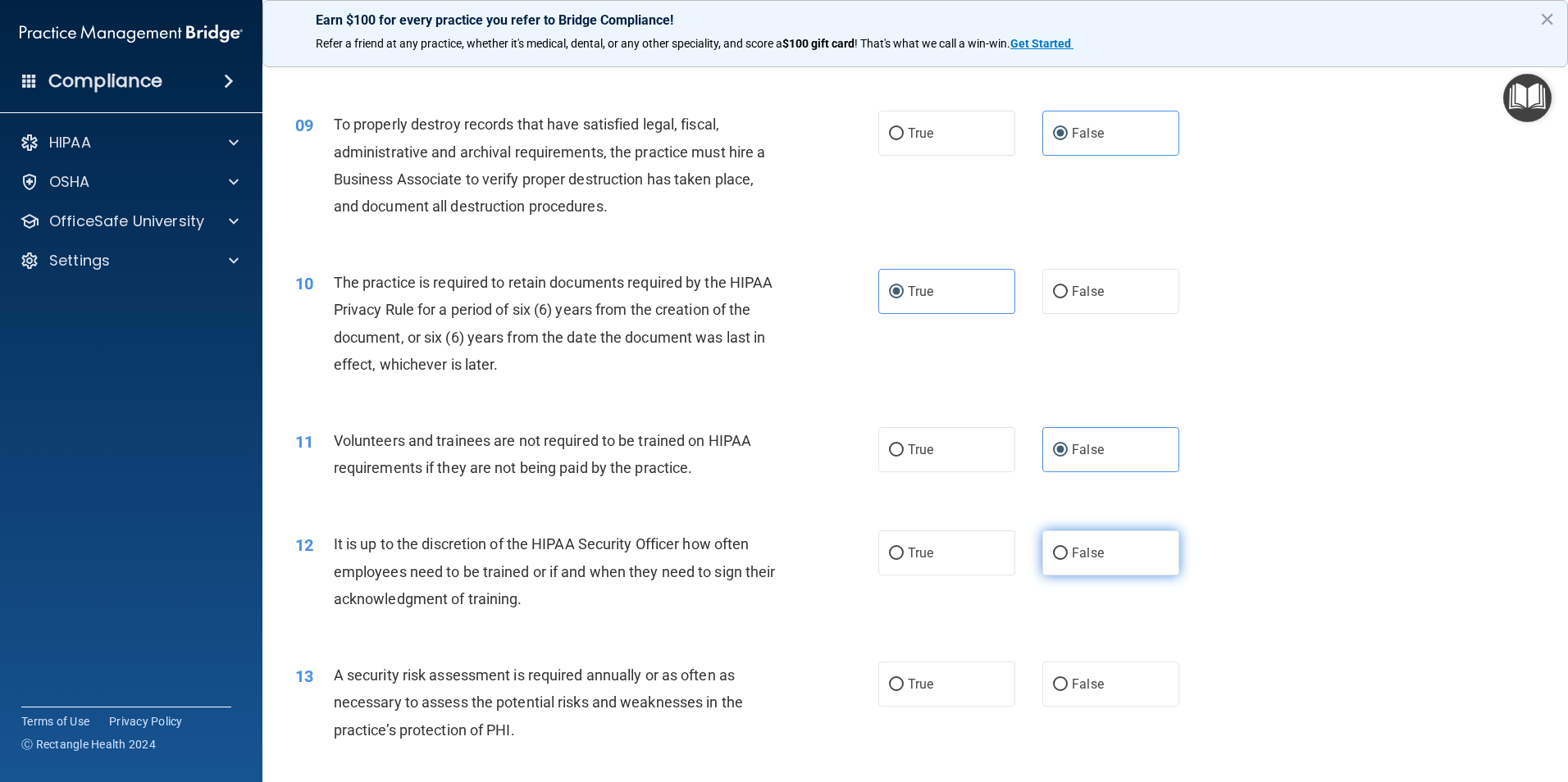
click at [1097, 544] on label "False" at bounding box center [1110, 554] width 137 height 45
click at [1068, 548] on input "False" at bounding box center [1060, 554] width 15 height 12
radio input "true"
click at [954, 689] on label "True" at bounding box center [947, 684] width 137 height 45
click at [903, 689] on input "True" at bounding box center [895, 684] width 15 height 12
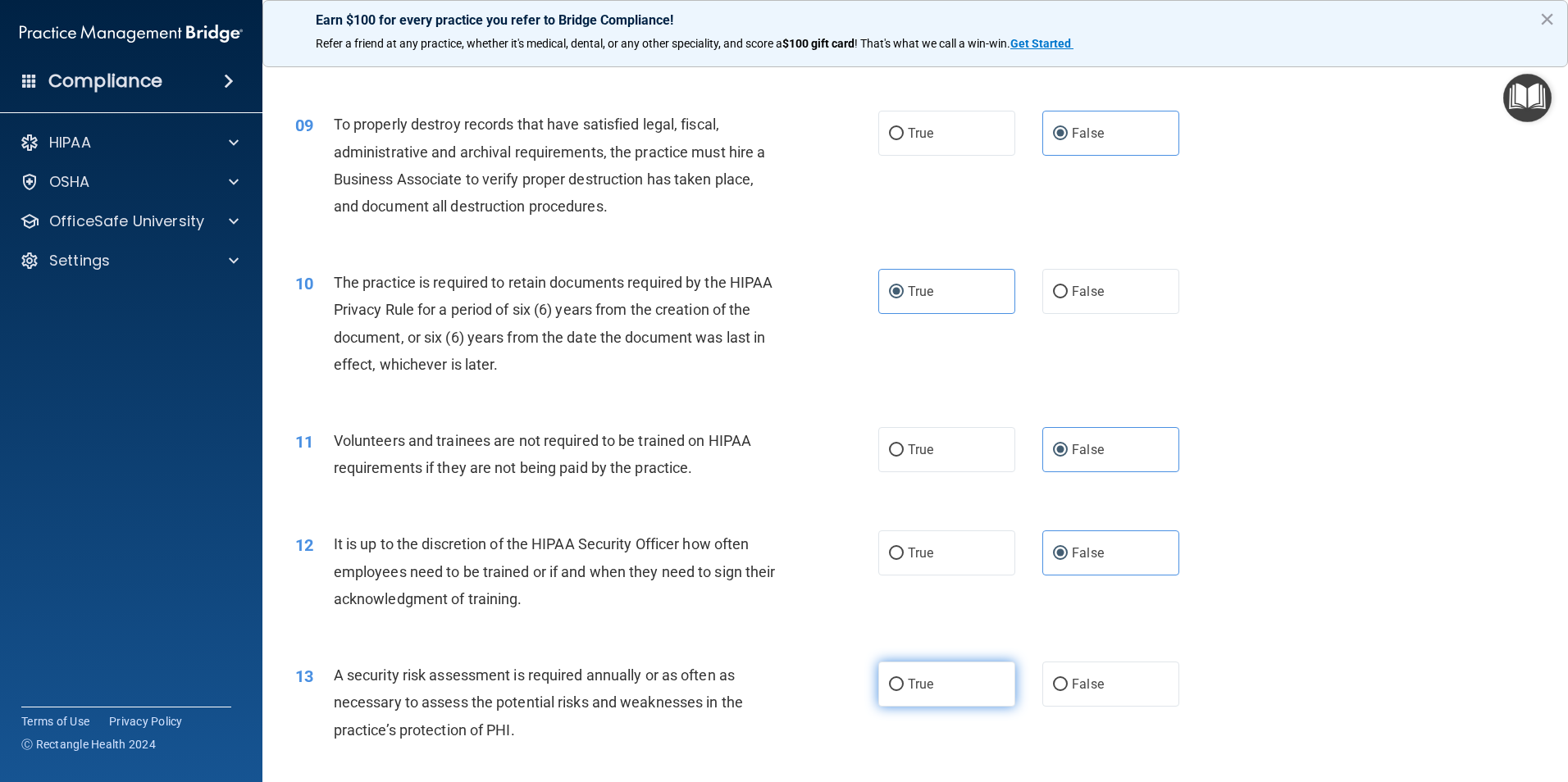
radio input "true"
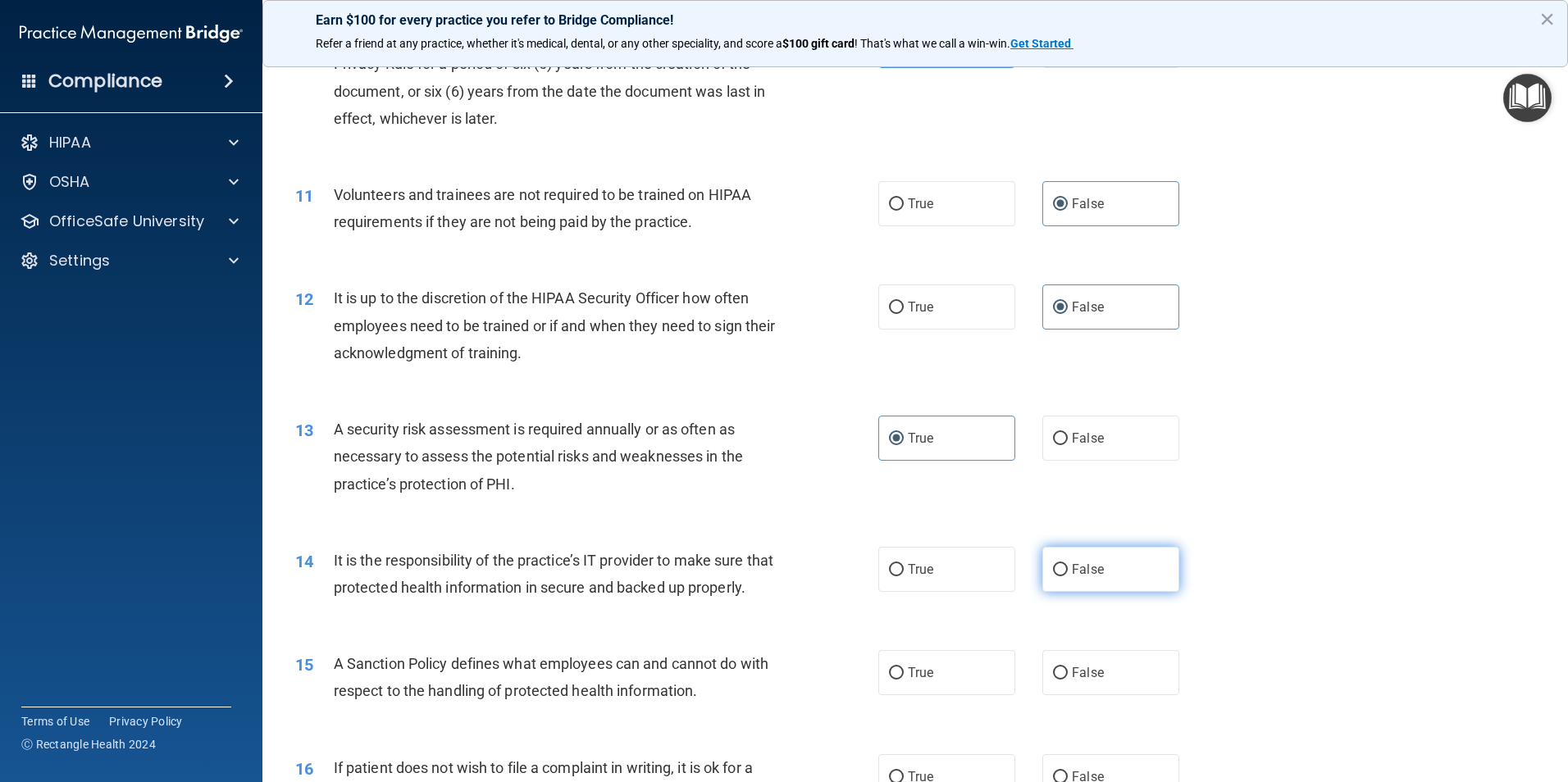
click at [1079, 569] on span "False" at bounding box center [1087, 569] width 32 height 16
click at [1068, 569] on input "False" at bounding box center [1060, 570] width 15 height 12
radio input "true"
click at [1054, 680] on input "False" at bounding box center [1060, 674] width 15 height 12
radio input "true"
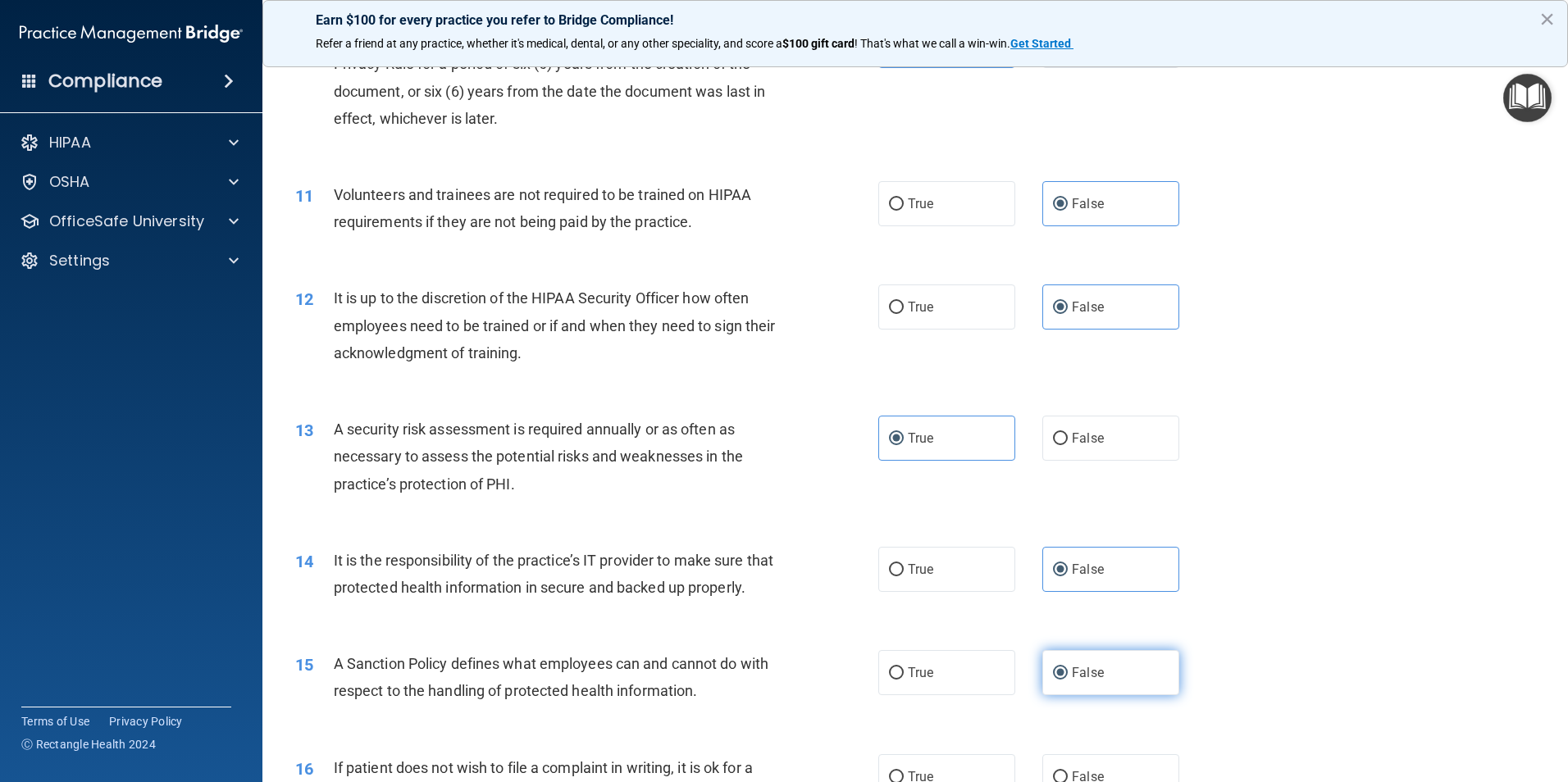
scroll to position [1722, 0]
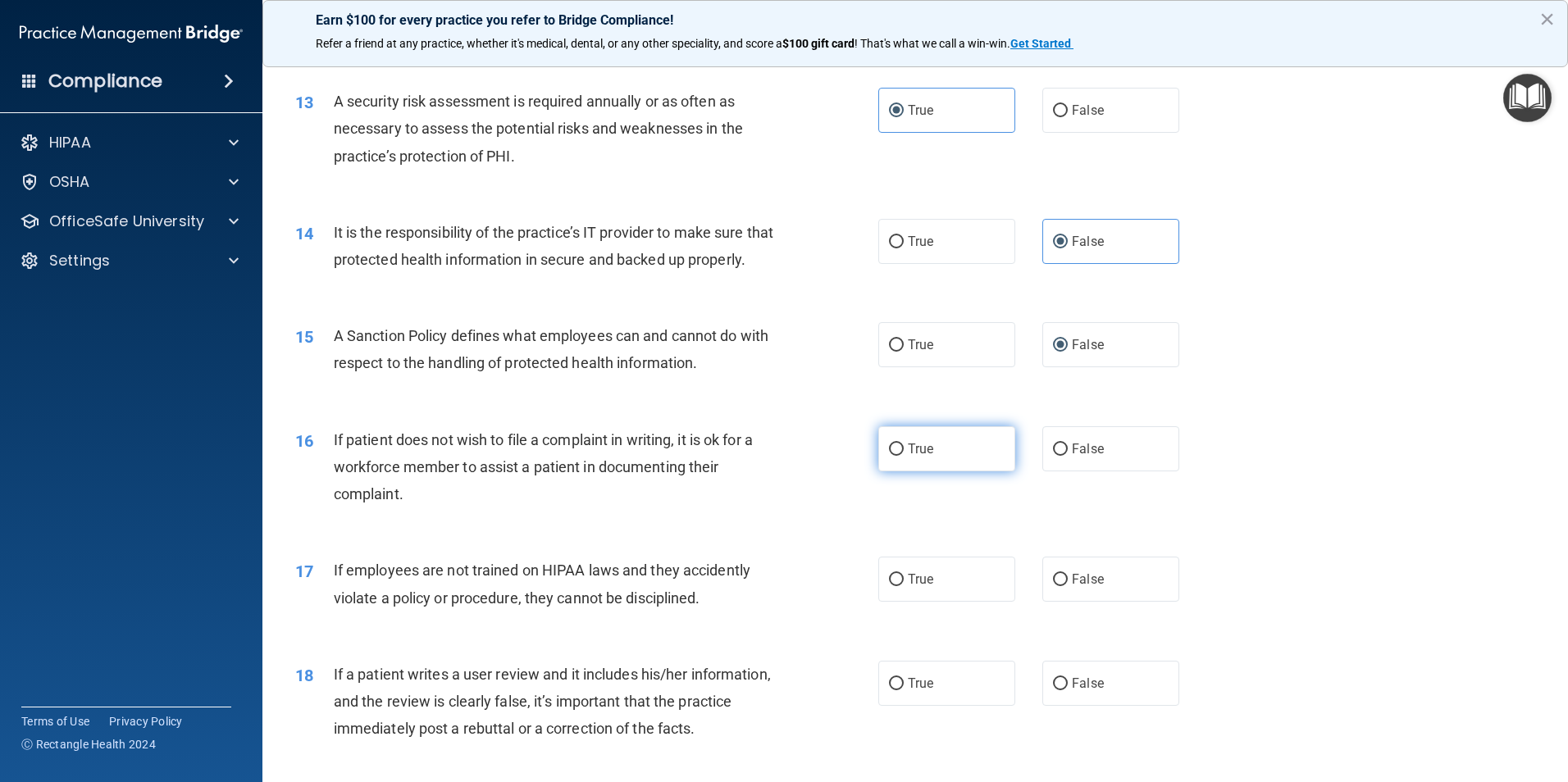
click at [933, 472] on label "True" at bounding box center [947, 449] width 137 height 45
click at [903, 456] on input "True" at bounding box center [895, 449] width 15 height 12
radio input "true"
click at [1077, 587] on span "False" at bounding box center [1087, 579] width 32 height 16
click at [1068, 586] on input "False" at bounding box center [1060, 580] width 15 height 12
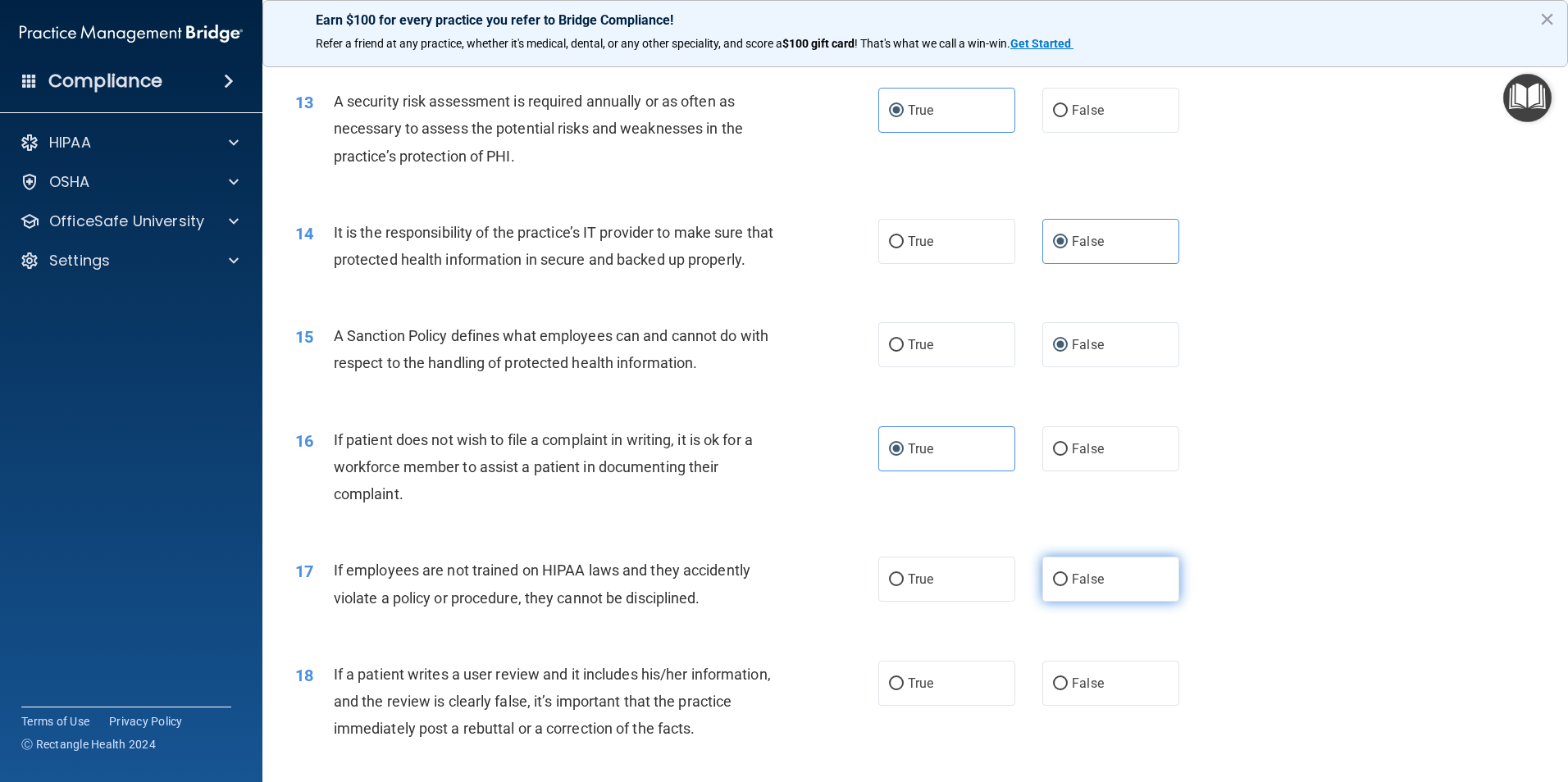
radio input "true"
click at [1055, 699] on label "False" at bounding box center [1110, 684] width 137 height 45
click at [1055, 690] on input "False" at bounding box center [1060, 684] width 15 height 12
radio input "true"
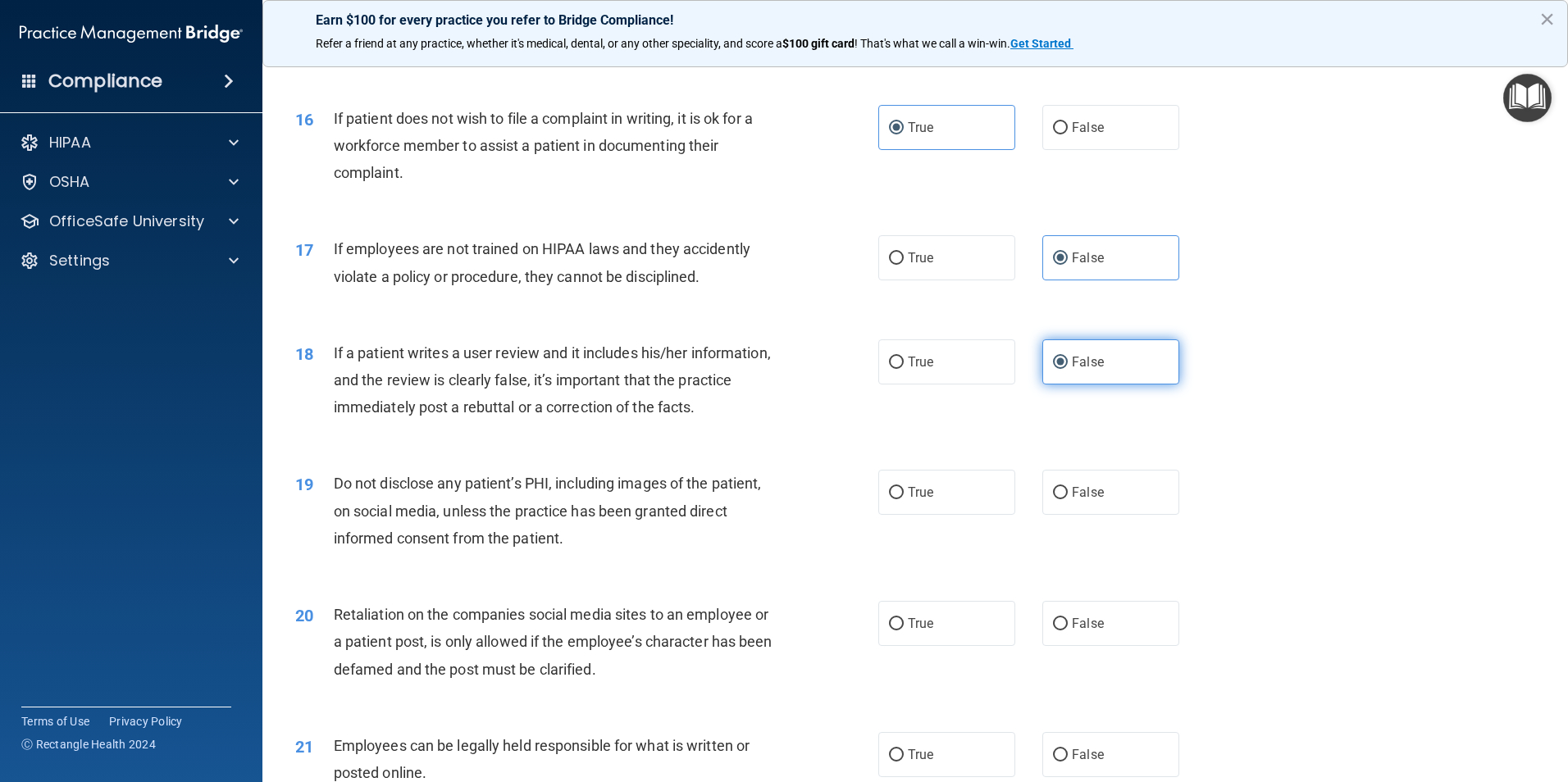
scroll to position [2050, 0]
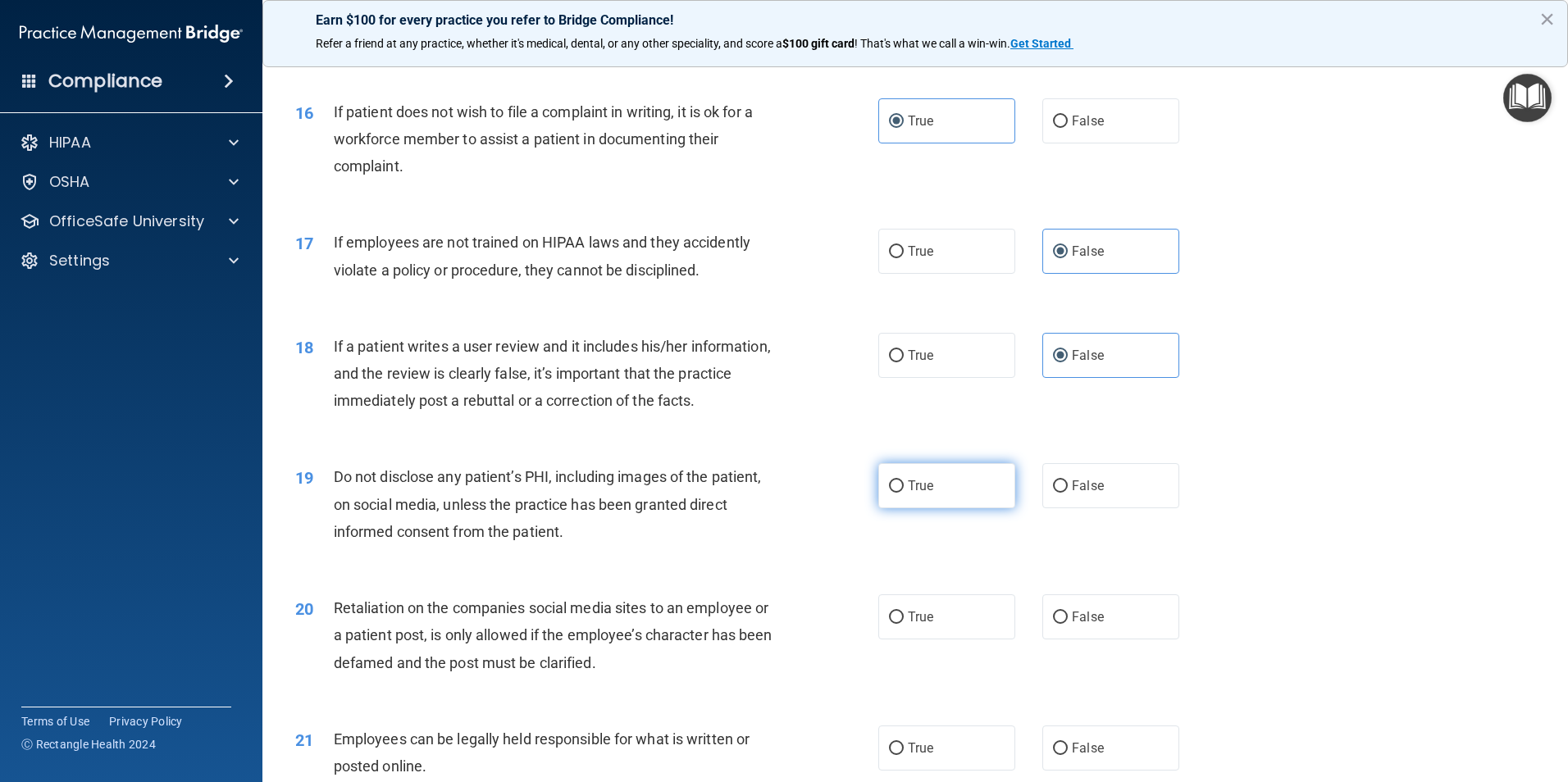
click at [936, 507] on label "True" at bounding box center [947, 486] width 137 height 45
click at [903, 492] on input "True" at bounding box center [895, 487] width 15 height 12
radio input "true"
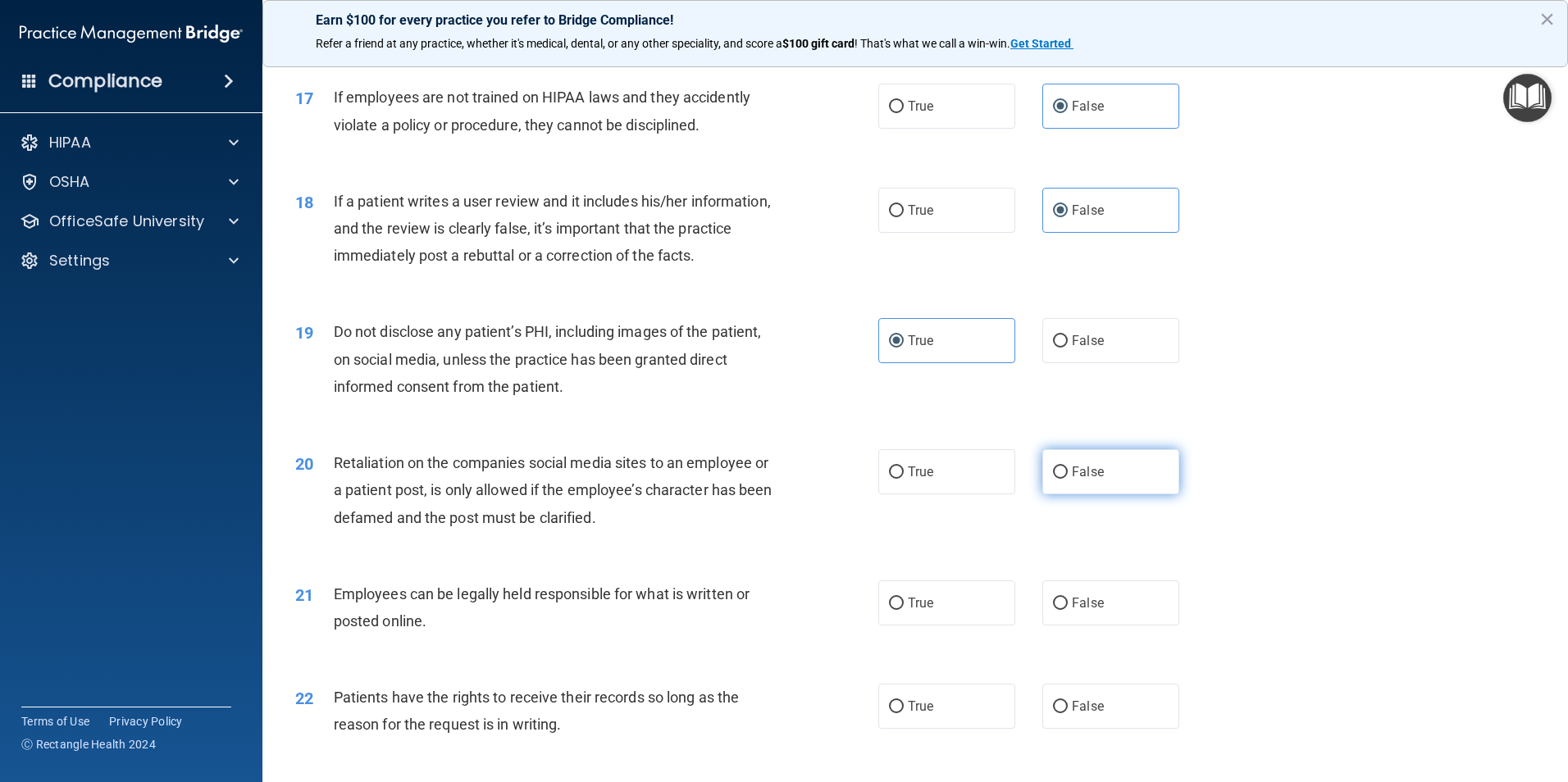
scroll to position [2214, 0]
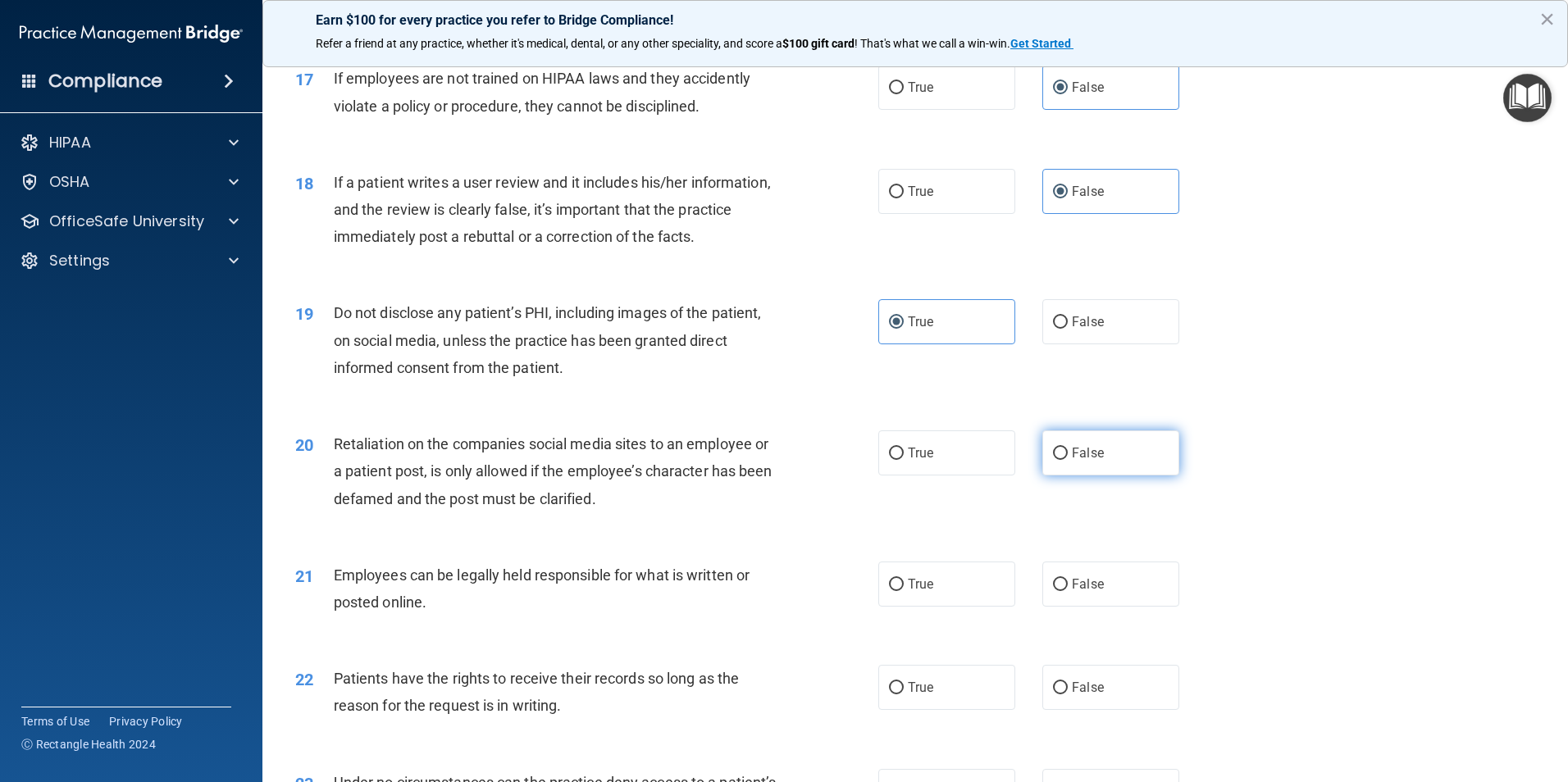
click at [1084, 461] on span "False" at bounding box center [1087, 453] width 32 height 16
click at [1068, 460] on input "False" at bounding box center [1060, 454] width 15 height 12
radio input "true"
click at [972, 607] on label "True" at bounding box center [947, 584] width 137 height 45
click at [903, 591] on input "True" at bounding box center [895, 585] width 15 height 12
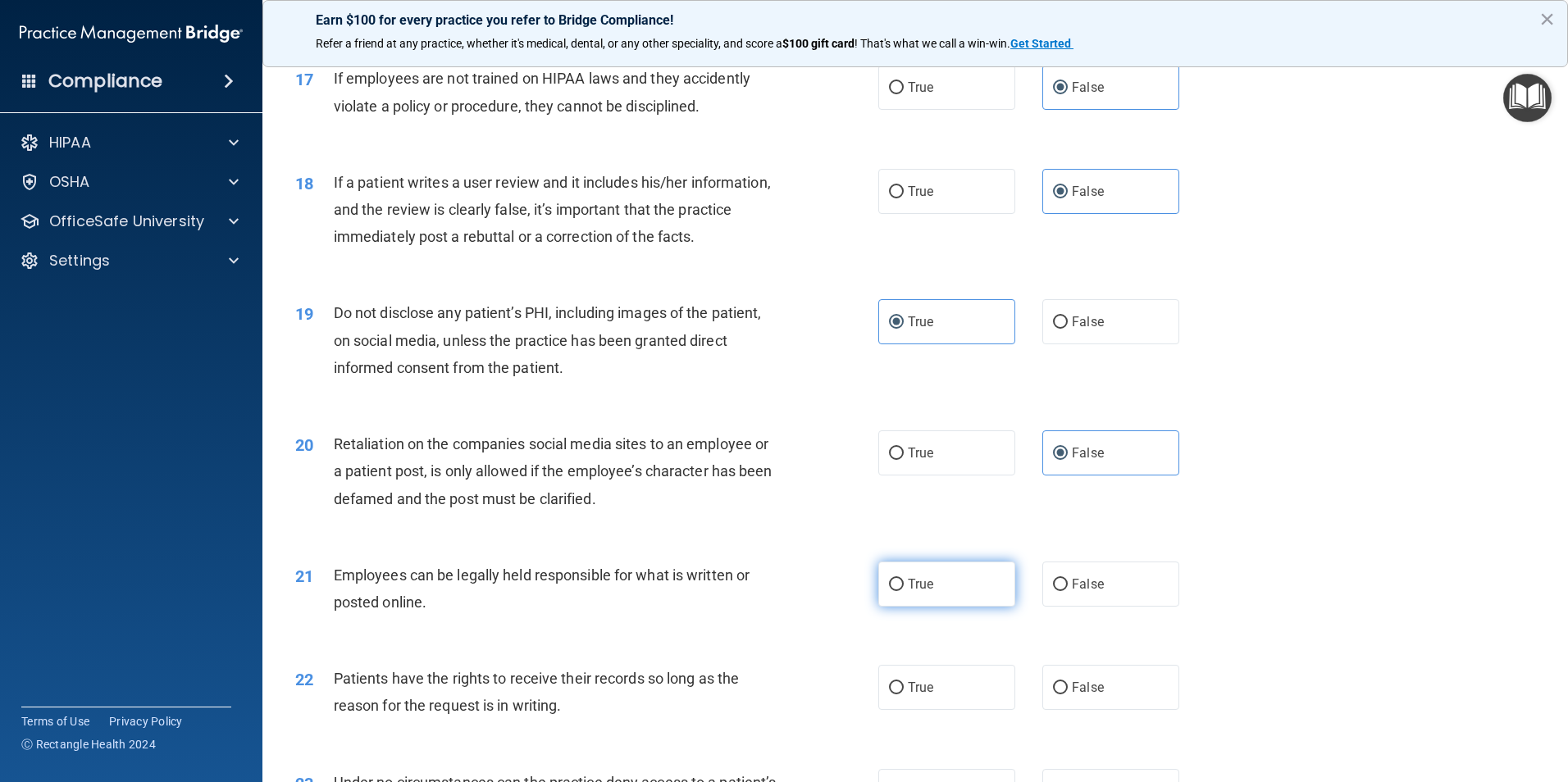
radio input "true"
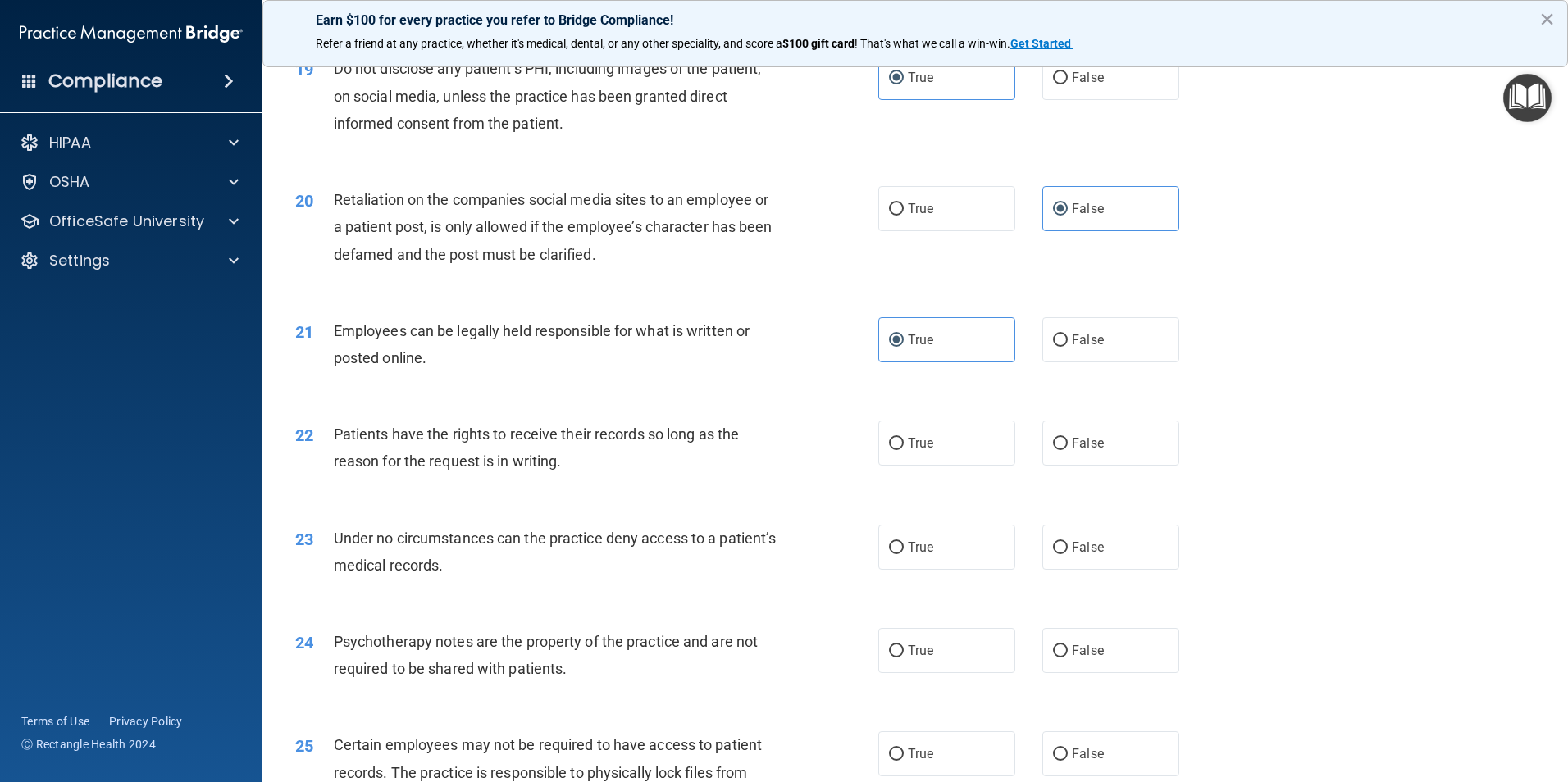
scroll to position [2460, 0]
click at [1089, 449] on span "False" at bounding box center [1087, 441] width 32 height 16
click at [1068, 448] on input "False" at bounding box center [1060, 442] width 15 height 12
radio input "true"
click at [1081, 562] on label "False" at bounding box center [1110, 546] width 137 height 45
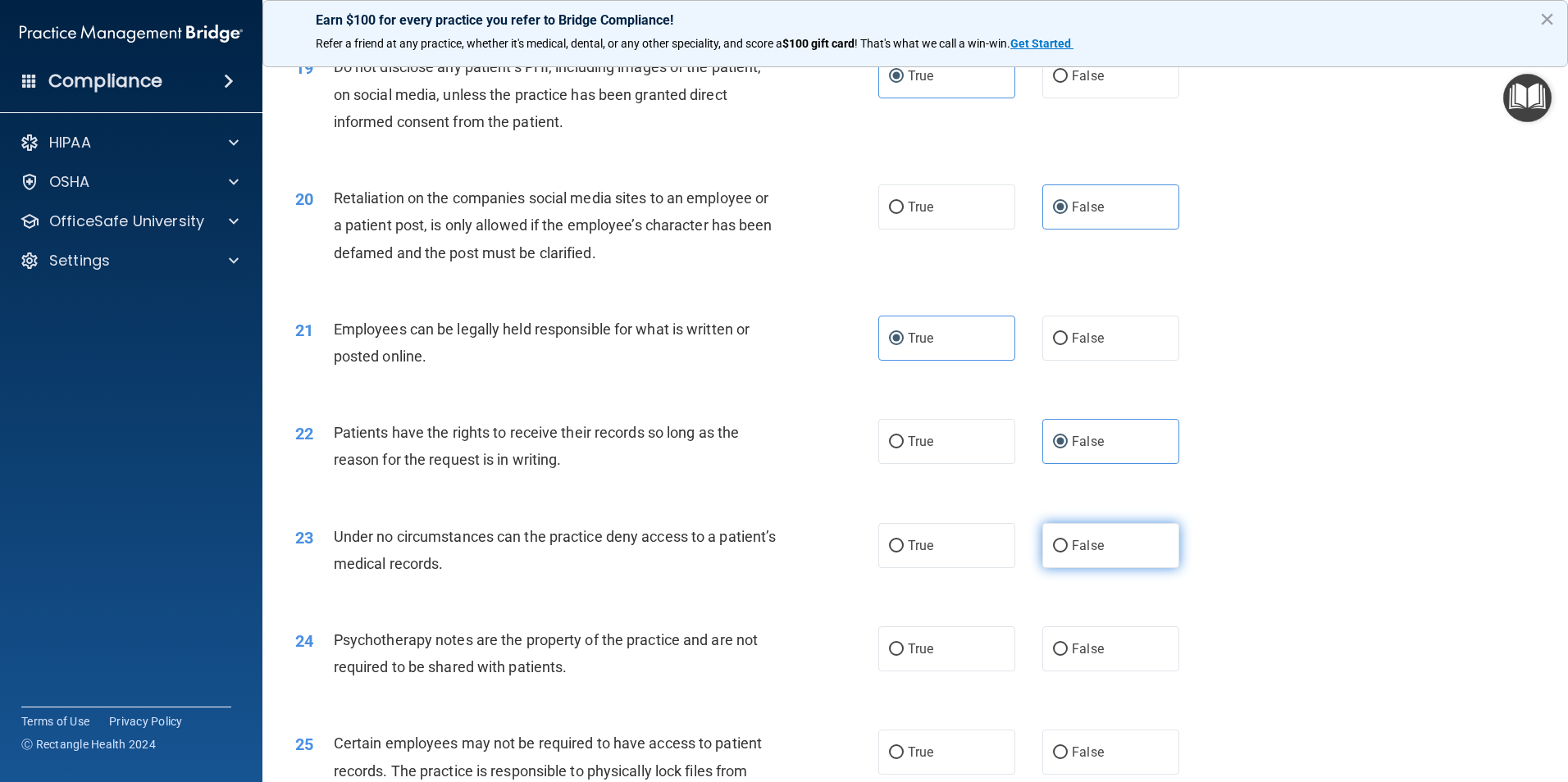
click at [1068, 553] on input "False" at bounding box center [1060, 547] width 15 height 12
radio input "true"
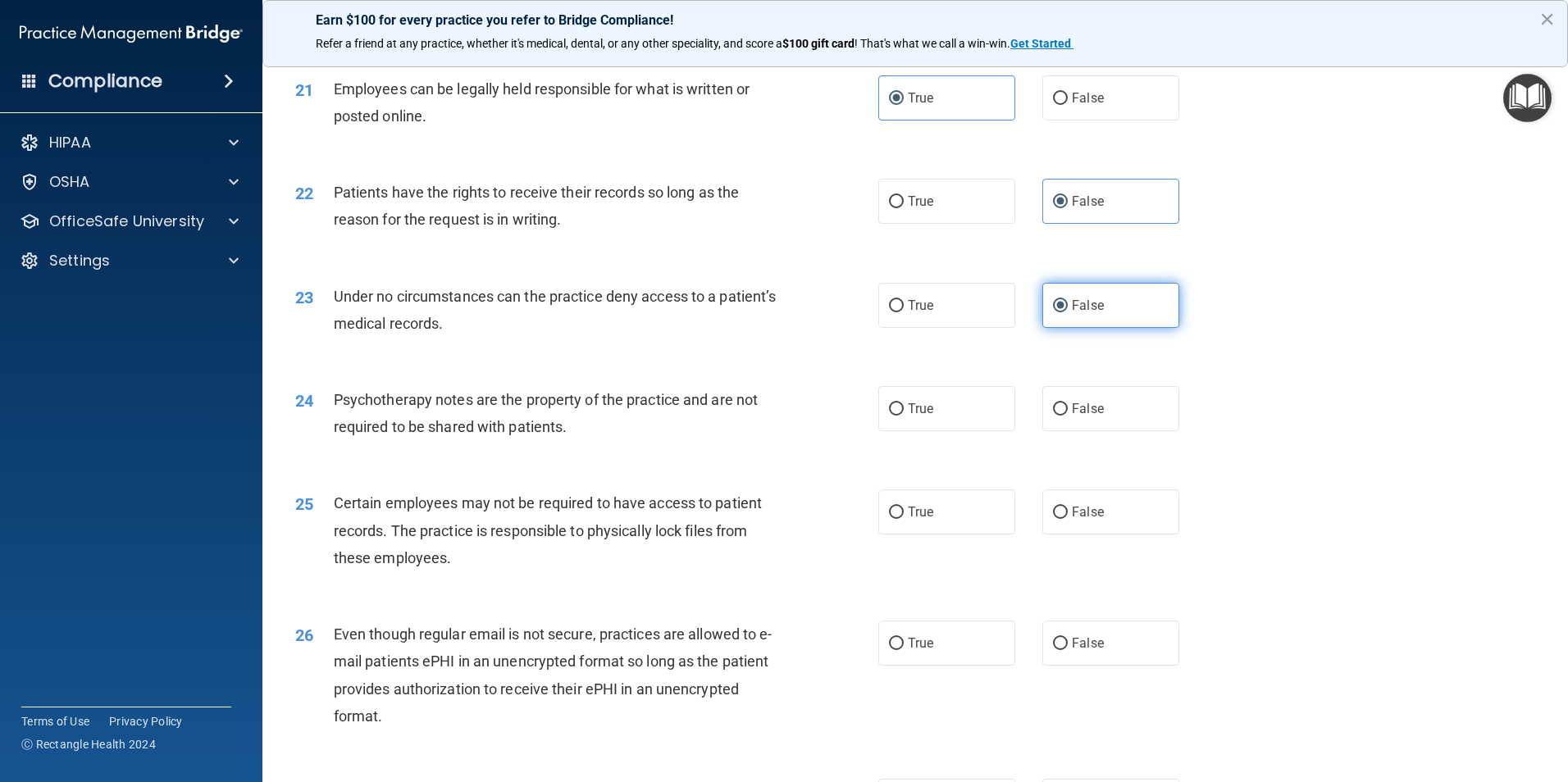
scroll to position [2705, 0]
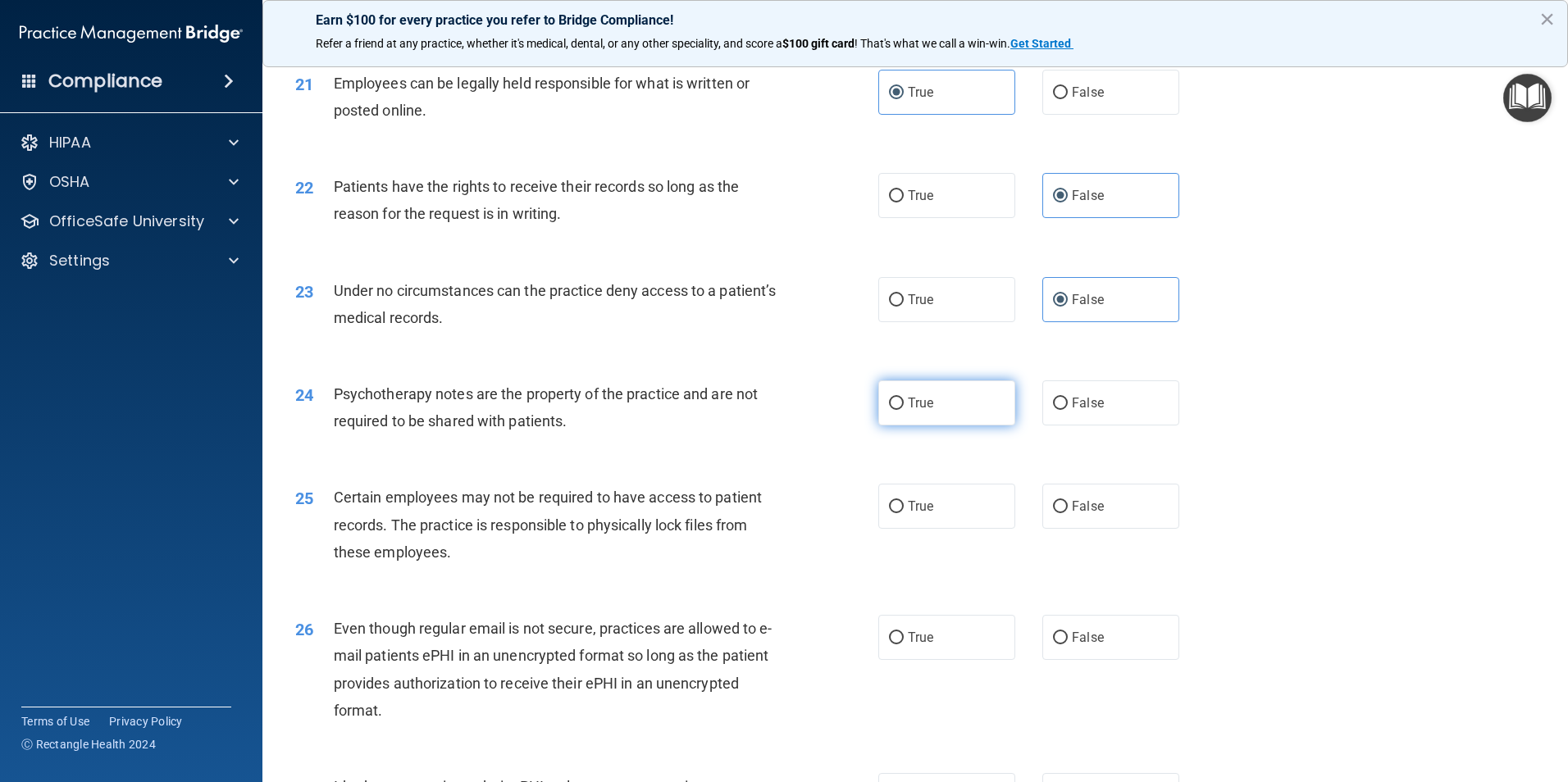
click at [957, 425] on label "True" at bounding box center [947, 403] width 137 height 45
click at [903, 410] on input "True" at bounding box center [895, 404] width 15 height 12
radio input "true"
click at [969, 523] on label "True" at bounding box center [947, 506] width 137 height 45
click at [903, 513] on input "True" at bounding box center [895, 507] width 15 height 12
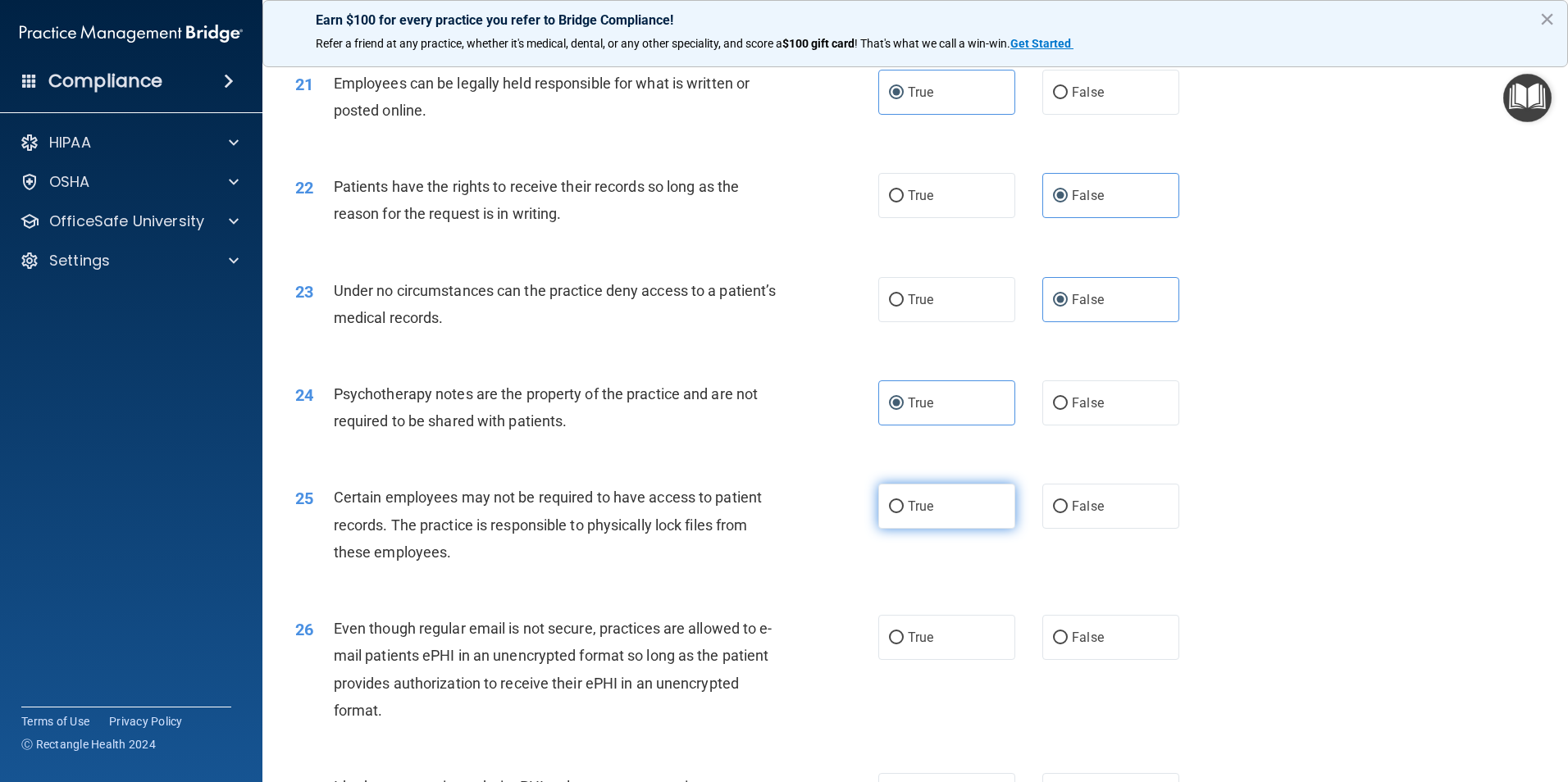
radio input "true"
click at [986, 656] on label "True" at bounding box center [947, 637] width 137 height 45
click at [903, 644] on input "True" at bounding box center [895, 638] width 15 height 12
radio input "true"
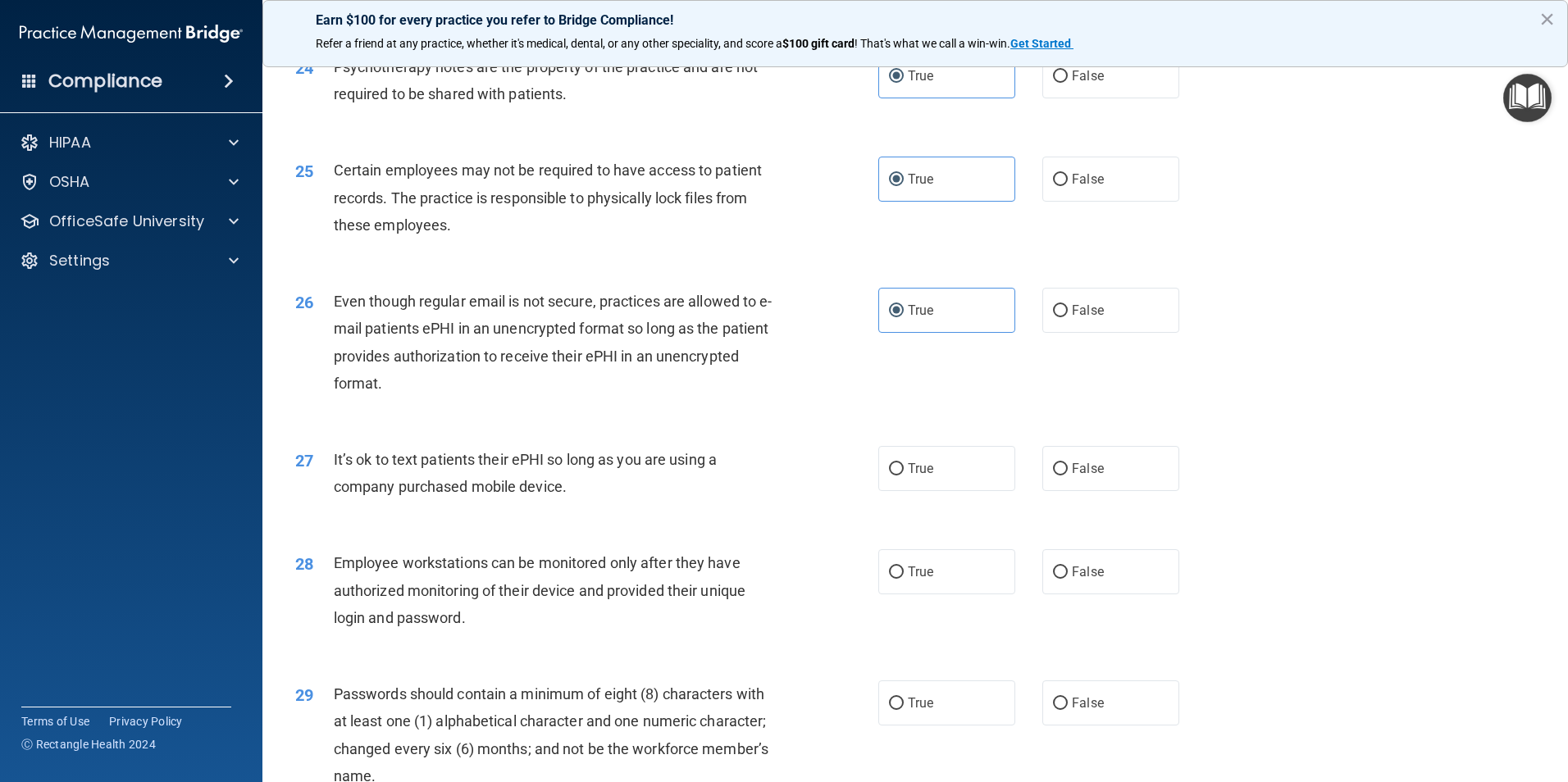
scroll to position [3033, 0]
click at [1097, 490] on label "False" at bounding box center [1110, 468] width 137 height 45
click at [1068, 475] on input "False" at bounding box center [1060, 469] width 15 height 12
radio input "true"
click at [1112, 594] on label "False" at bounding box center [1110, 571] width 137 height 45
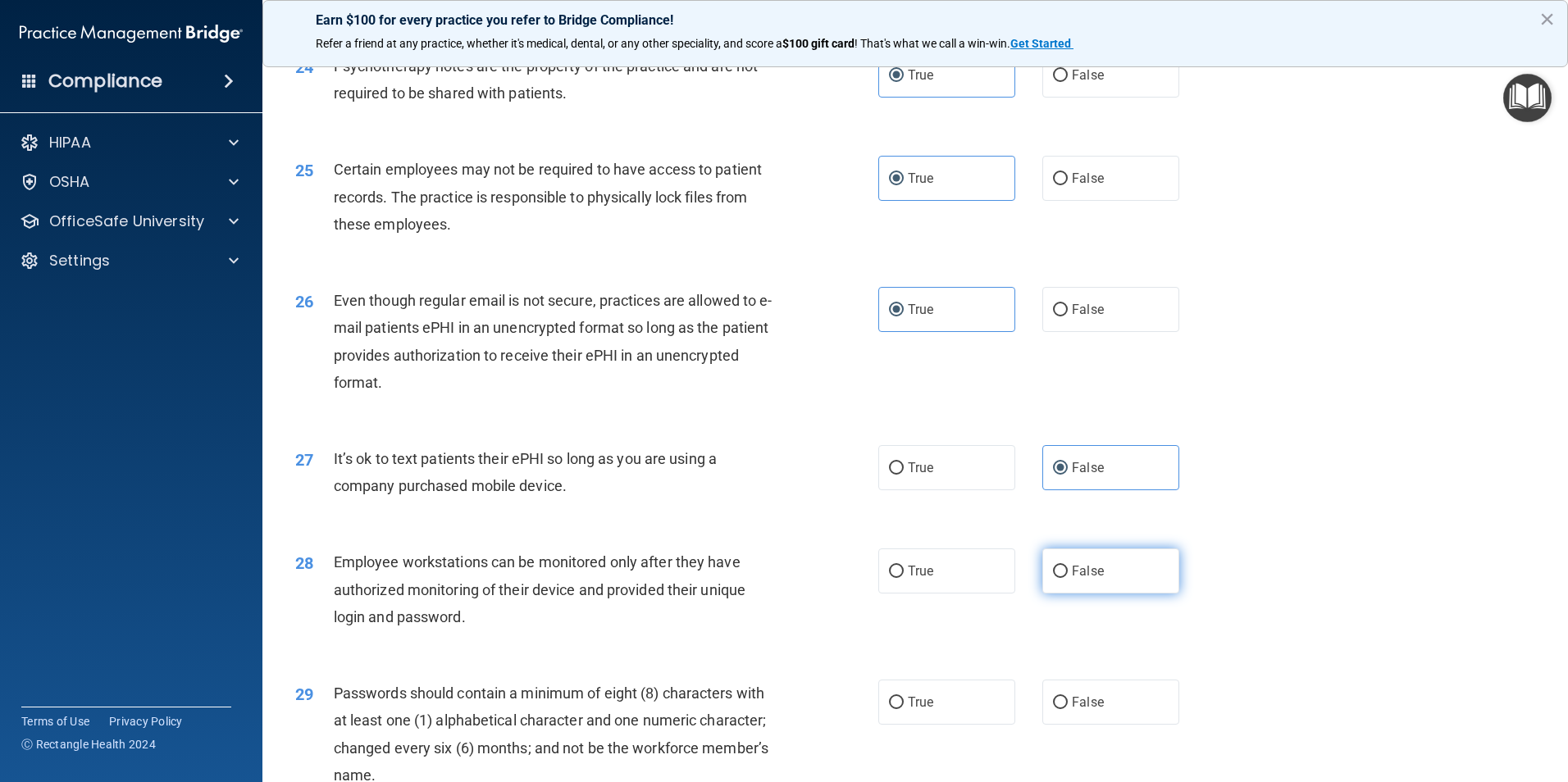
click at [1068, 578] on input "False" at bounding box center [1060, 571] width 15 height 12
radio input "true"
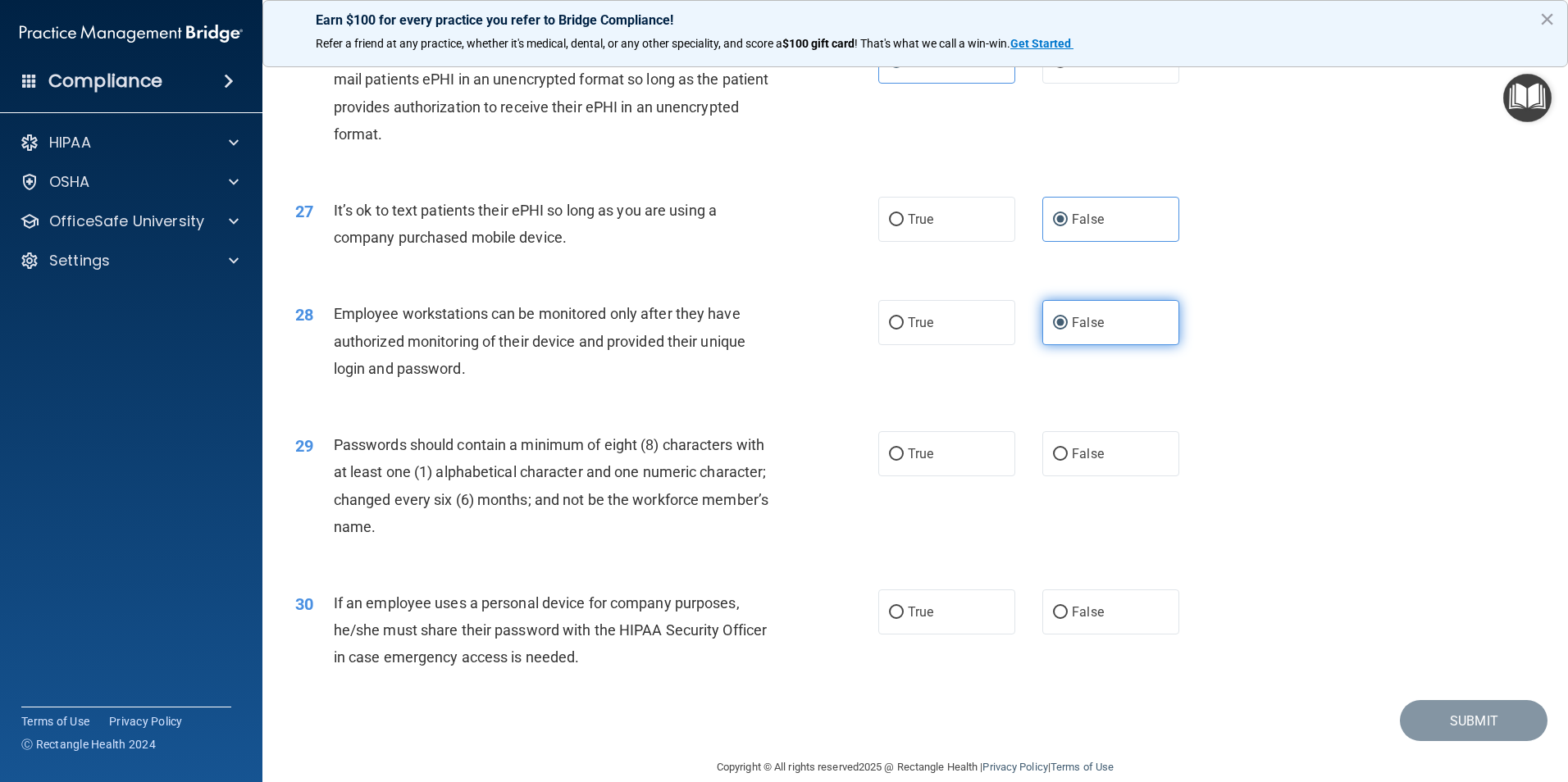
scroll to position [3334, 0]
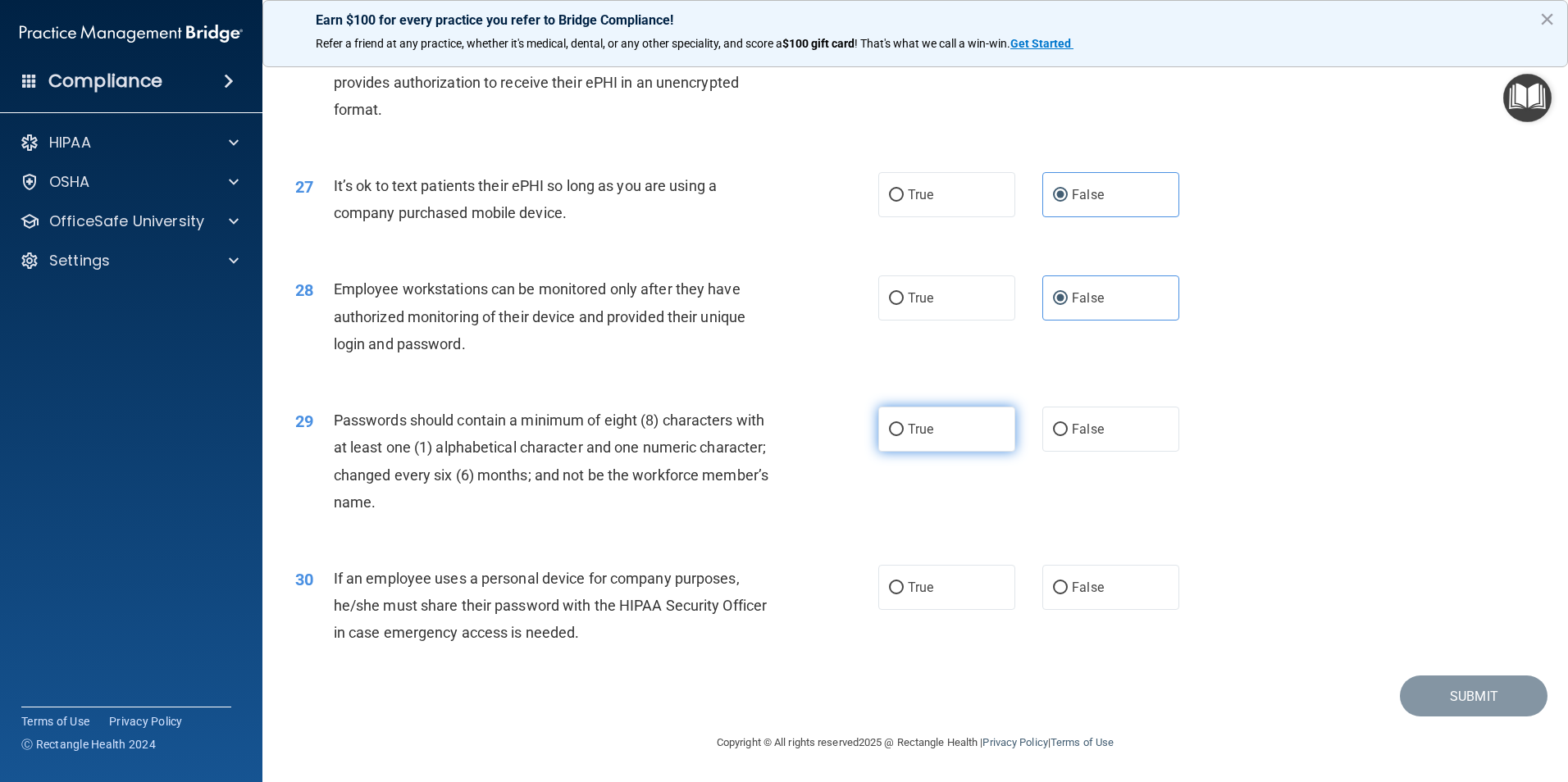
click at [947, 433] on label "True" at bounding box center [947, 429] width 137 height 45
click at [903, 433] on input "True" at bounding box center [895, 429] width 15 height 12
radio input "true"
click at [1103, 600] on label "False" at bounding box center [1110, 588] width 137 height 45
click at [1068, 595] on input "False" at bounding box center [1060, 588] width 15 height 12
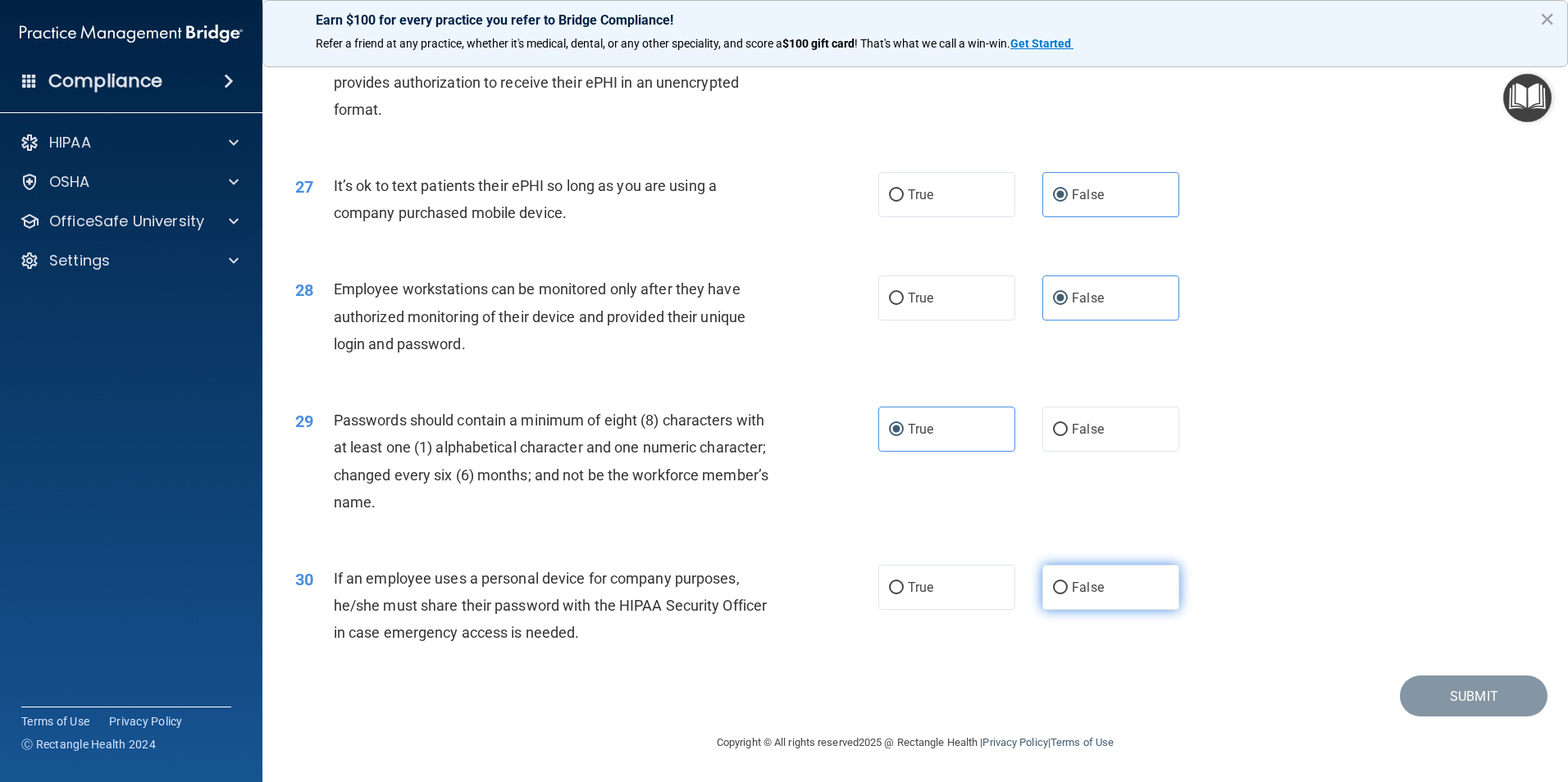
radio input "true"
click at [1417, 689] on button "Submit" at bounding box center [1473, 696] width 148 height 41
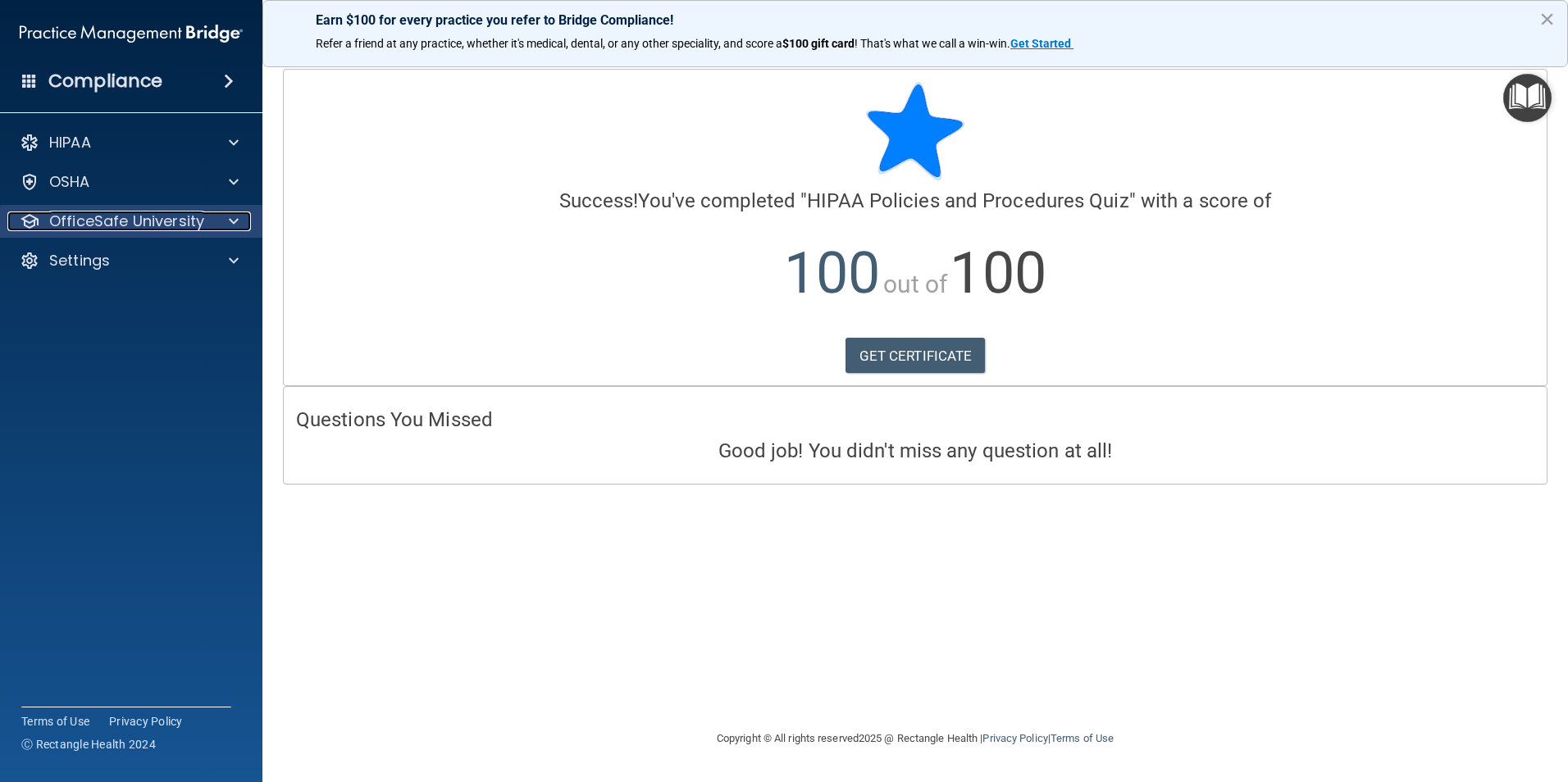
click at [225, 218] on div at bounding box center [231, 222] width 41 height 20
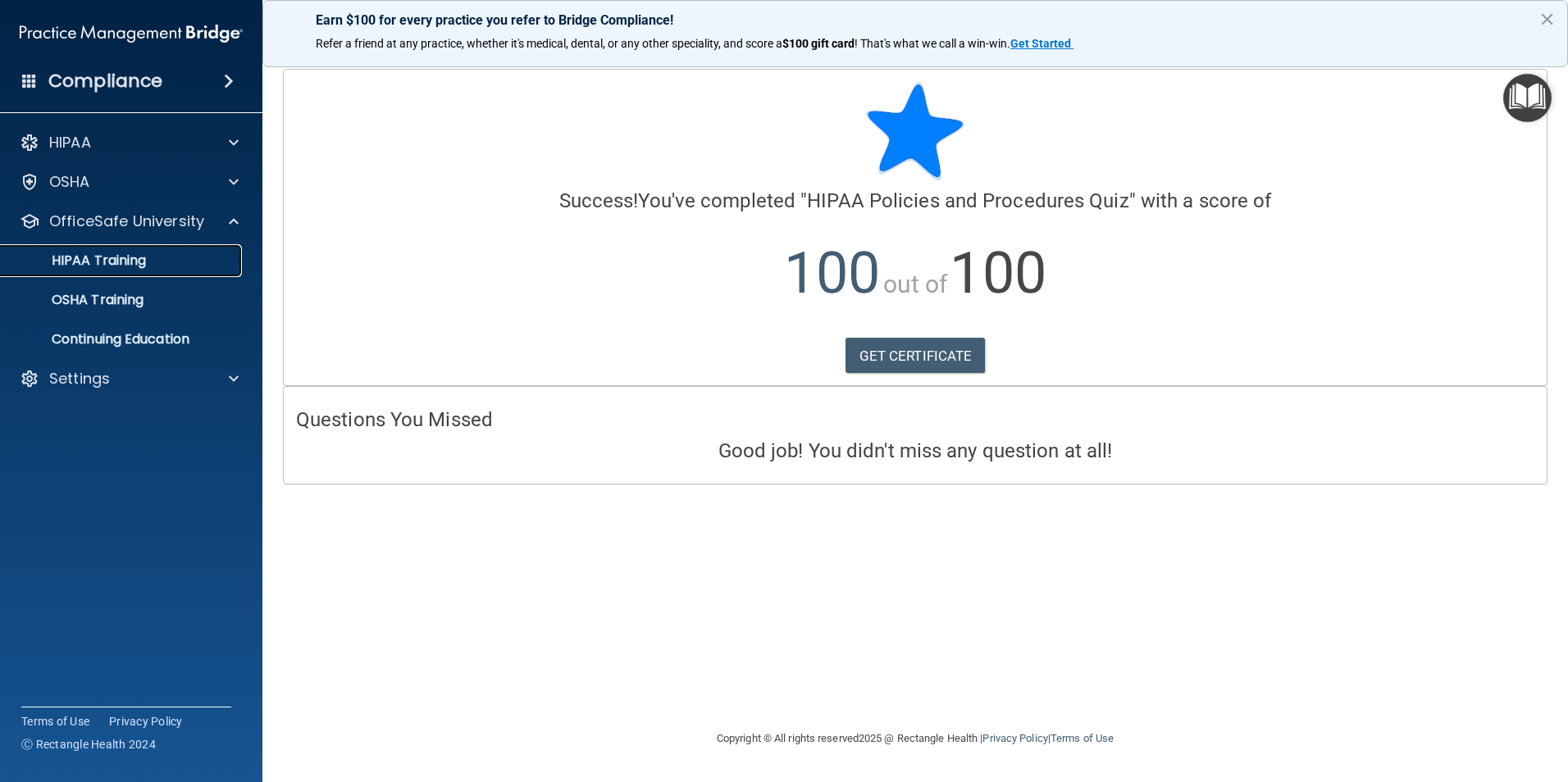
click at [211, 258] on div "HIPAA Training" at bounding box center [122, 260] width 224 height 17
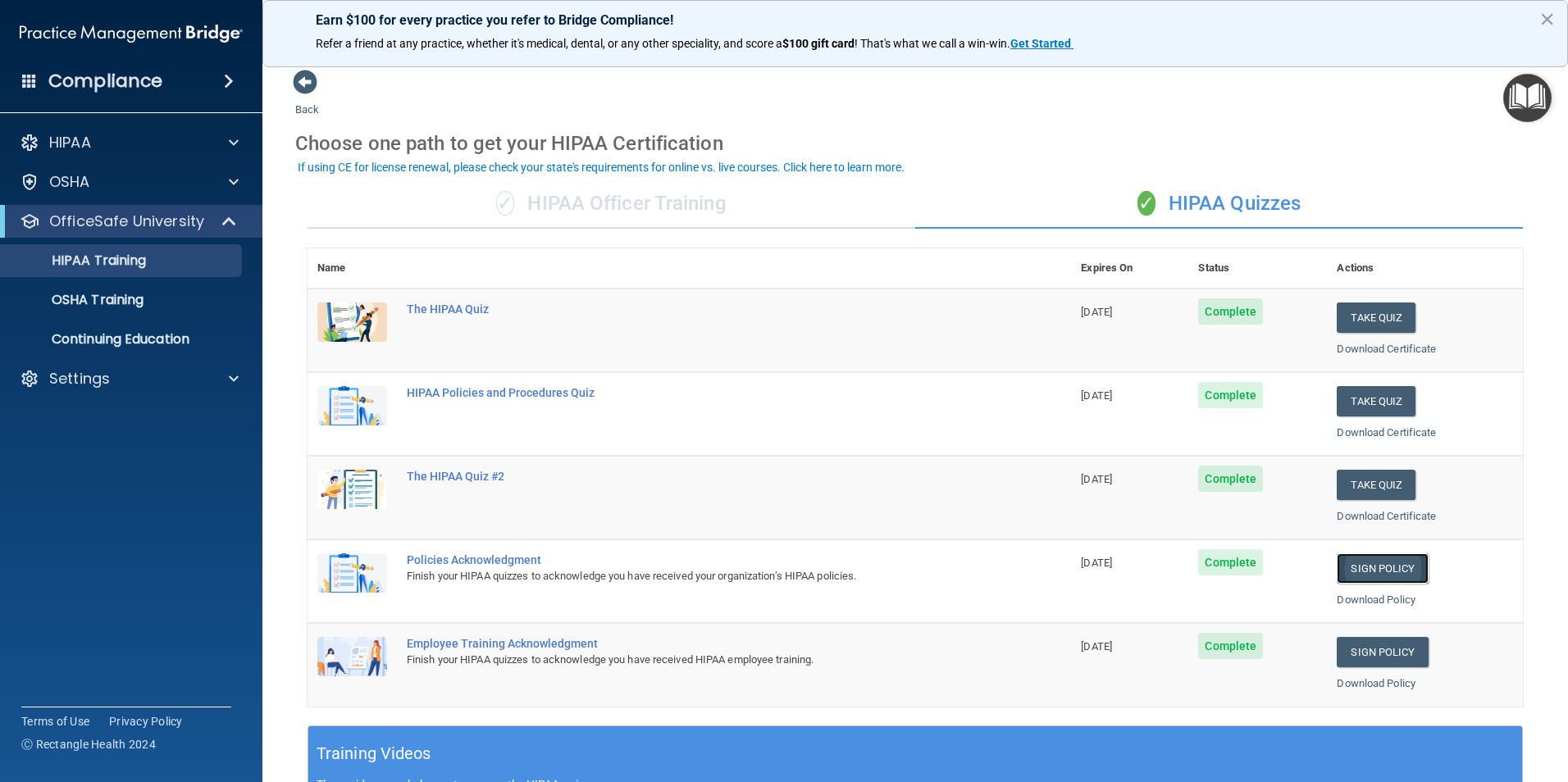
click at [1375, 575] on link "Sign Policy" at bounding box center [1382, 568] width 91 height 31
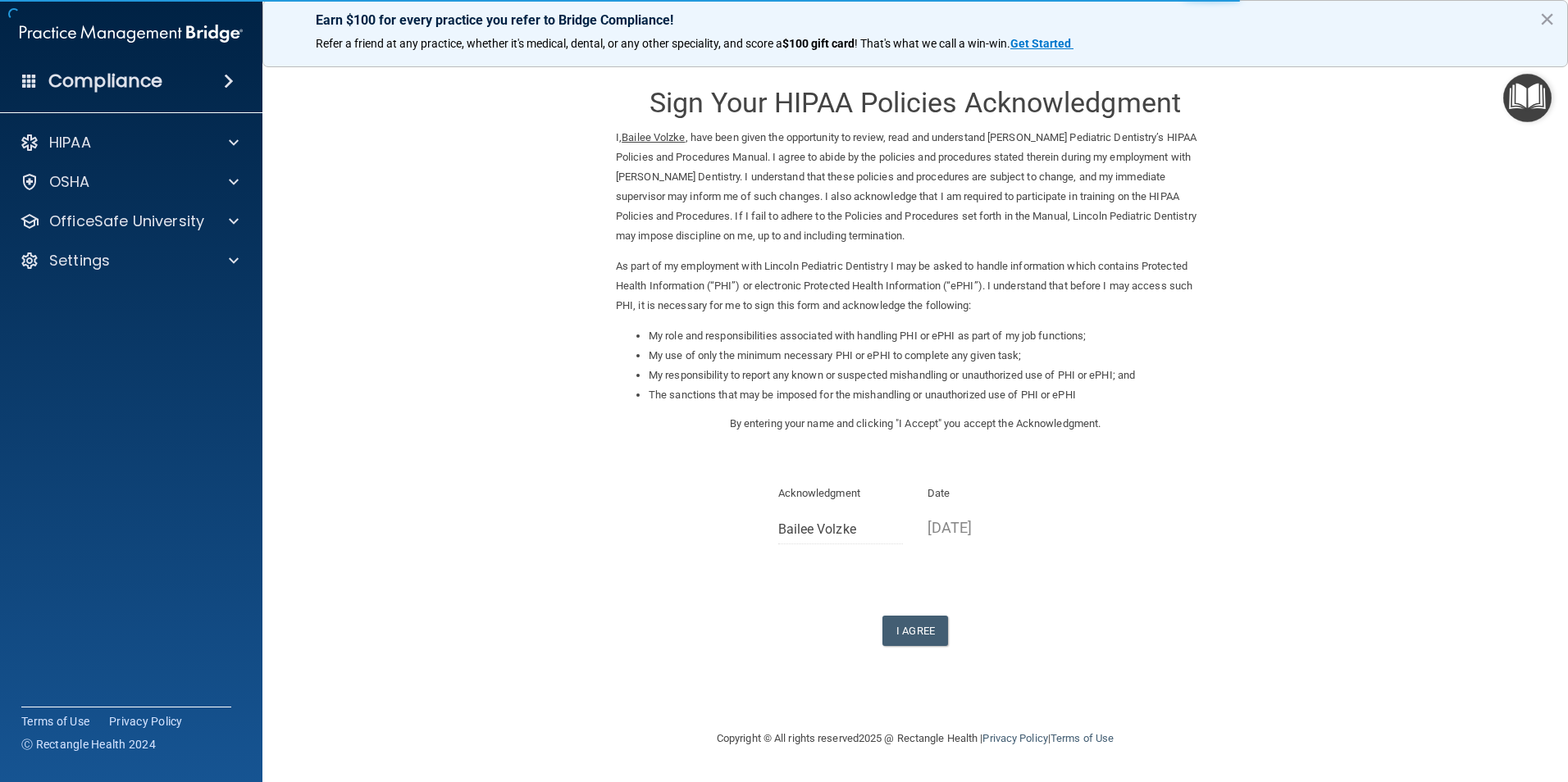
click at [957, 522] on p "[DATE]" at bounding box center [990, 527] width 125 height 27
click at [928, 636] on button "I Agree" at bounding box center [915, 630] width 66 height 31
click at [910, 621] on button "I Agree" at bounding box center [915, 630] width 66 height 31
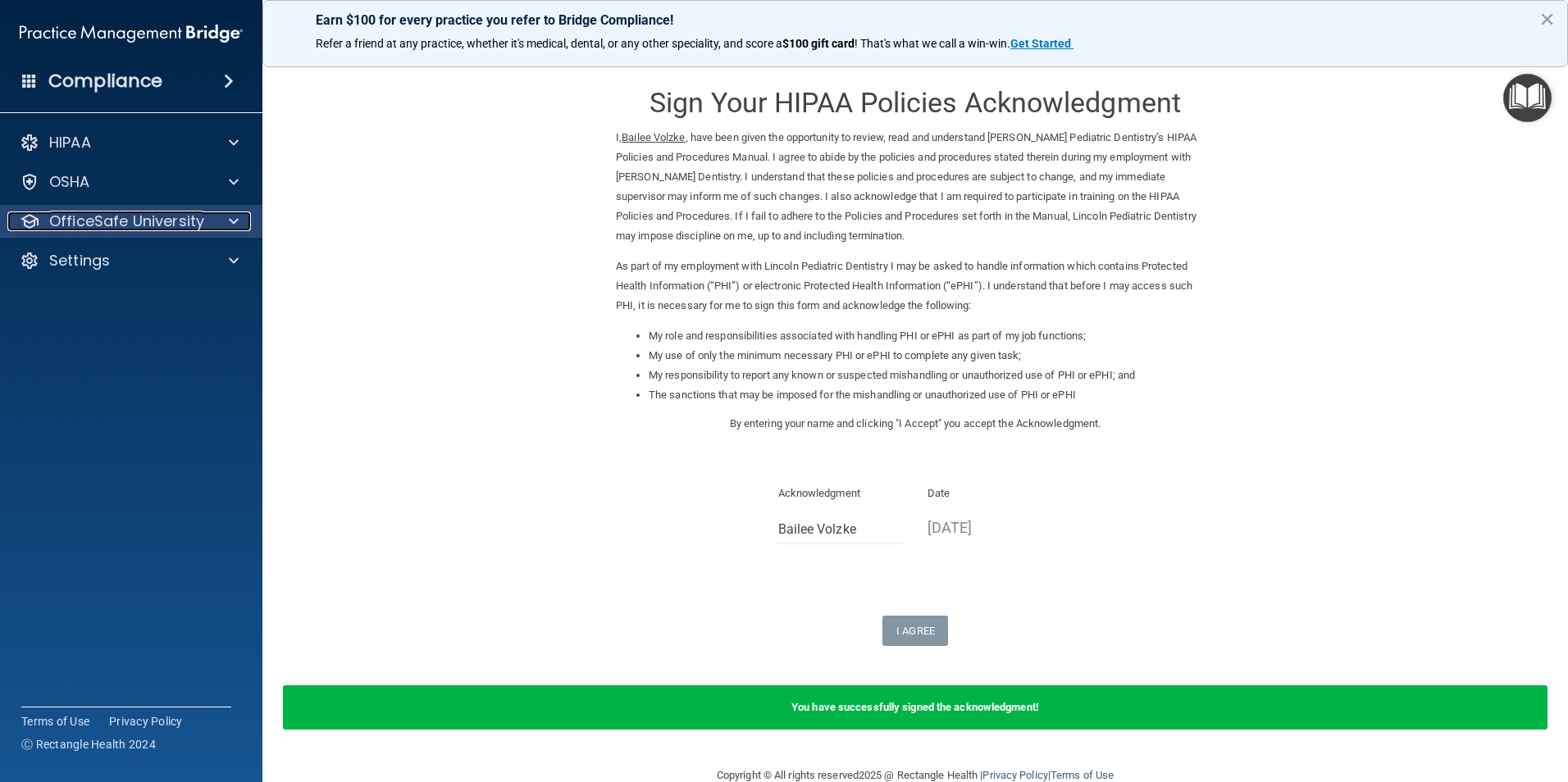
click at [162, 218] on p "OfficeSafe University" at bounding box center [126, 222] width 155 height 20
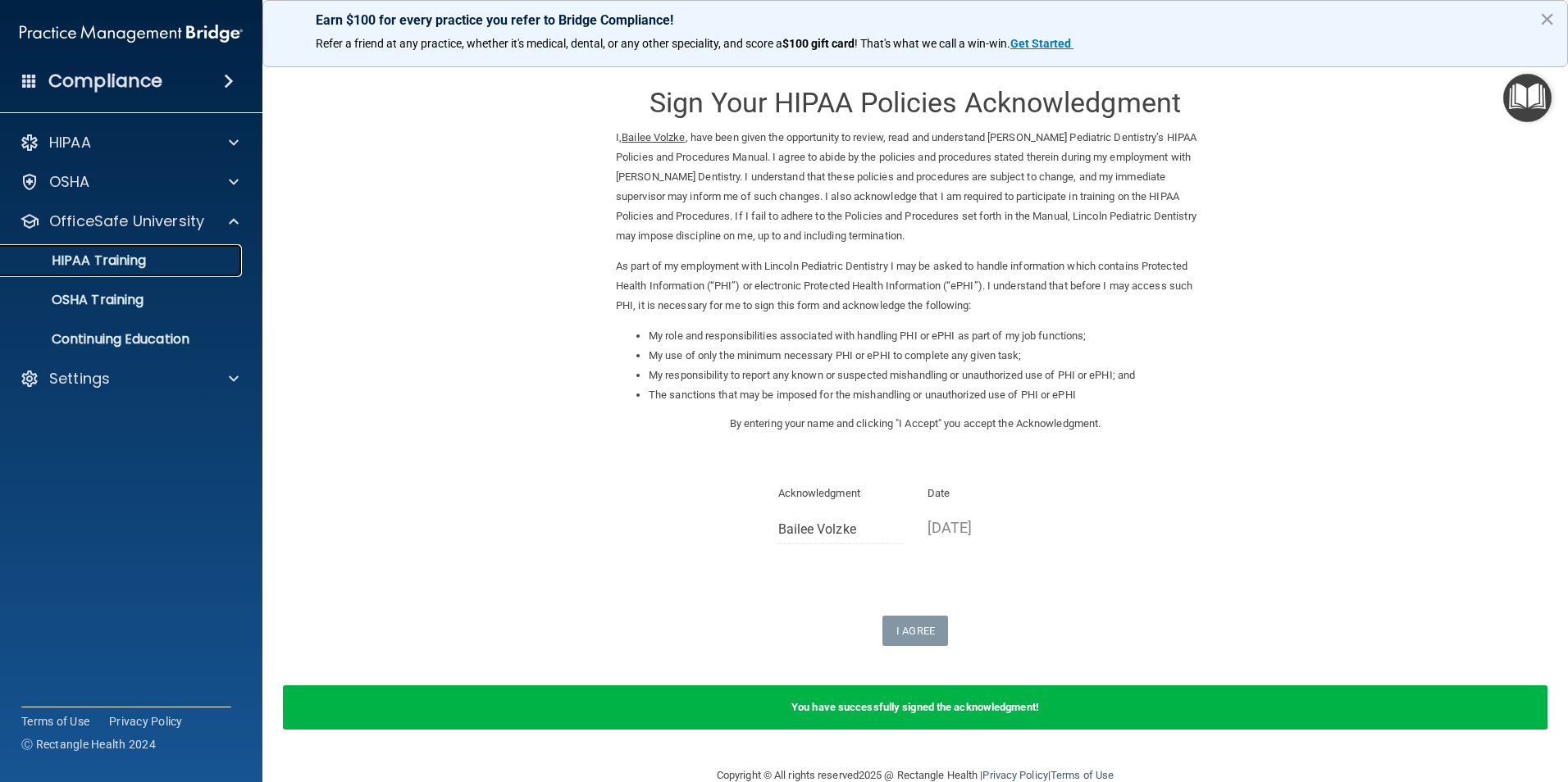
click at [178, 248] on link "HIPAA Training" at bounding box center [112, 260] width 258 height 33
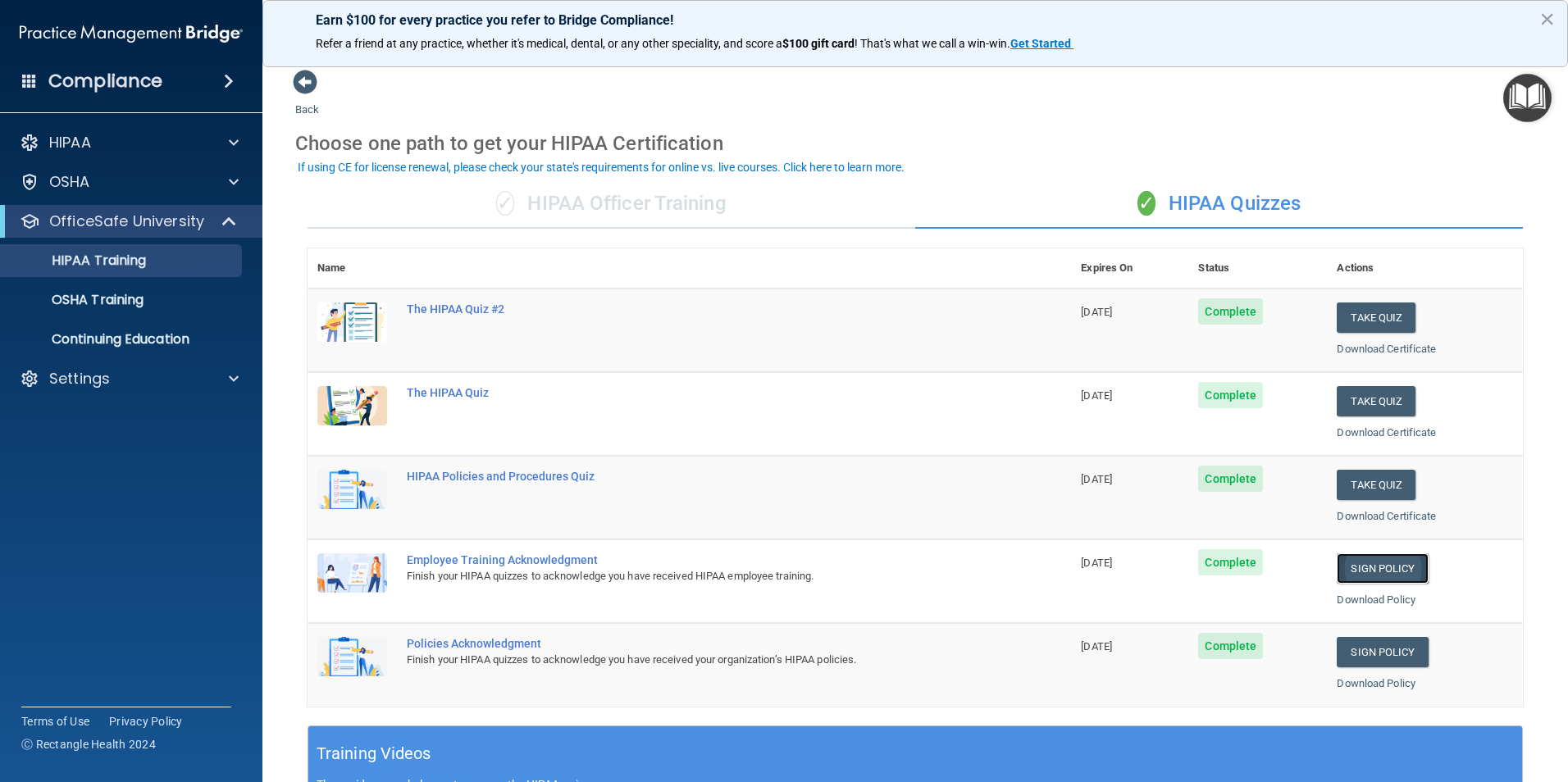
click at [1347, 568] on link "Sign Policy" at bounding box center [1382, 568] width 91 height 31
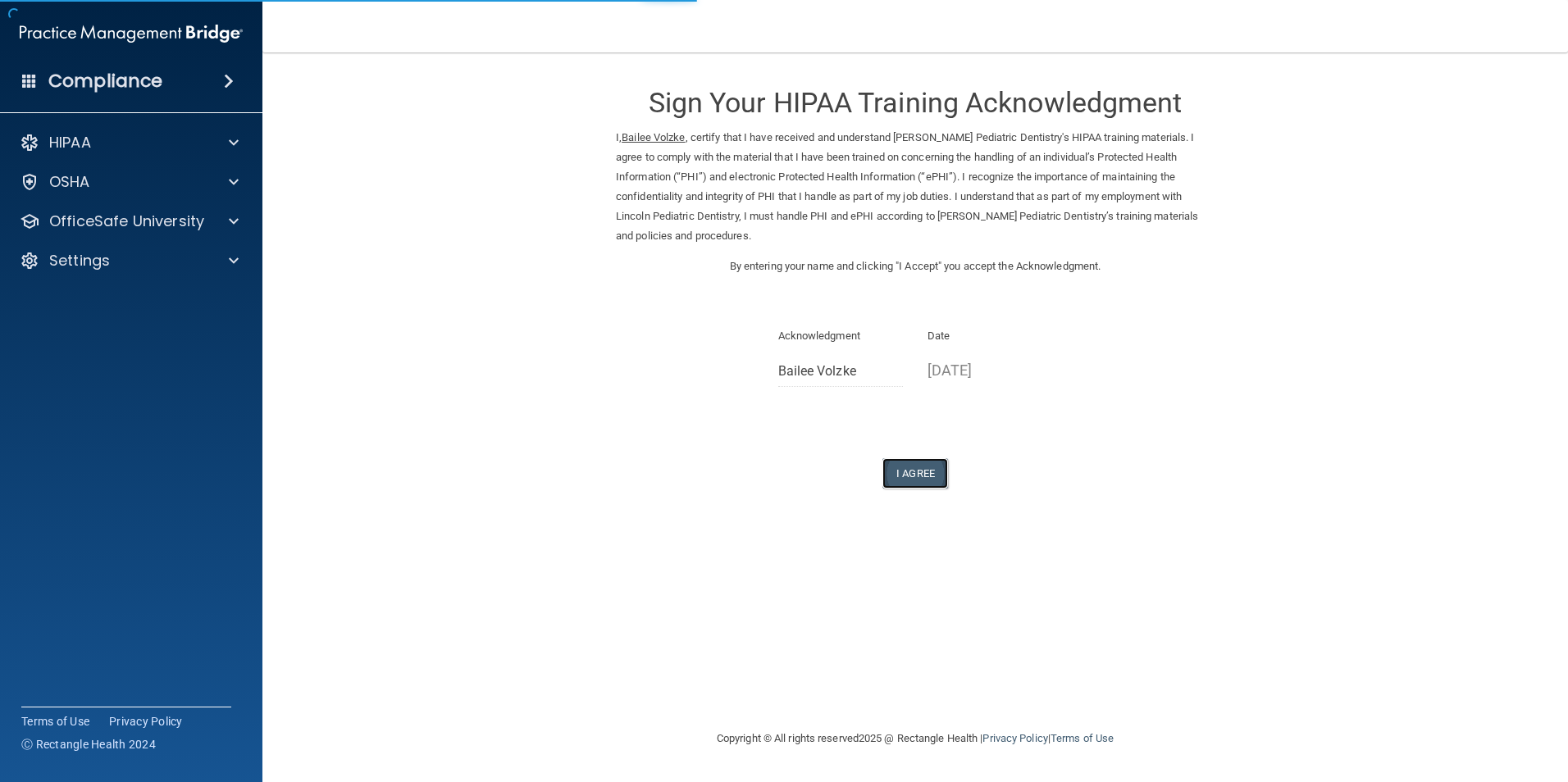
click at [892, 463] on button "I Agree" at bounding box center [915, 473] width 66 height 31
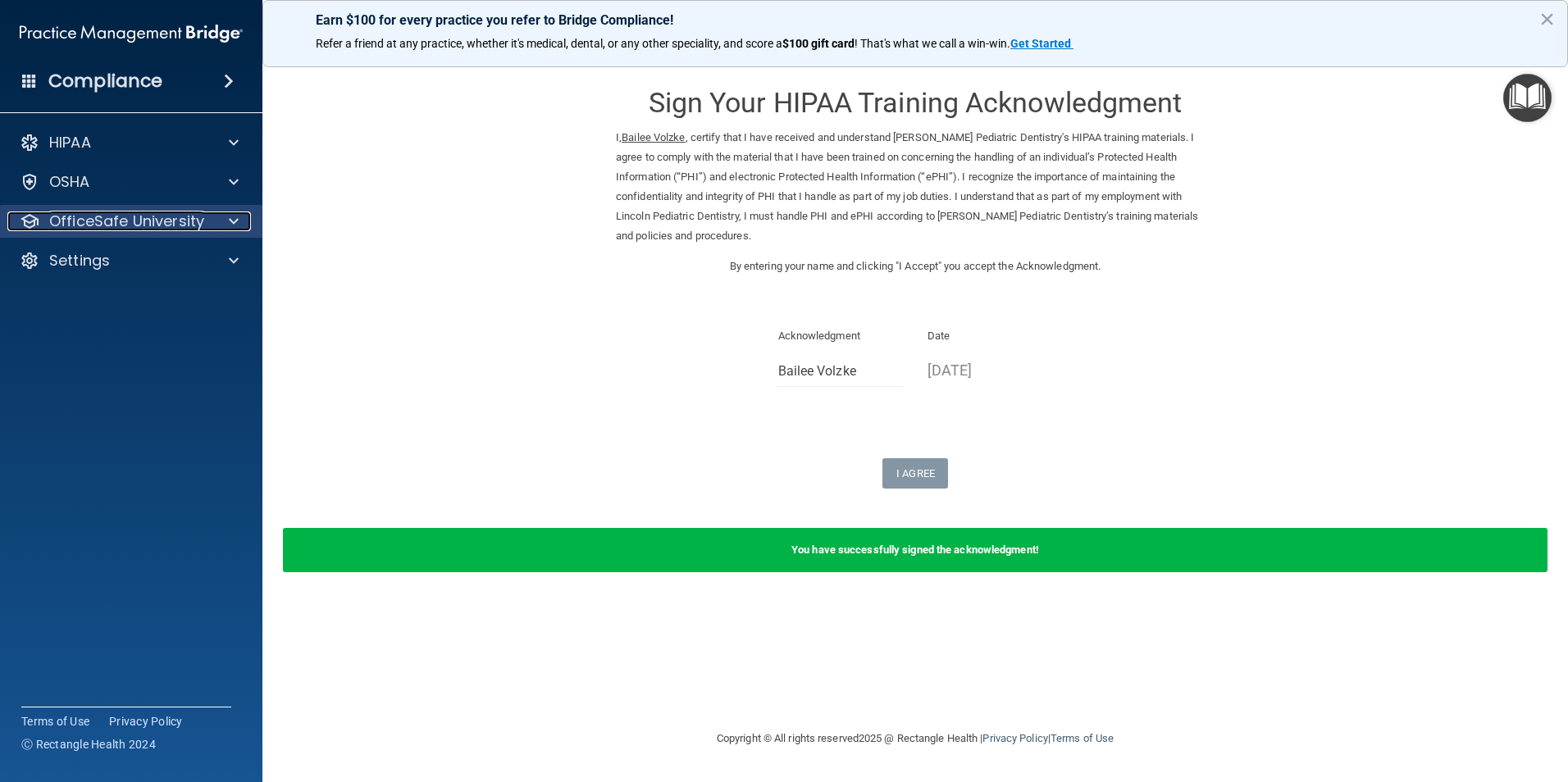
click at [163, 223] on p "OfficeSafe University" at bounding box center [126, 222] width 155 height 20
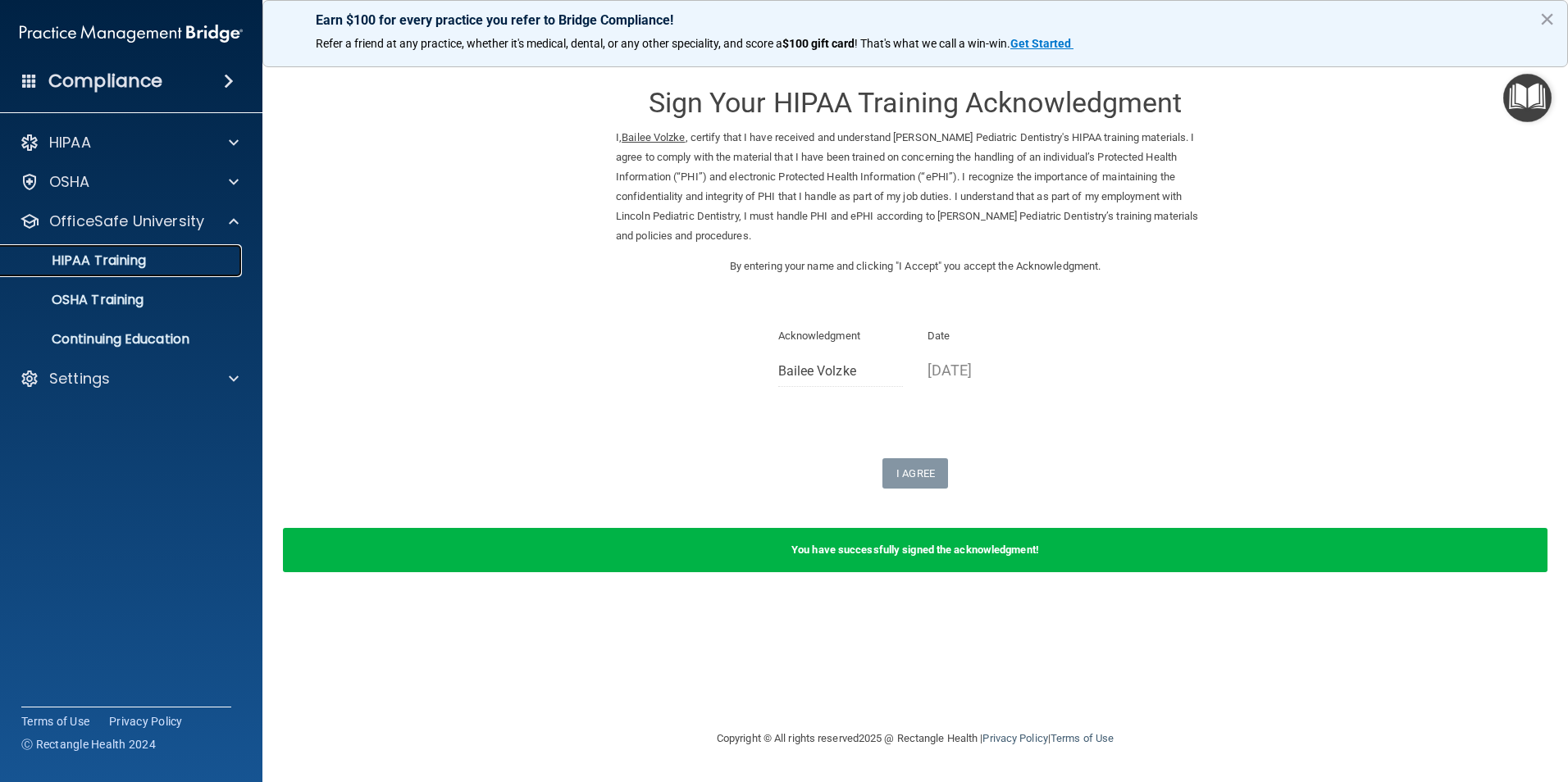
click at [164, 267] on div "HIPAA Training" at bounding box center [122, 260] width 224 height 17
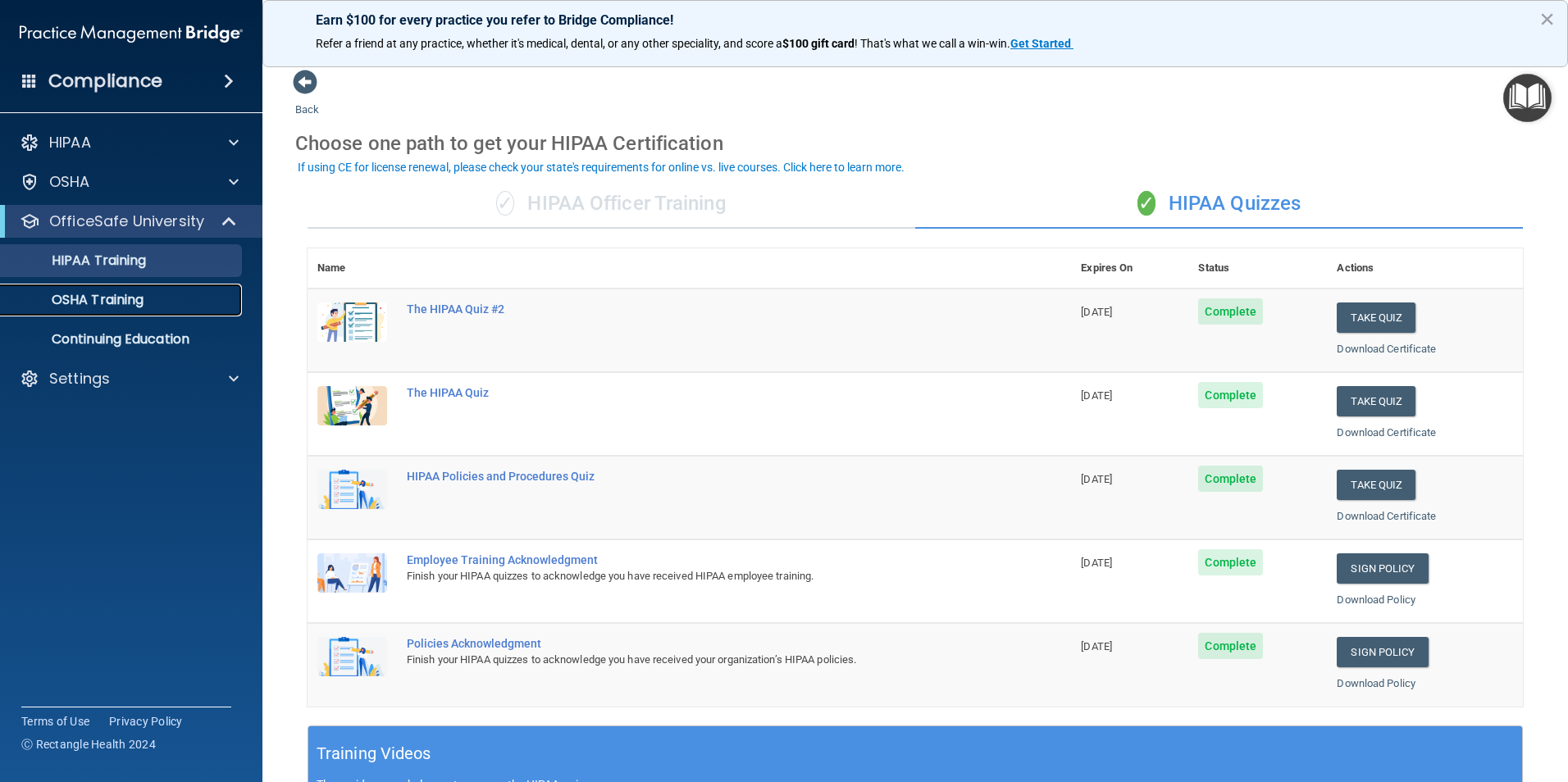
click at [158, 296] on div "OSHA Training" at bounding box center [122, 299] width 224 height 17
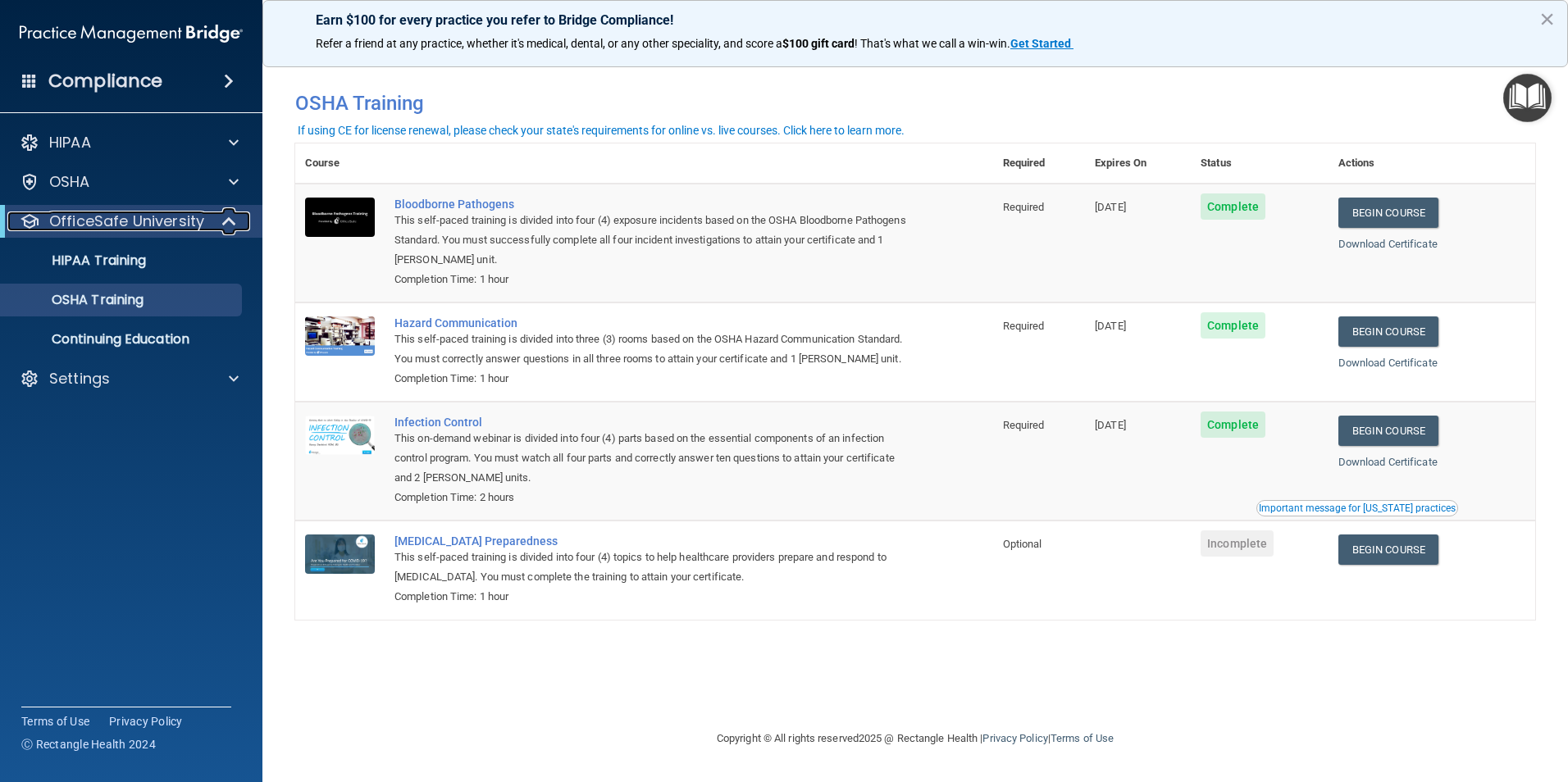
click at [82, 225] on p "OfficeSafe University" at bounding box center [126, 222] width 155 height 20
